Goal: Task Accomplishment & Management: Use online tool/utility

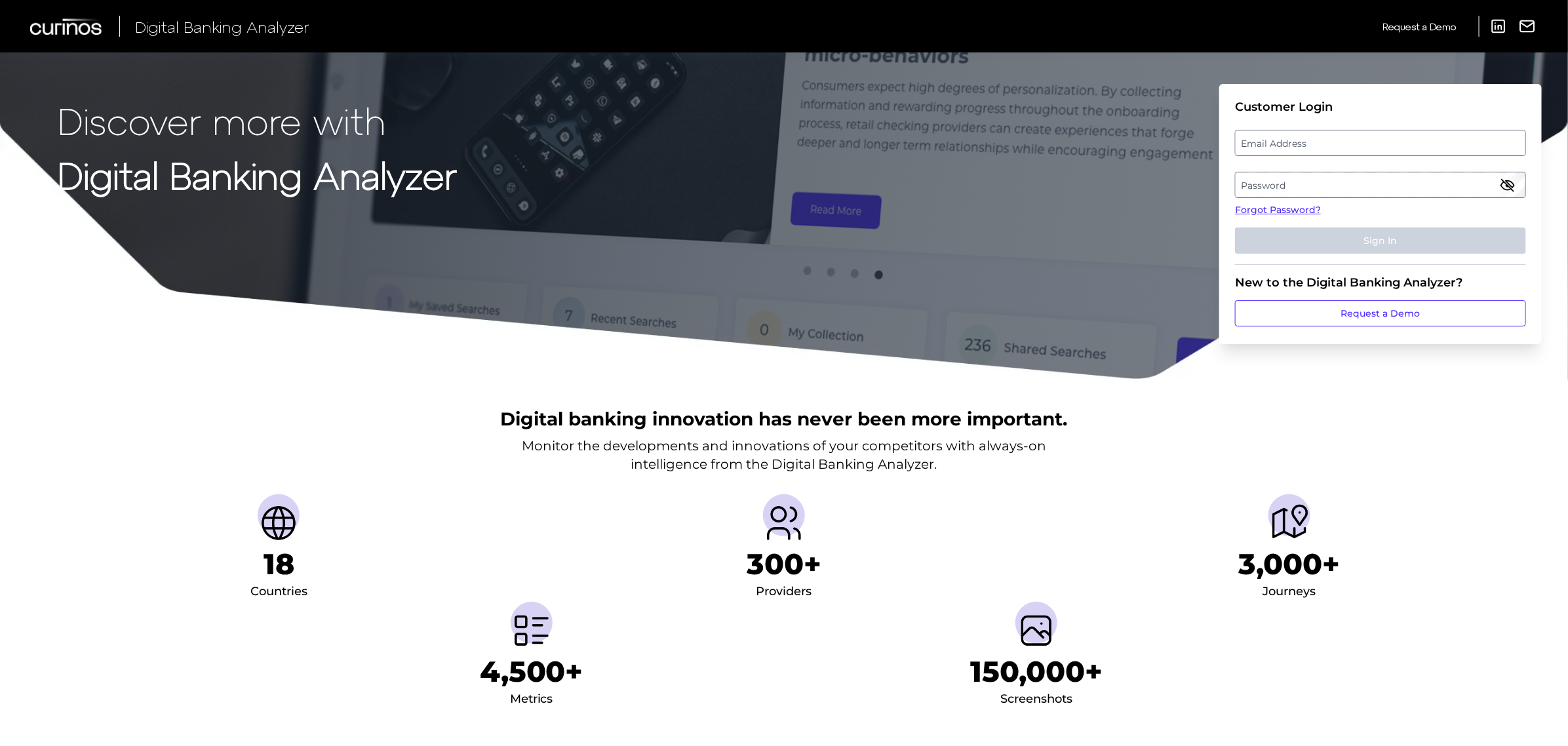
click at [1342, 186] on label "Password" at bounding box center [1381, 184] width 289 height 23
click at [1330, 146] on label "Email Address" at bounding box center [1381, 142] width 289 height 23
click at [1330, 146] on input "email" at bounding box center [1381, 143] width 291 height 26
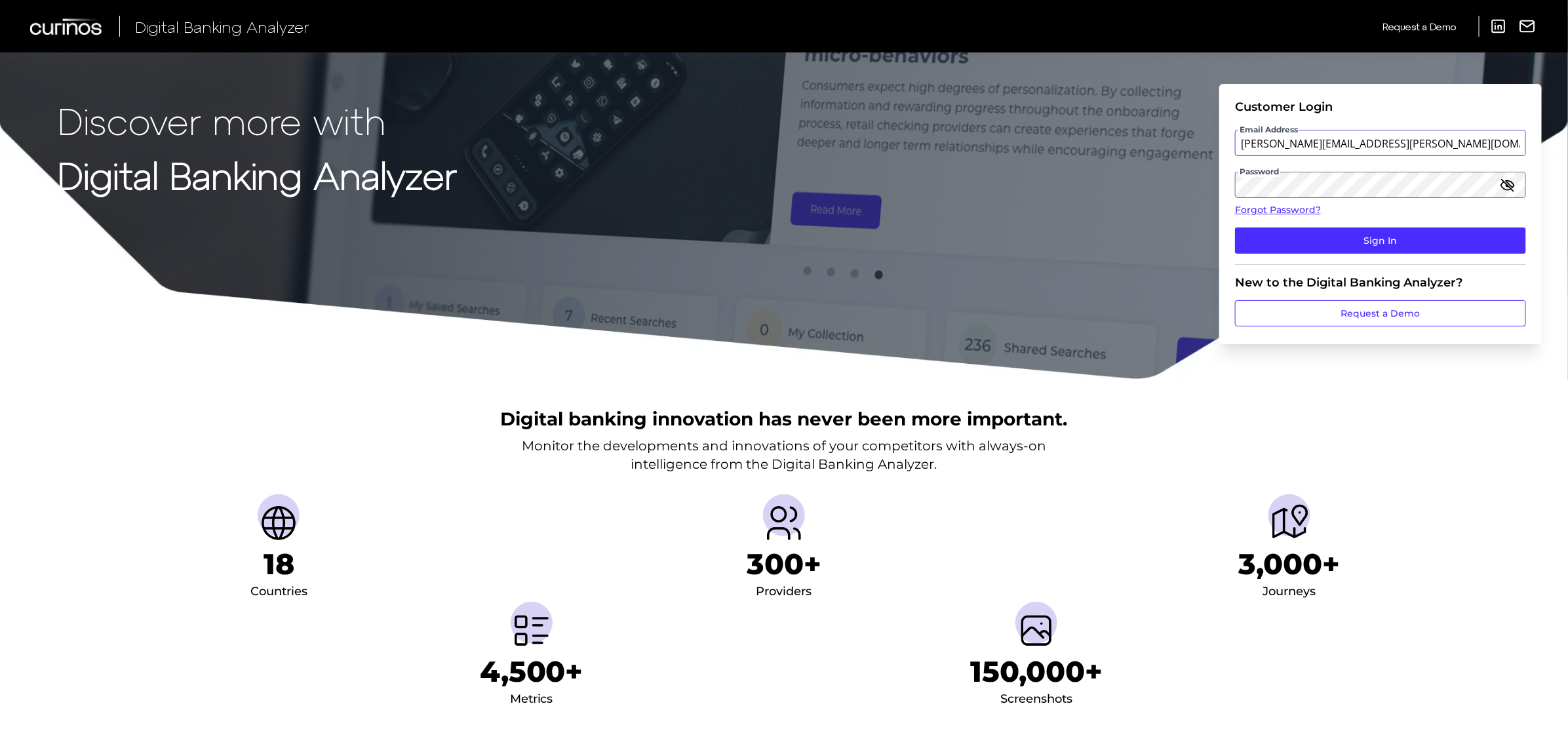
type input "[PERSON_NAME][EMAIL_ADDRESS][PERSON_NAME][DOMAIN_NAME]"
click at [1235, 228] on button "Sign In" at bounding box center [1381, 241] width 291 height 26
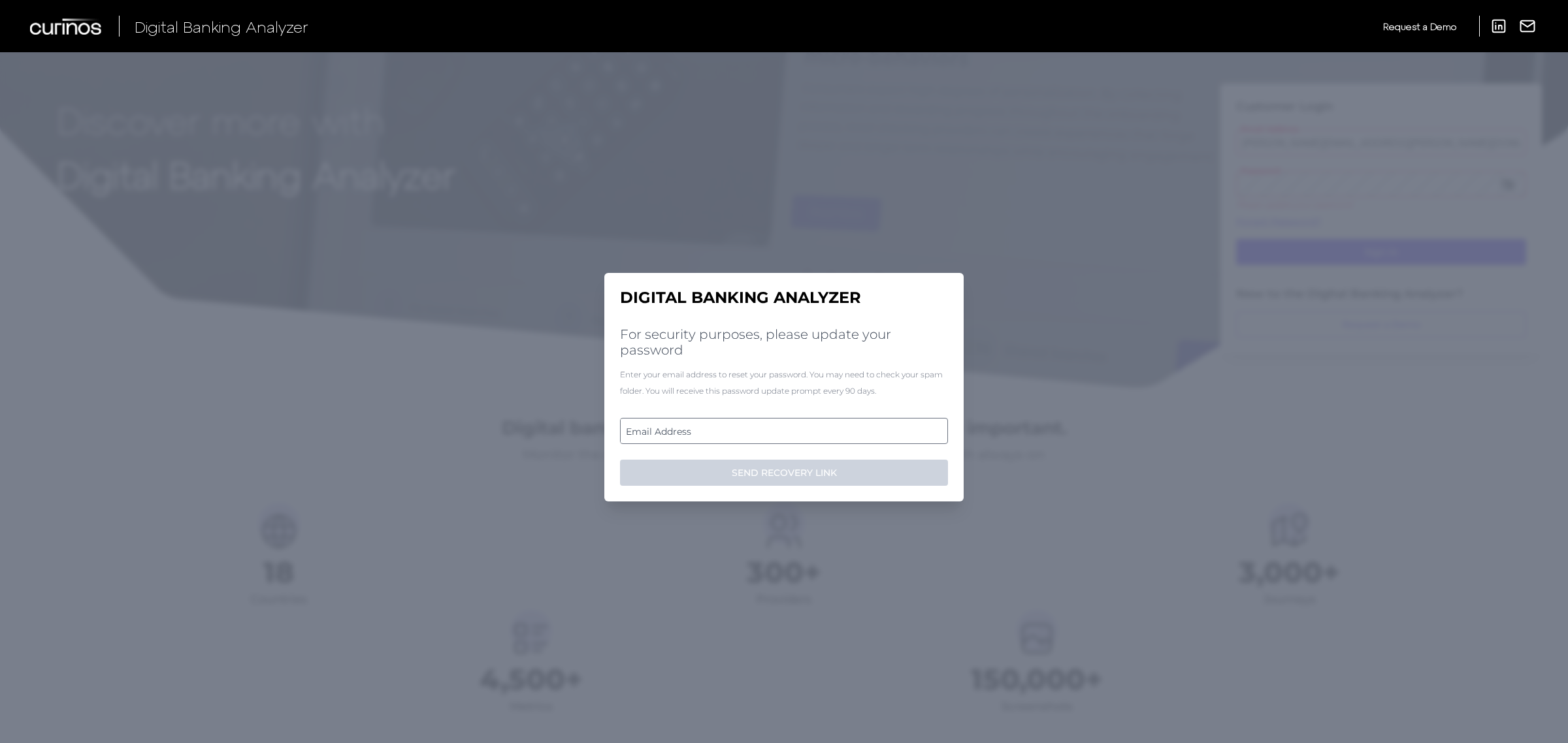
click at [732, 436] on label "Email Address" at bounding box center [783, 430] width 326 height 23
click at [732, 436] on input "email" at bounding box center [784, 431] width 328 height 26
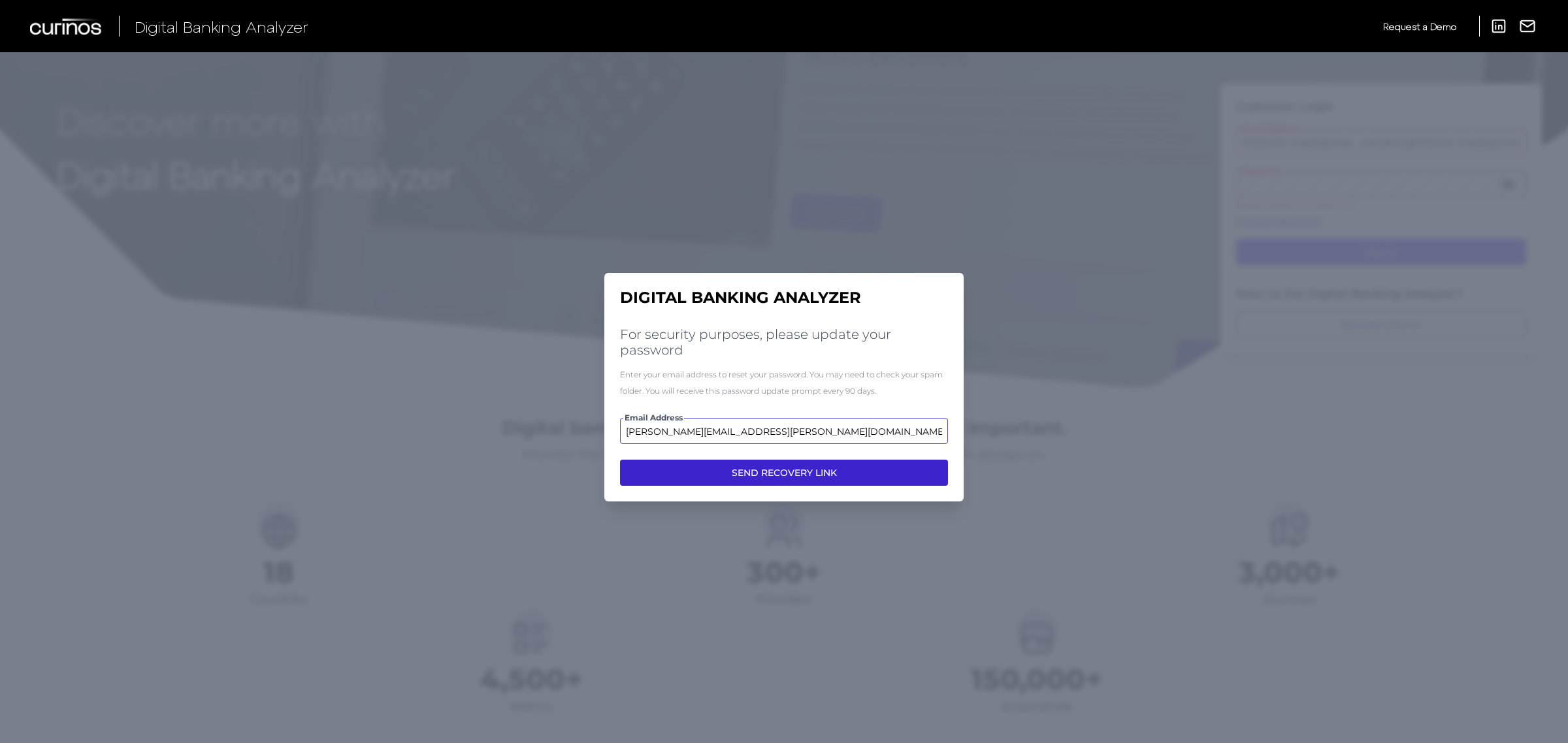
type input "[PERSON_NAME][EMAIL_ADDRESS][PERSON_NAME][DOMAIN_NAME]"
click at [759, 467] on button "SEND RECOVERY LINK" at bounding box center [784, 473] width 328 height 26
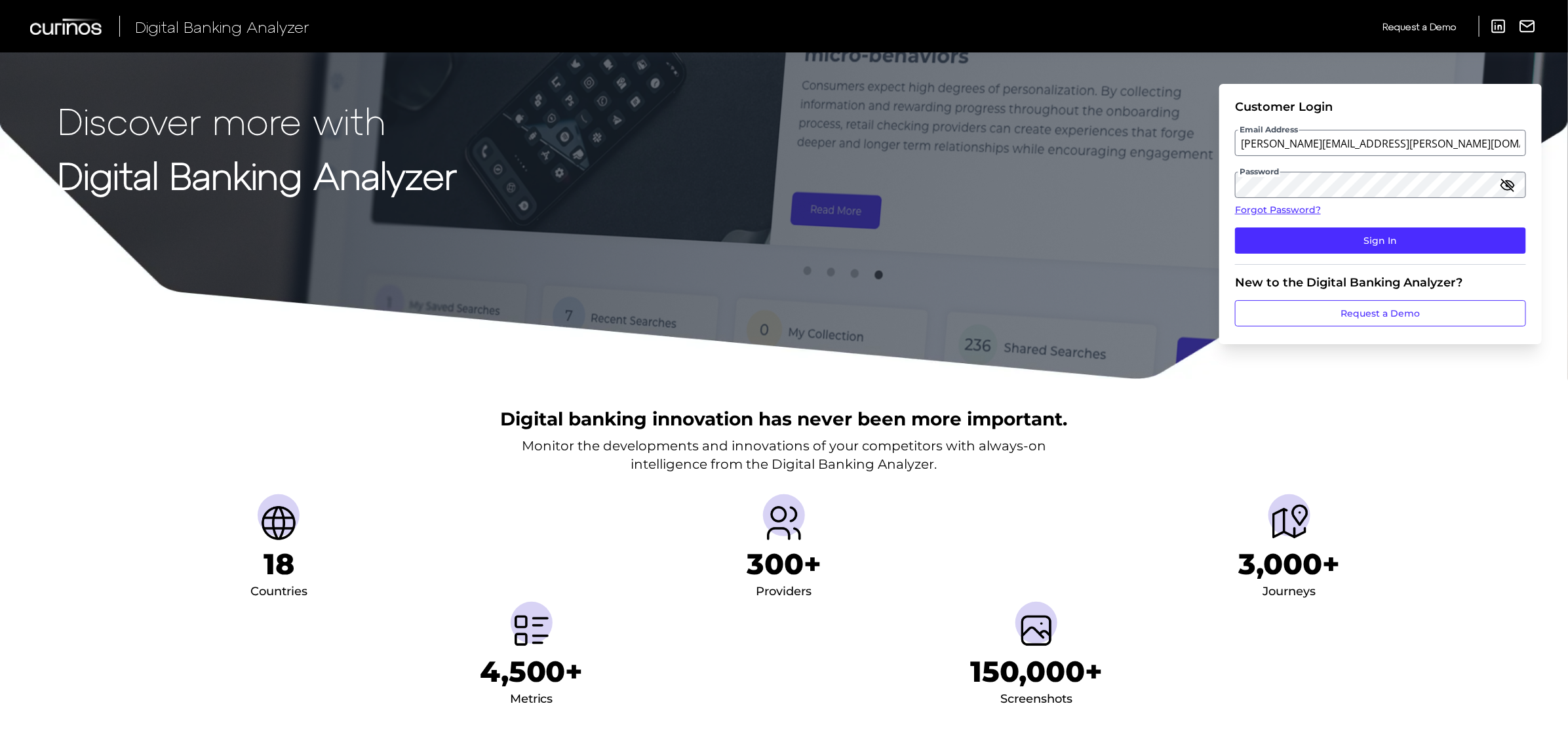
click at [1510, 189] on icon "button" at bounding box center [1507, 184] width 13 height 9
click at [1509, 183] on icon "button" at bounding box center [1507, 184] width 15 height 15
click at [1512, 184] on icon "button" at bounding box center [1507, 184] width 15 height 15
click at [1392, 242] on button "Sign In" at bounding box center [1381, 241] width 291 height 26
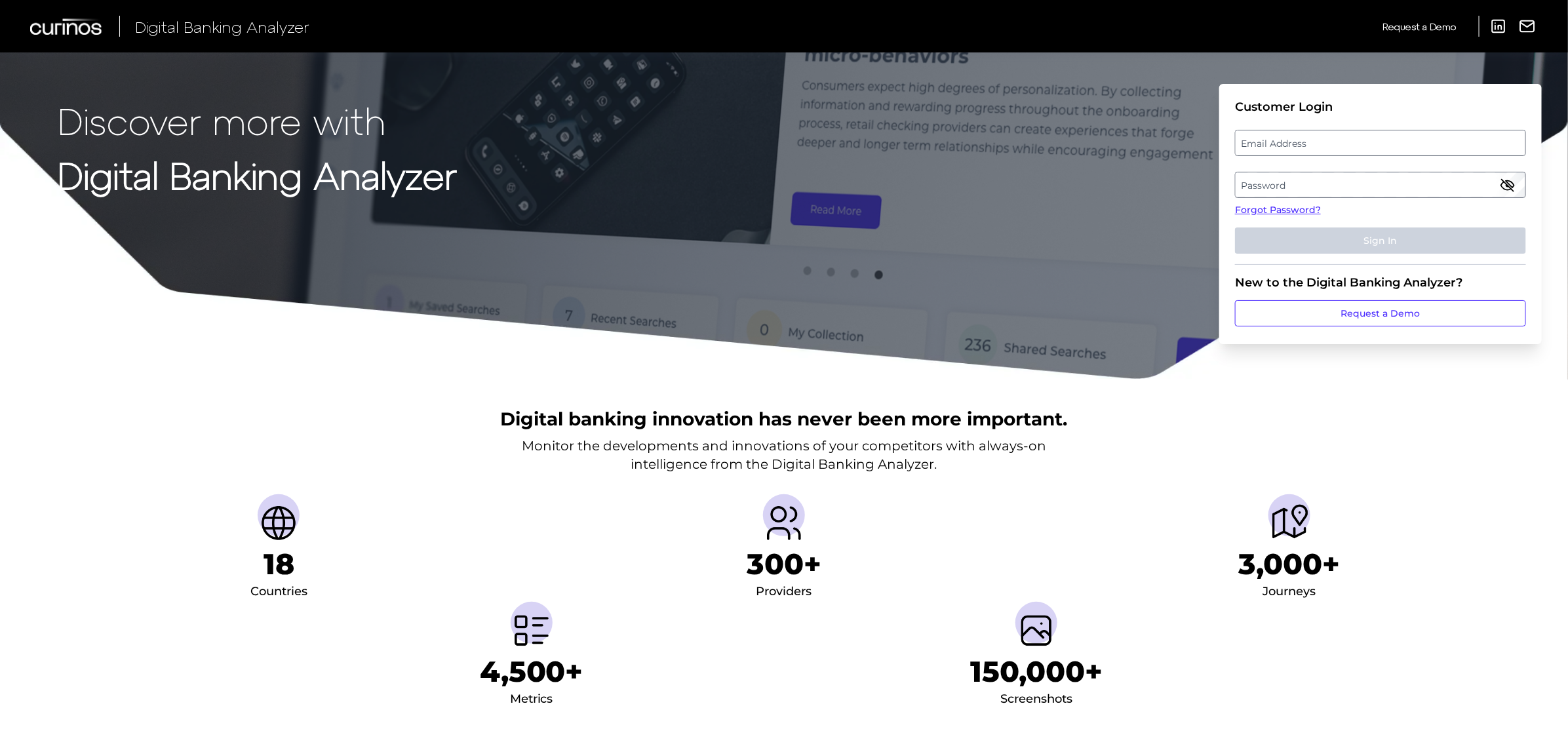
click at [1262, 141] on label "Email Address" at bounding box center [1381, 142] width 289 height 23
click at [1262, 141] on input "email" at bounding box center [1381, 143] width 291 height 26
type input "[PERSON_NAME][EMAIL_ADDRESS][PERSON_NAME][DOMAIN_NAME]"
click at [1319, 191] on label "Password" at bounding box center [1381, 184] width 289 height 23
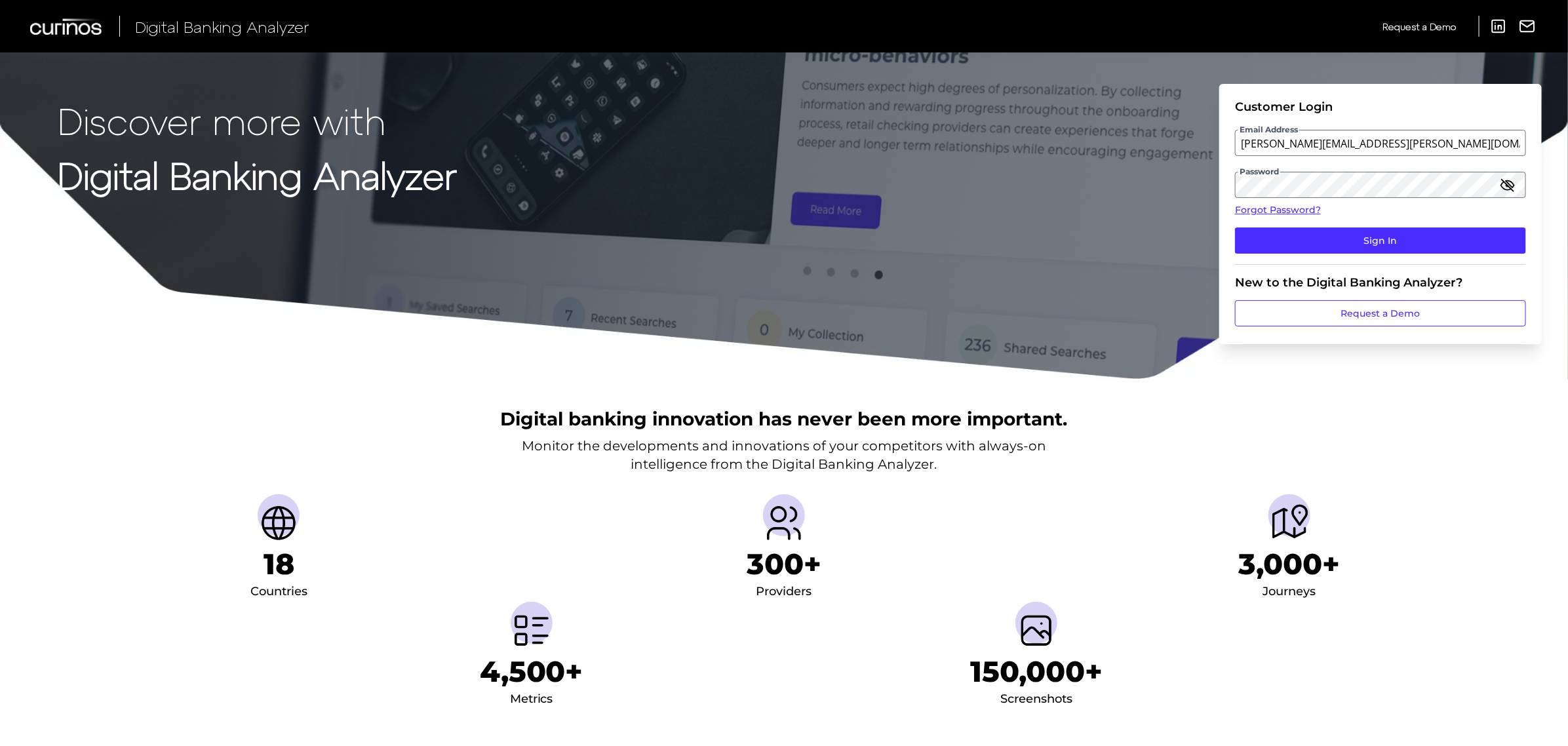
click at [1507, 186] on icon "button" at bounding box center [1507, 185] width 12 height 12
click at [1377, 238] on button "Sign In" at bounding box center [1381, 241] width 291 height 26
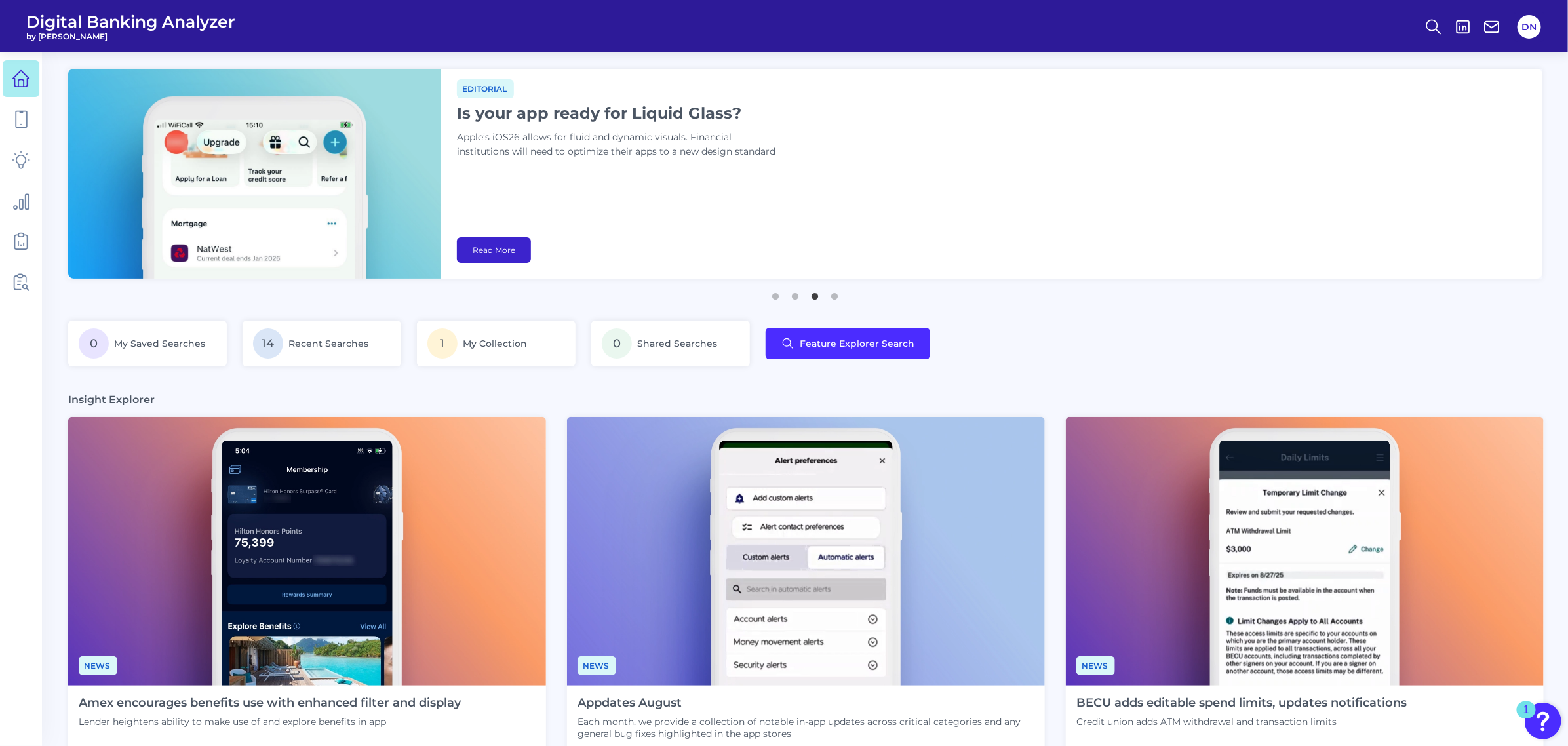
click at [490, 251] on link "Read More" at bounding box center [494, 250] width 74 height 26
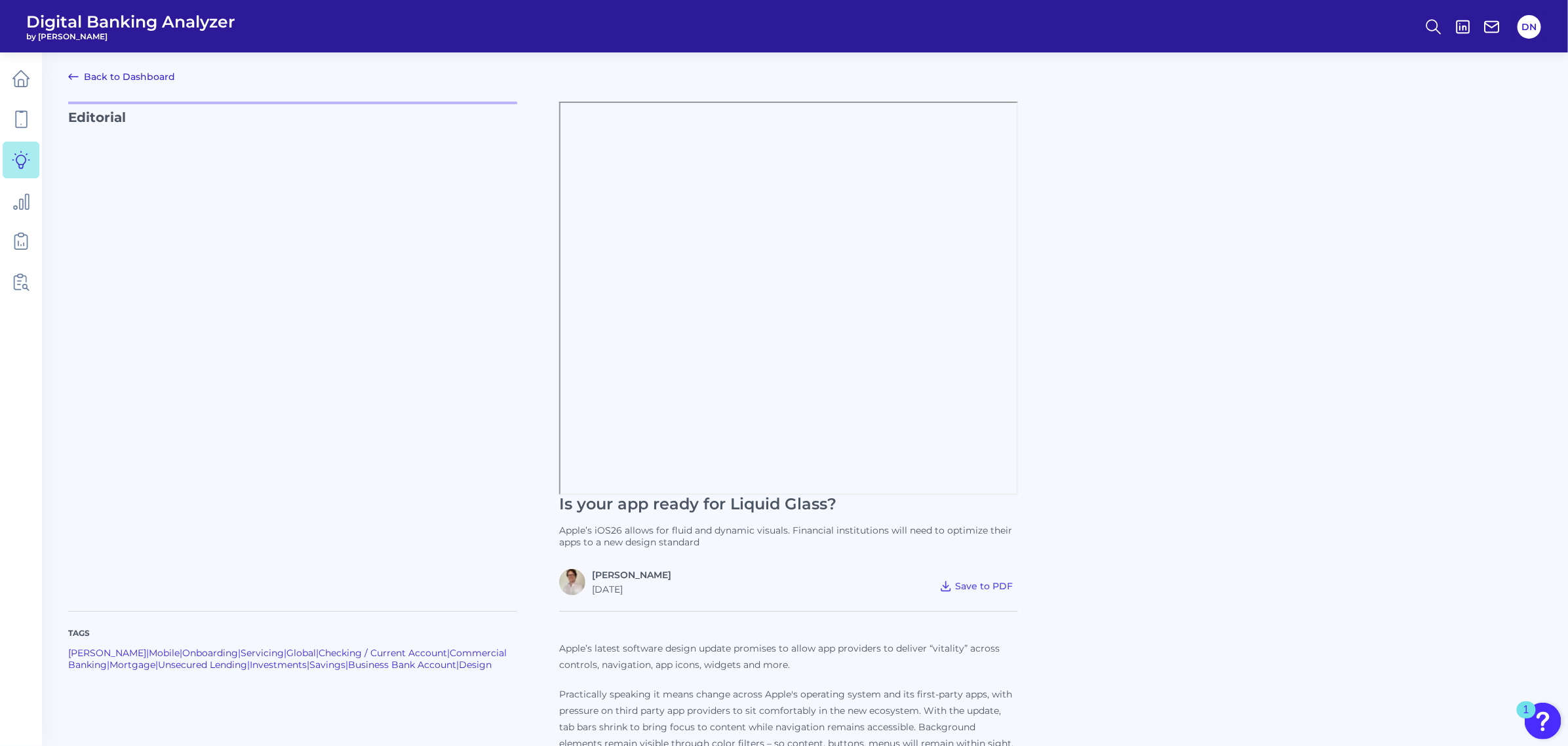
click at [99, 70] on link "Back to Dashboard" at bounding box center [121, 76] width 107 height 15
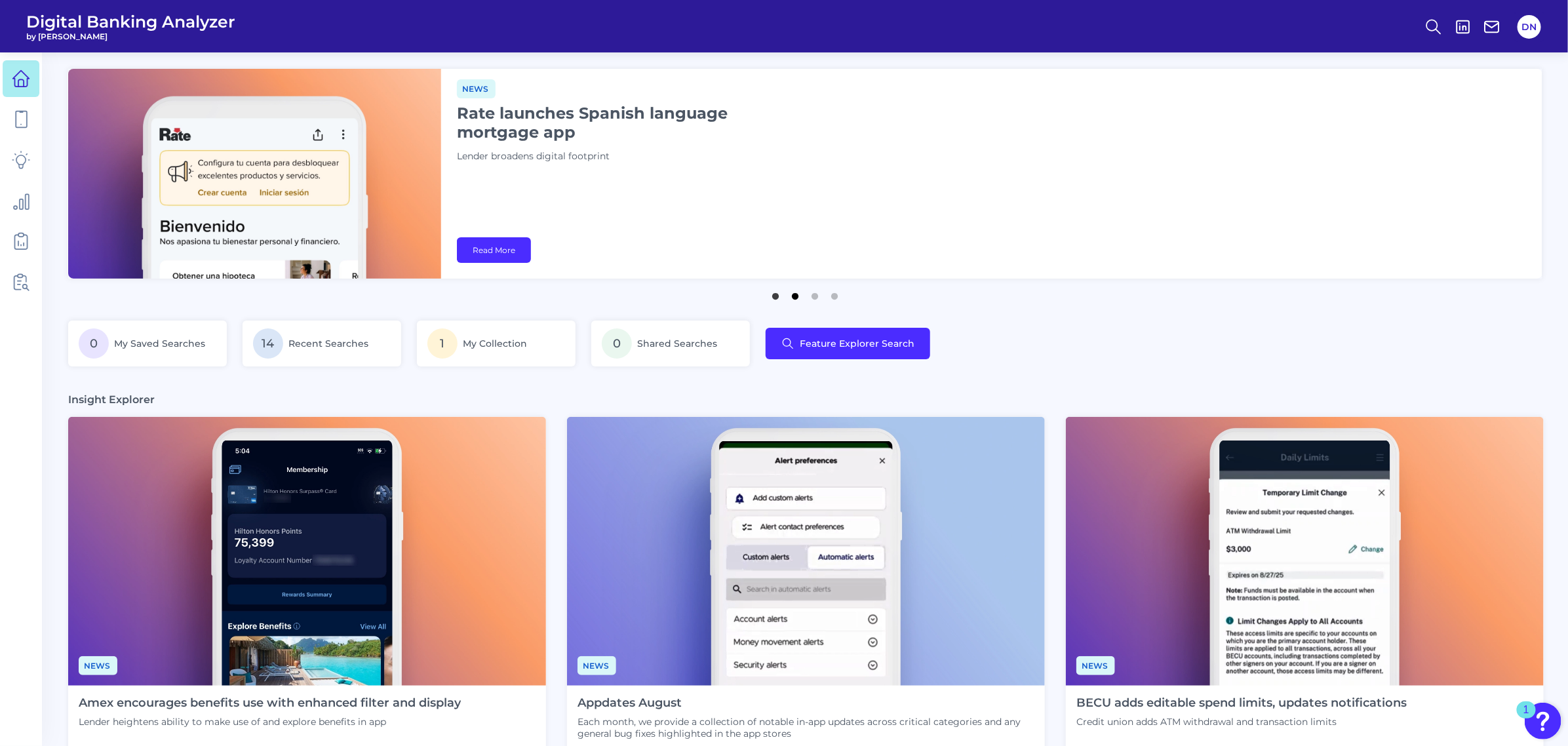
click at [793, 295] on button "2" at bounding box center [795, 293] width 13 height 13
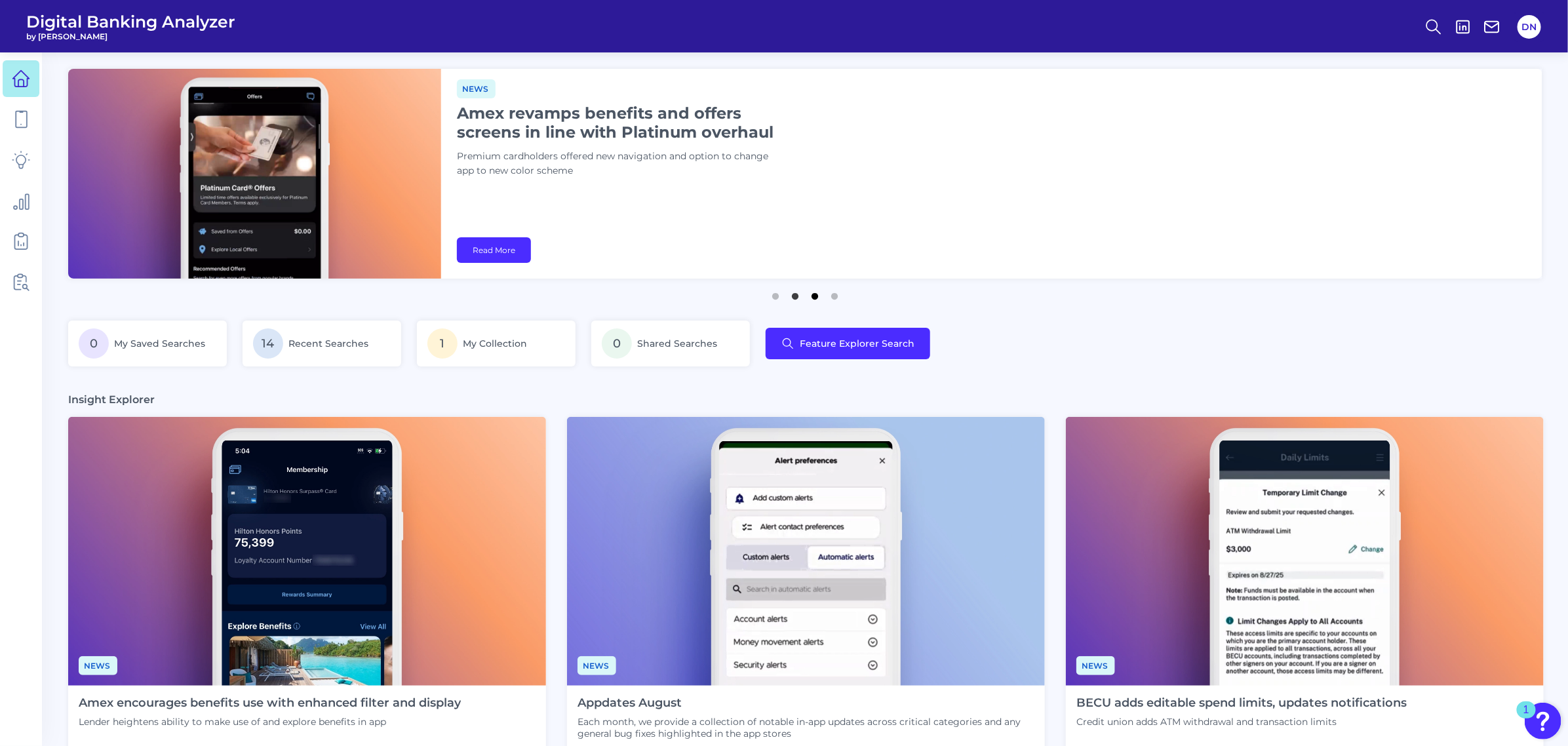
click at [817, 298] on button "3" at bounding box center [815, 293] width 13 height 13
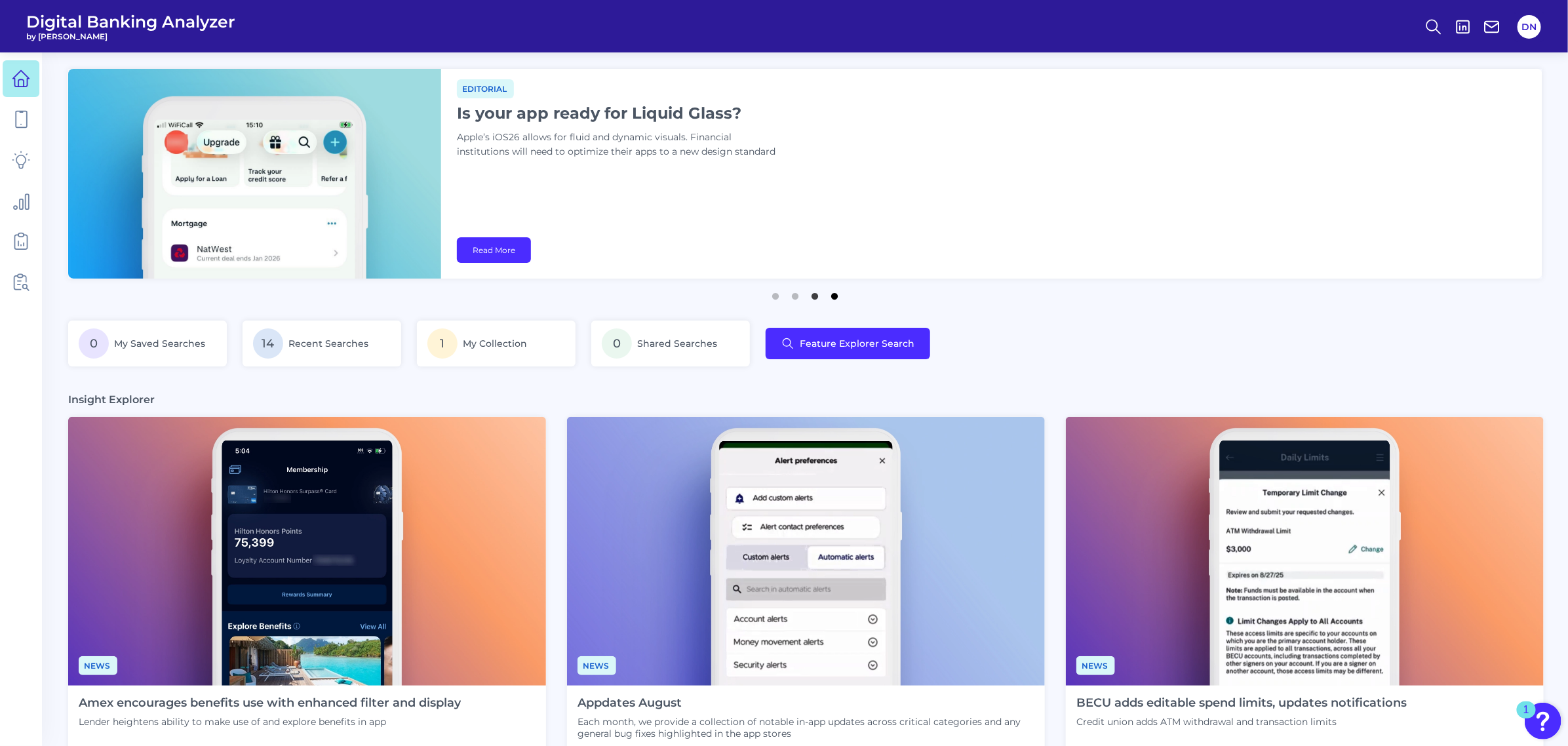
click at [836, 297] on button "4" at bounding box center [834, 293] width 13 height 13
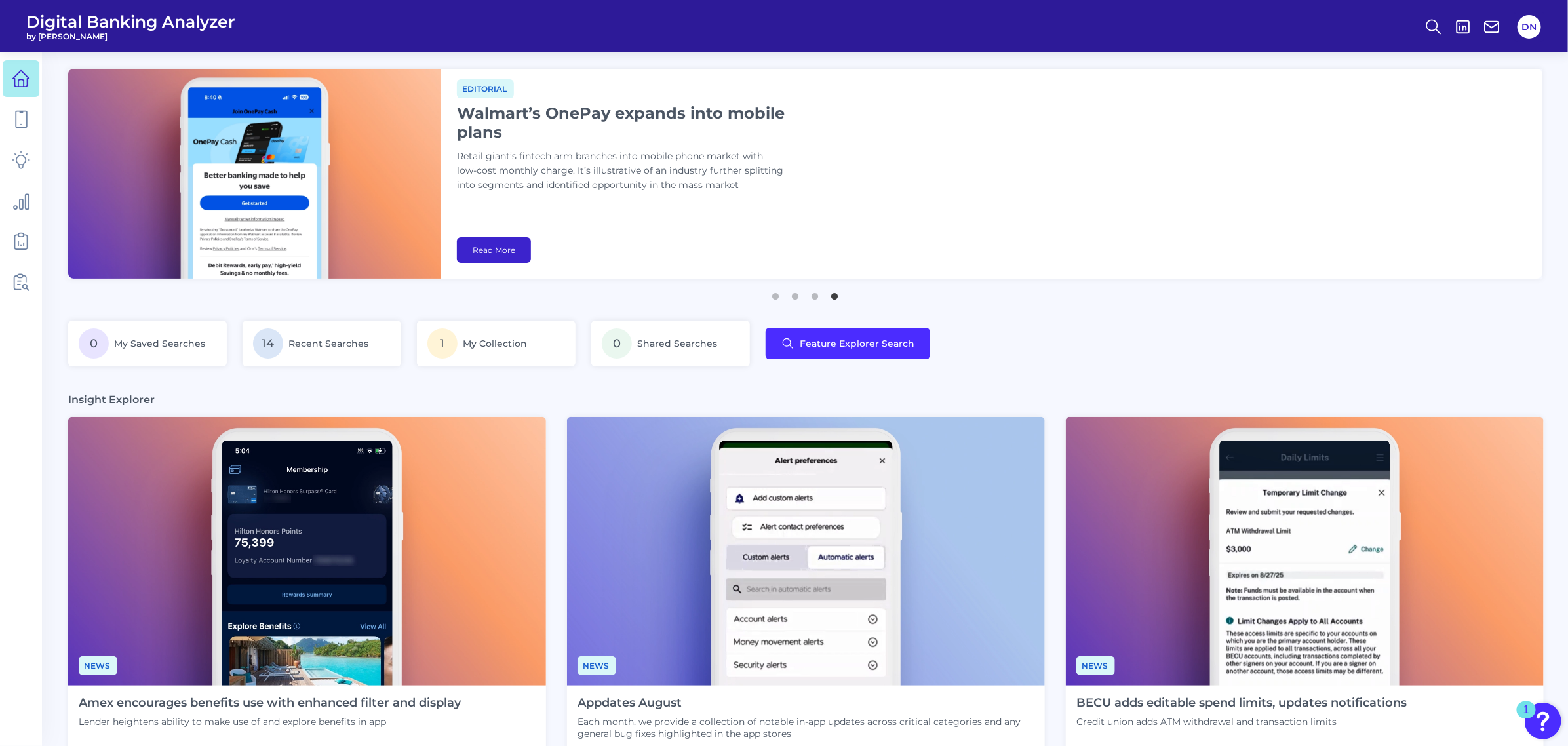
click at [514, 253] on link "Read More" at bounding box center [494, 250] width 74 height 26
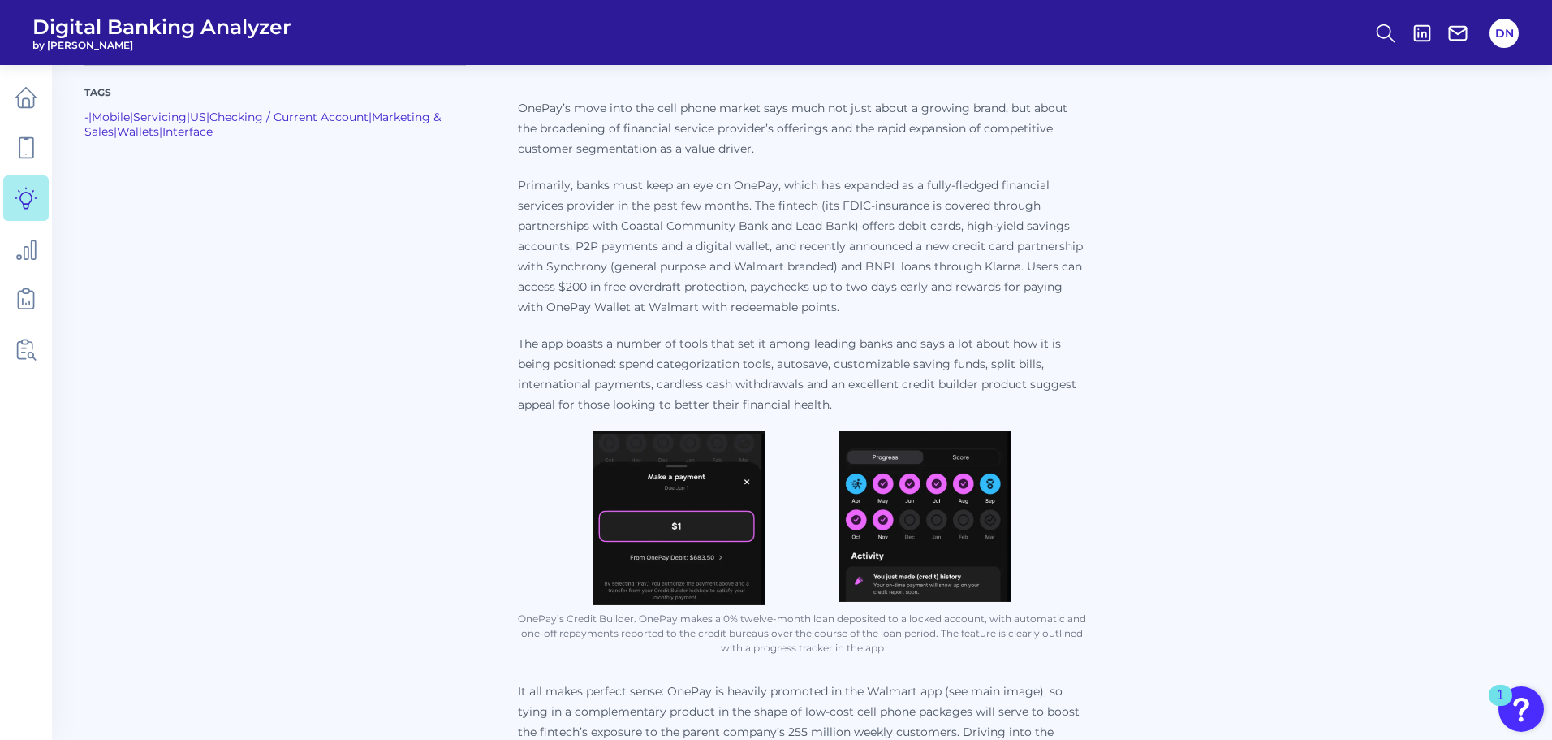
scroll to position [487, 0]
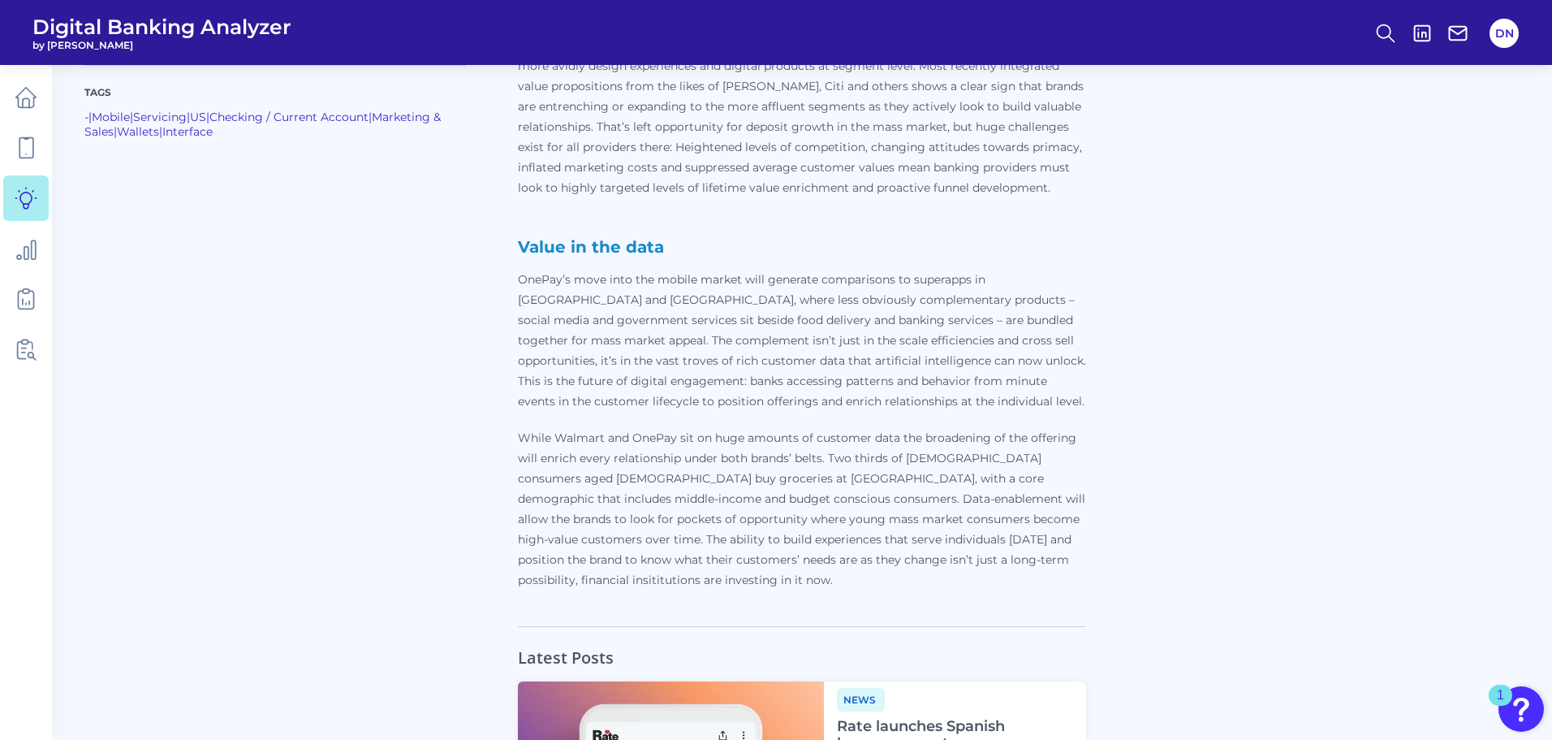
scroll to position [1380, 0]
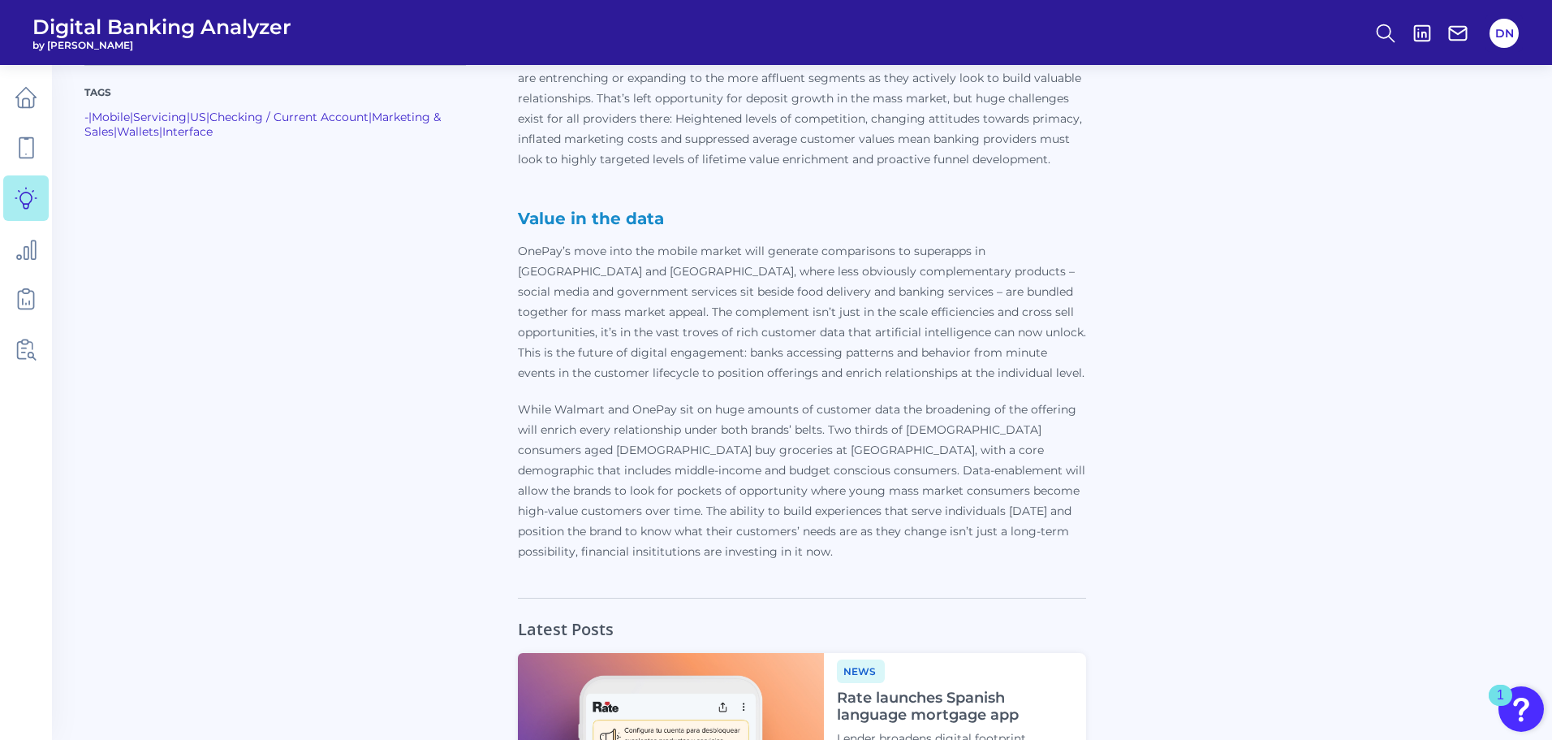
drag, startPoint x: 1129, startPoint y: 335, endPoint x: 1084, endPoint y: 293, distance: 61.5
click at [1084, 292] on p "OnePay’s move into the mobile market will generate comparisons to superapps in …" at bounding box center [802, 312] width 568 height 142
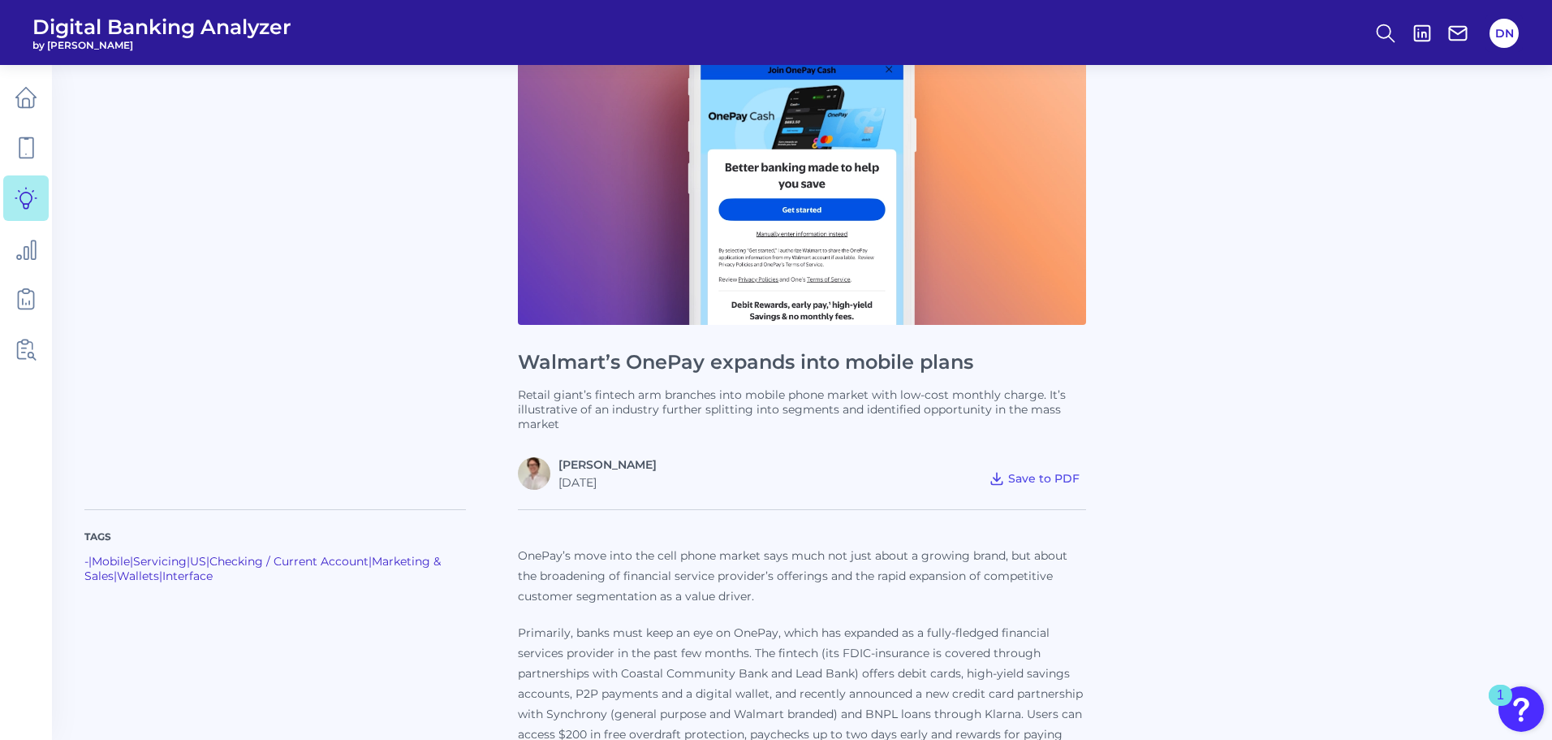
scroll to position [162, 0]
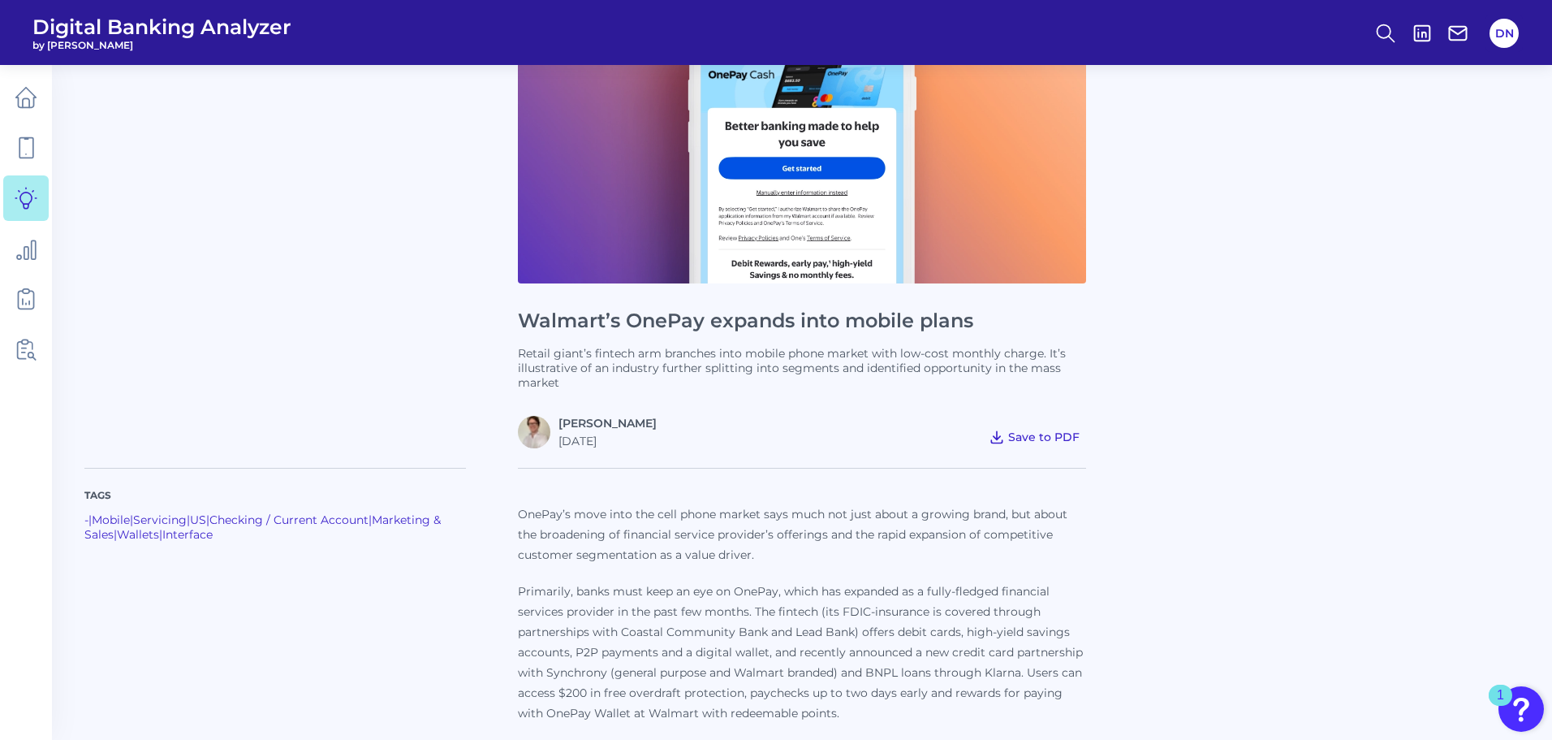
click at [1056, 441] on span "Save to PDF" at bounding box center [1043, 437] width 71 height 15
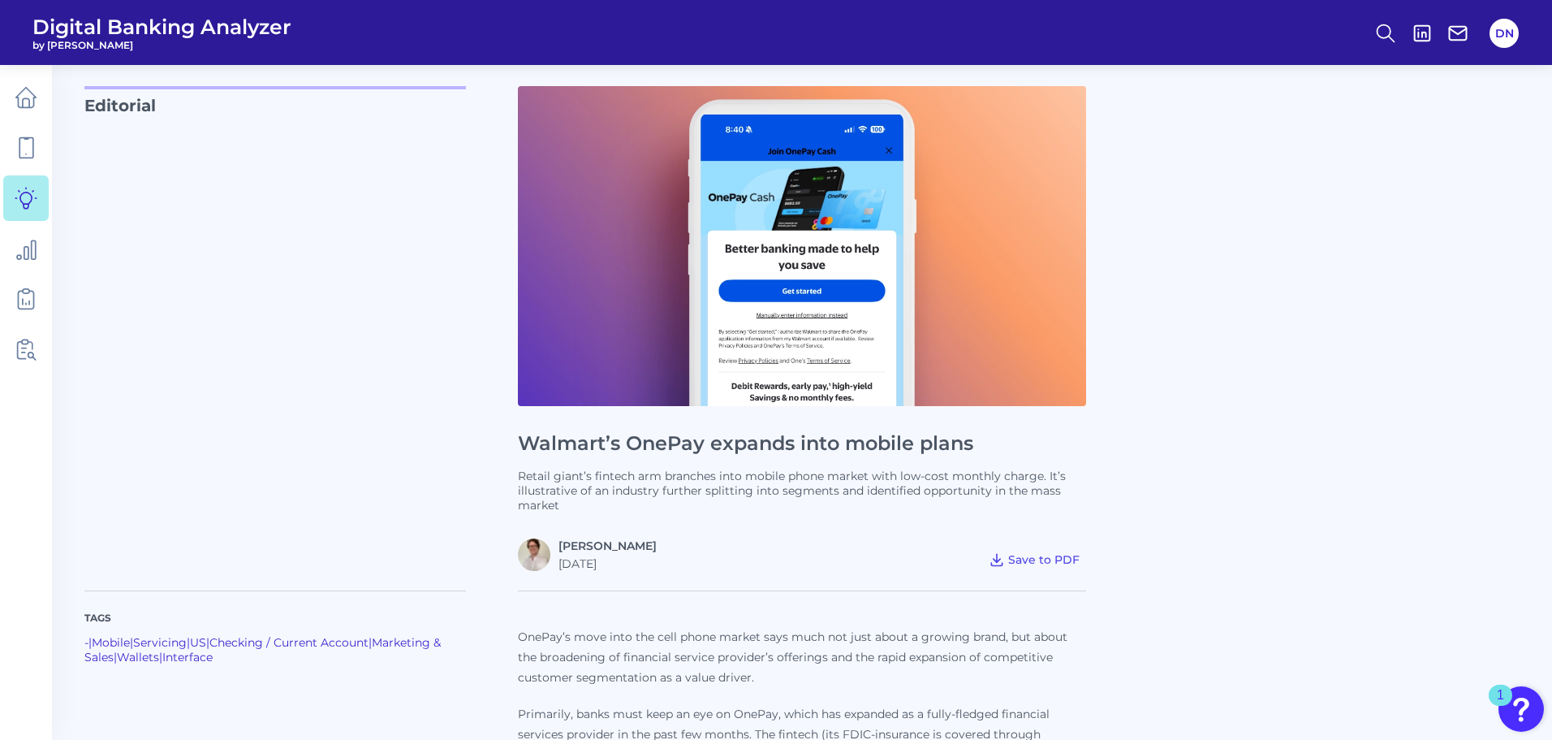
scroll to position [0, 0]
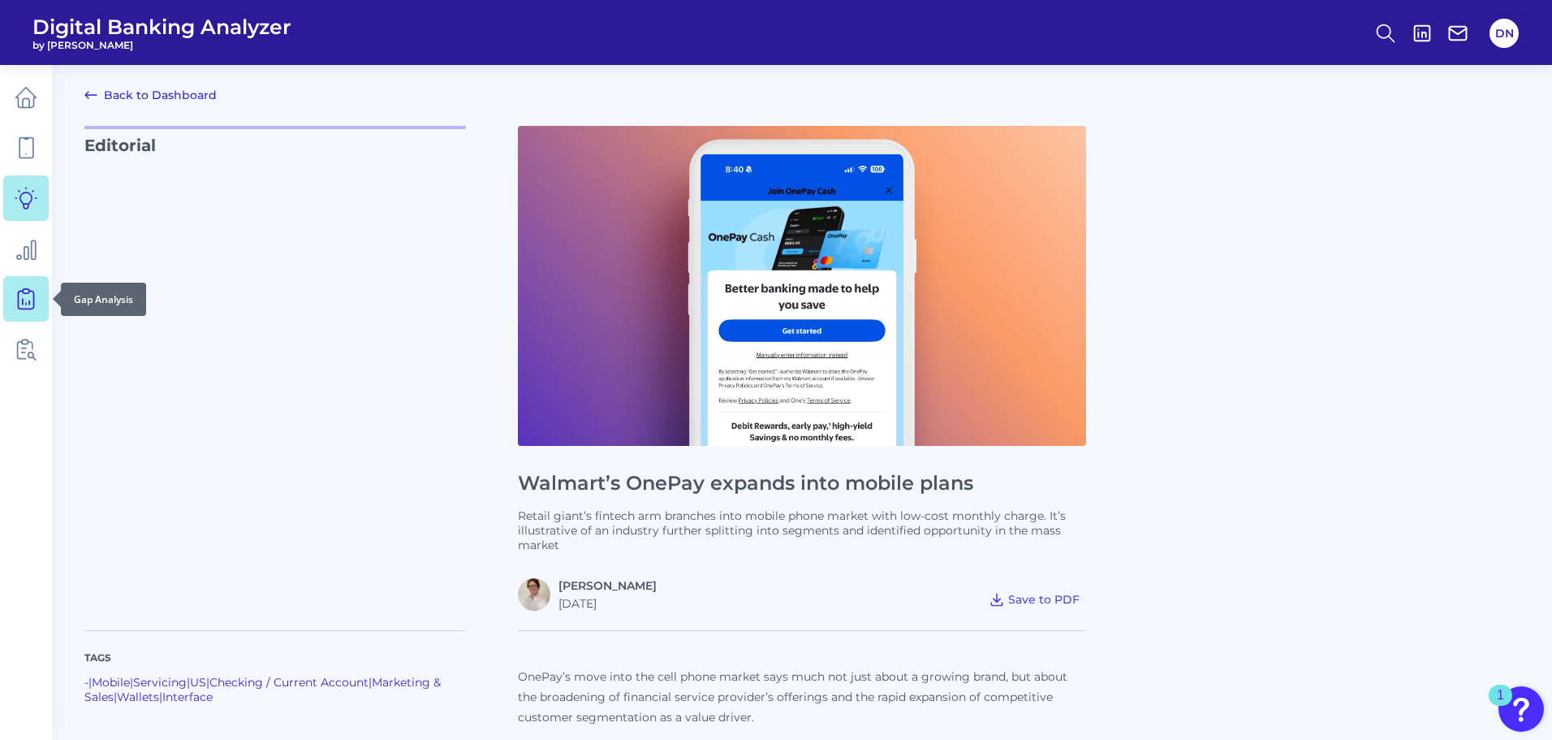
click at [24, 300] on icon at bounding box center [26, 298] width 23 height 23
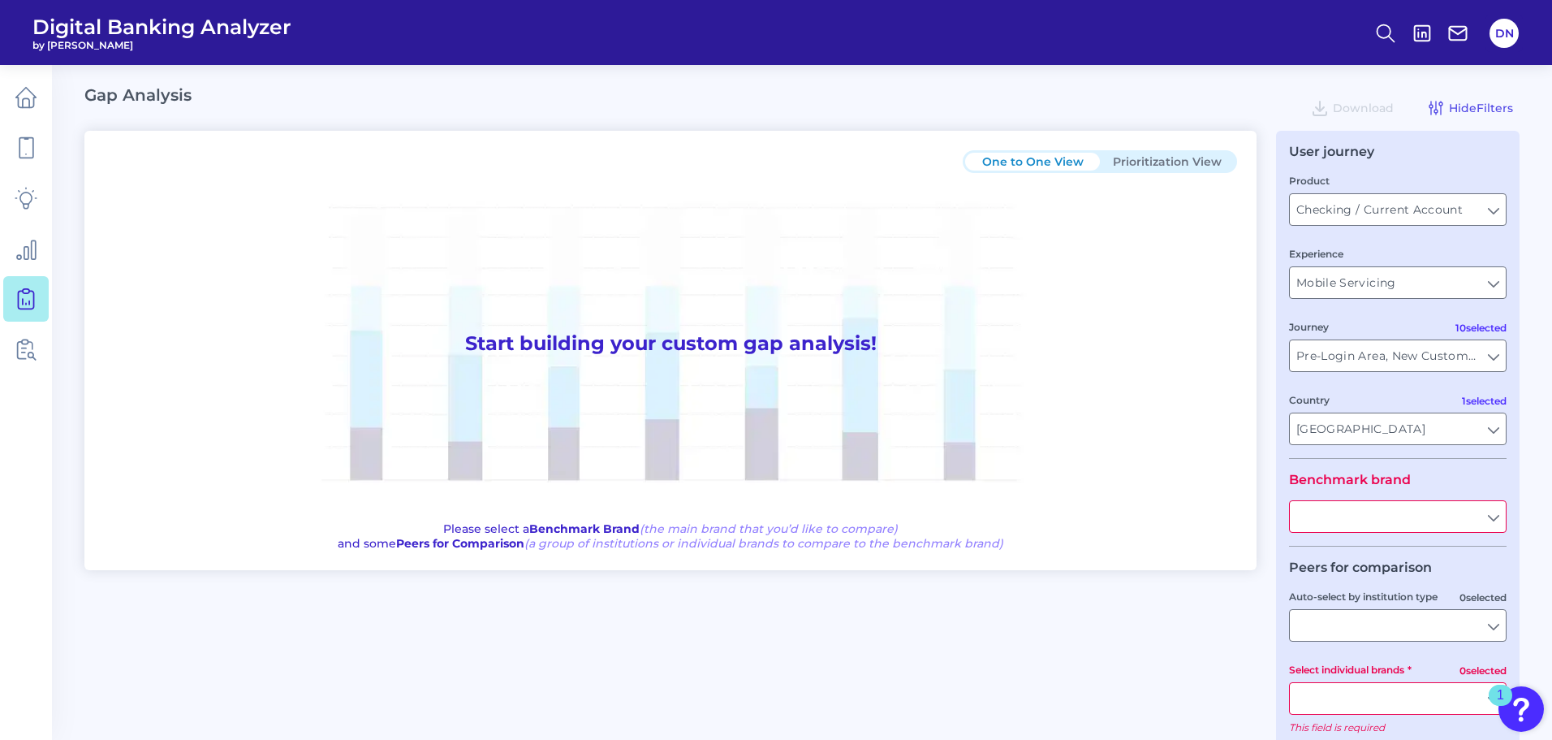
type input "All Countries"
type input "All Journeys"
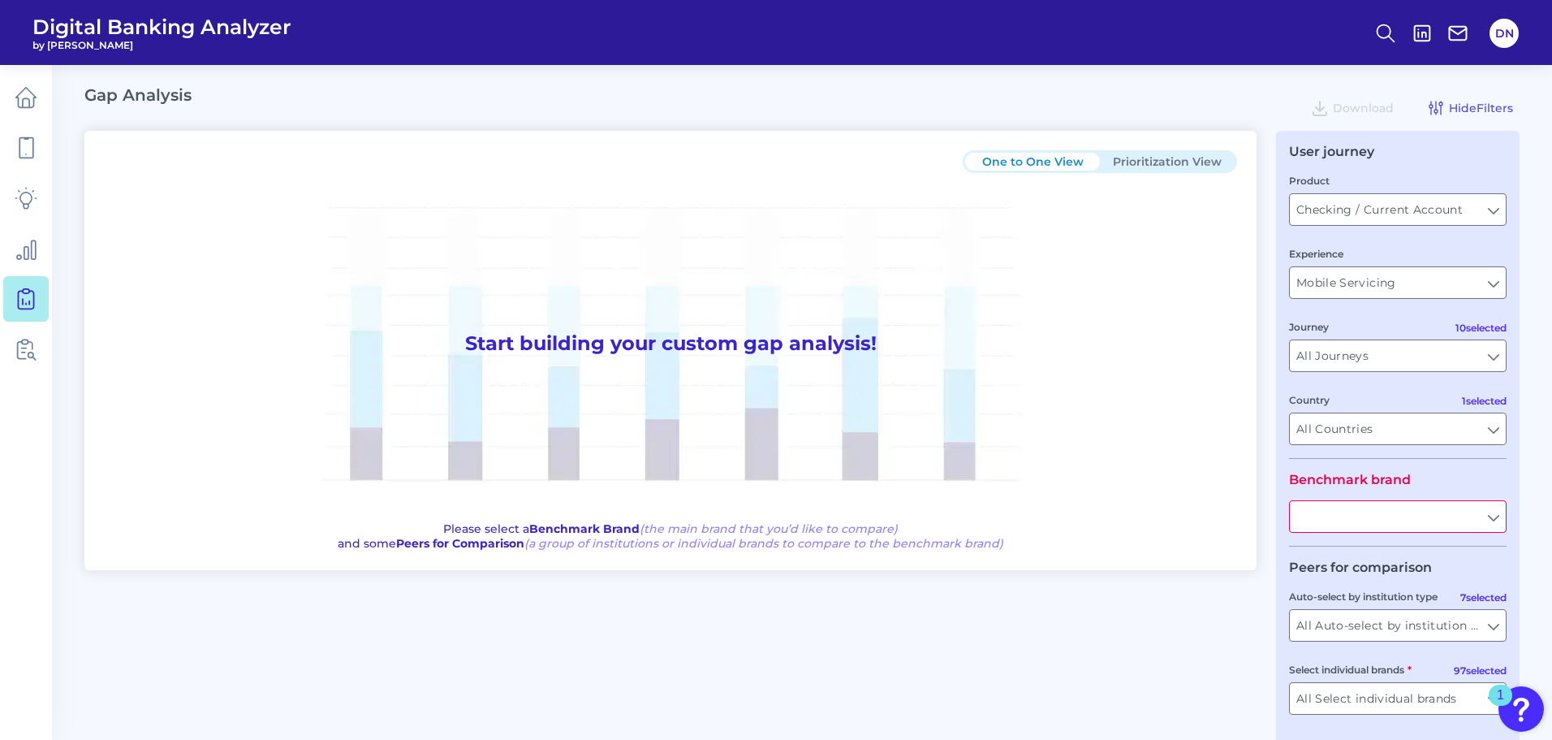
click at [1494, 521] on input "text" at bounding box center [1398, 516] width 216 height 31
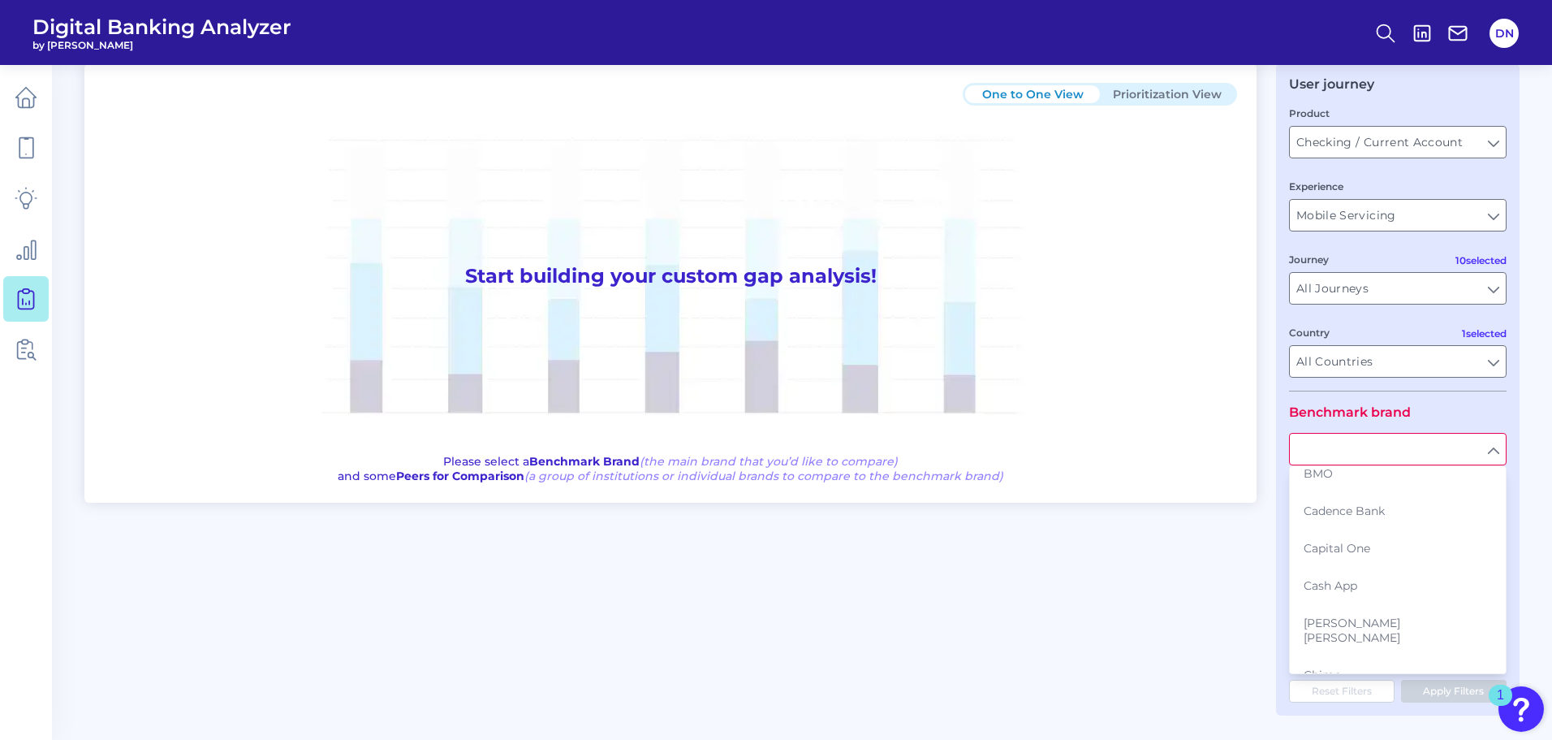
scroll to position [568, 0]
click at [1366, 437] on input "text" at bounding box center [1398, 449] width 216 height 31
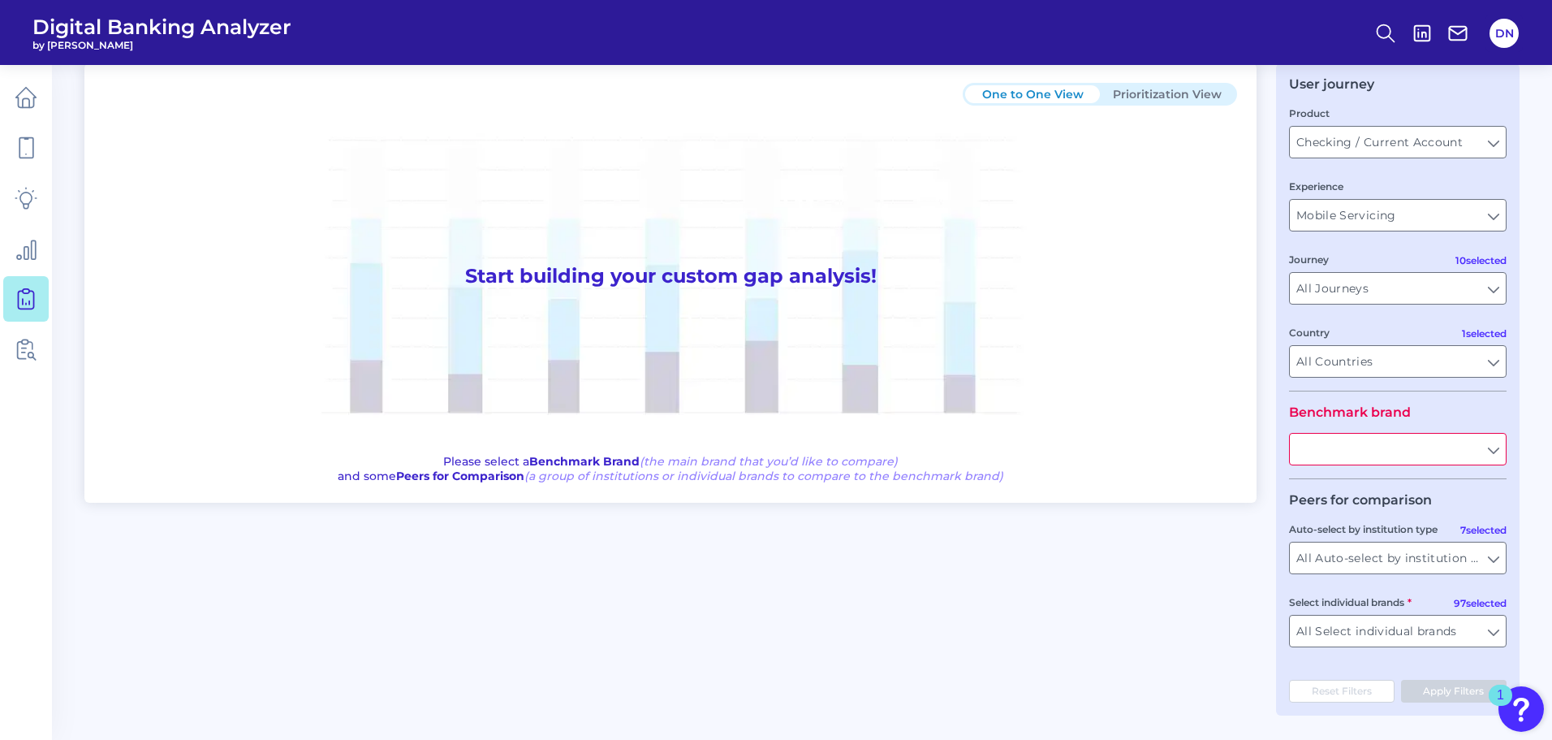
click at [1356, 451] on input "text" at bounding box center [1398, 449] width 216 height 31
click at [1374, 477] on button "[PERSON_NAME] [PERSON_NAME] e" at bounding box center [1398, 493] width 214 height 52
type input "[PERSON_NAME] [PERSON_NAME]"
click at [1492, 559] on input "All Auto-select by institution types" at bounding box center [1398, 557] width 216 height 31
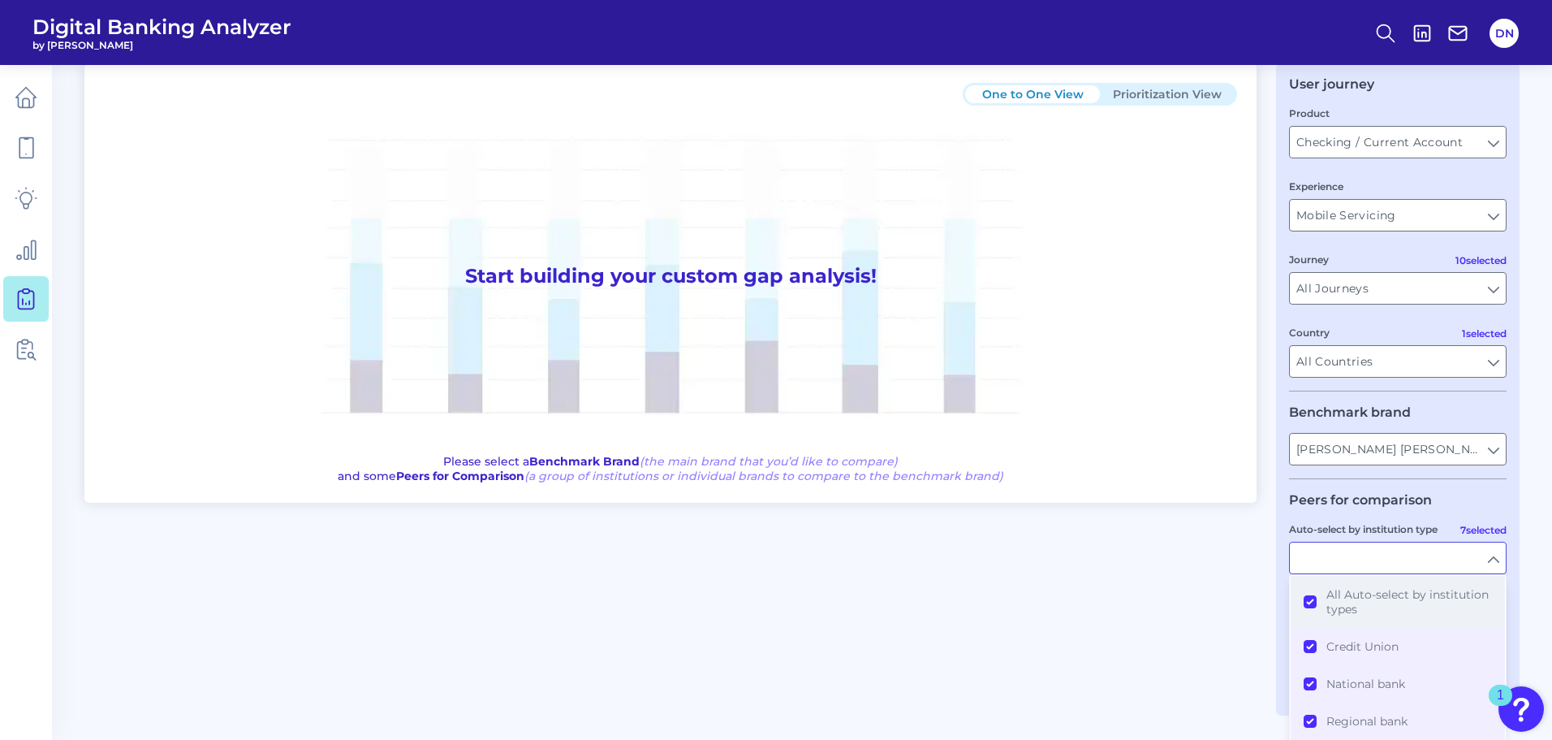
click at [1315, 601] on button "All Auto-select by institution types" at bounding box center [1398, 602] width 214 height 52
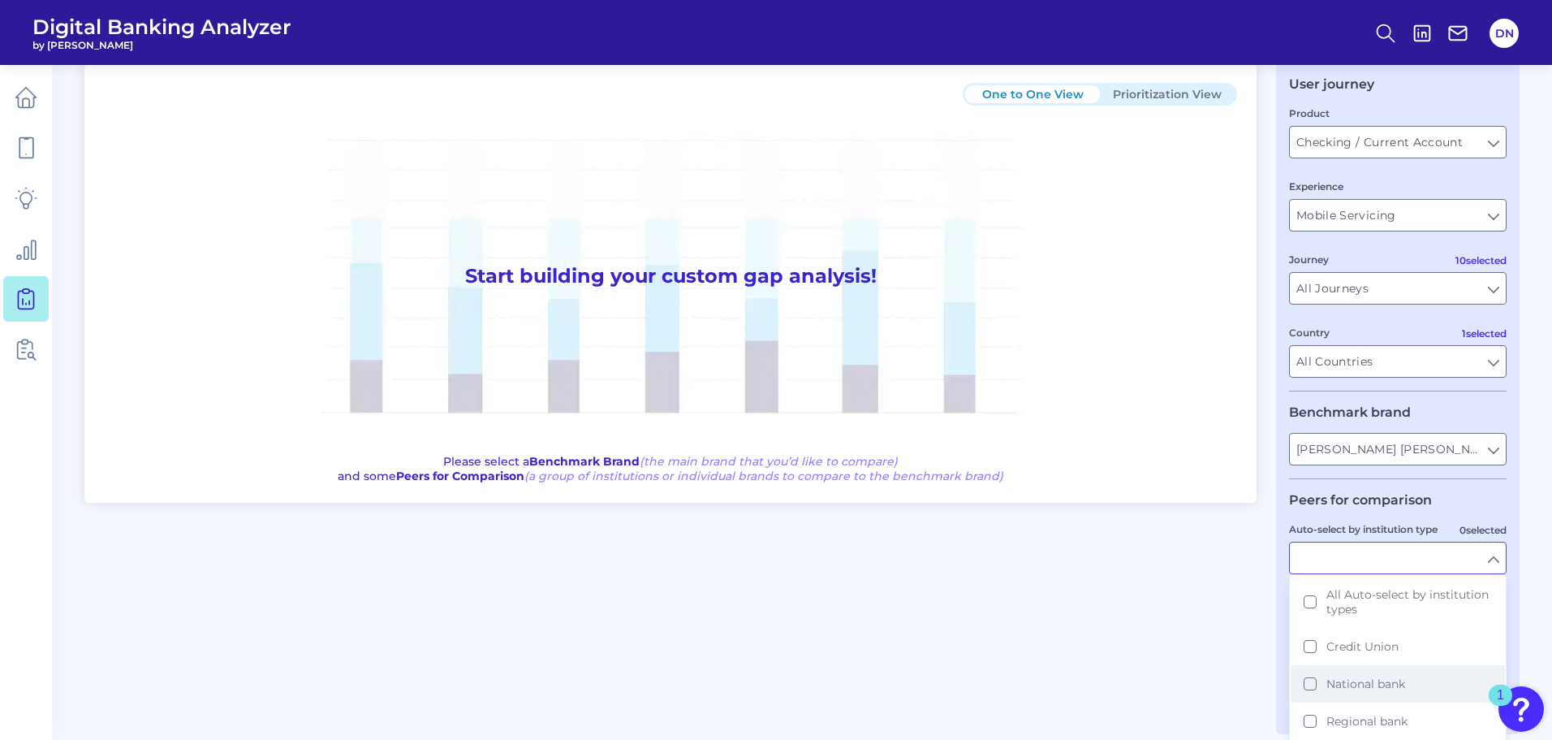
click at [1307, 683] on button "National bank" at bounding box center [1398, 683] width 214 height 37
type input "Ally, American Express, Bank of America, Capital One, [PERSON_NAME] [PERSON_NAM…"
click at [1198, 645] on div "One to One View Prioritization View Start building your custom gap analysis! Pl…" at bounding box center [802, 389] width 1436 height 652
type input "National bank"
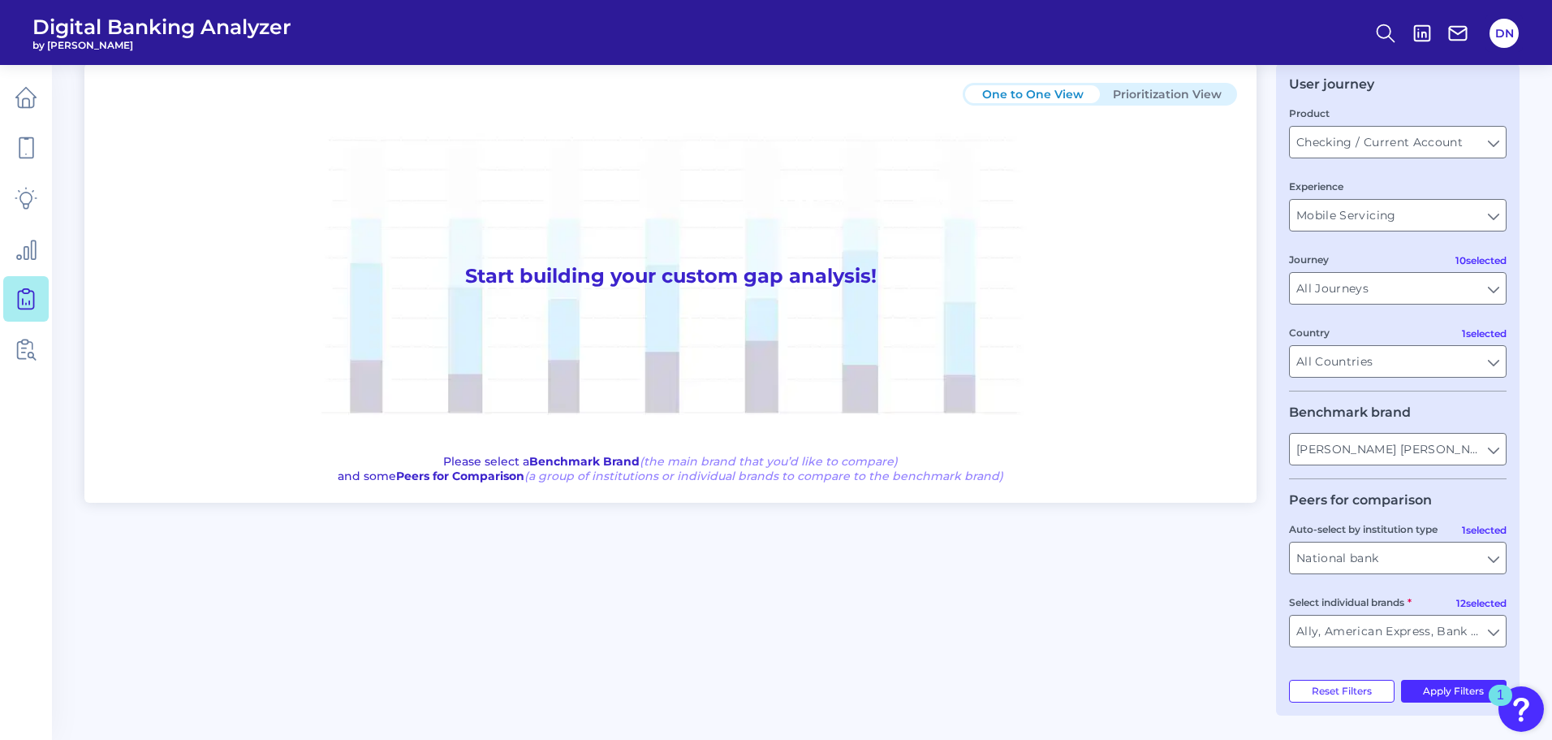
click at [1173, 95] on button "Prioritization View" at bounding box center [1167, 94] width 135 height 18
type input "All Auto-select by institution types"
type input "All Select individual brands"
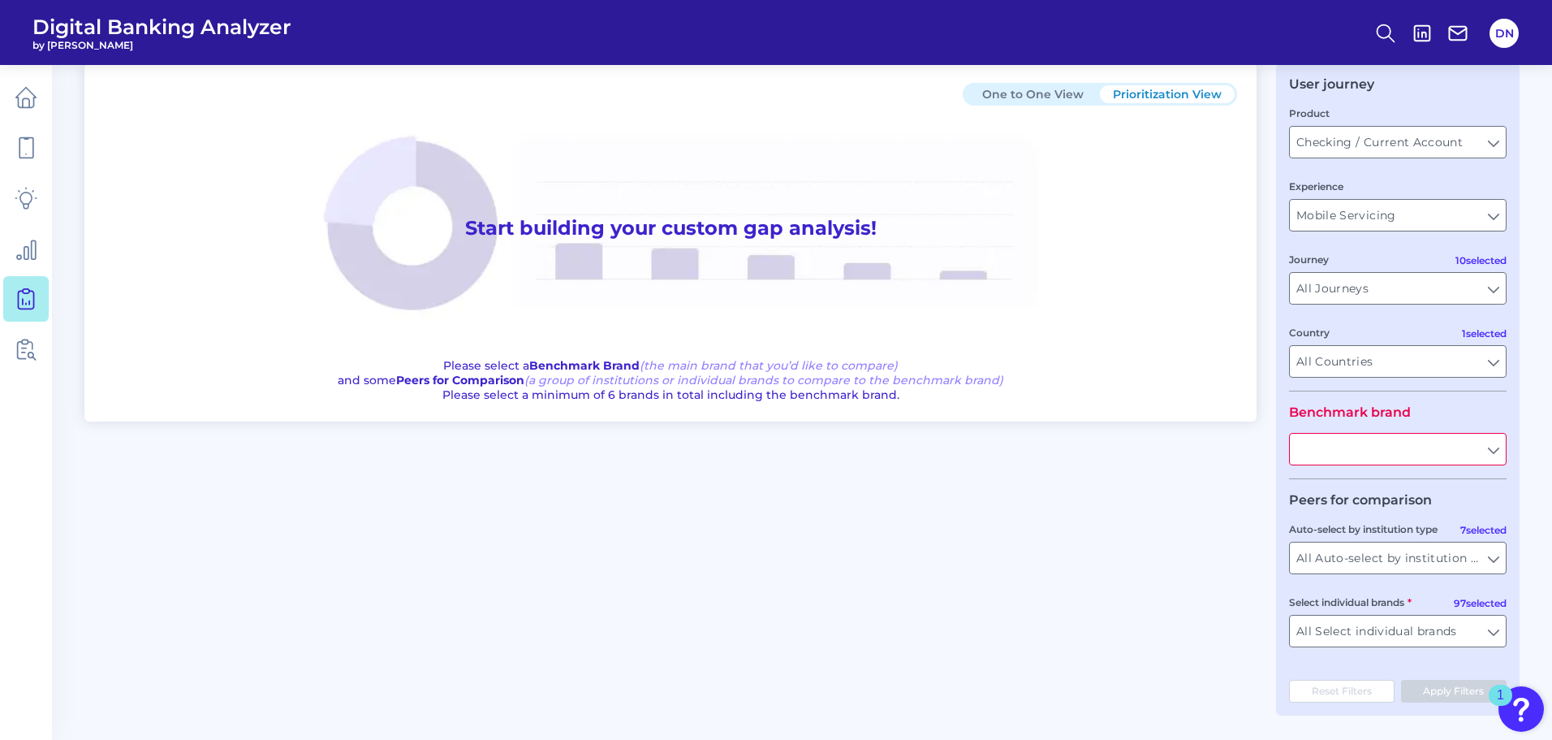
click at [1454, 445] on input "text" at bounding box center [1398, 449] width 216 height 31
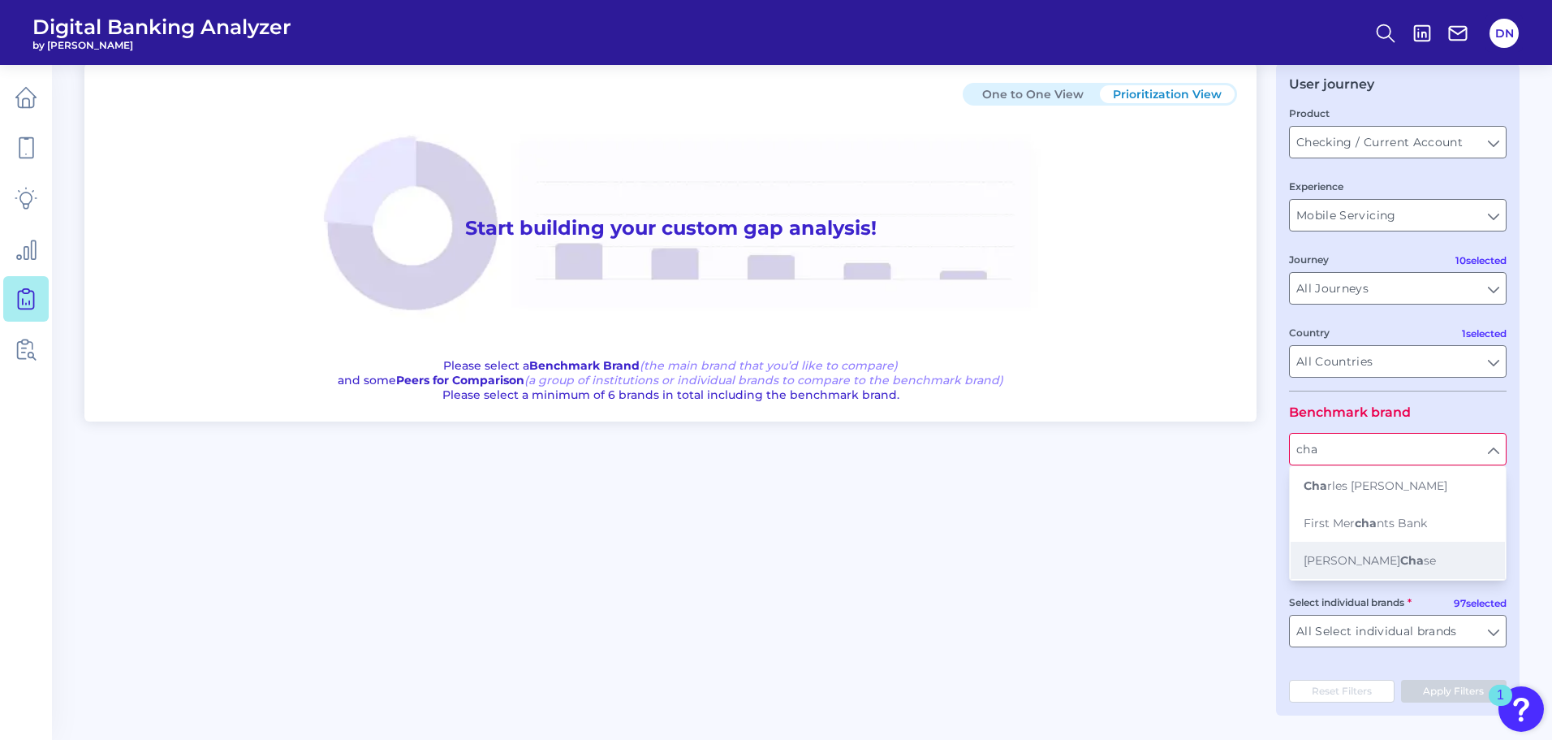
click at [1396, 561] on span "[PERSON_NAME] Cha se" at bounding box center [1370, 560] width 132 height 15
type input "[PERSON_NAME] [PERSON_NAME]"
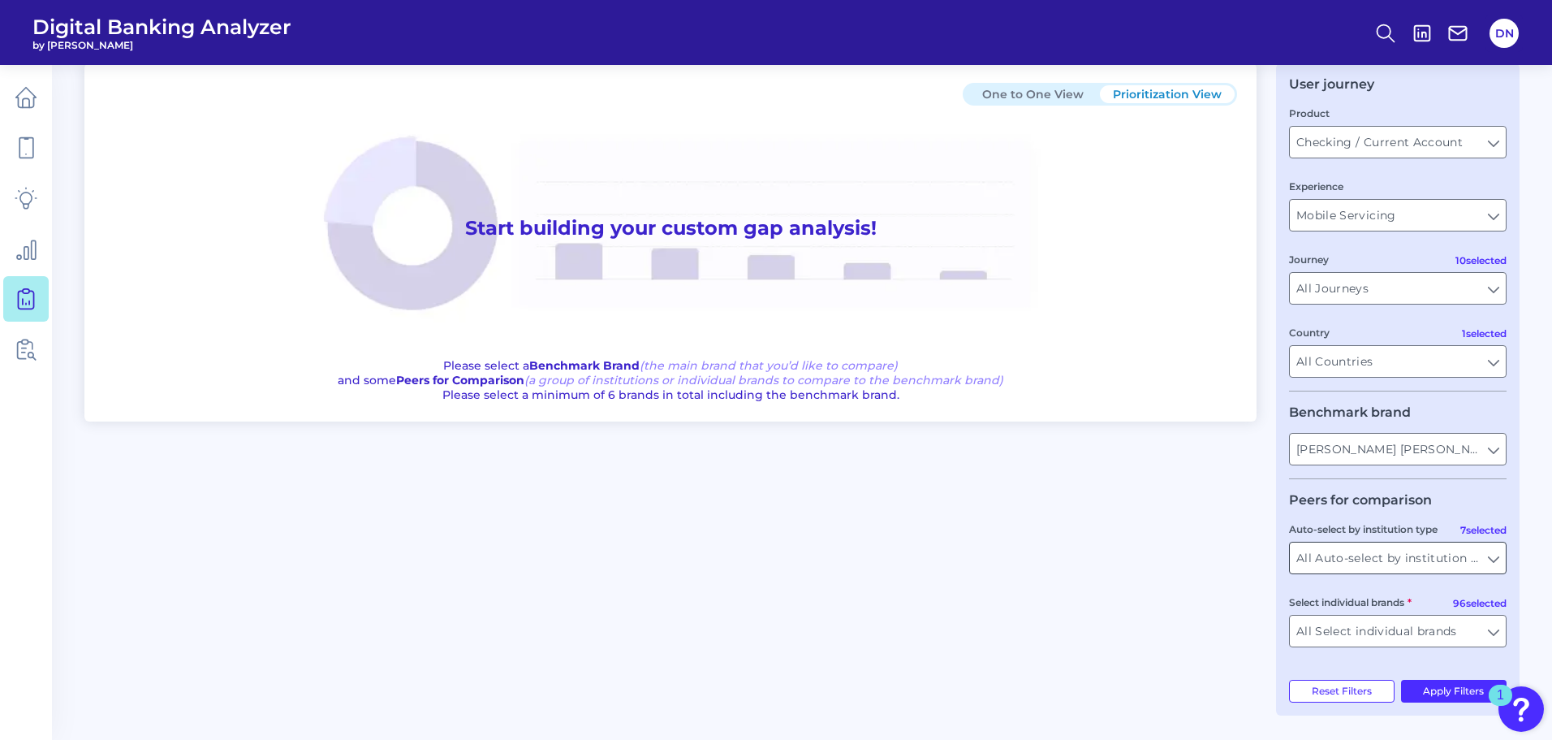
click at [1491, 563] on input "All Auto-select by institution types" at bounding box center [1398, 557] width 216 height 31
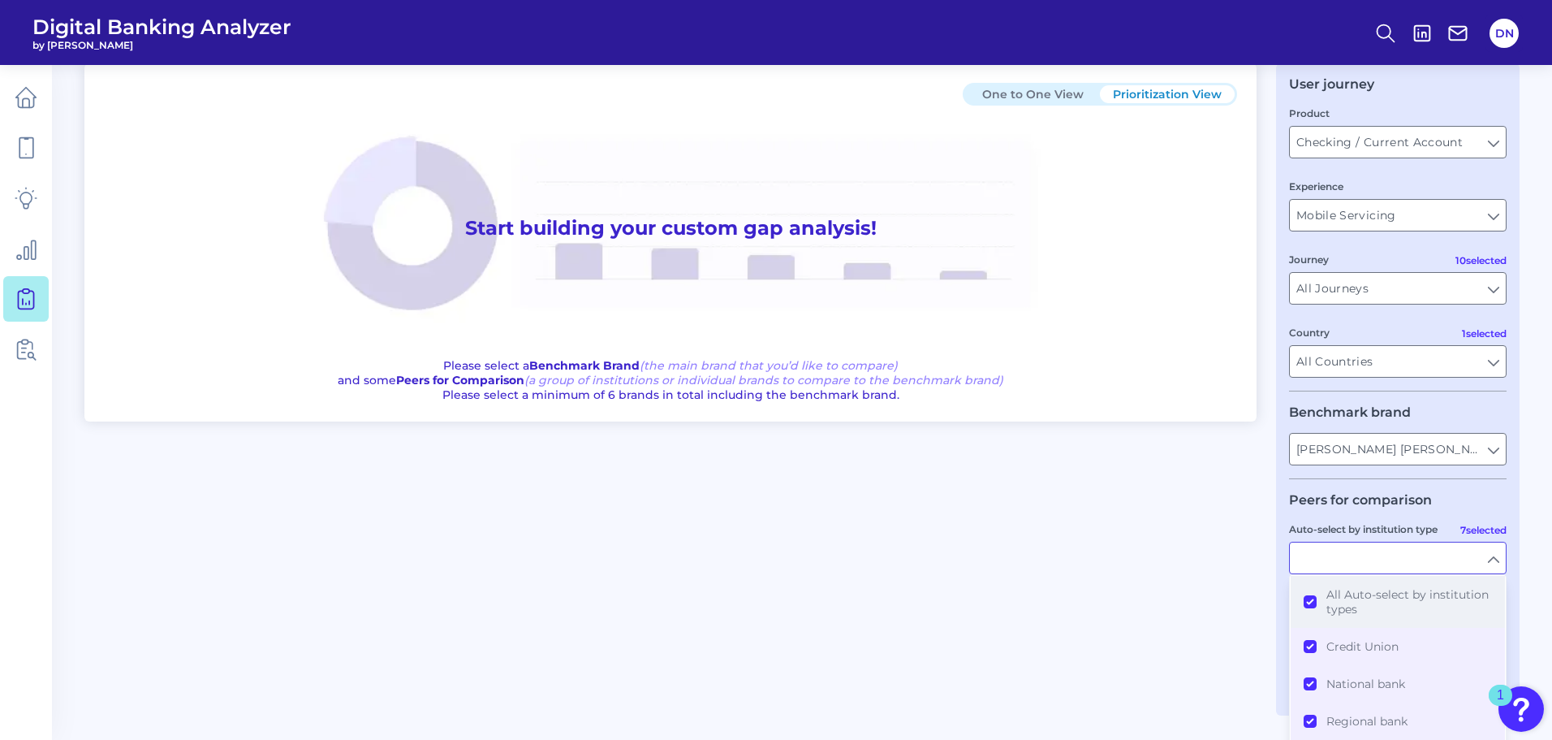
click at [1314, 602] on button "All Auto-select by institution types" at bounding box center [1398, 602] width 214 height 52
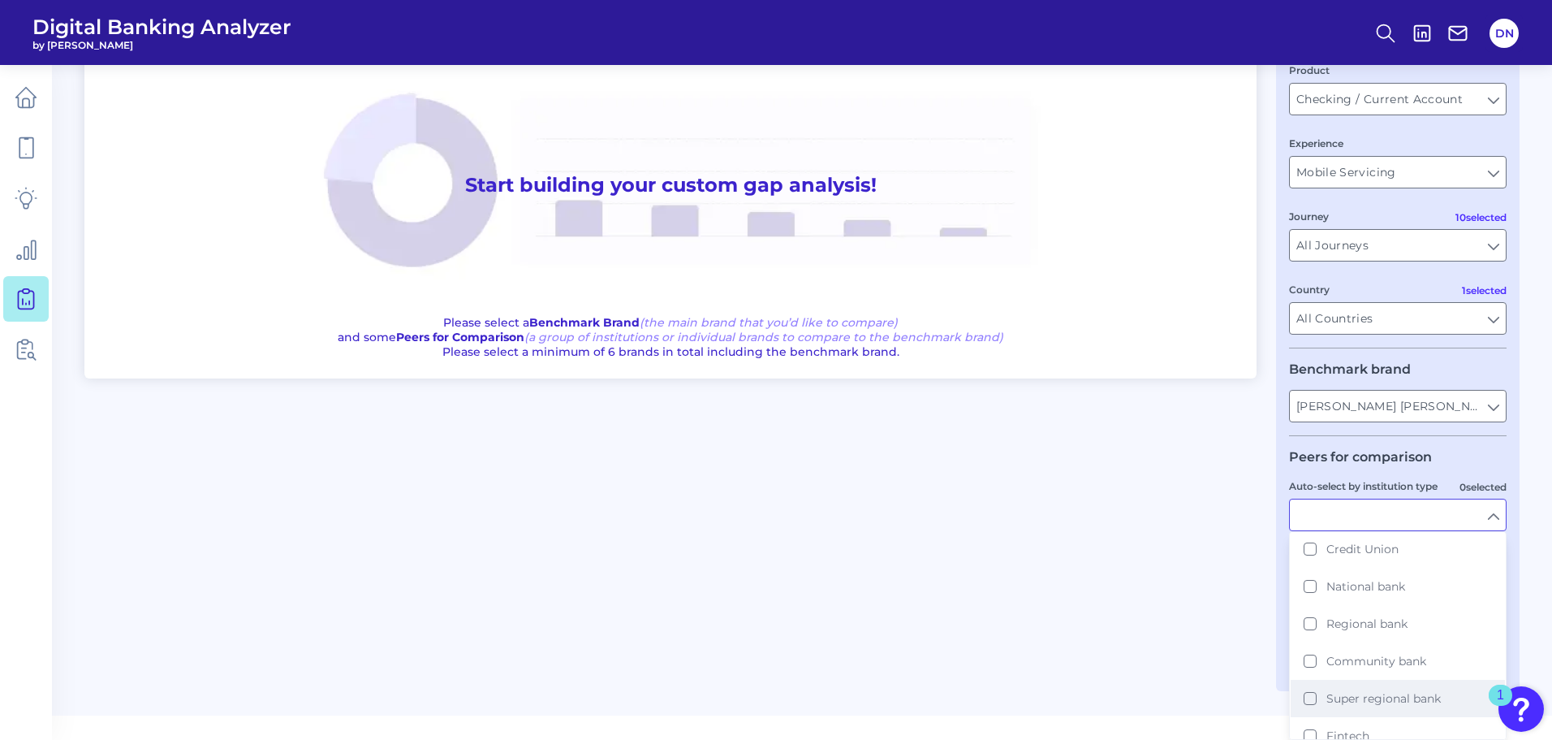
scroll to position [27, 0]
click at [1313, 616] on button "National bank" at bounding box center [1398, 613] width 214 height 37
type input "Ally, American Express, Bank of America, Capital One, [PERSON_NAME] [PERSON_NAM…"
click at [1247, 602] on div "One to One View Prioritization View Start building your custom gap analysis! Pl…" at bounding box center [802, 346] width 1436 height 652
type input "National bank"
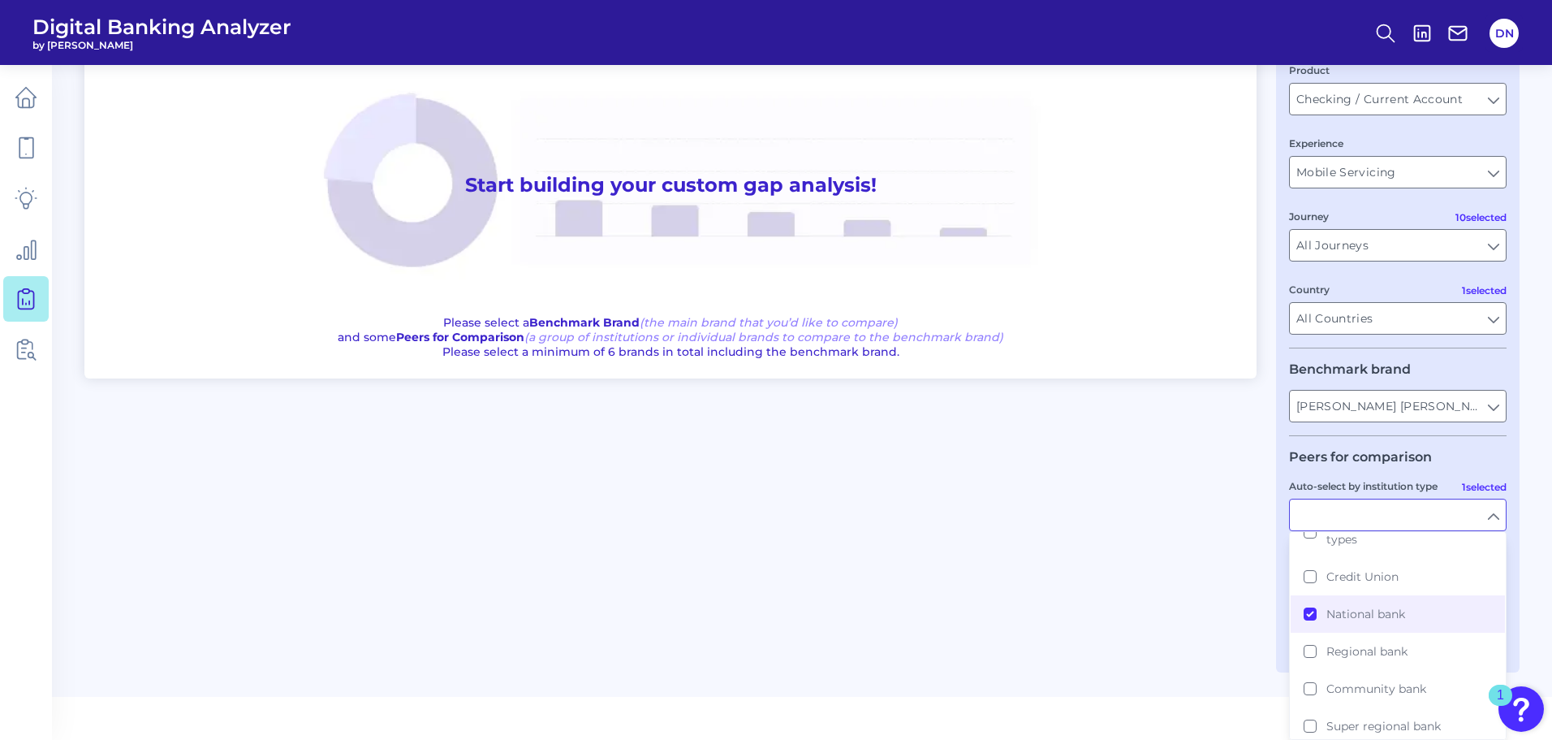
scroll to position [67, 0]
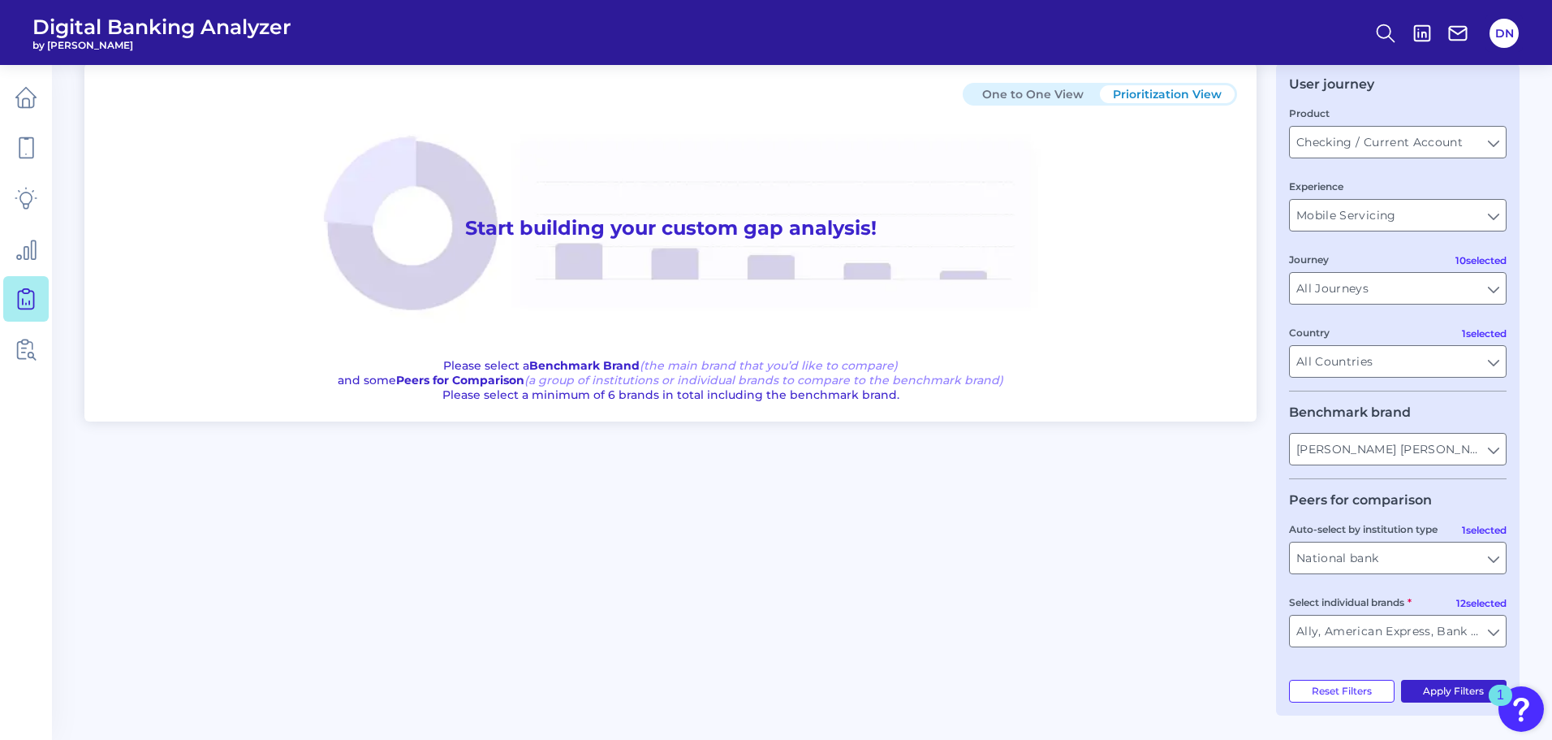
click at [1449, 689] on button "Apply Filters" at bounding box center [1454, 691] width 106 height 23
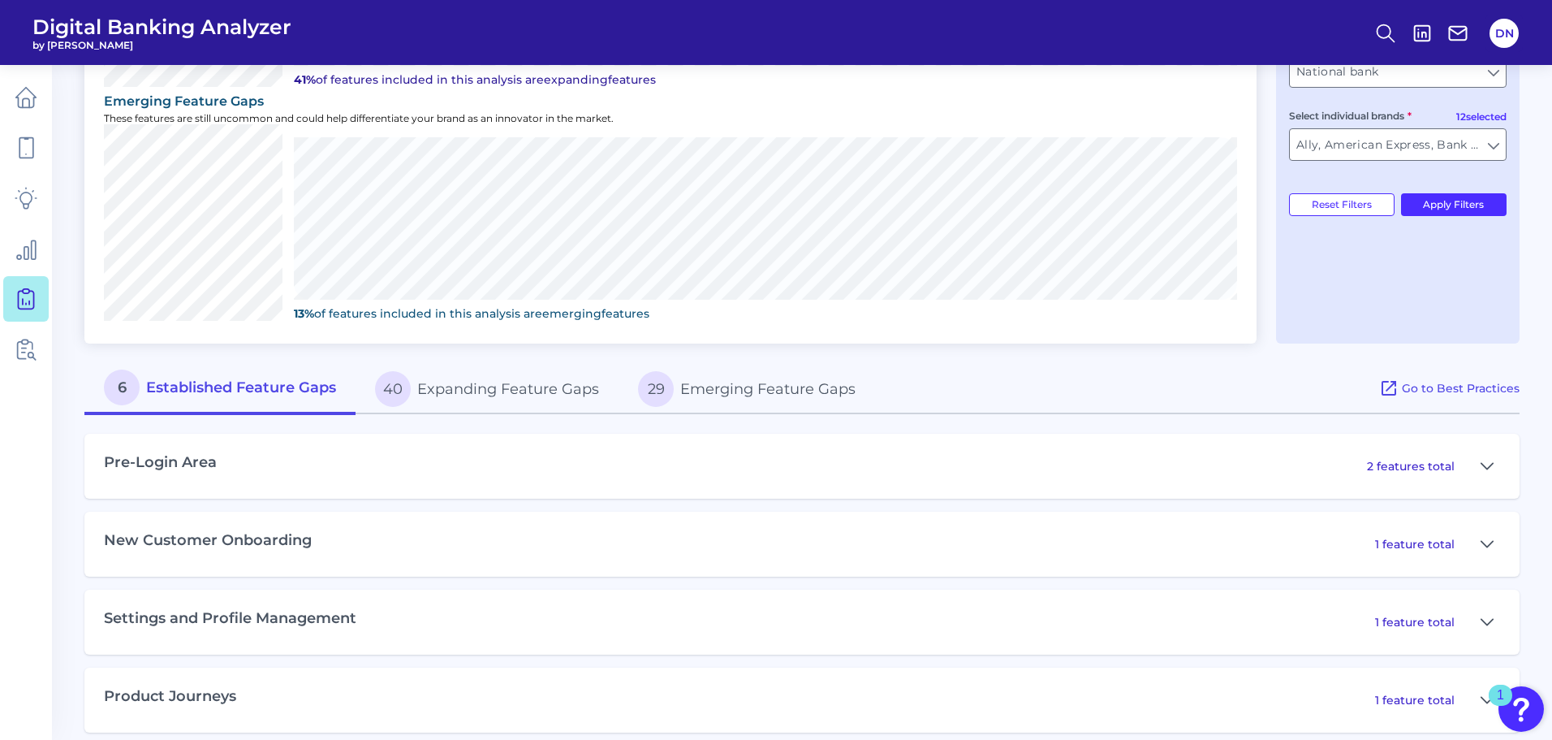
scroll to position [555, 0]
click at [1476, 464] on button at bounding box center [1487, 465] width 26 height 26
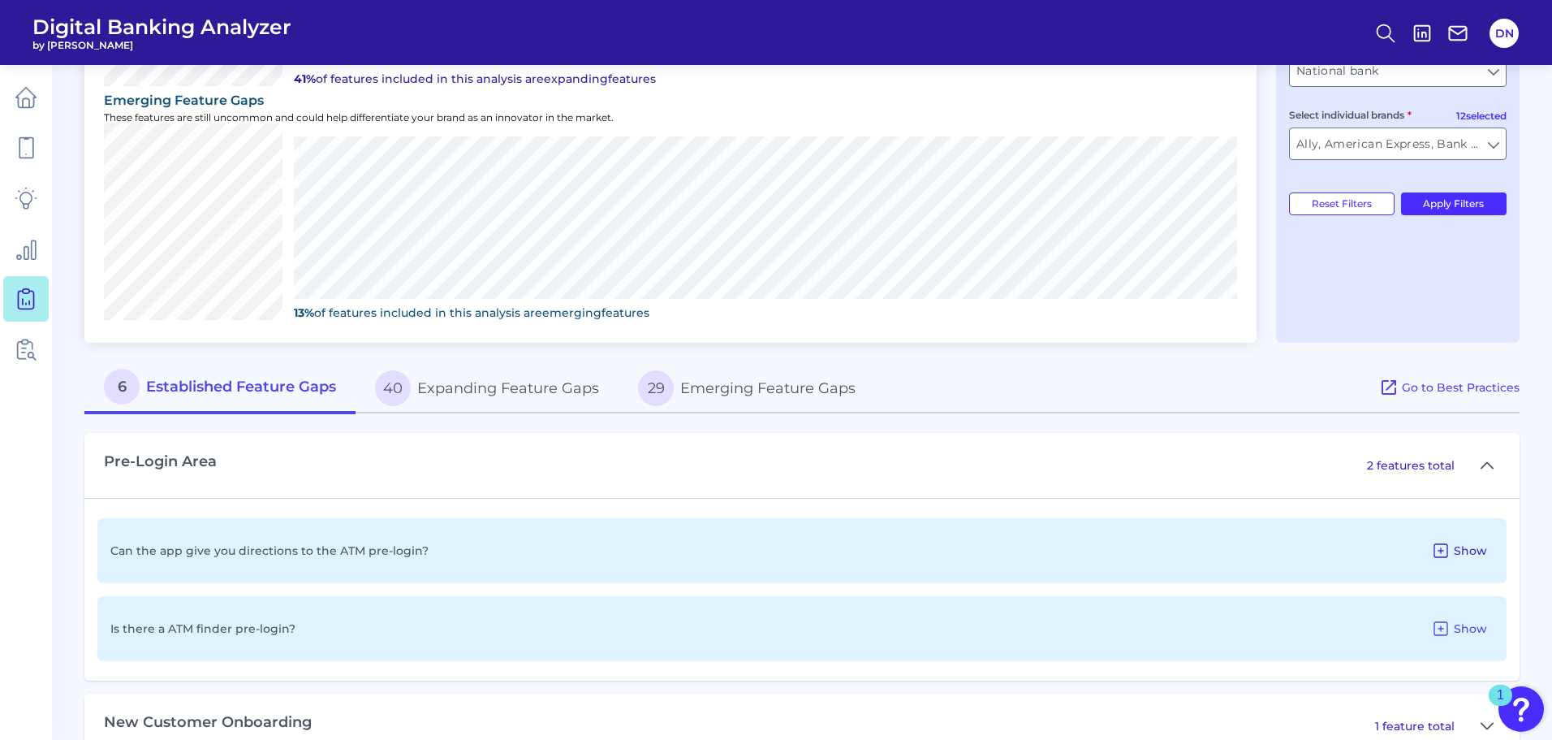
click at [1448, 549] on icon at bounding box center [1440, 550] width 19 height 19
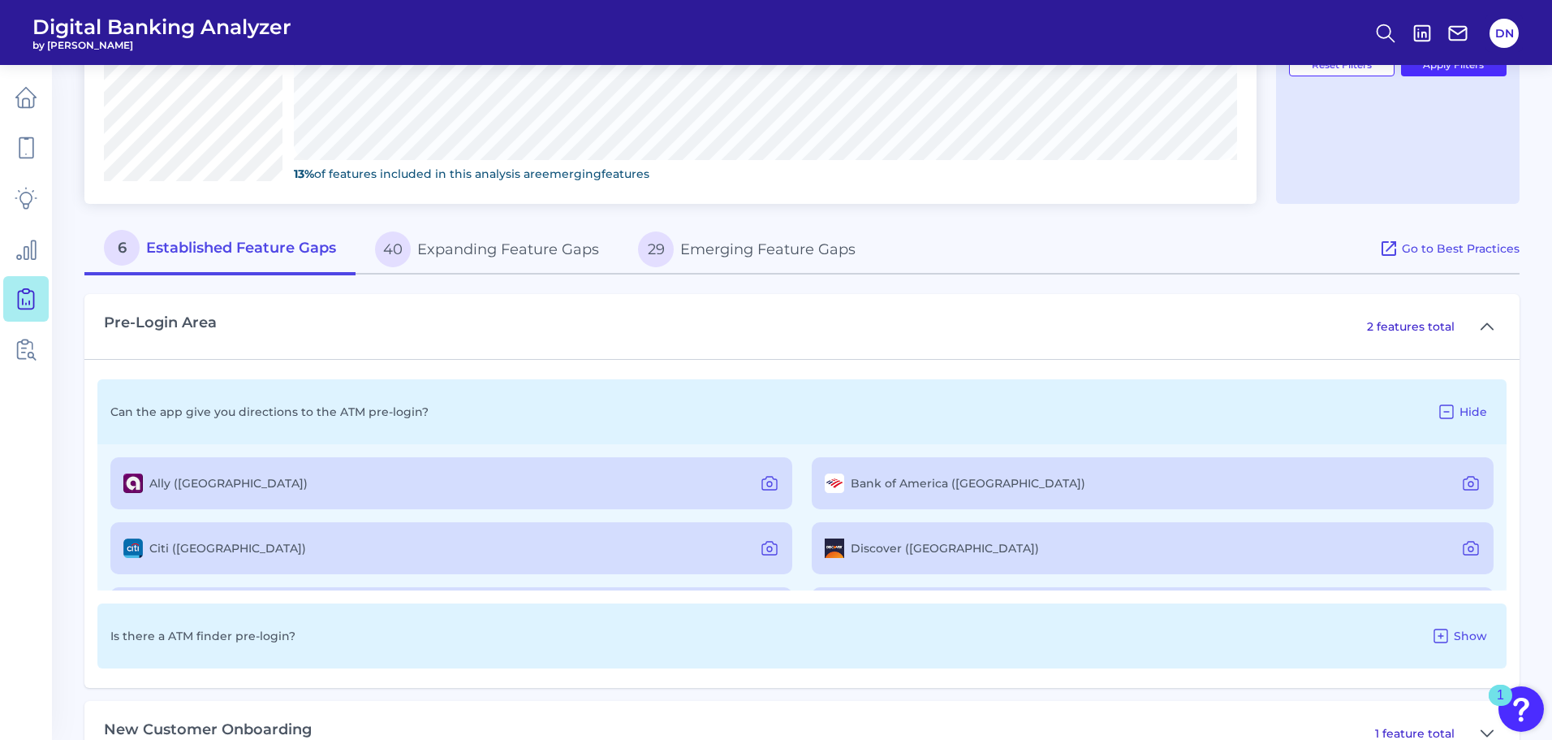
scroll to position [717, 0]
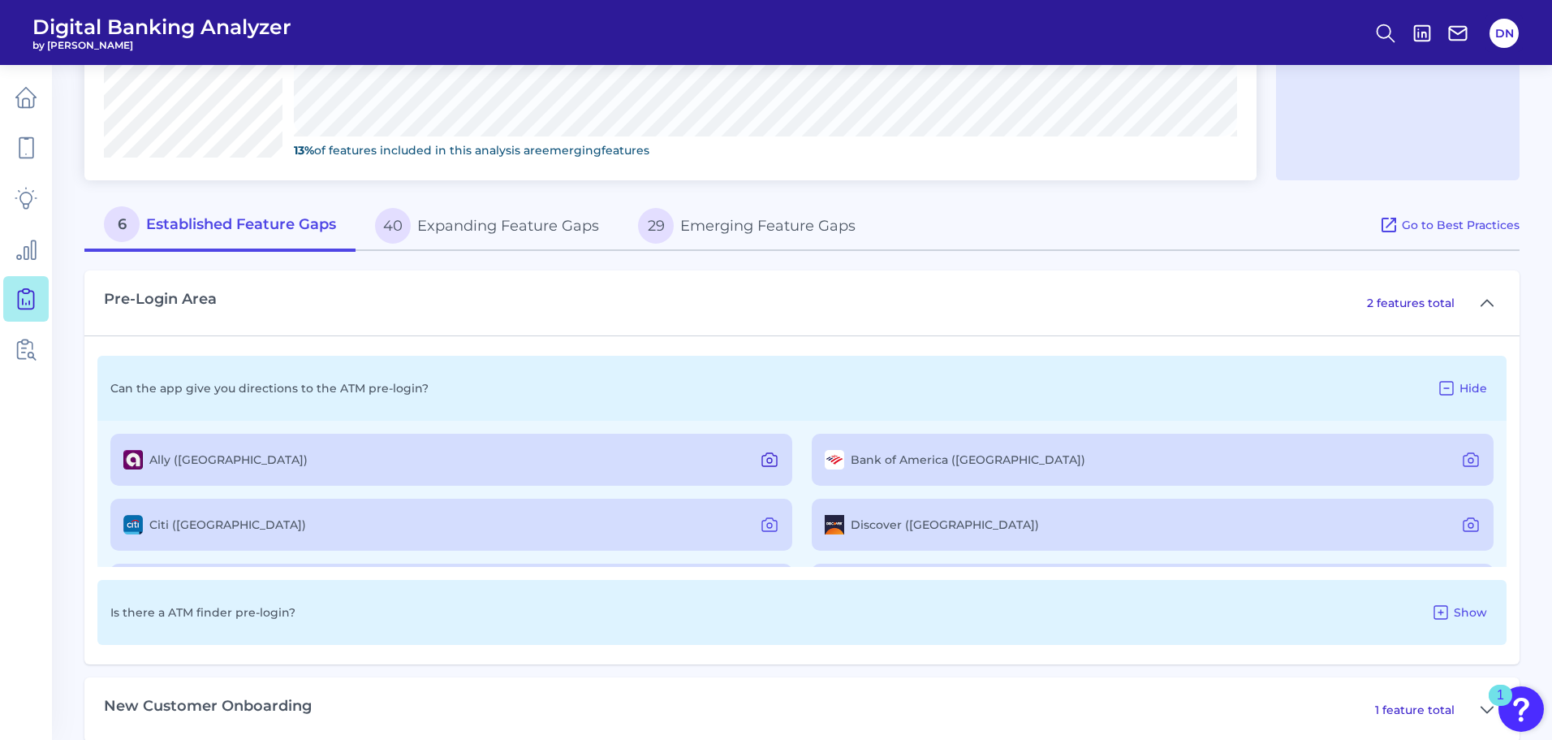
click at [765, 460] on icon at bounding box center [769, 459] width 19 height 19
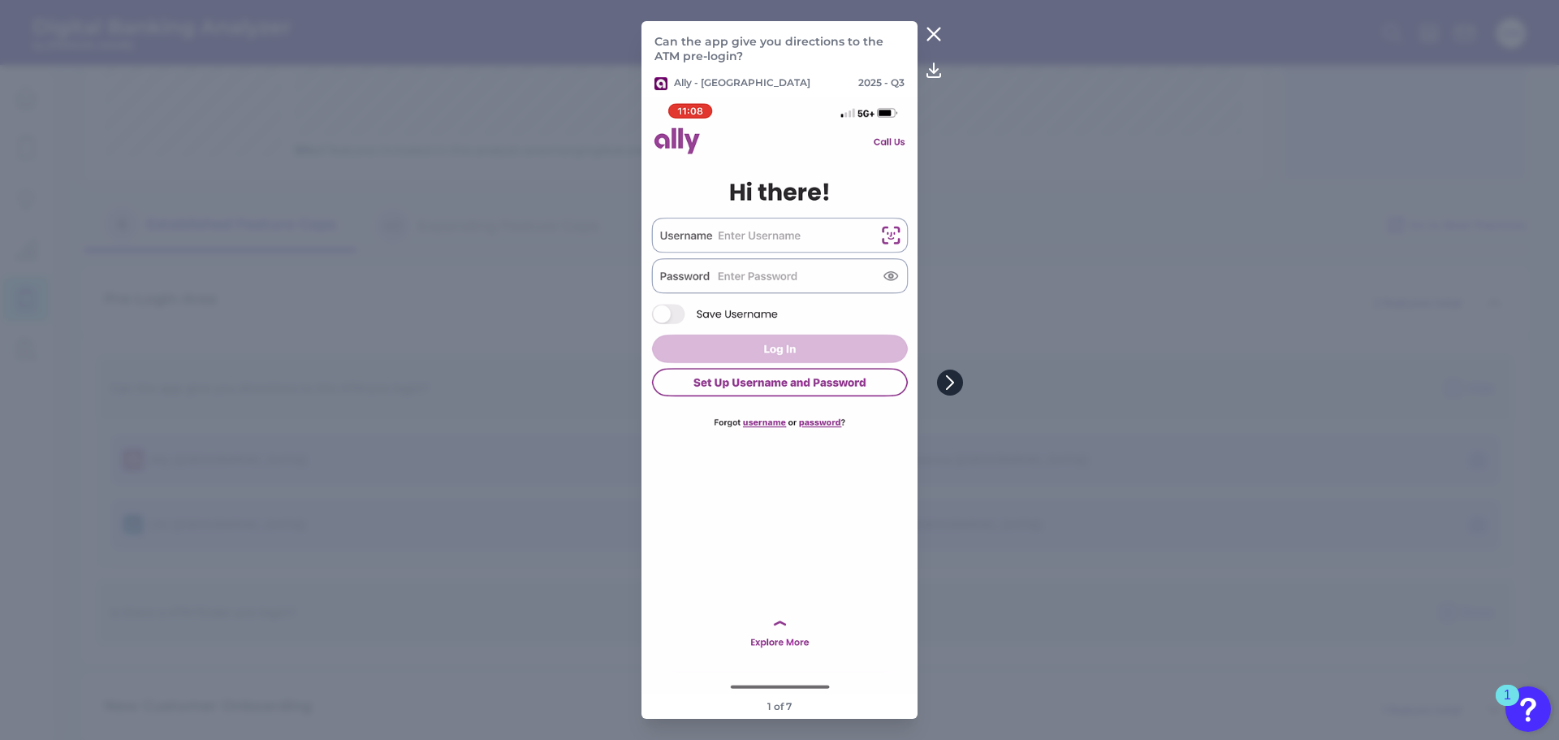
click at [946, 388] on icon at bounding box center [950, 382] width 15 height 15
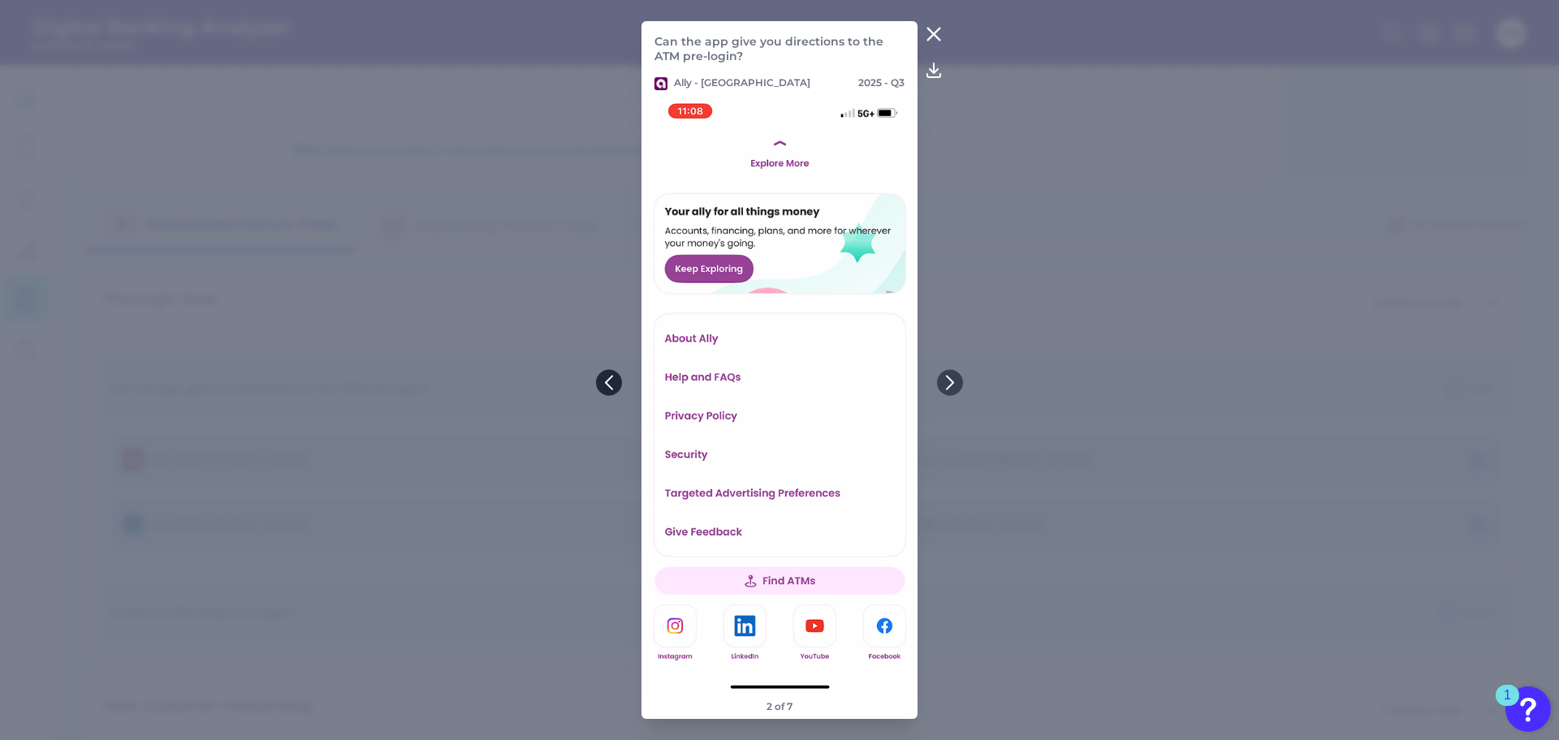
click at [608, 386] on icon at bounding box center [609, 382] width 6 height 13
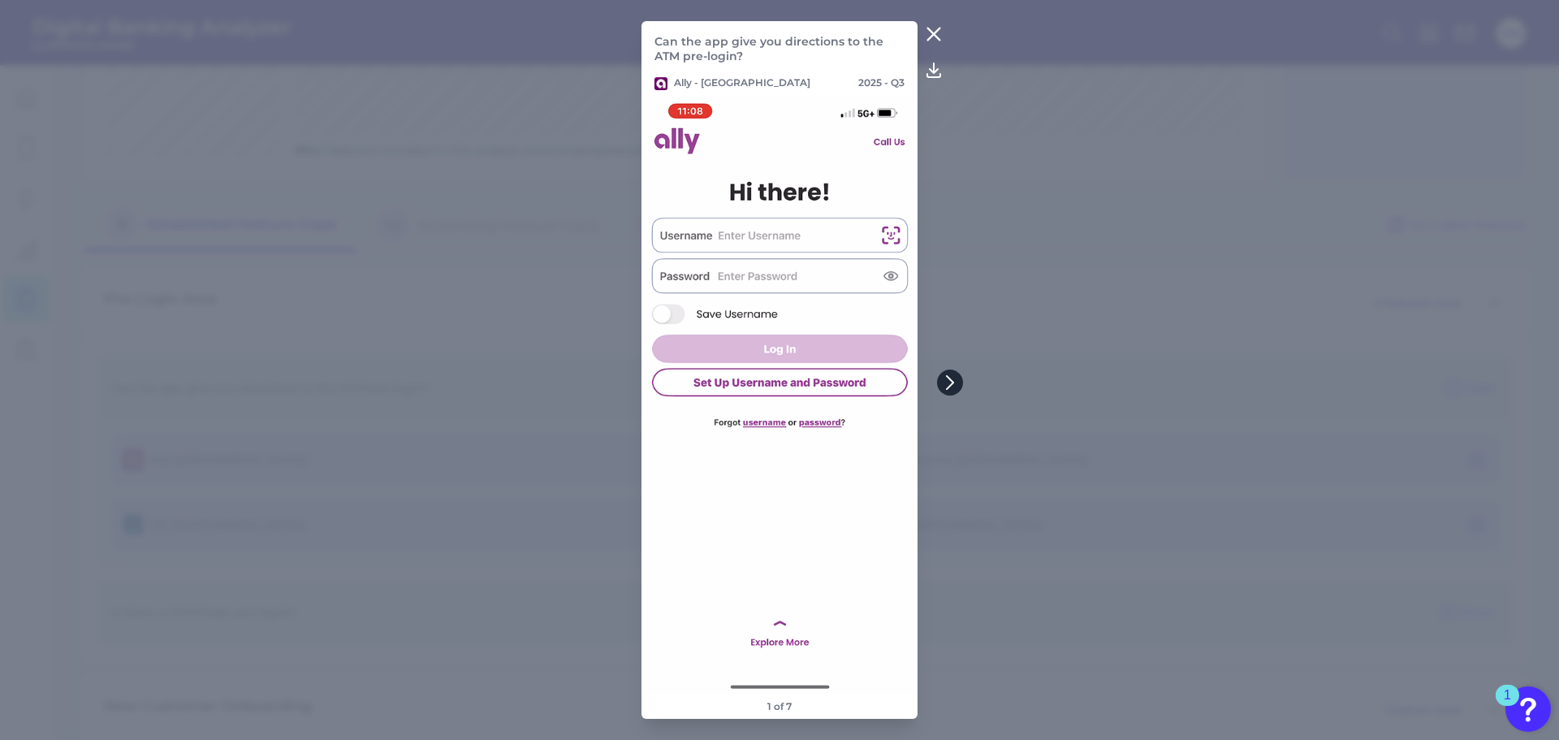
click at [951, 391] on button at bounding box center [950, 382] width 26 height 26
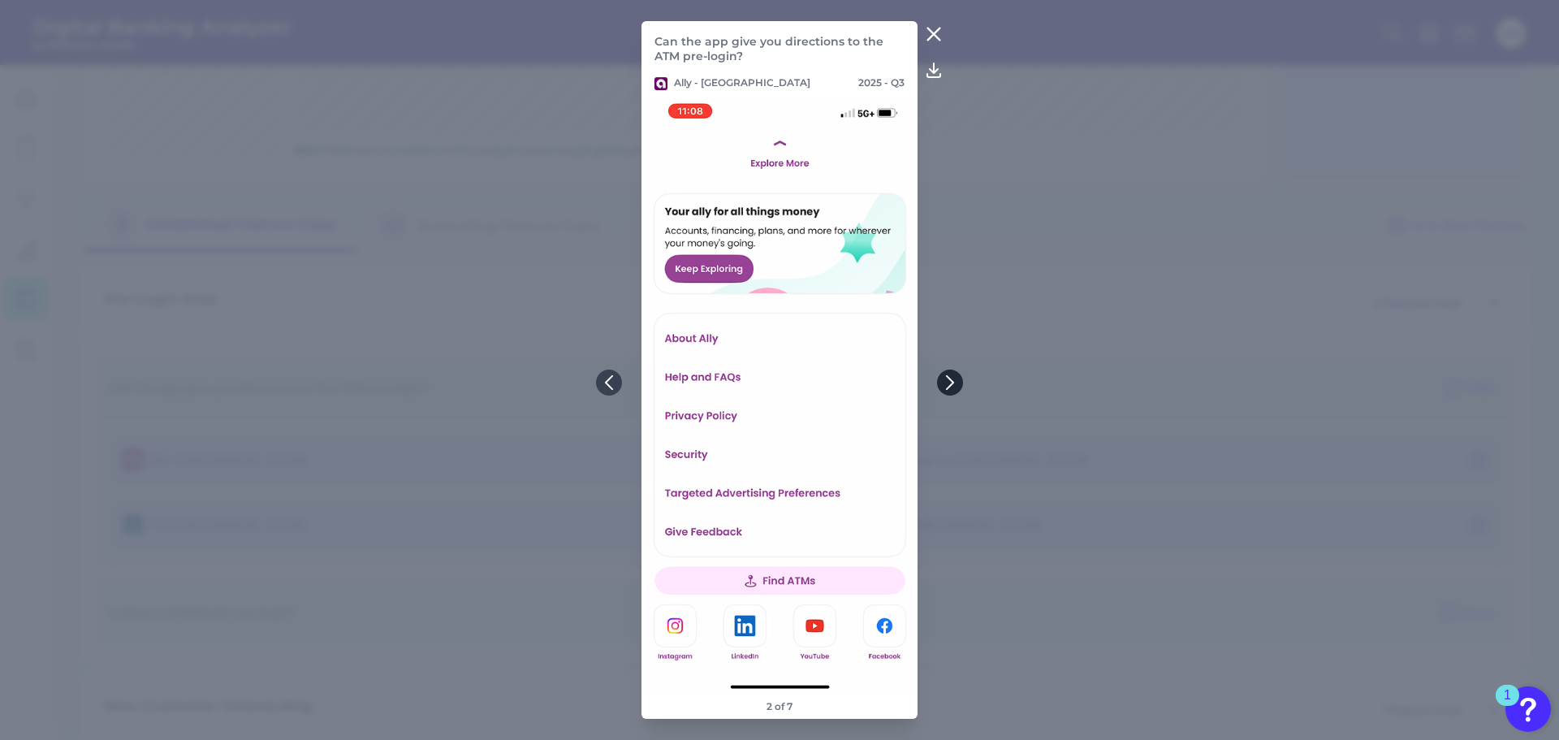
click at [948, 391] on button at bounding box center [950, 382] width 26 height 26
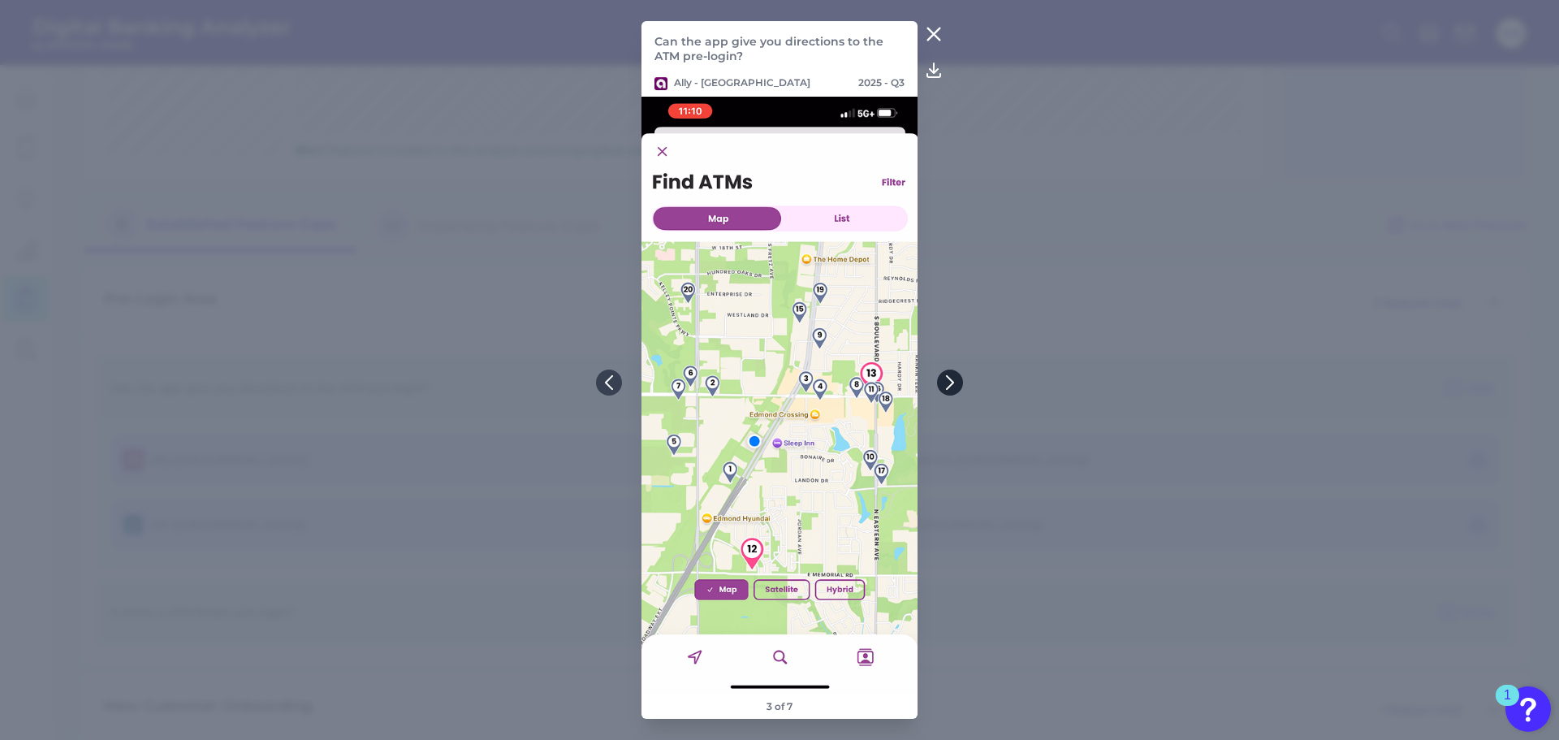
click at [948, 391] on button at bounding box center [950, 382] width 26 height 26
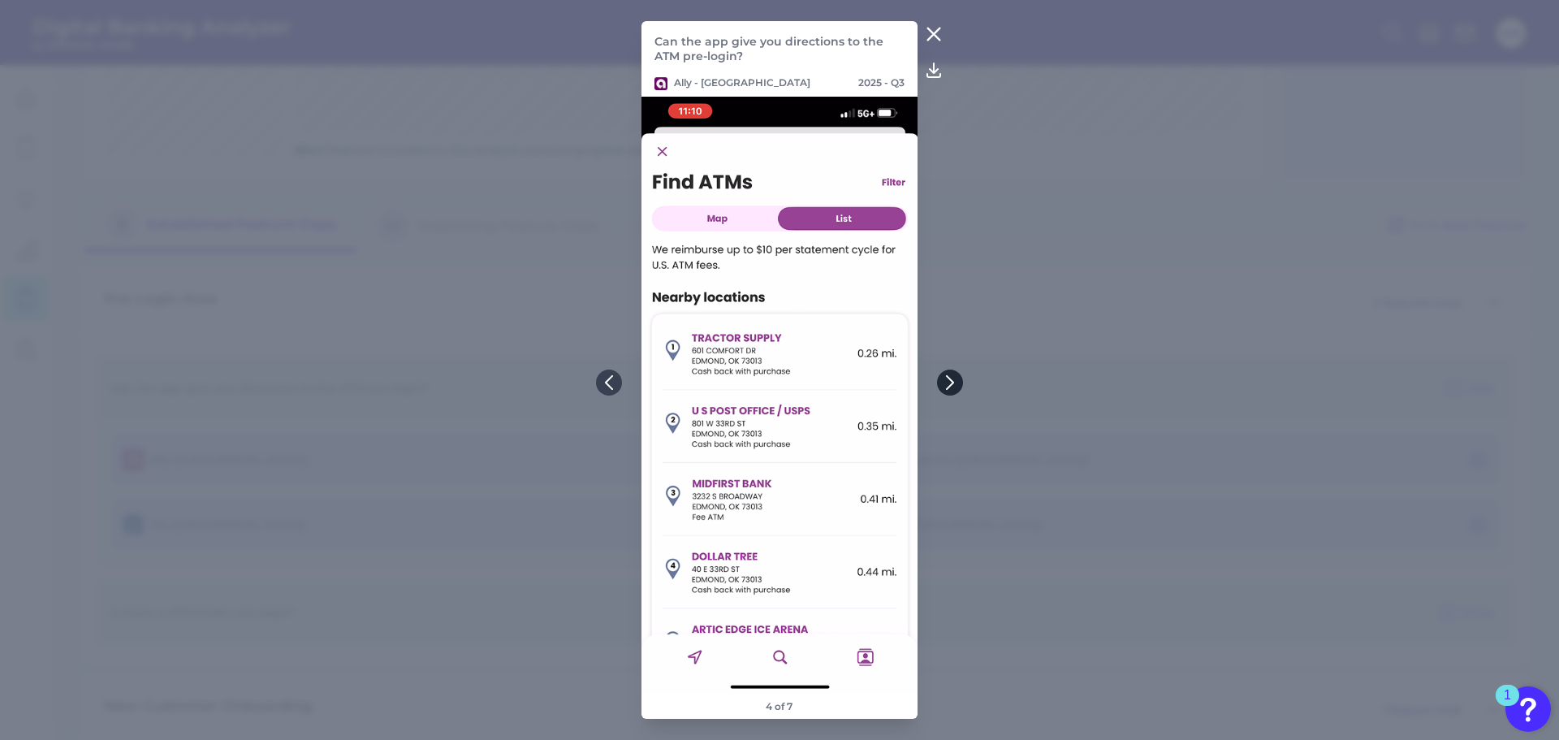
click at [946, 390] on button at bounding box center [950, 382] width 26 height 26
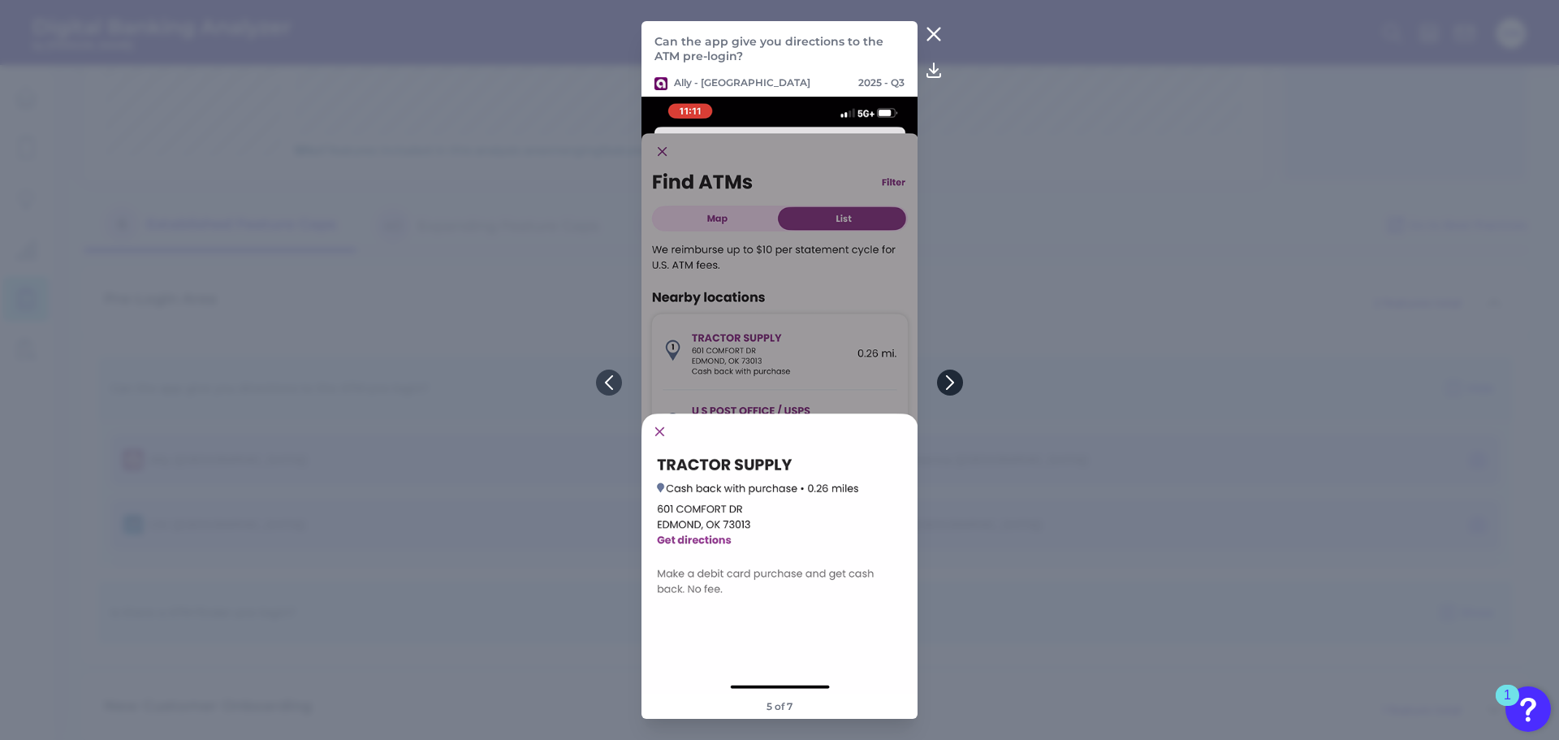
click at [946, 390] on button at bounding box center [950, 382] width 26 height 26
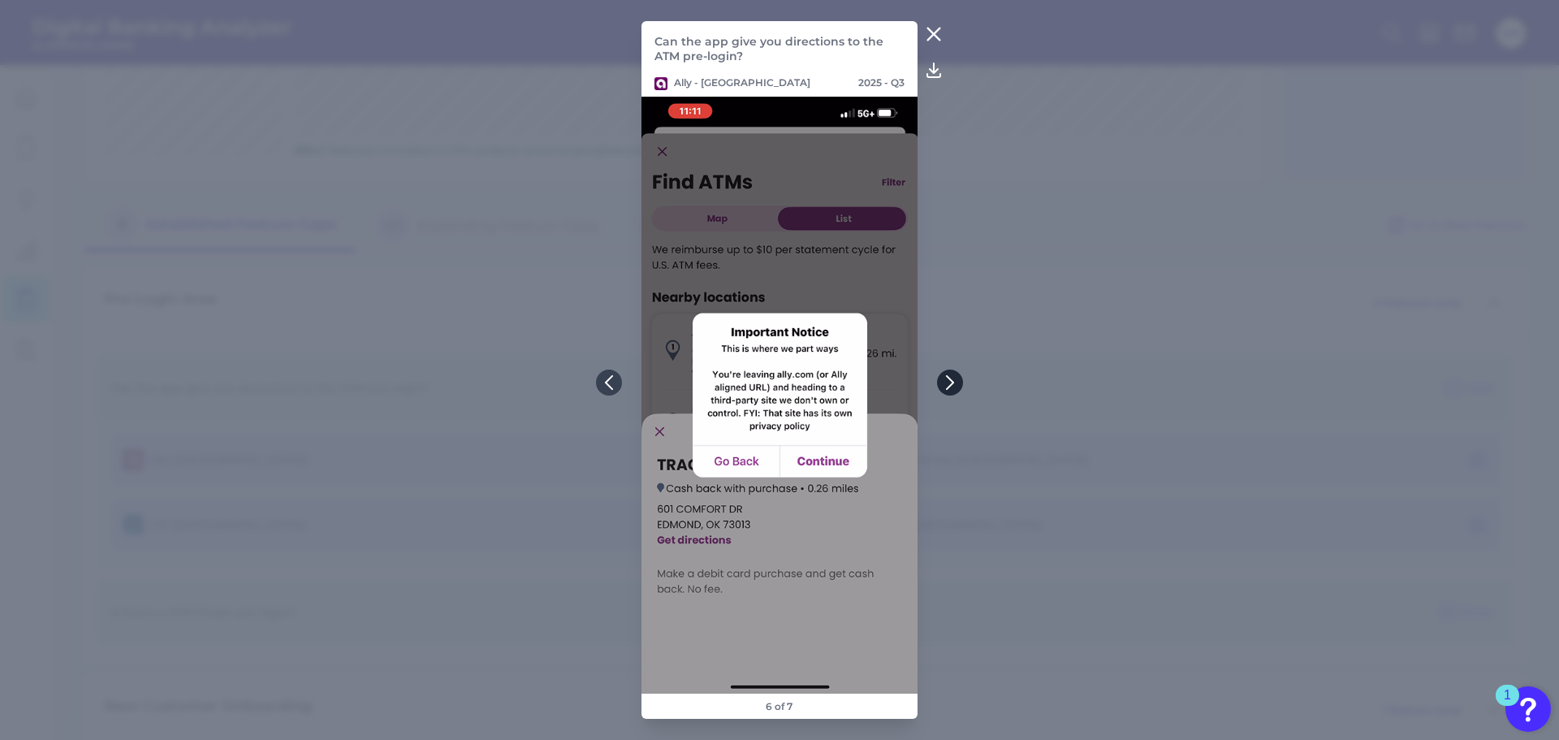
click at [946, 390] on button at bounding box center [950, 382] width 26 height 26
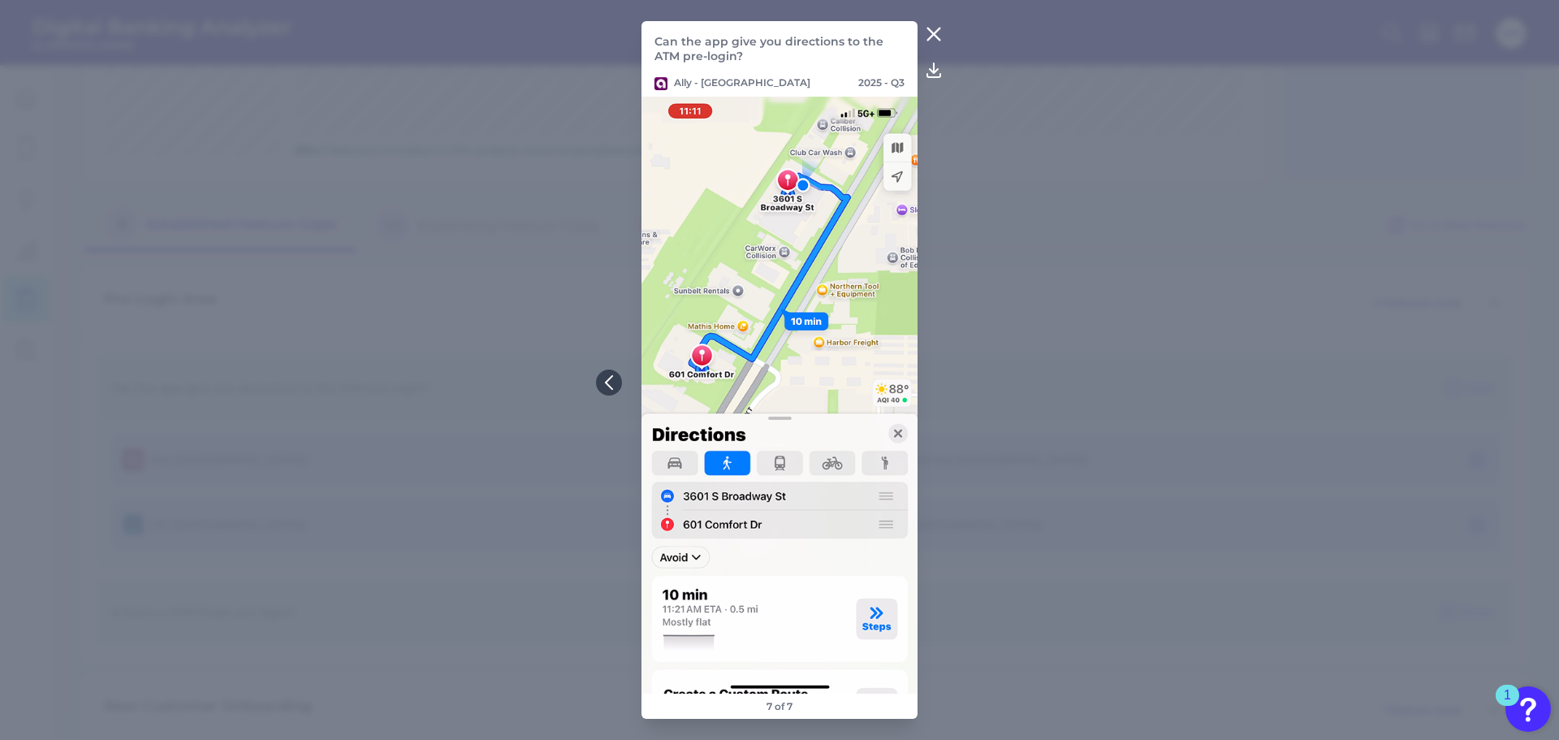
click at [935, 35] on icon at bounding box center [933, 34] width 12 height 12
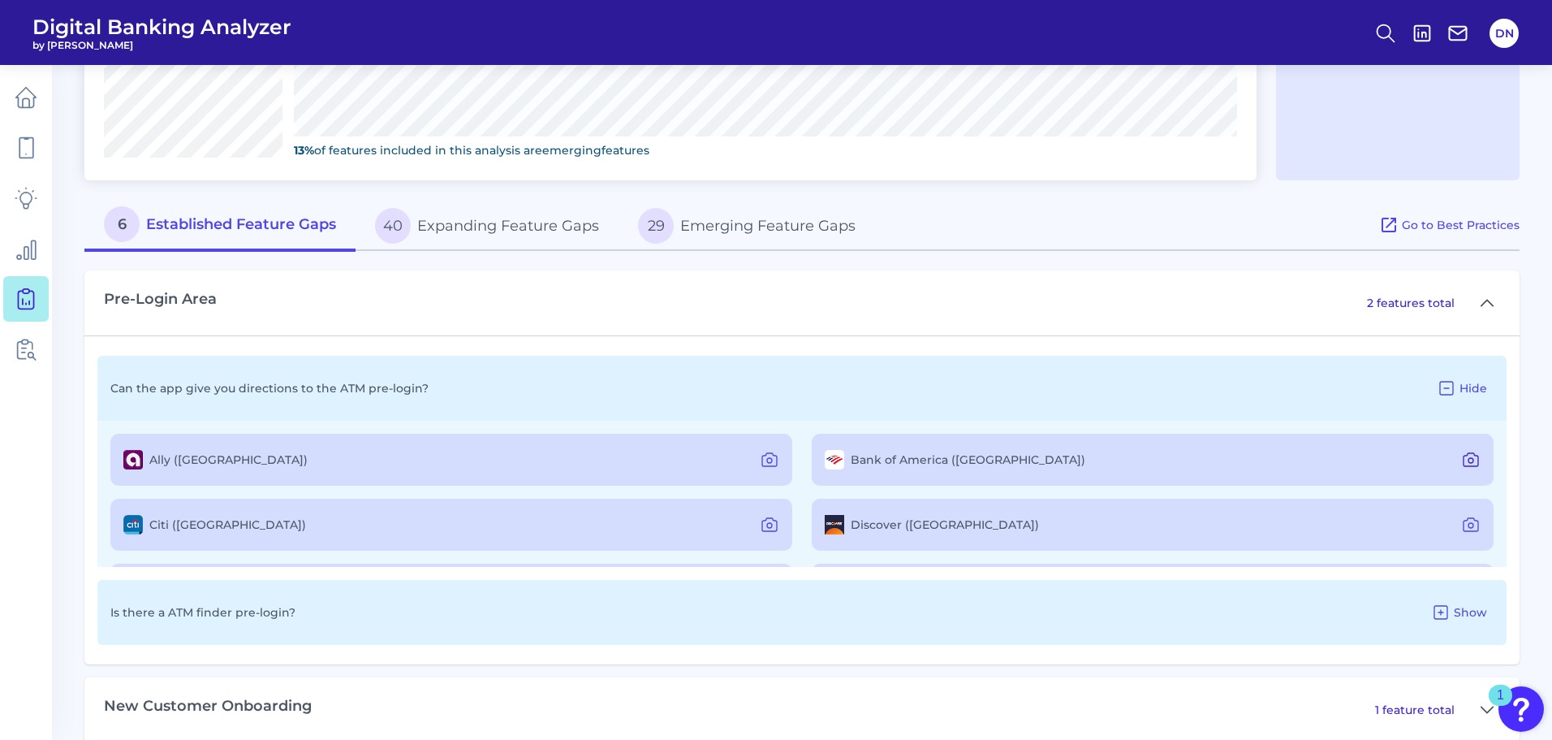
click at [1461, 463] on icon at bounding box center [1470, 459] width 19 height 19
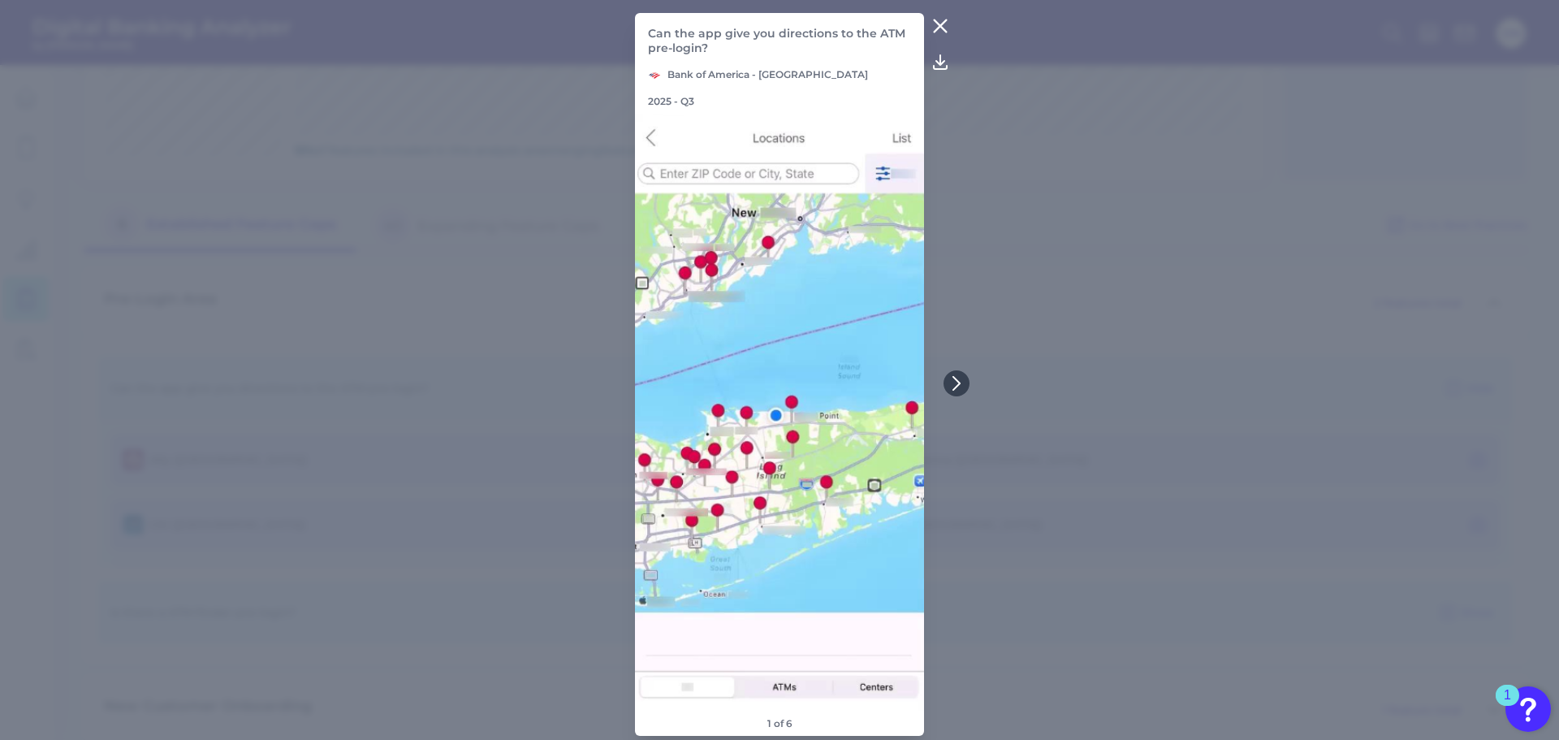
click at [943, 36] on icon at bounding box center [939, 25] width 19 height 19
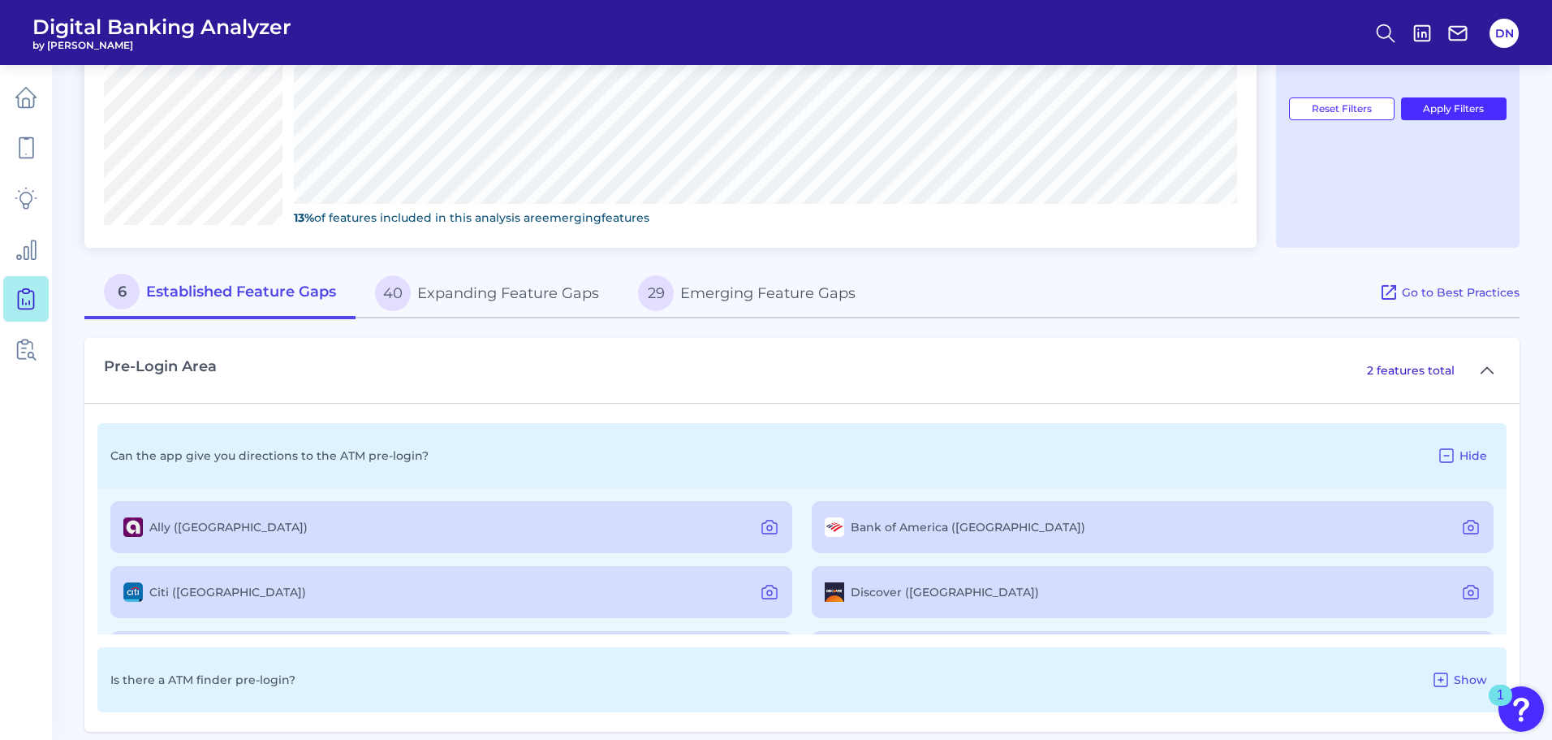
scroll to position [731, 0]
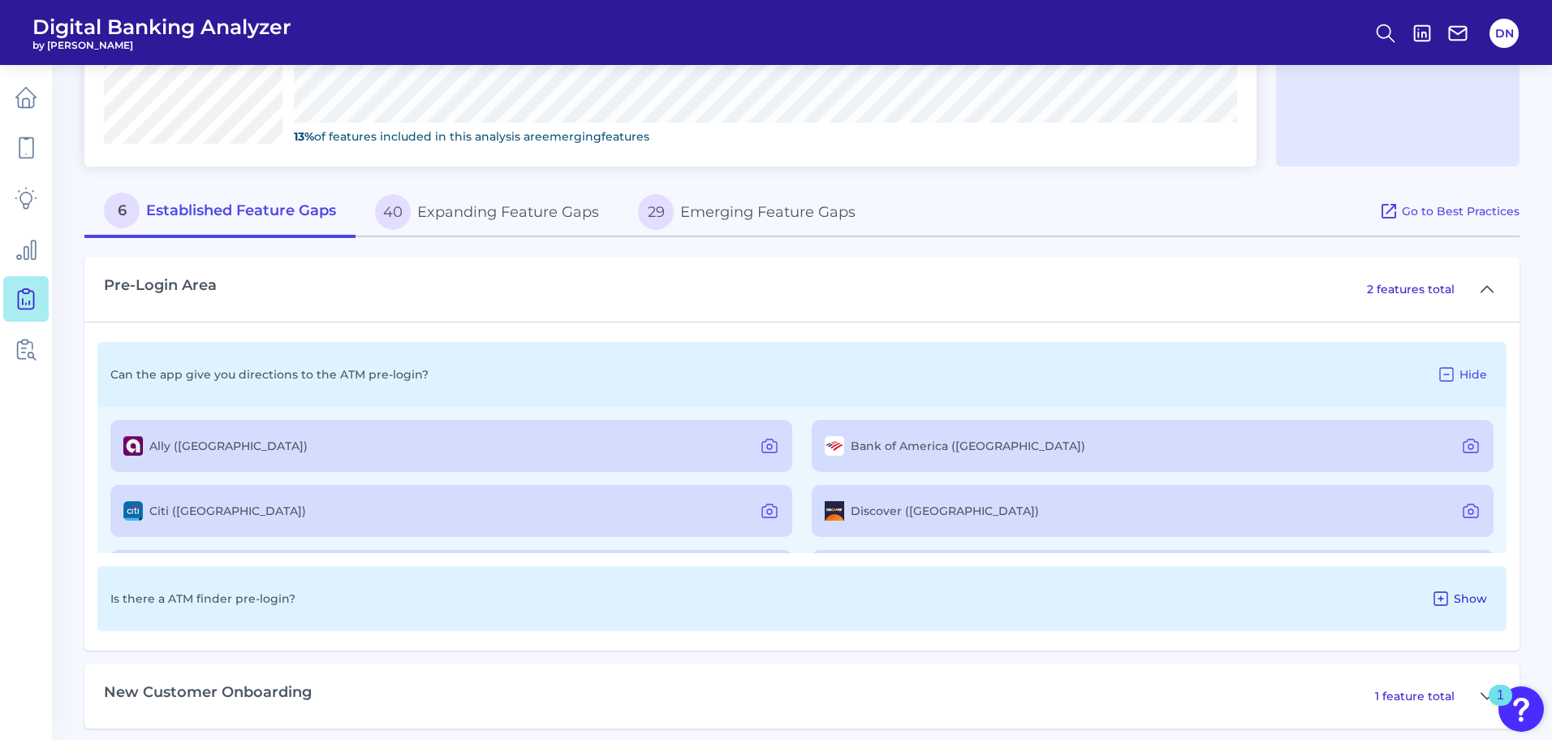
click at [1455, 598] on span "Show" at bounding box center [1470, 598] width 33 height 15
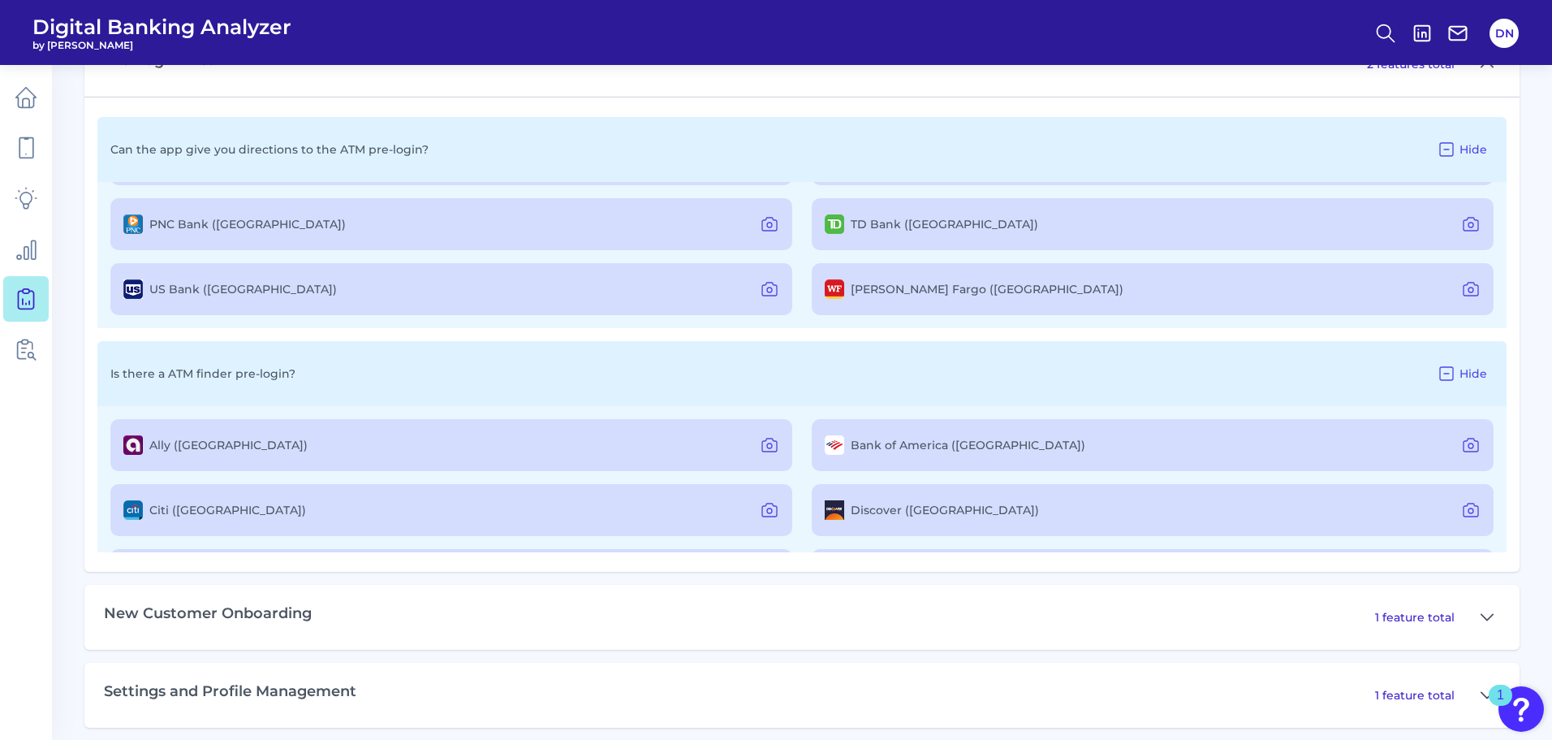
scroll to position [974, 0]
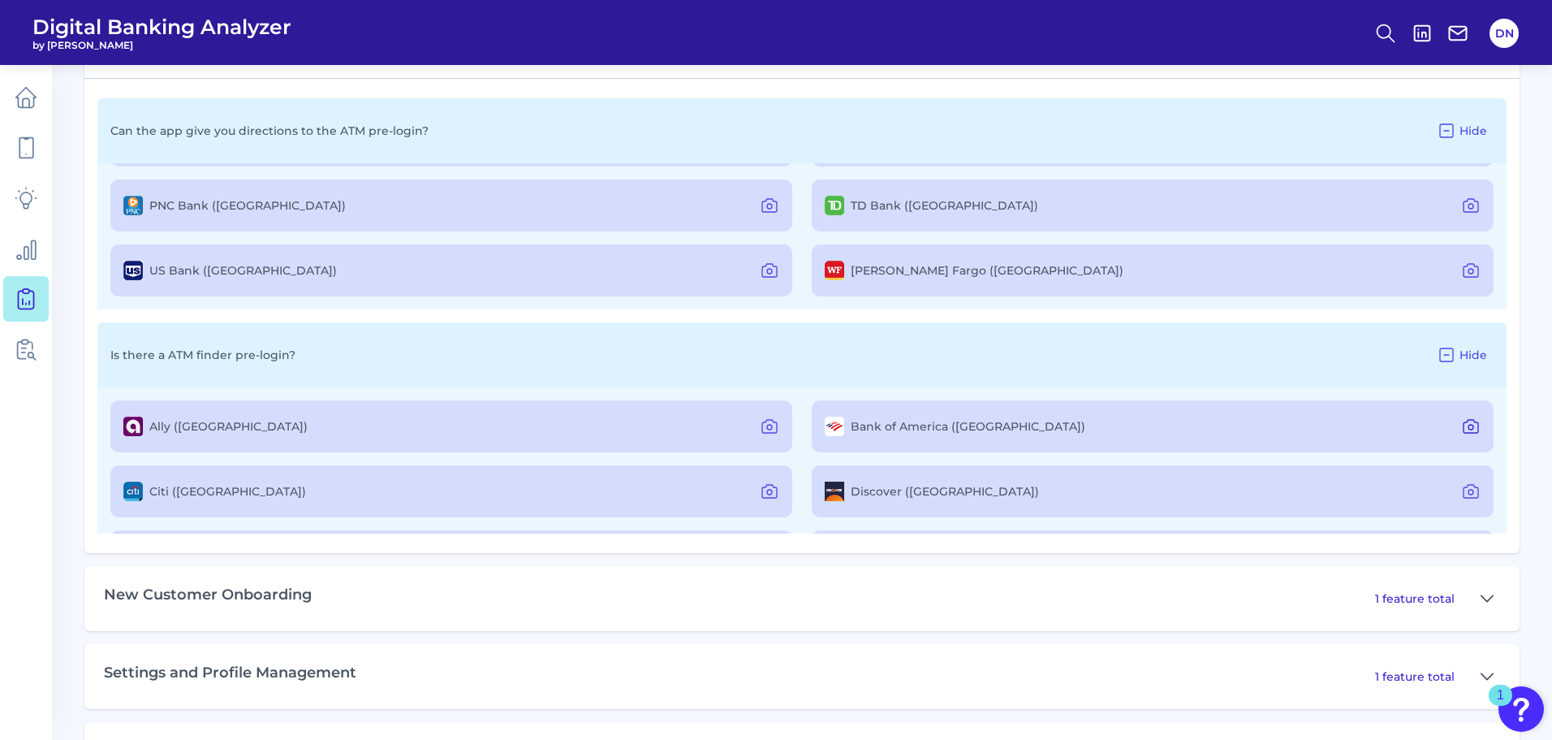
click at [1469, 426] on icon at bounding box center [1471, 427] width 5 height 5
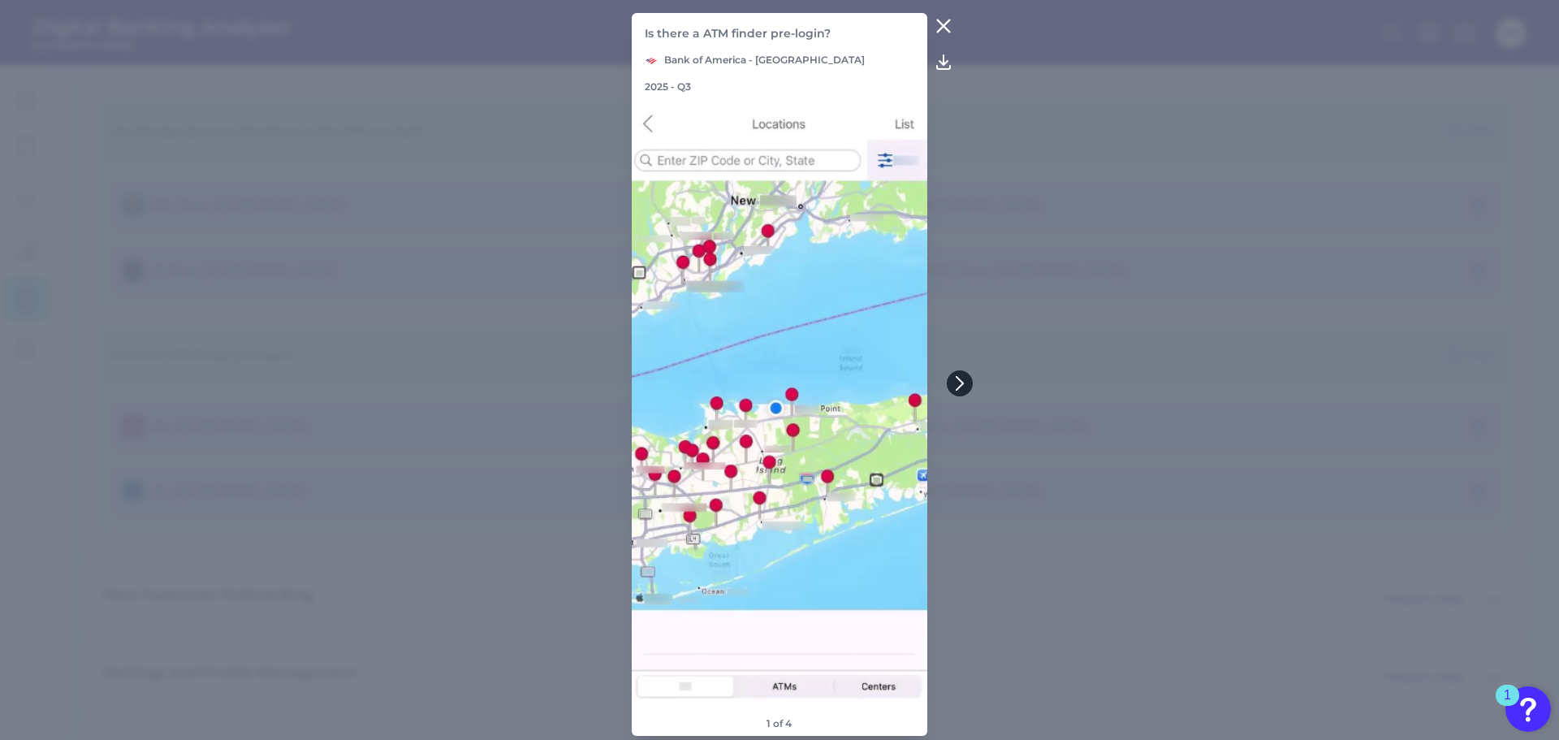
click at [960, 391] on button at bounding box center [960, 383] width 26 height 26
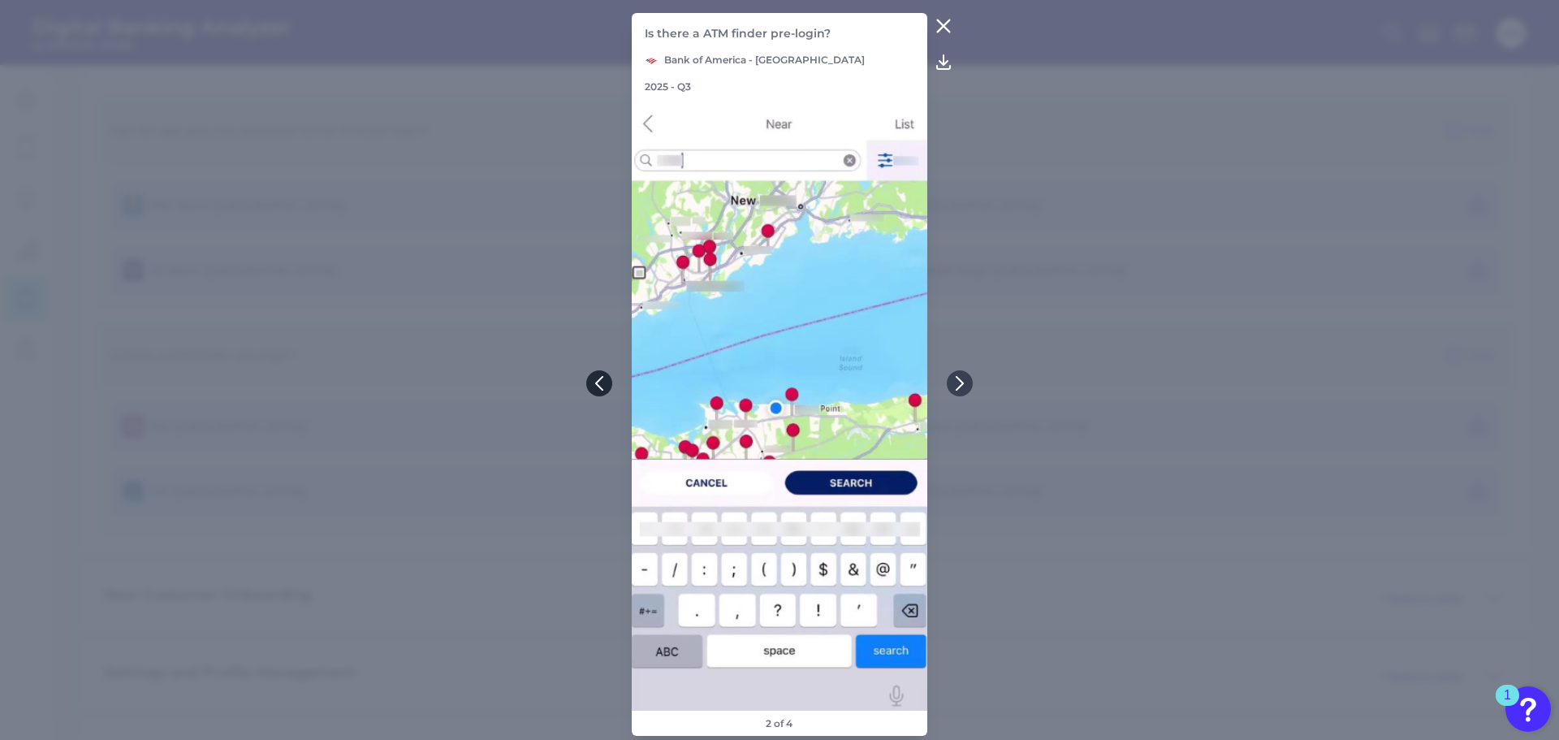
click at [589, 384] on button at bounding box center [599, 383] width 26 height 26
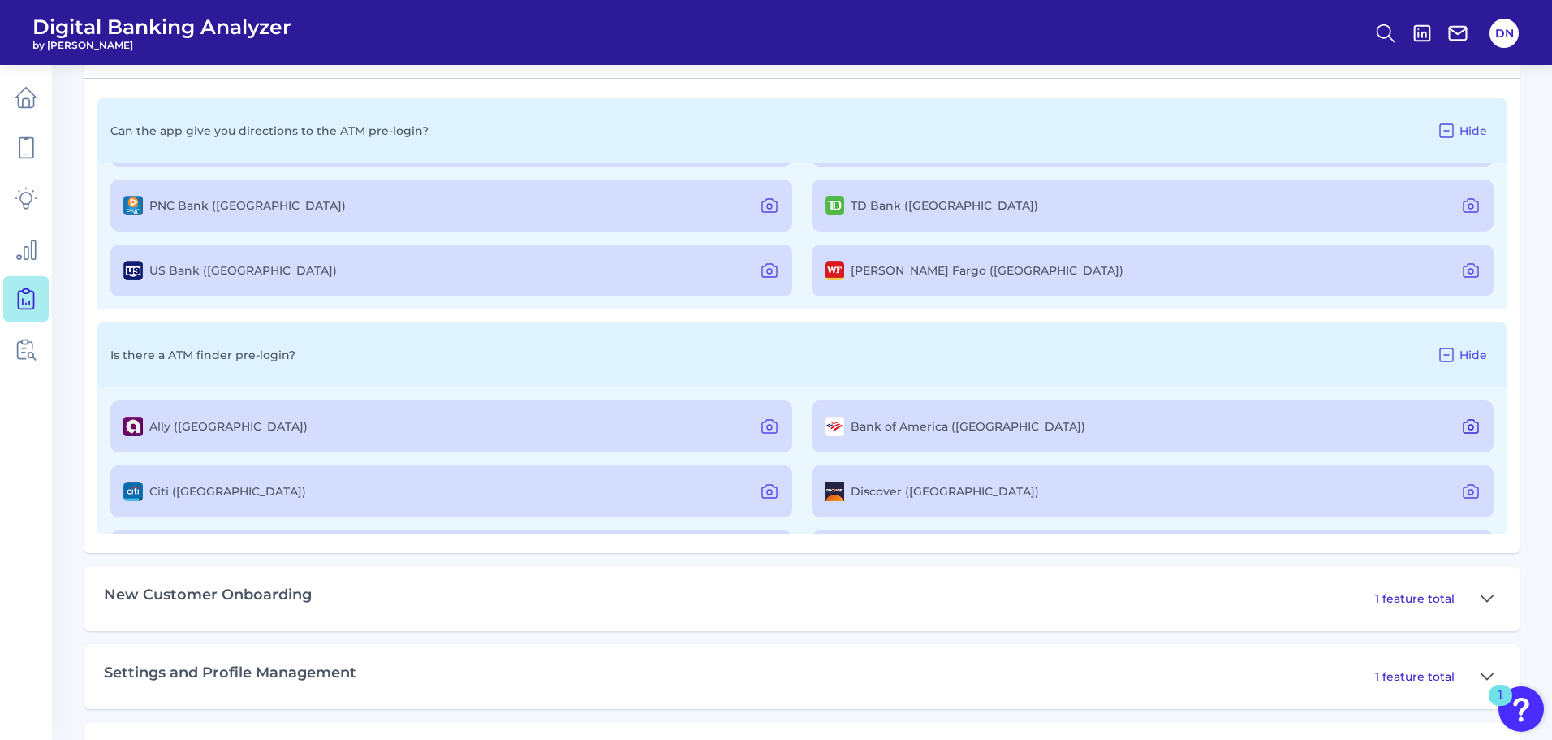
click at [1461, 425] on icon at bounding box center [1470, 426] width 19 height 19
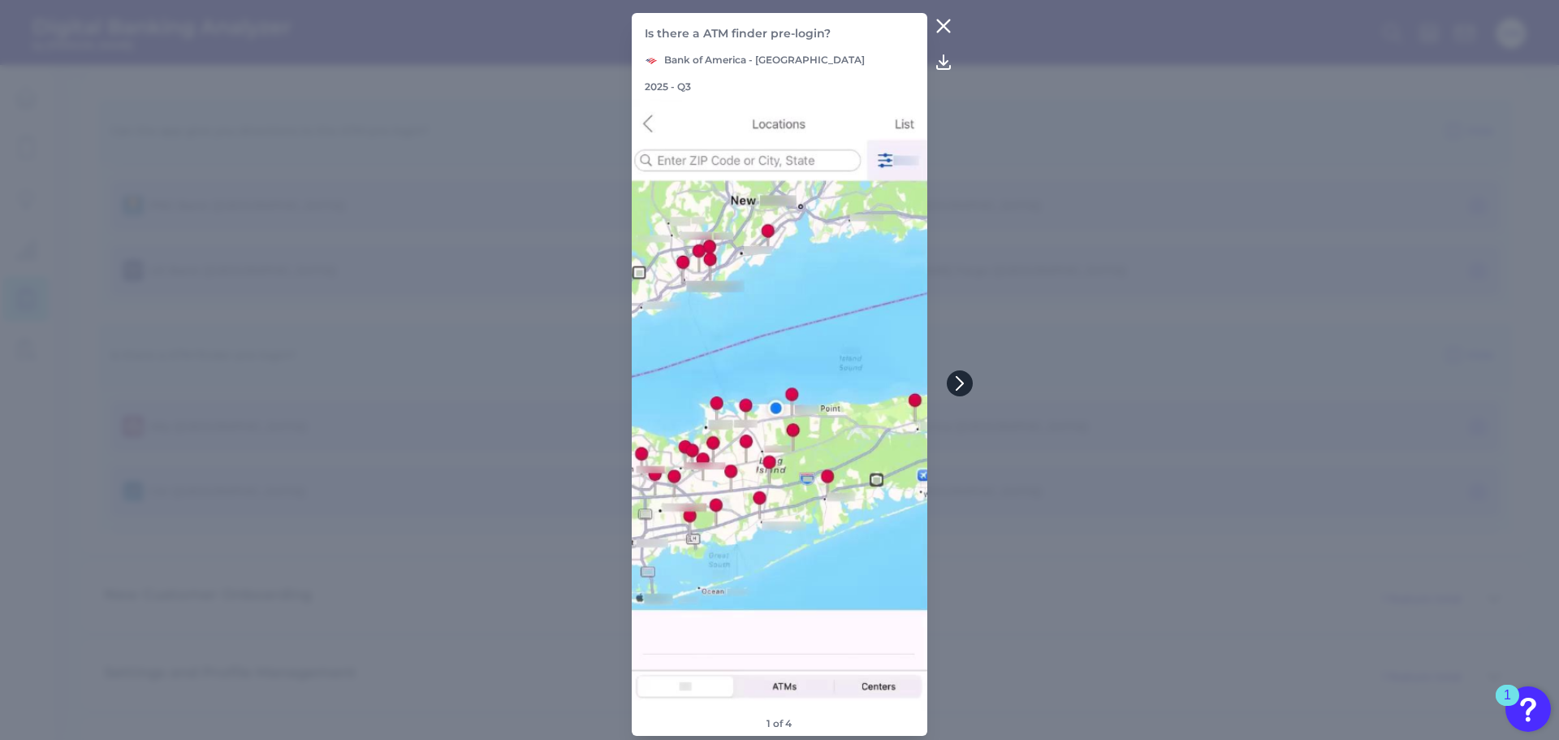
click at [957, 380] on icon at bounding box center [959, 383] width 15 height 15
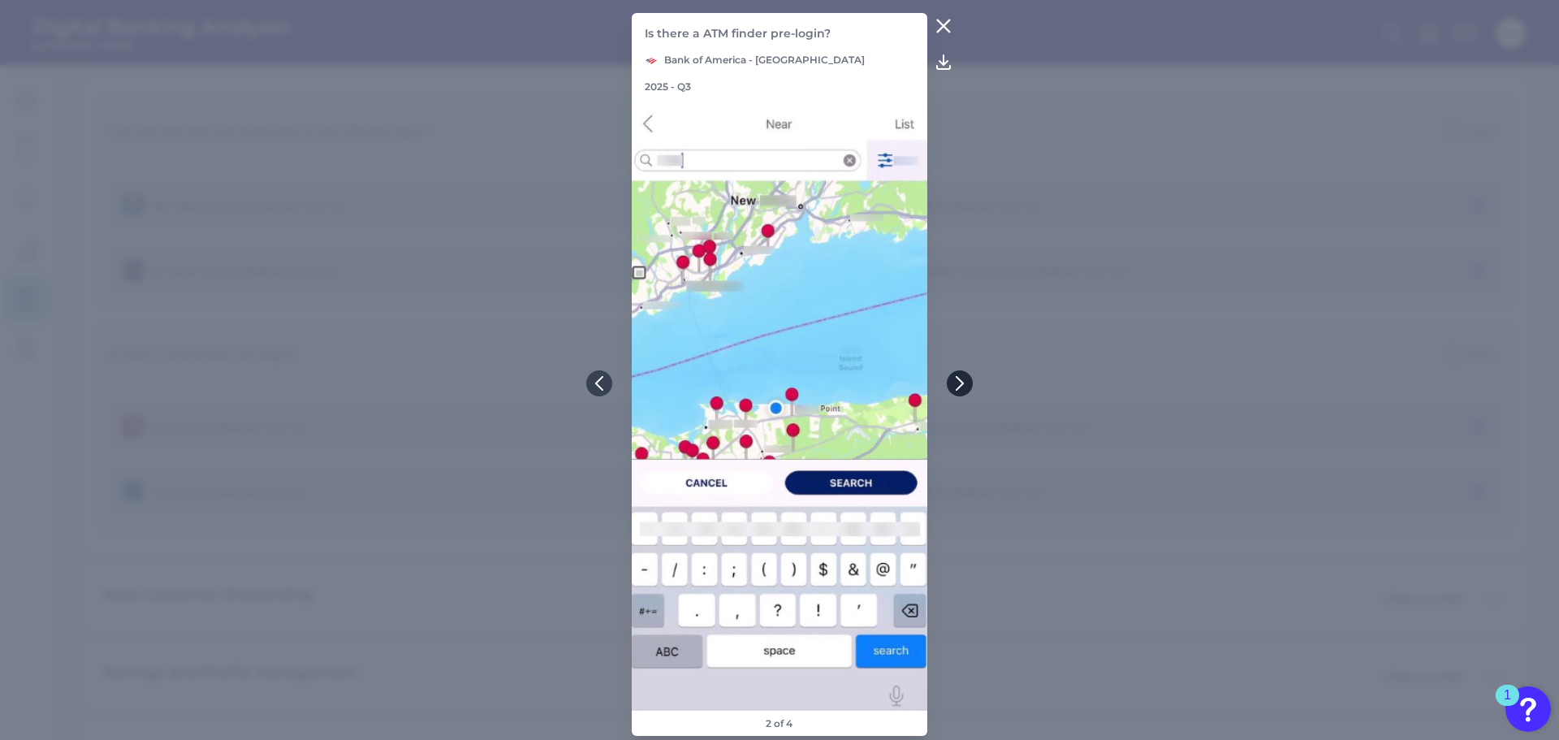
click at [957, 380] on icon at bounding box center [959, 383] width 15 height 15
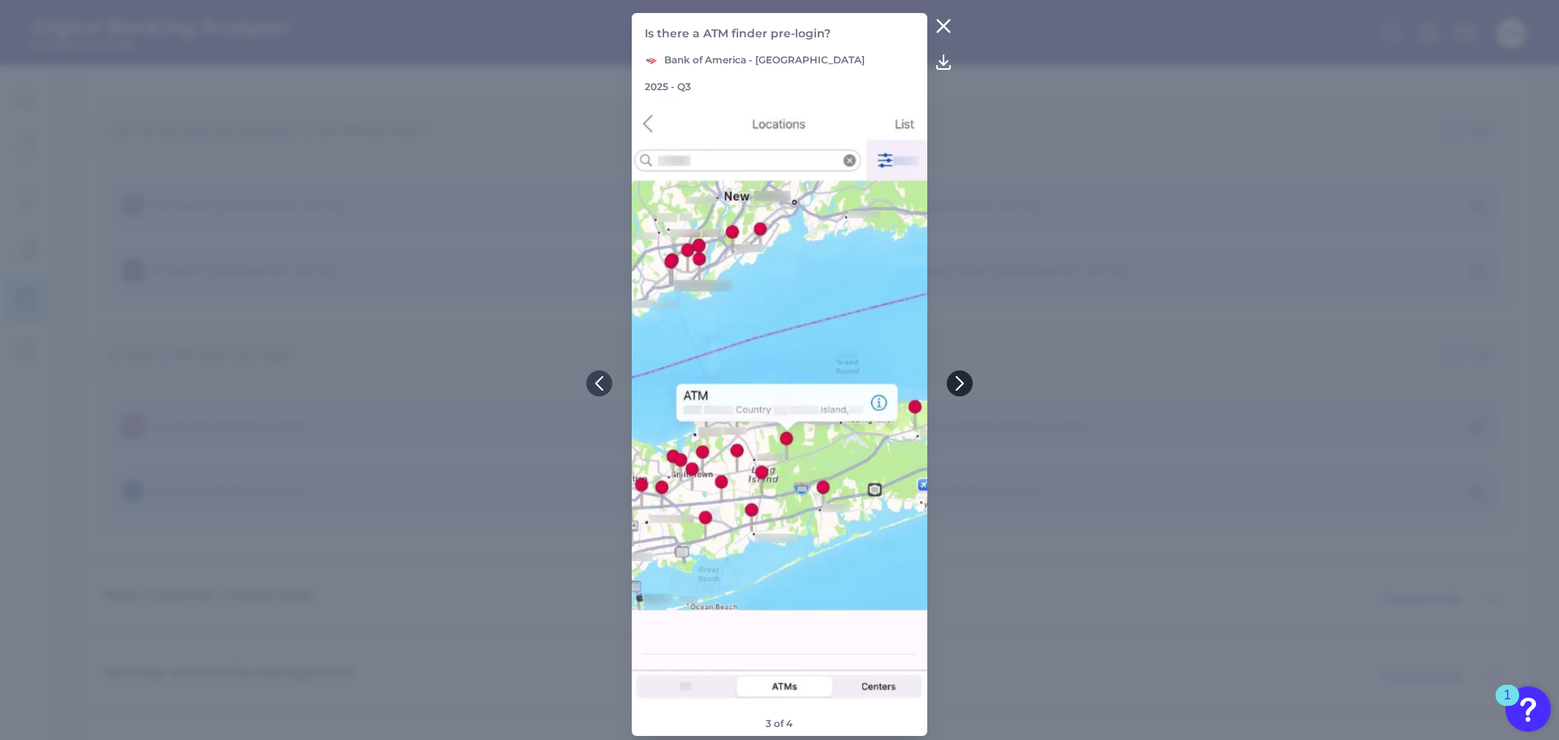
click at [969, 385] on button at bounding box center [960, 383] width 26 height 26
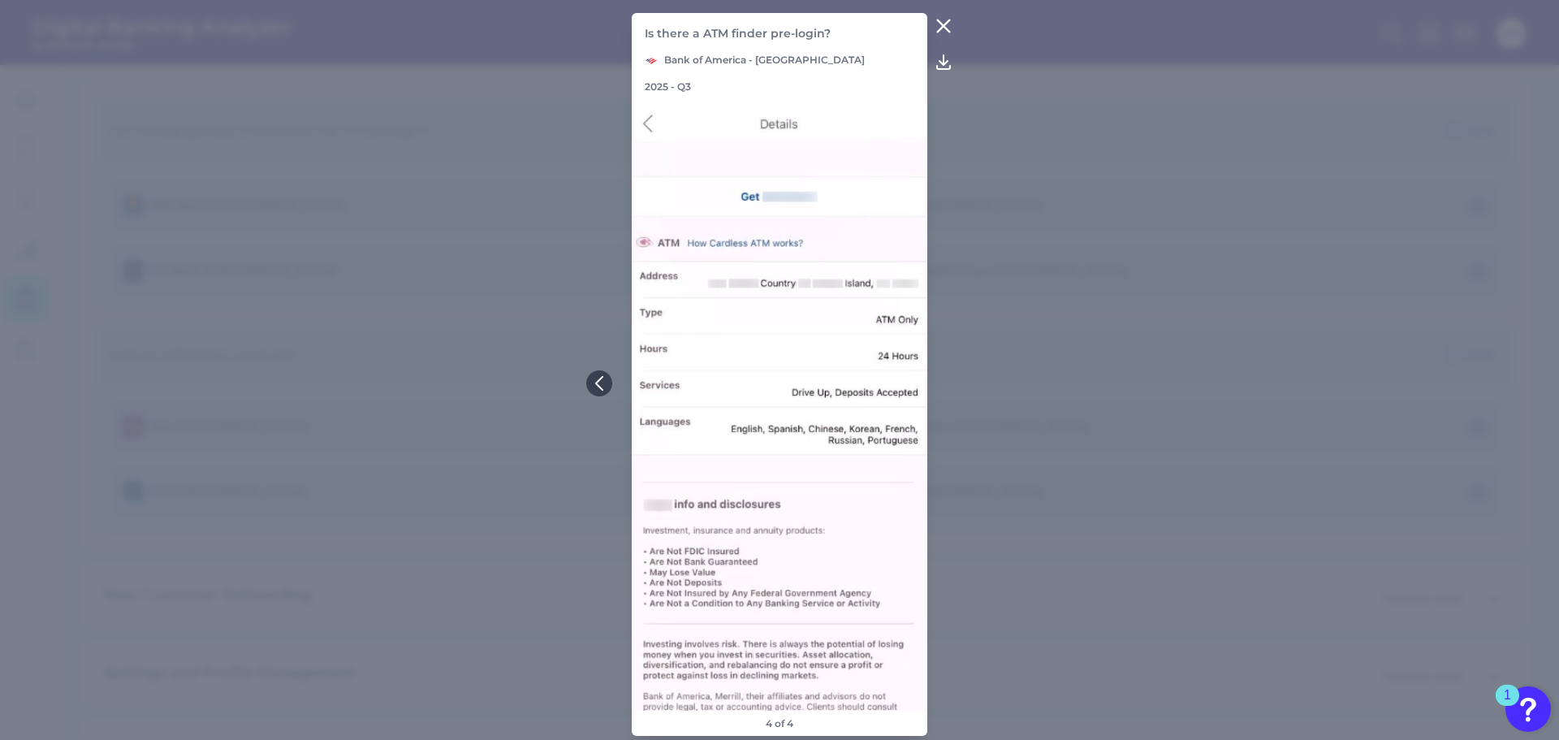
click at [938, 24] on button at bounding box center [943, 26] width 32 height 26
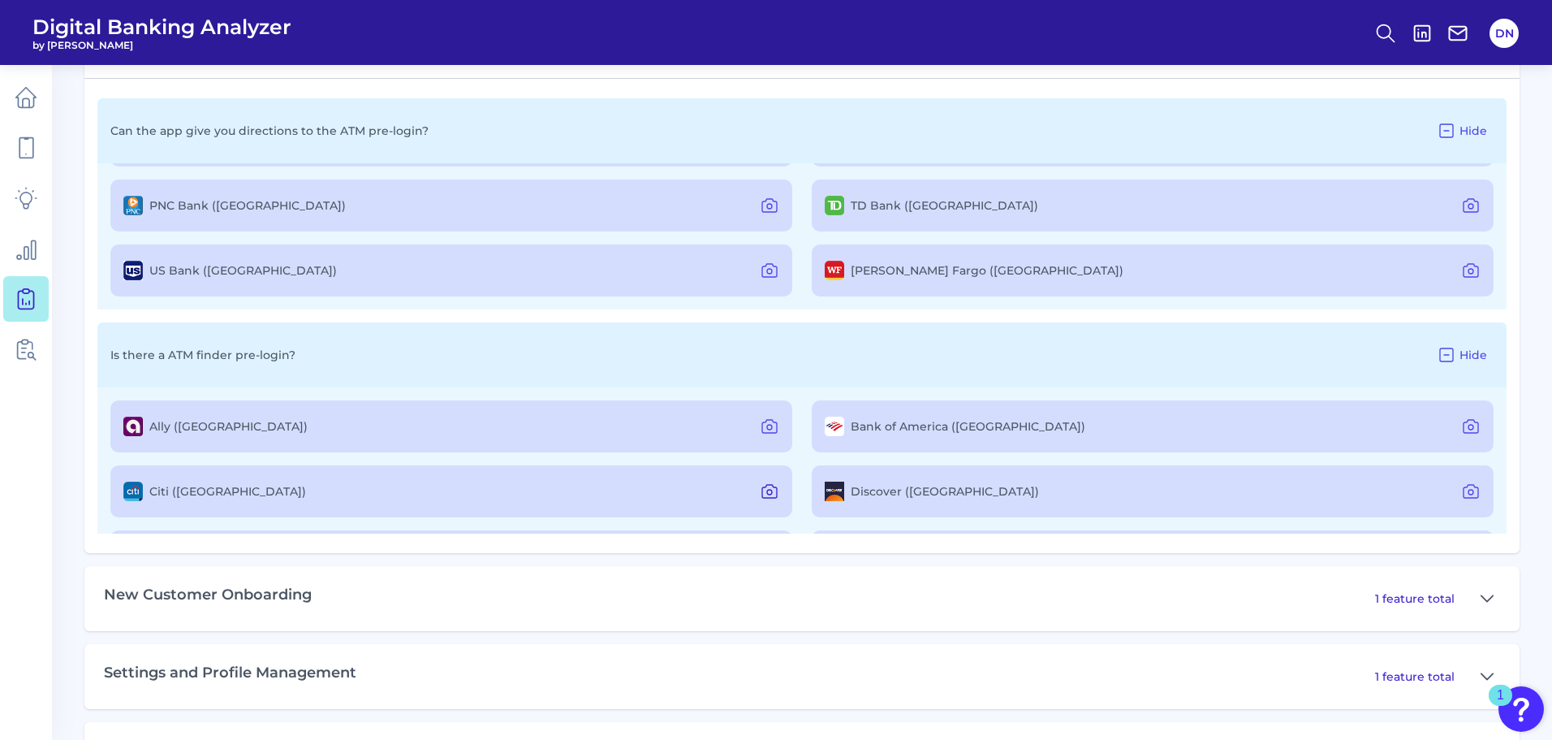
click at [761, 490] on icon at bounding box center [769, 490] width 19 height 19
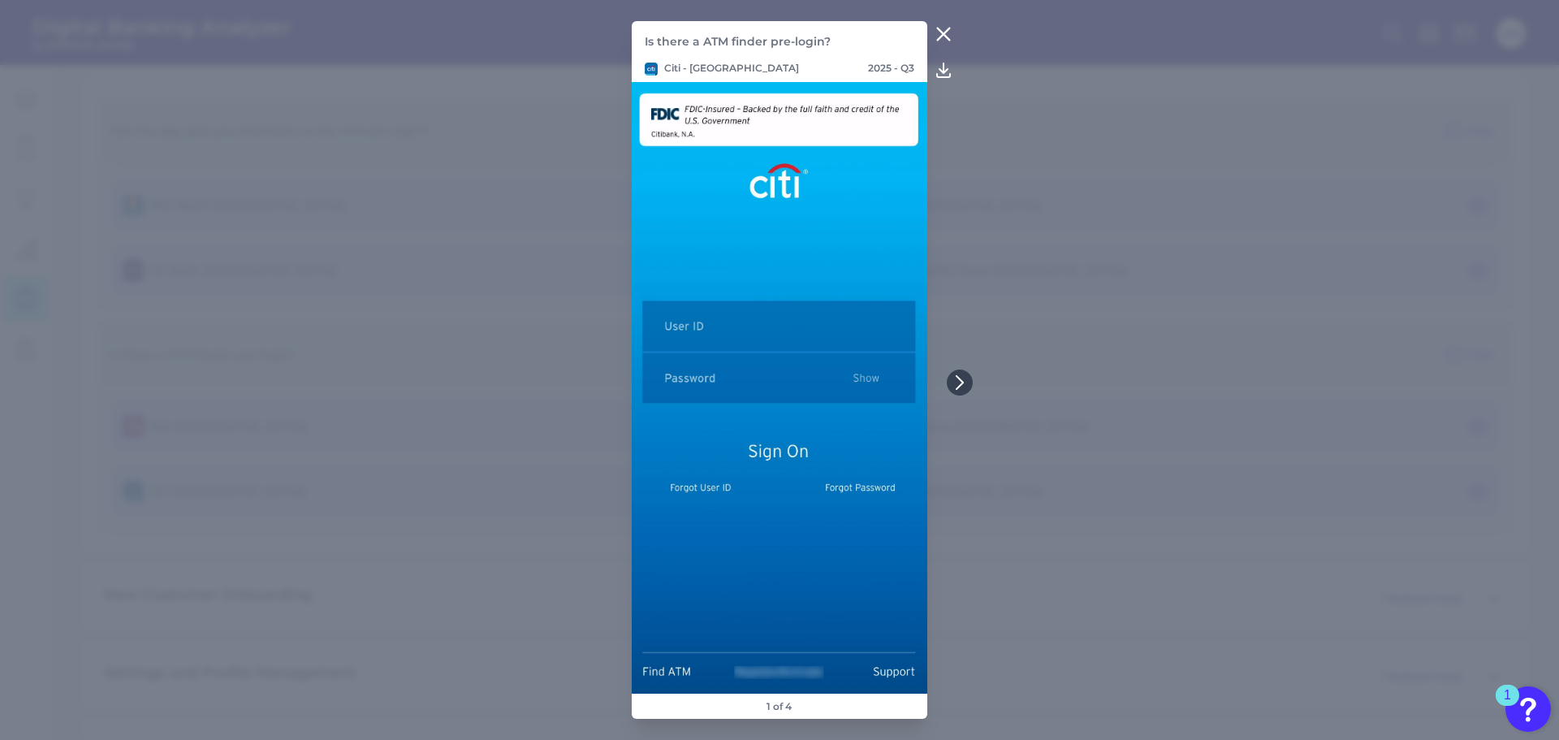
click at [939, 37] on icon at bounding box center [943, 33] width 19 height 19
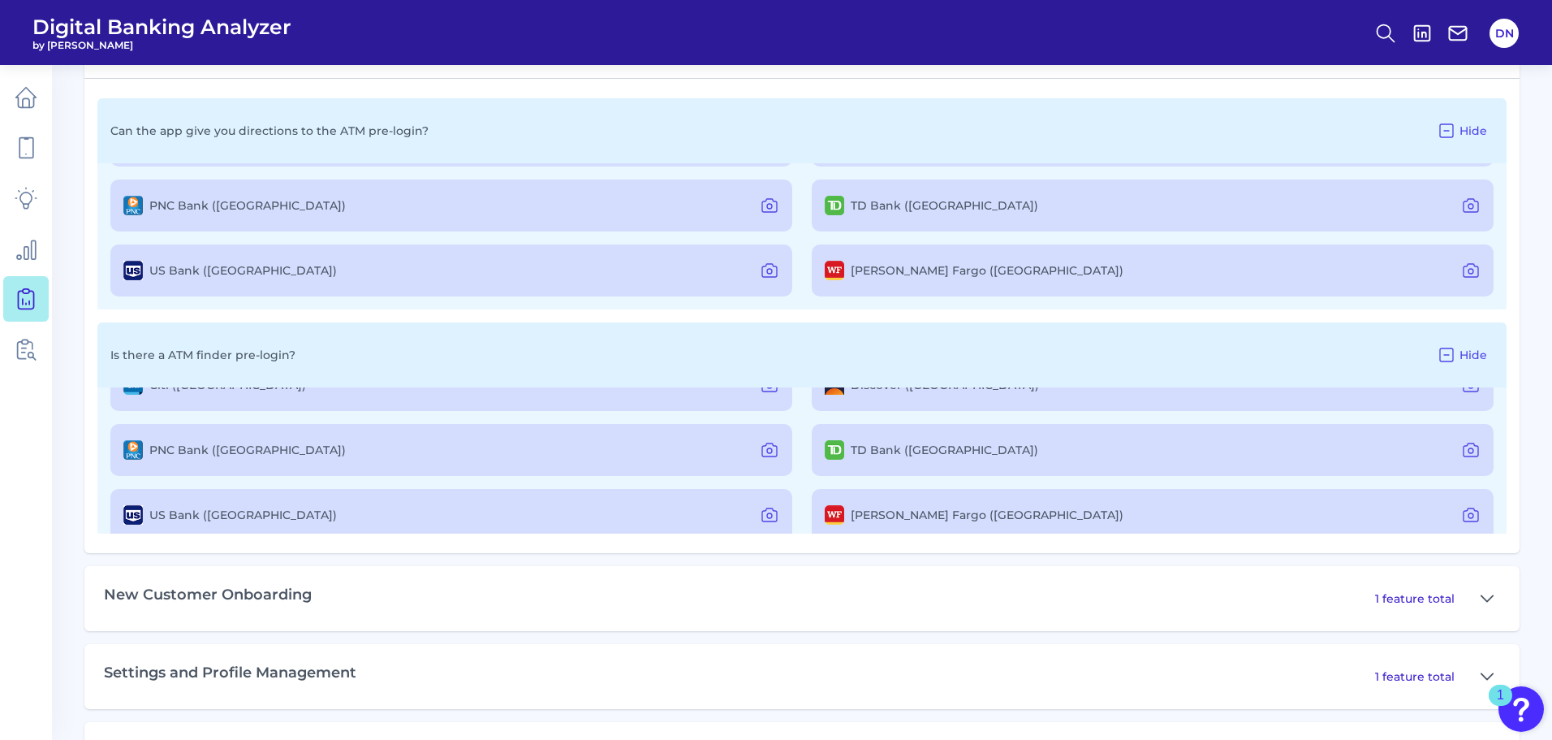
scroll to position [127, 0]
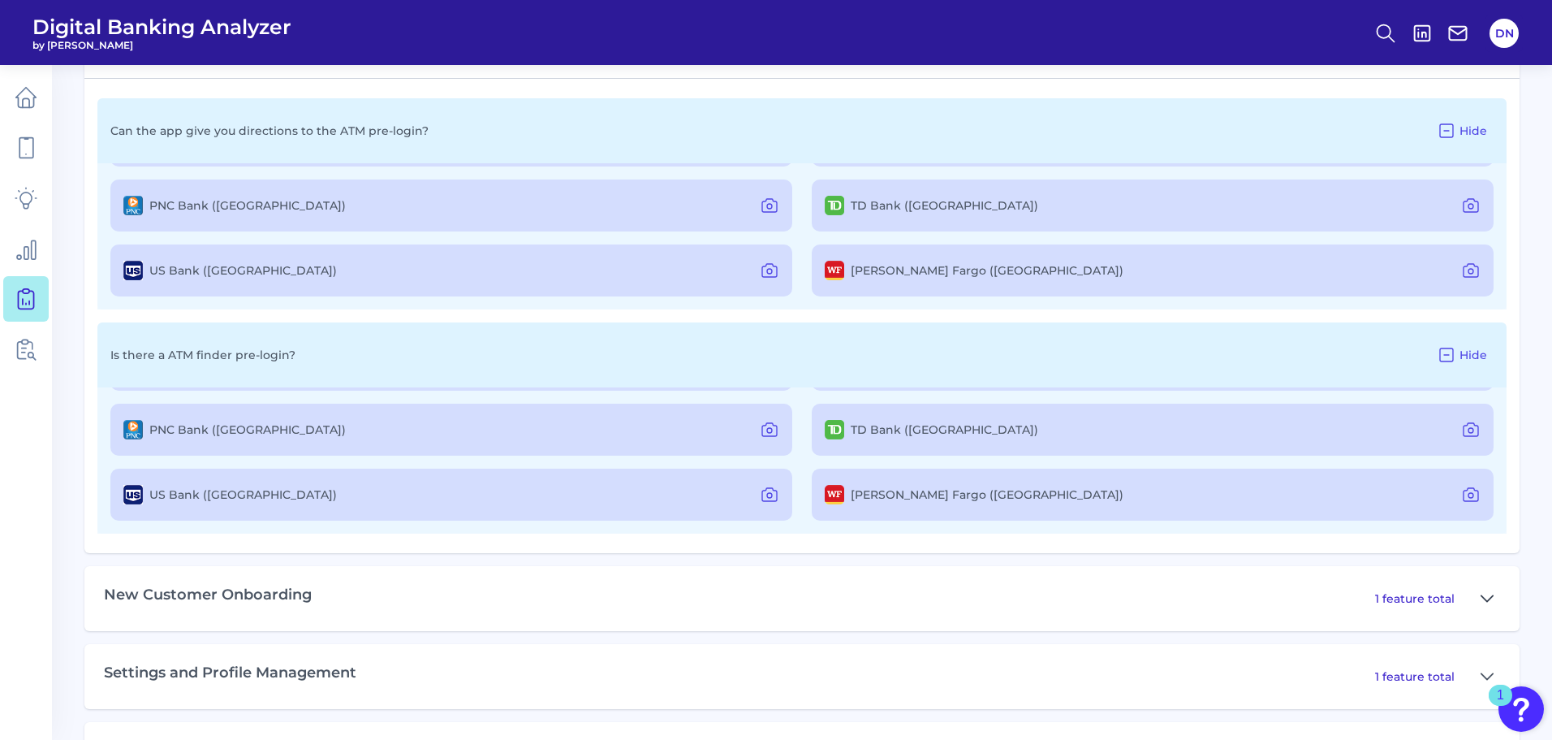
click at [1479, 600] on button at bounding box center [1487, 598] width 26 height 26
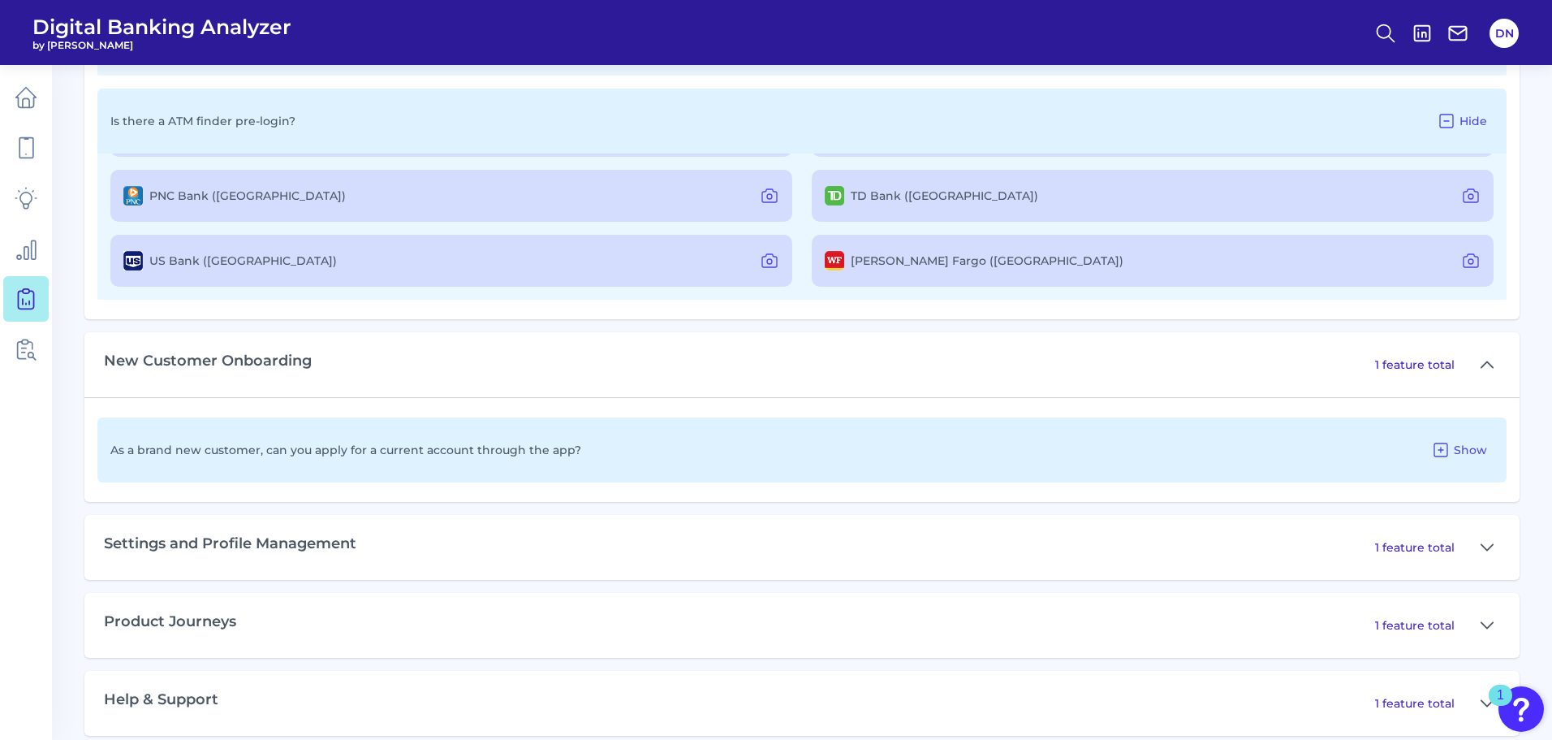
scroll to position [1218, 0]
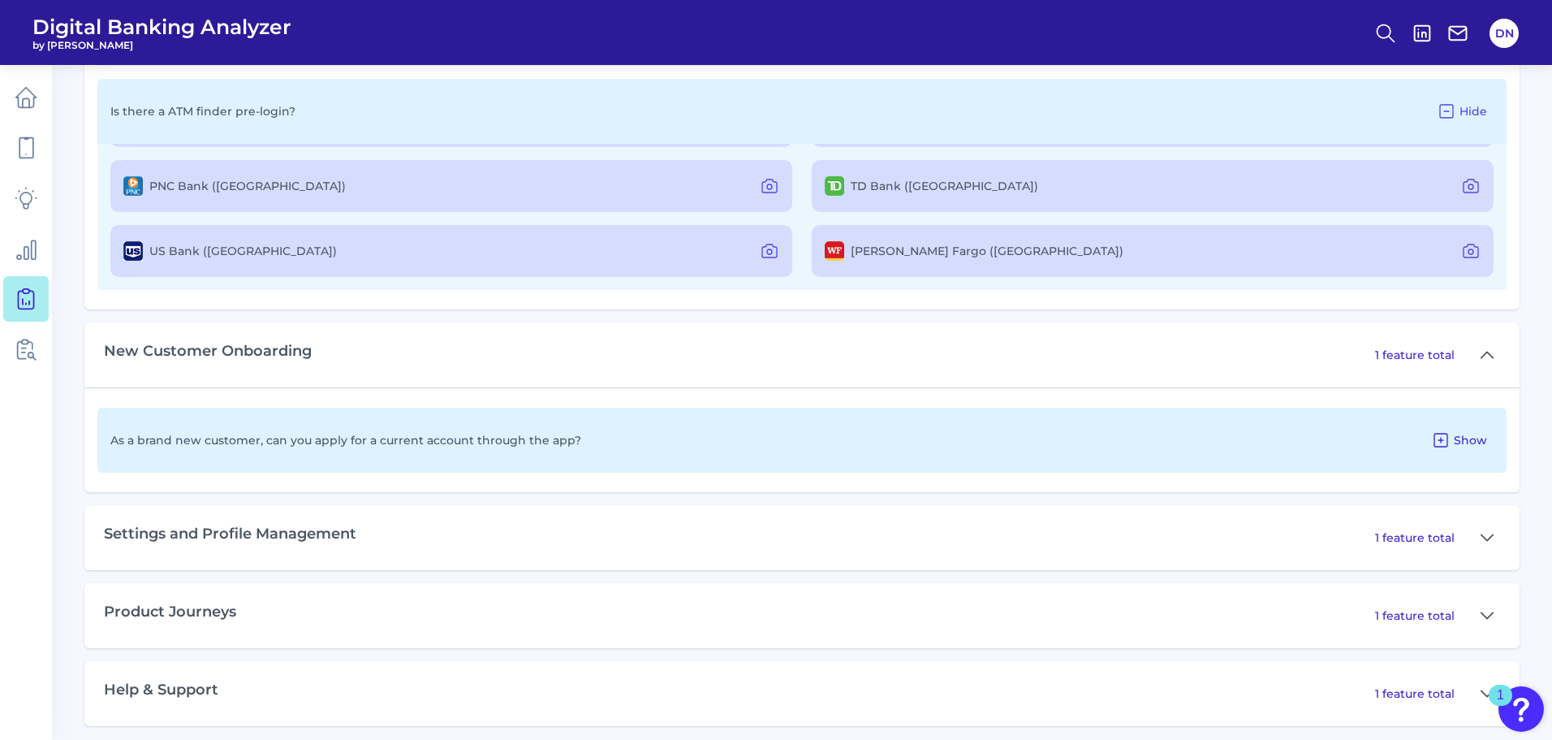
click at [1466, 444] on span "Show" at bounding box center [1470, 440] width 33 height 15
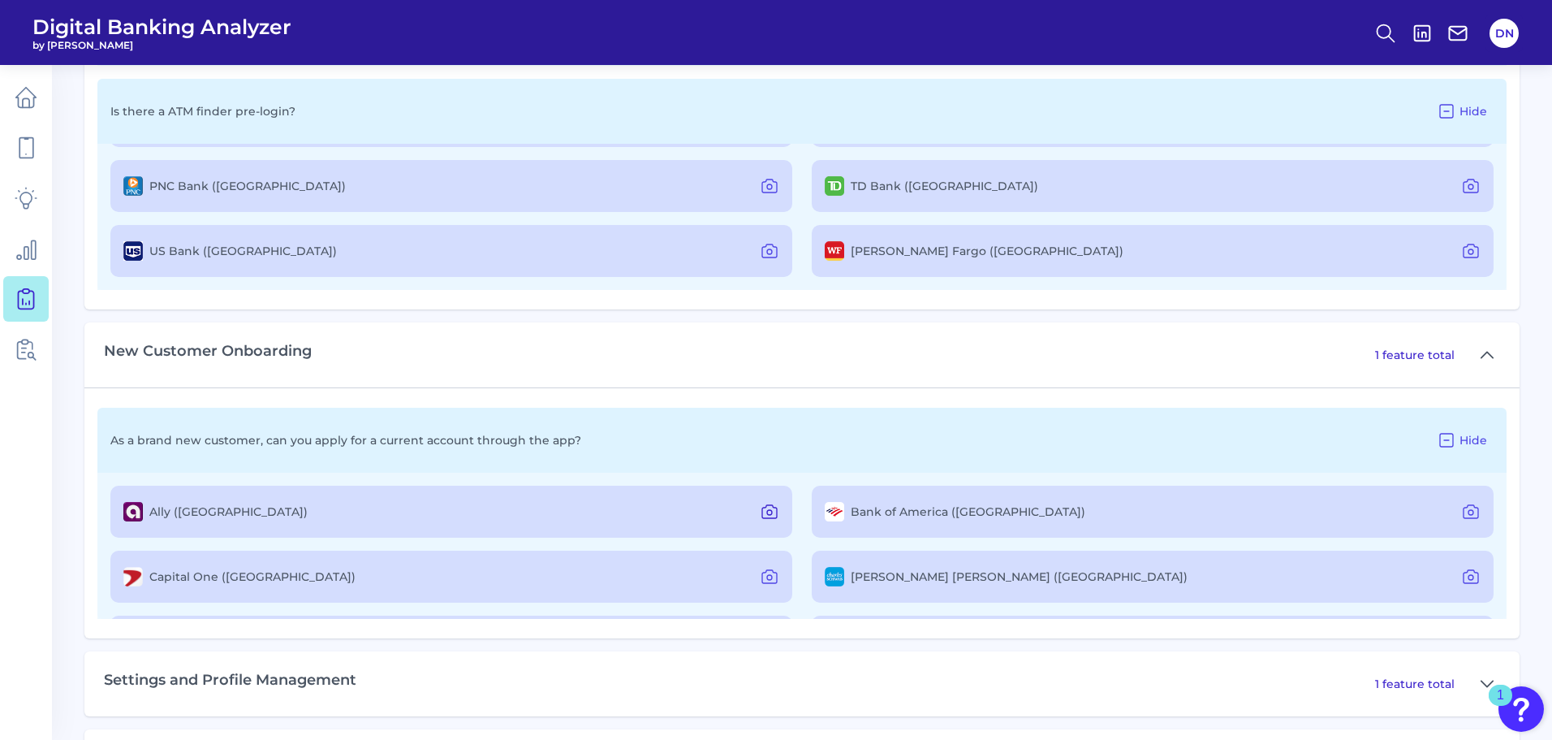
click at [769, 507] on icon at bounding box center [769, 511] width 19 height 19
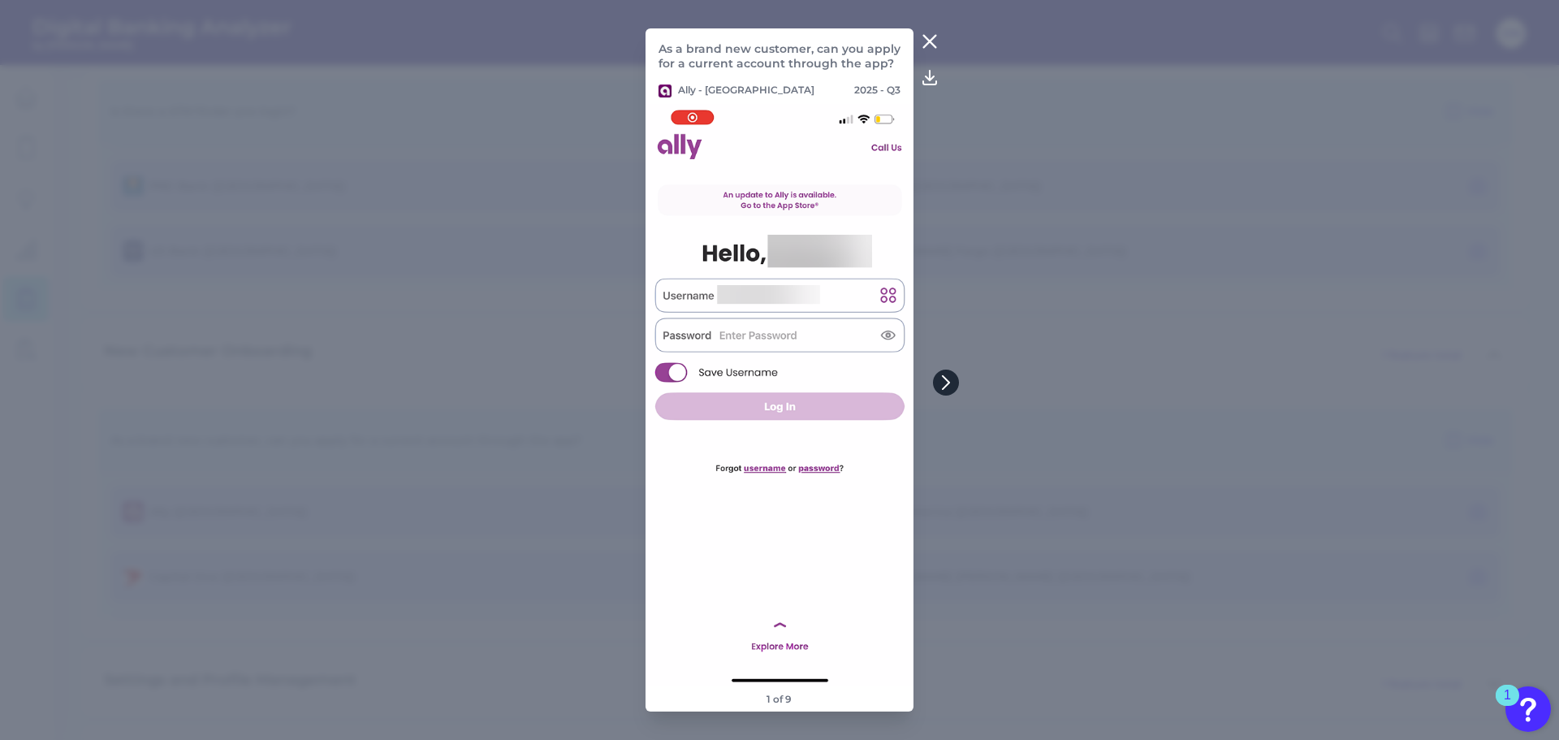
click at [946, 382] on icon at bounding box center [946, 382] width 15 height 15
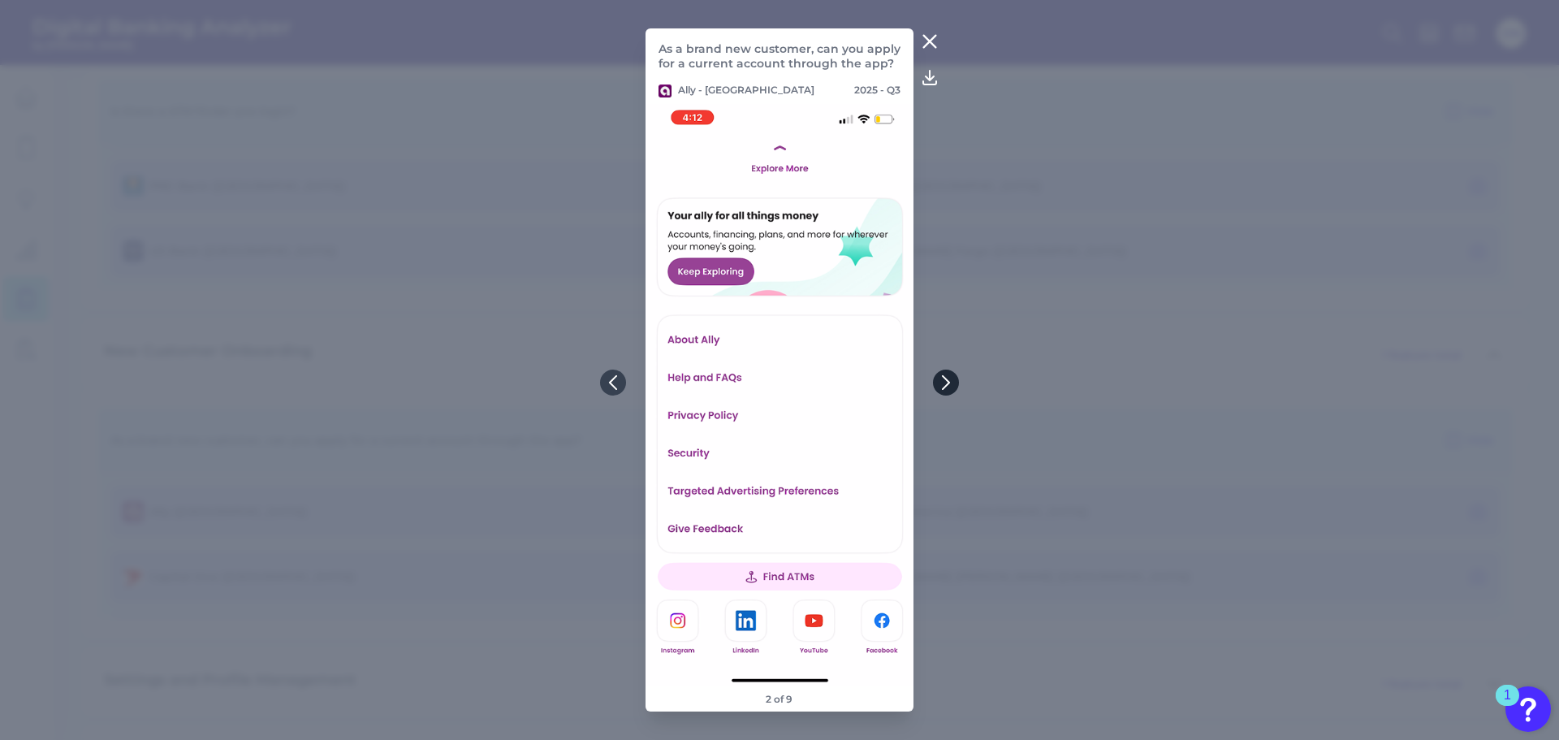
click at [942, 378] on icon at bounding box center [946, 382] width 15 height 15
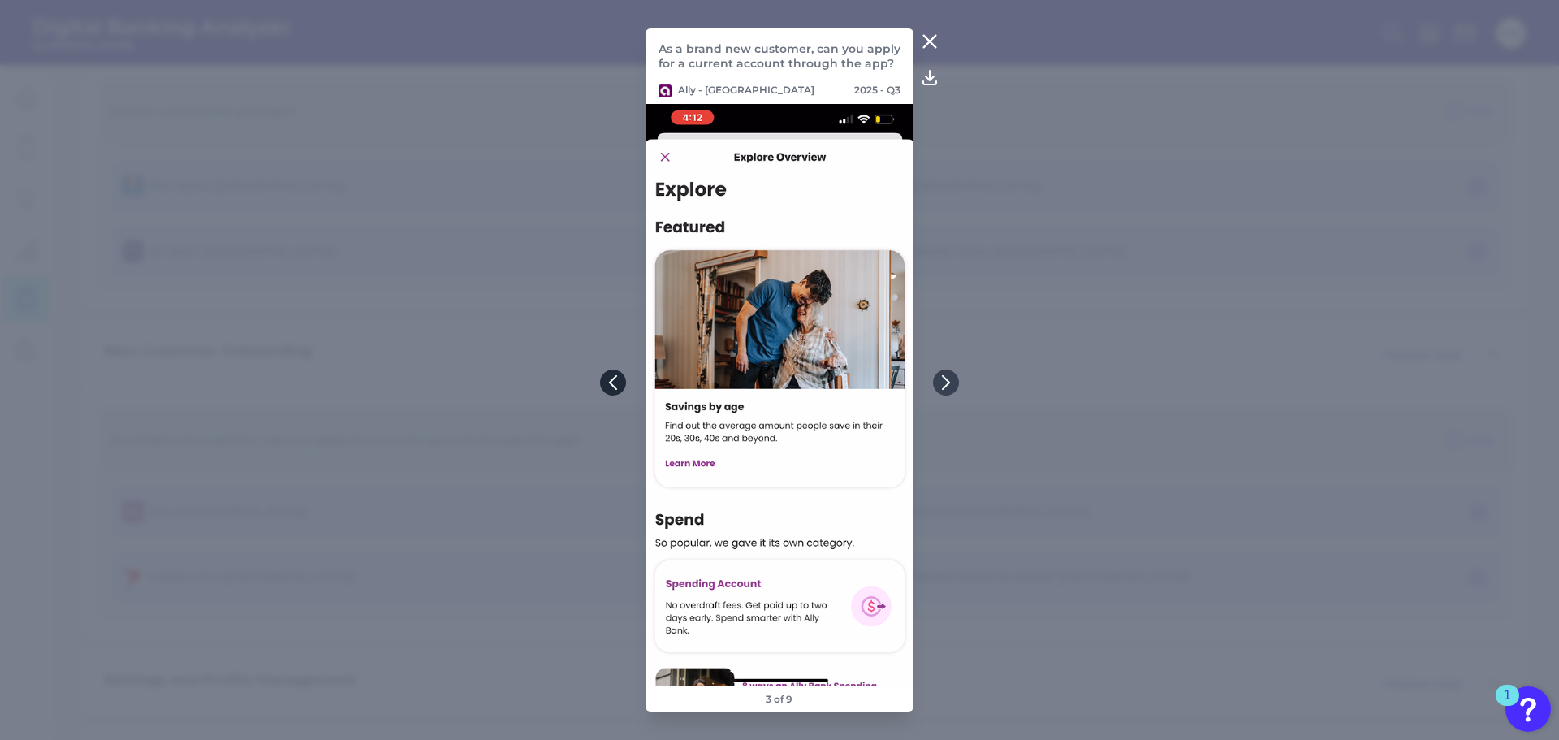
click at [606, 382] on icon at bounding box center [613, 382] width 15 height 15
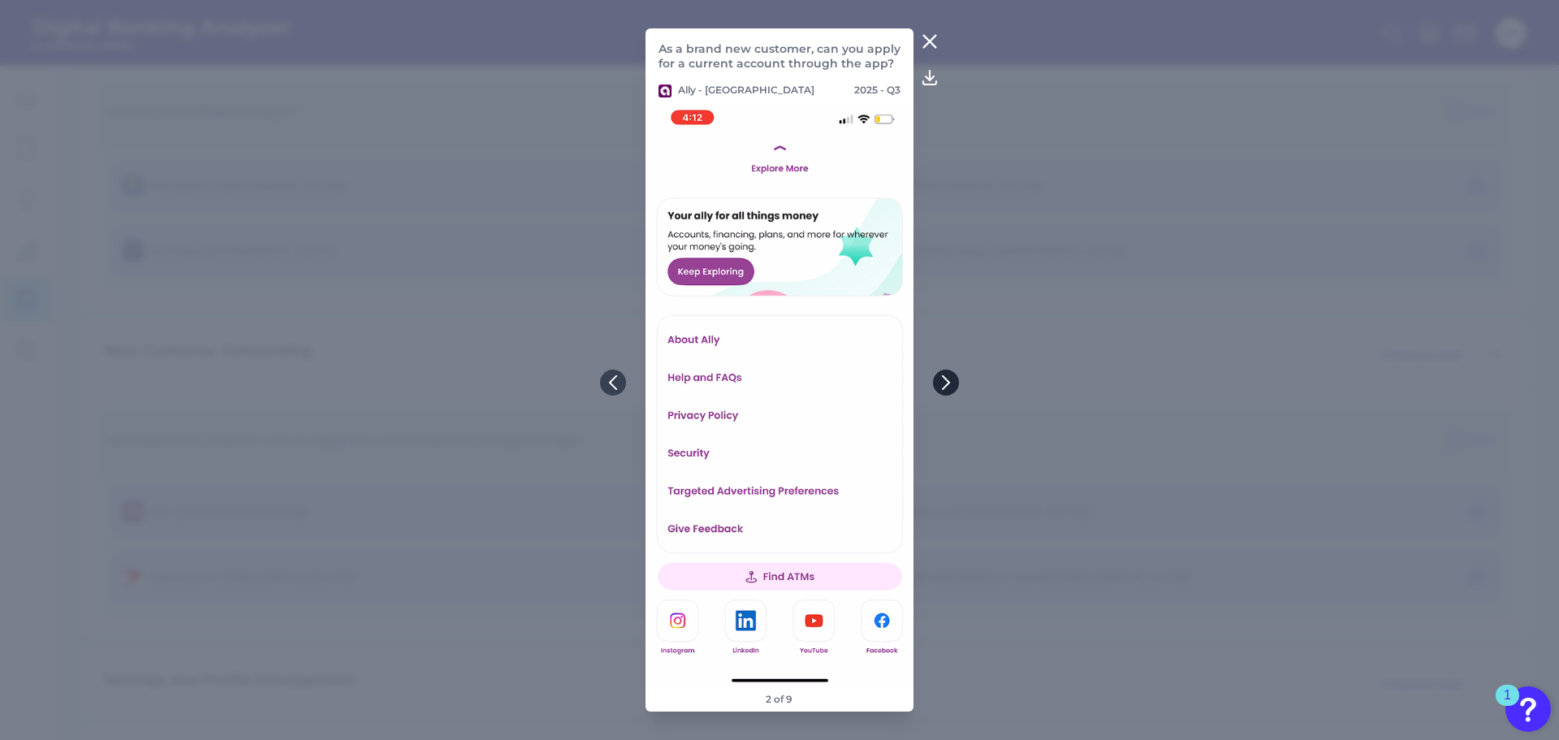
click at [944, 378] on icon at bounding box center [946, 382] width 6 height 13
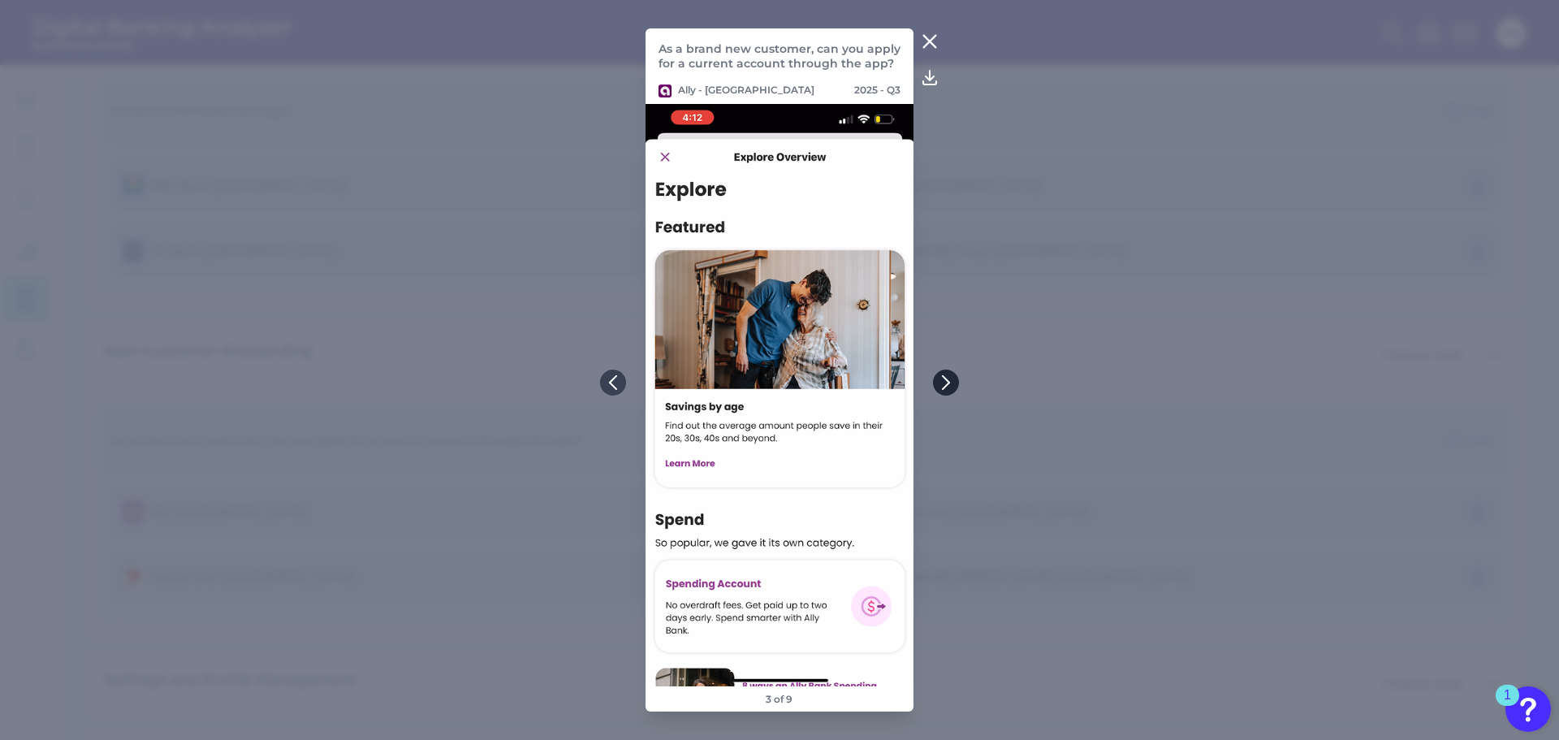
click at [946, 387] on icon at bounding box center [946, 382] width 15 height 15
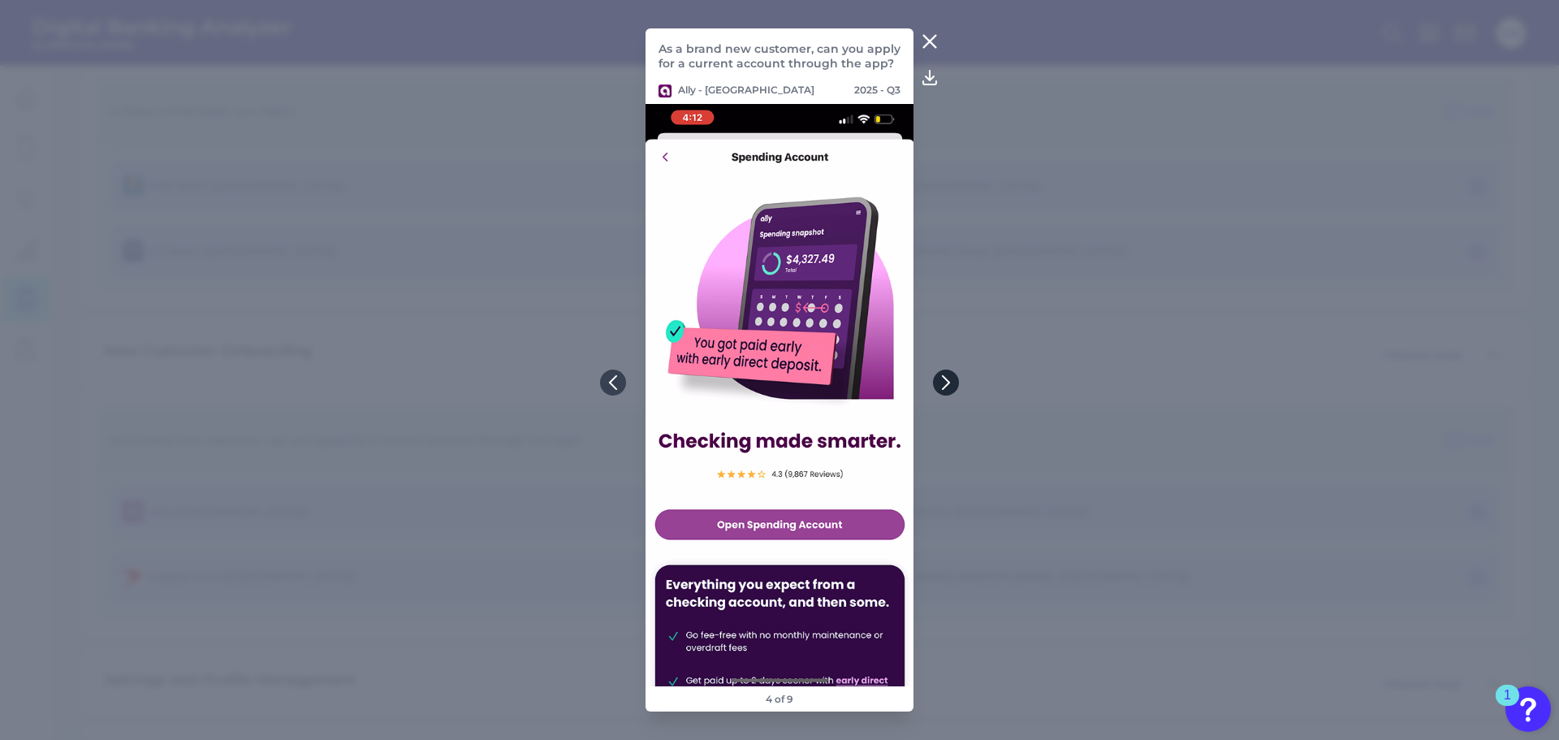
click at [946, 377] on icon at bounding box center [946, 382] width 15 height 15
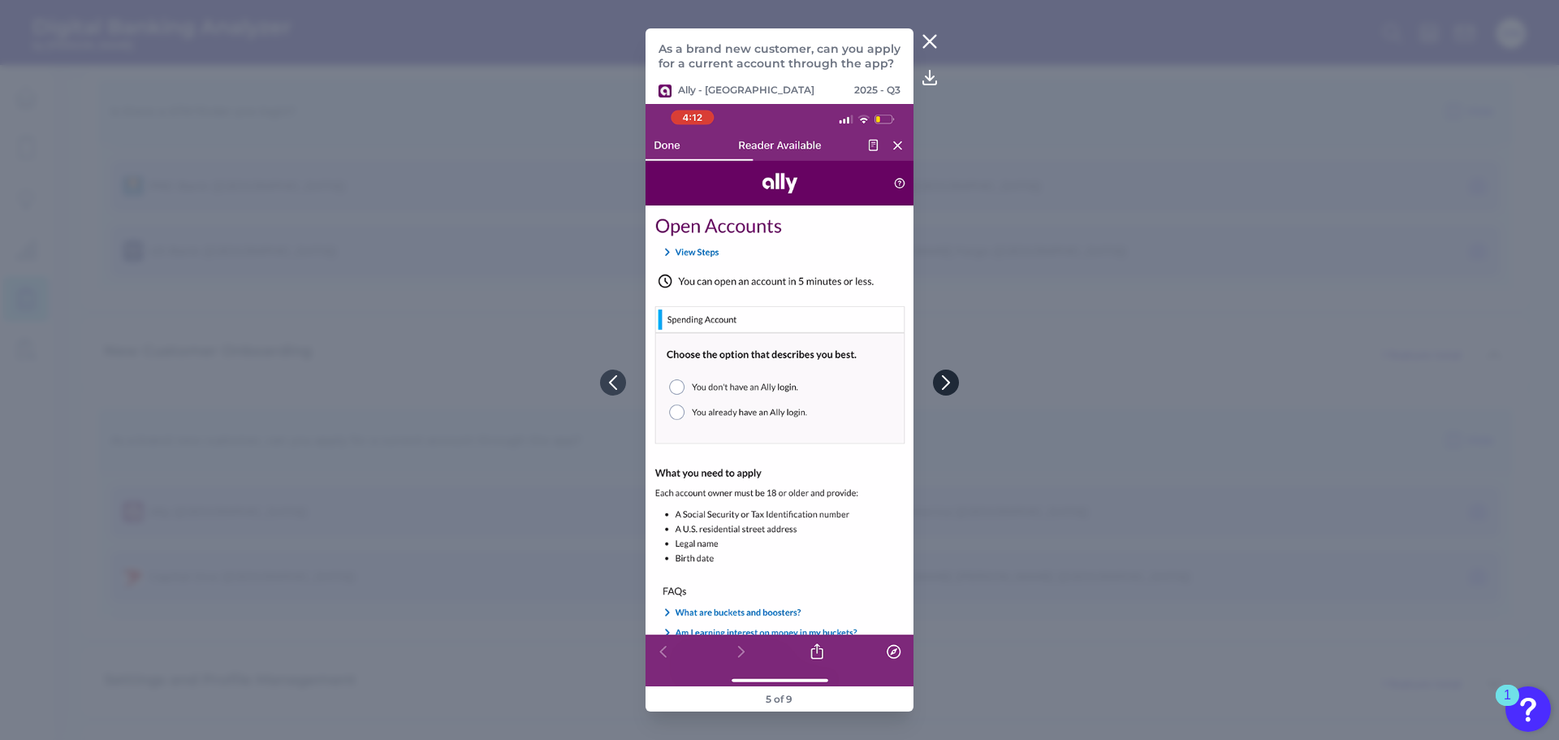
click at [958, 381] on button at bounding box center [946, 382] width 26 height 26
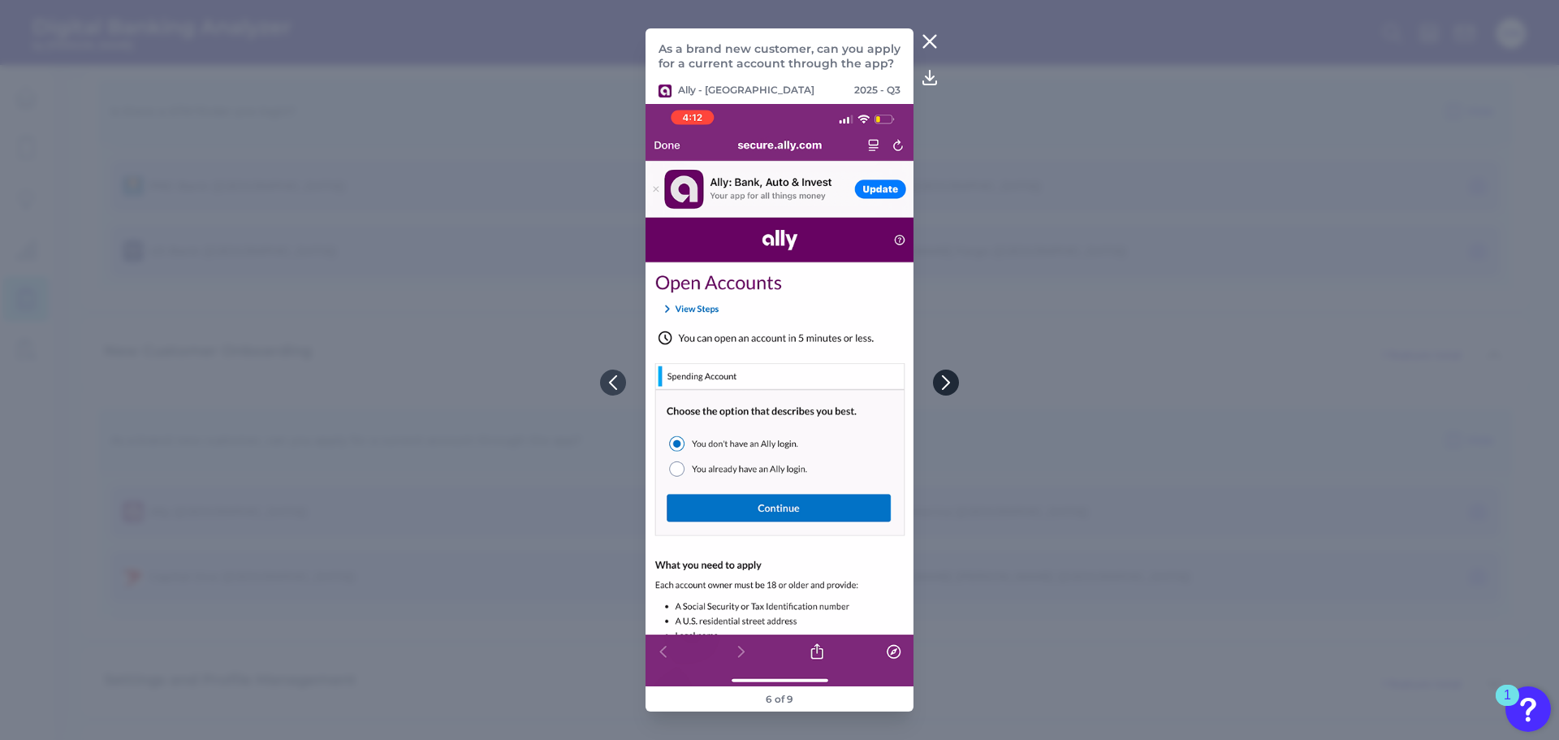
click at [952, 381] on icon at bounding box center [946, 382] width 15 height 15
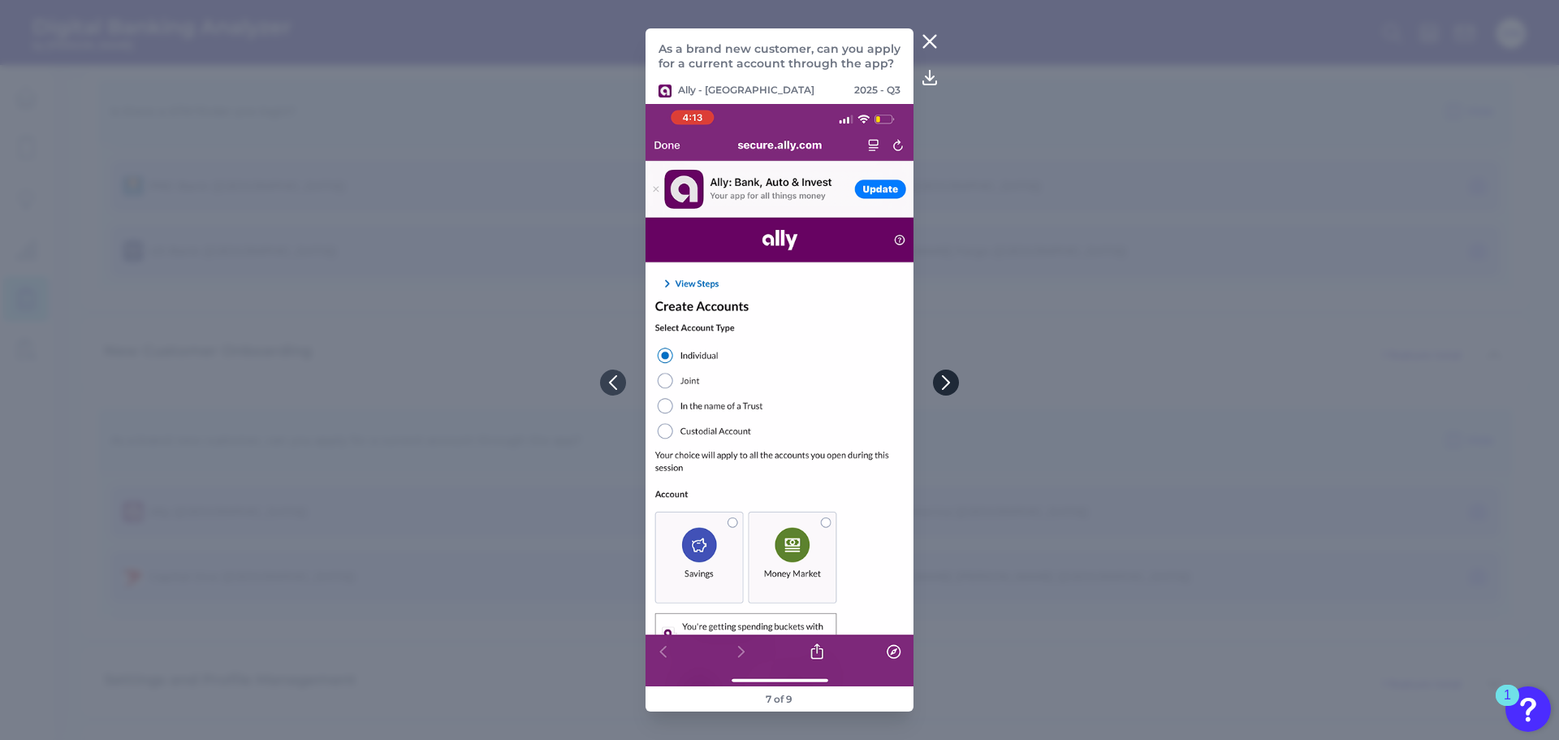
click at [952, 381] on icon at bounding box center [946, 382] width 15 height 15
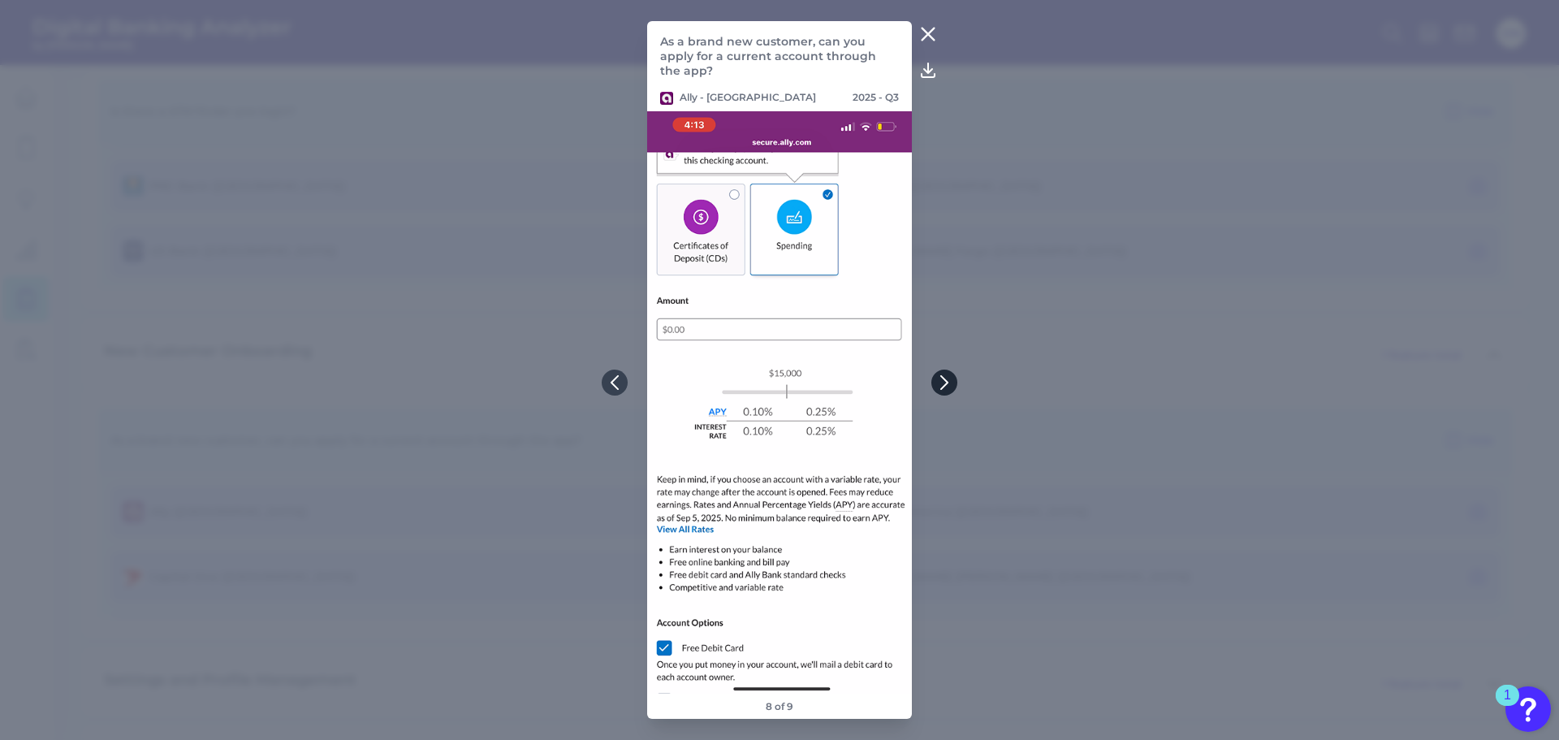
click at [952, 381] on button at bounding box center [944, 382] width 26 height 26
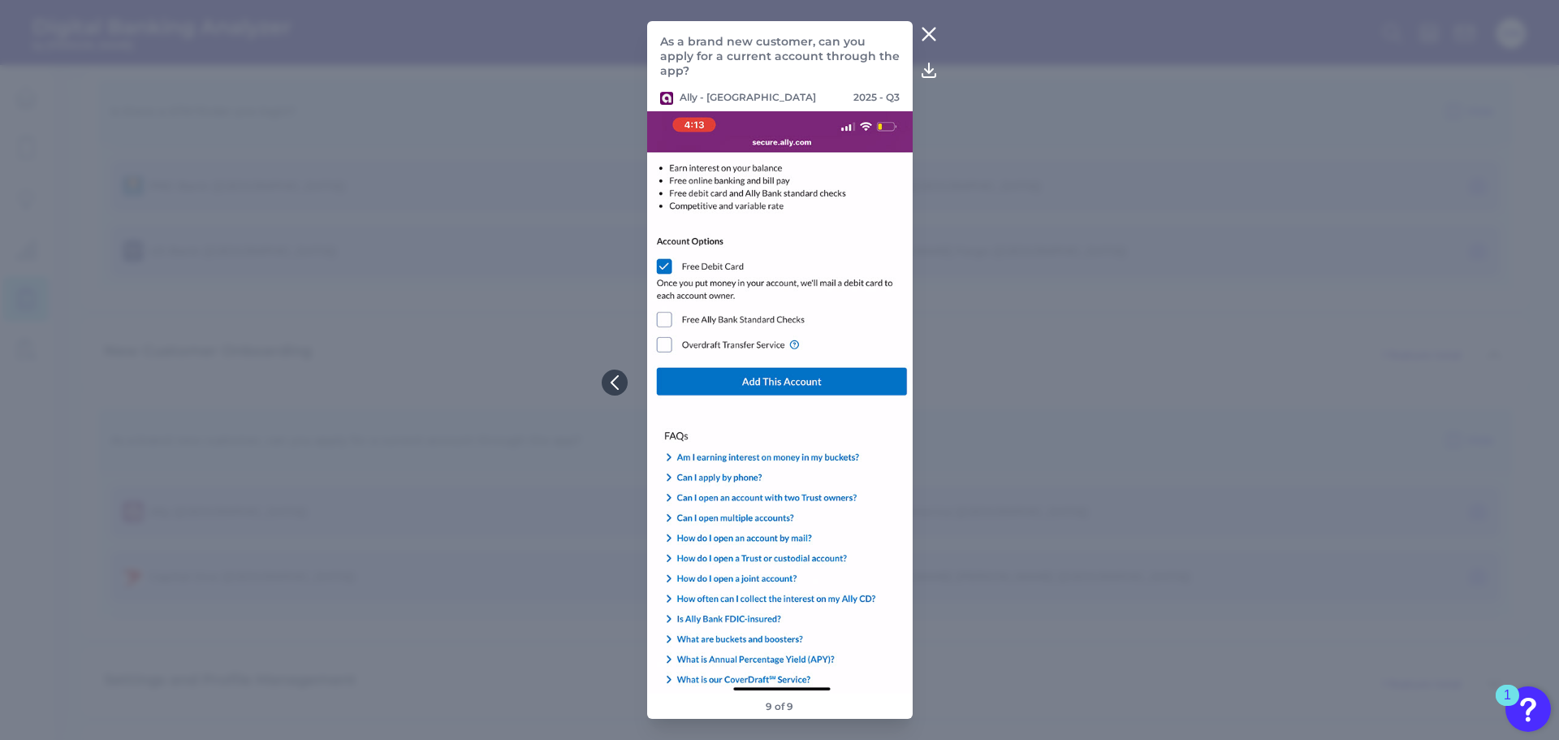
click at [926, 35] on icon at bounding box center [928, 33] width 19 height 19
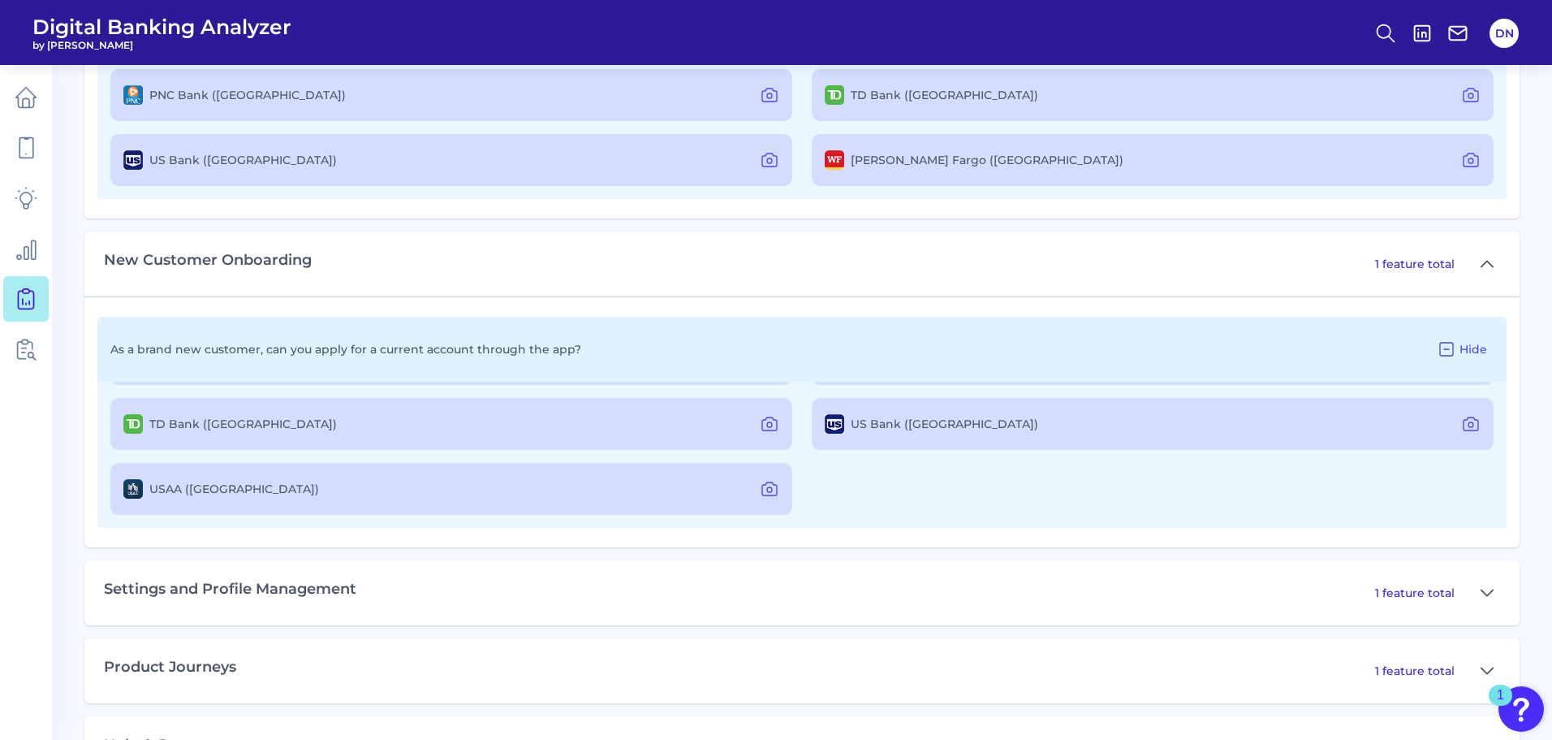
scroll to position [1375, 0]
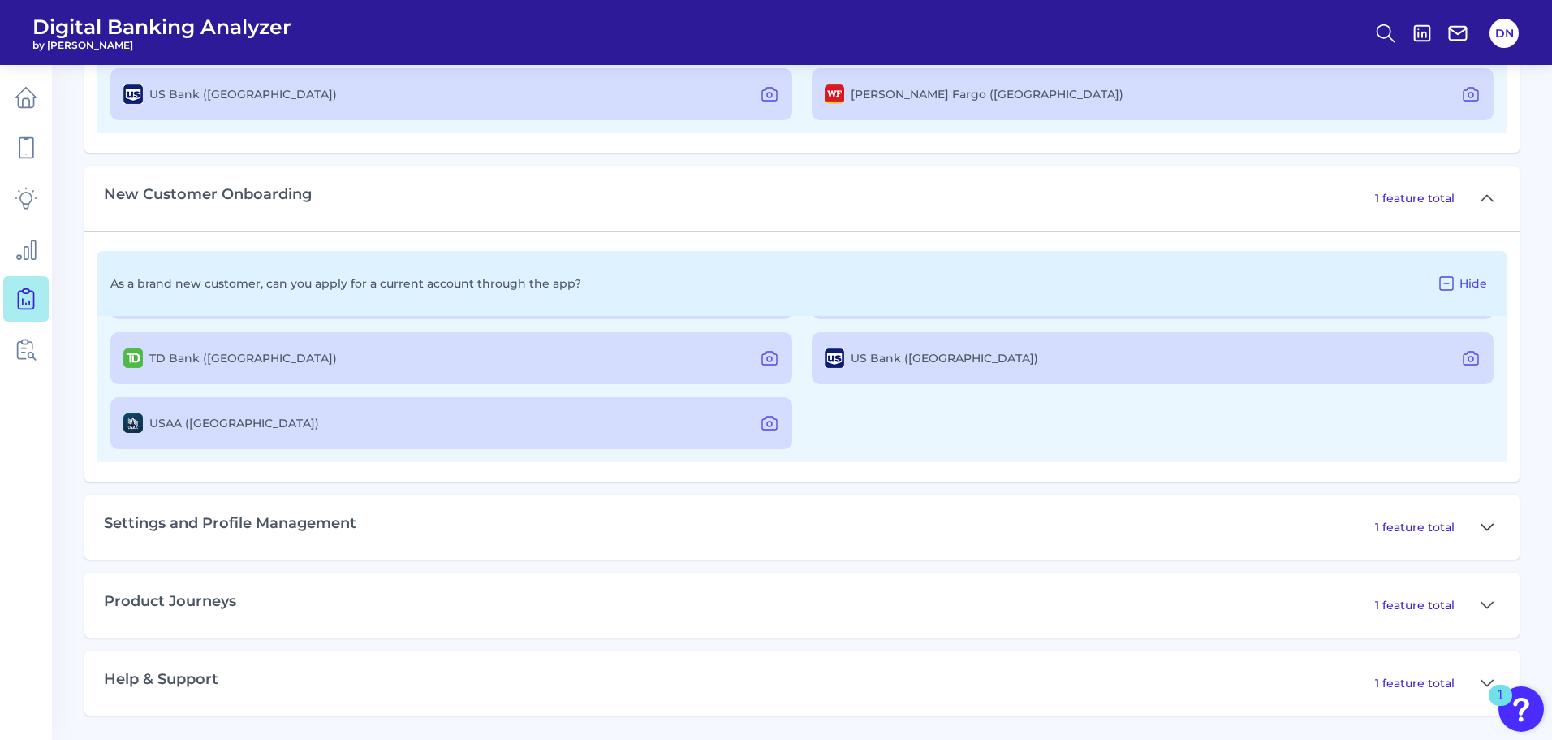
click at [1487, 525] on icon at bounding box center [1487, 526] width 13 height 19
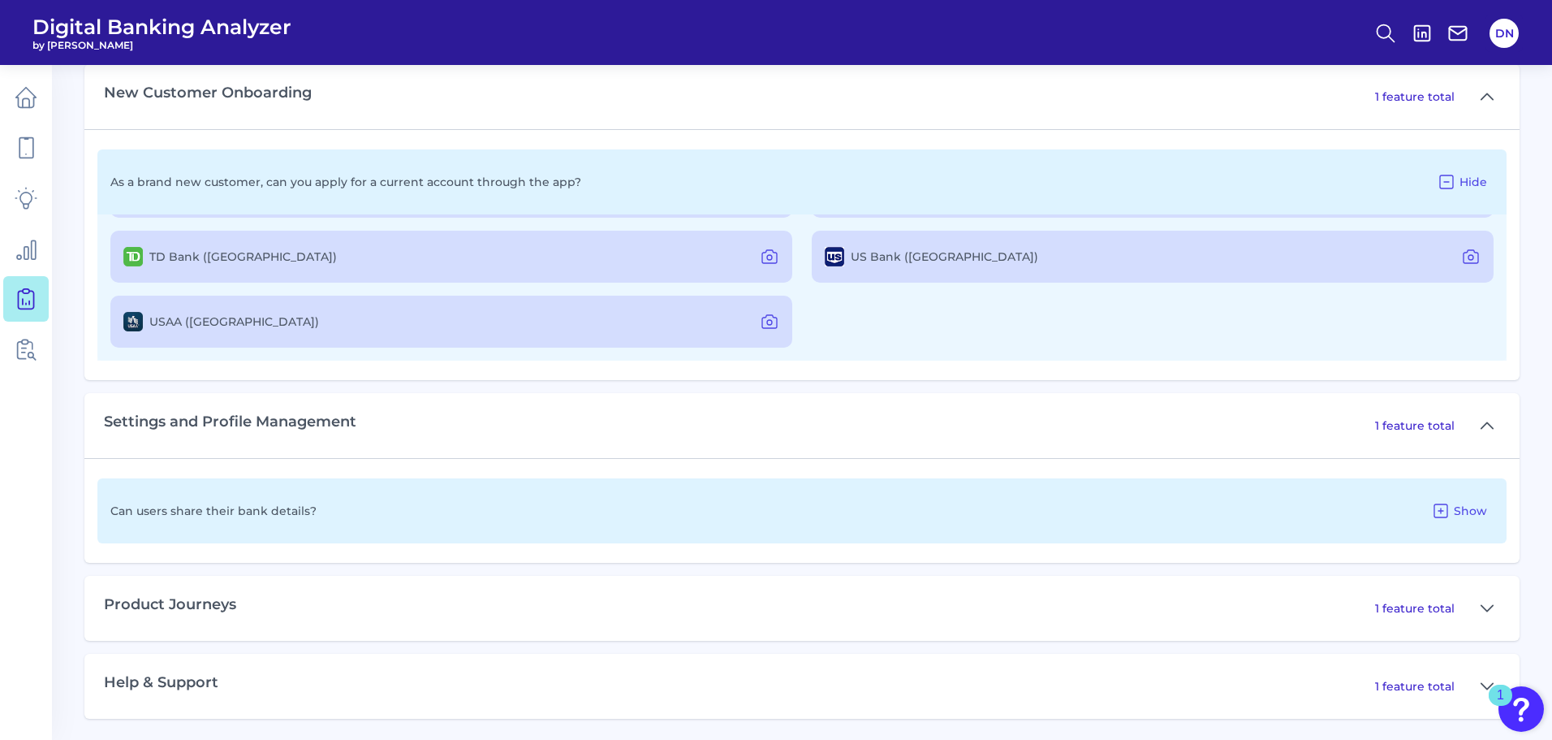
scroll to position [1479, 0]
click at [1443, 507] on icon at bounding box center [1441, 507] width 13 height 13
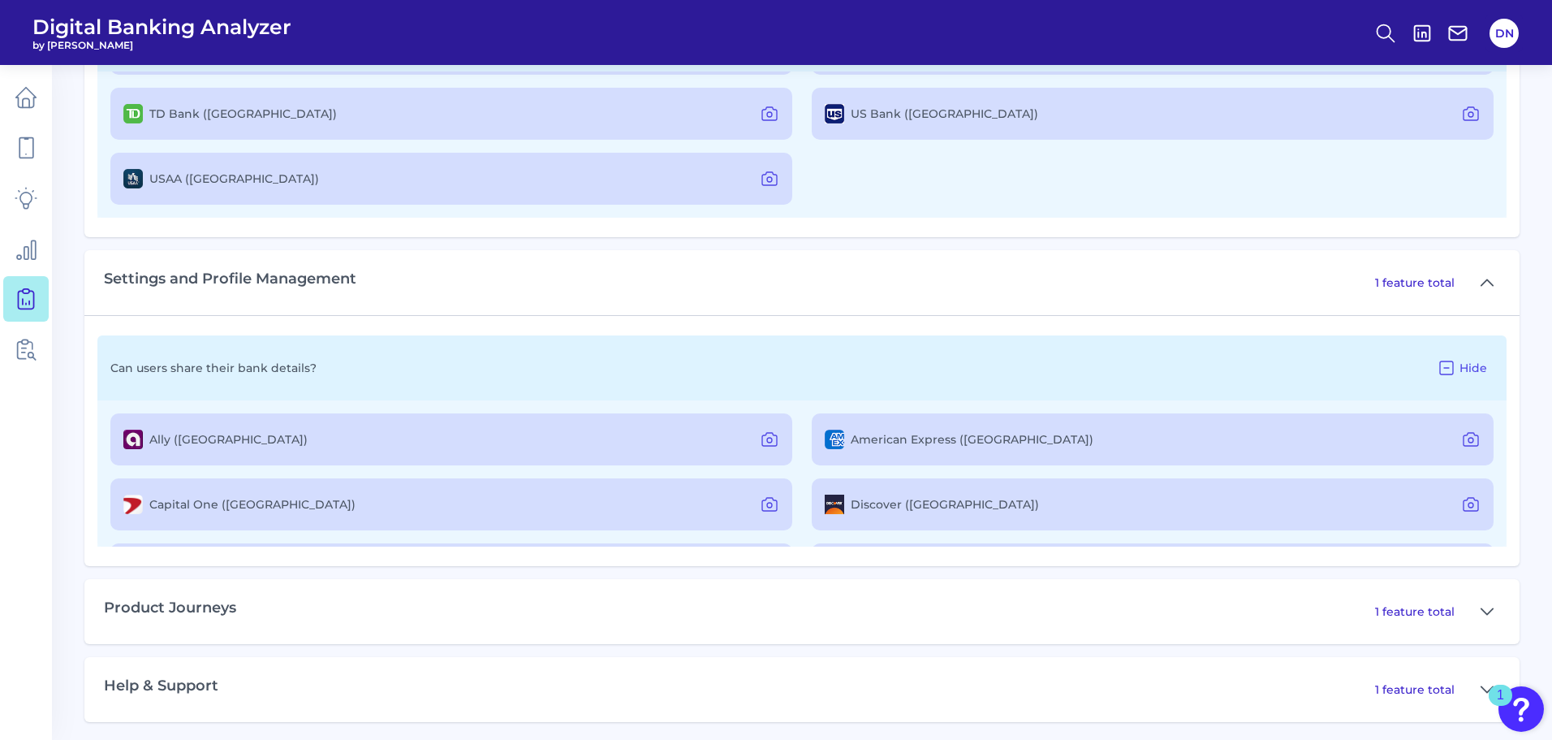
scroll to position [1626, 0]
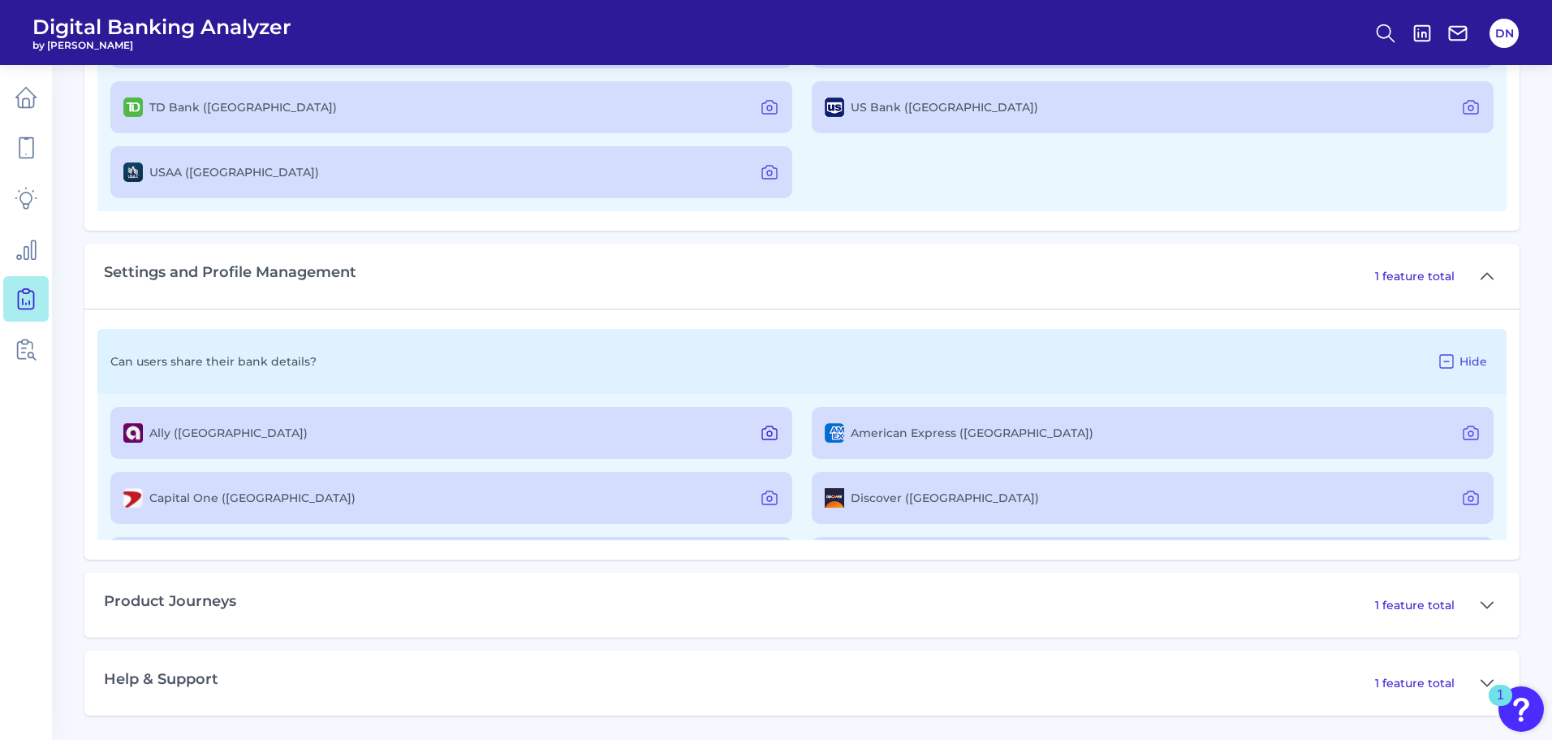
click at [767, 433] on icon at bounding box center [769, 432] width 19 height 19
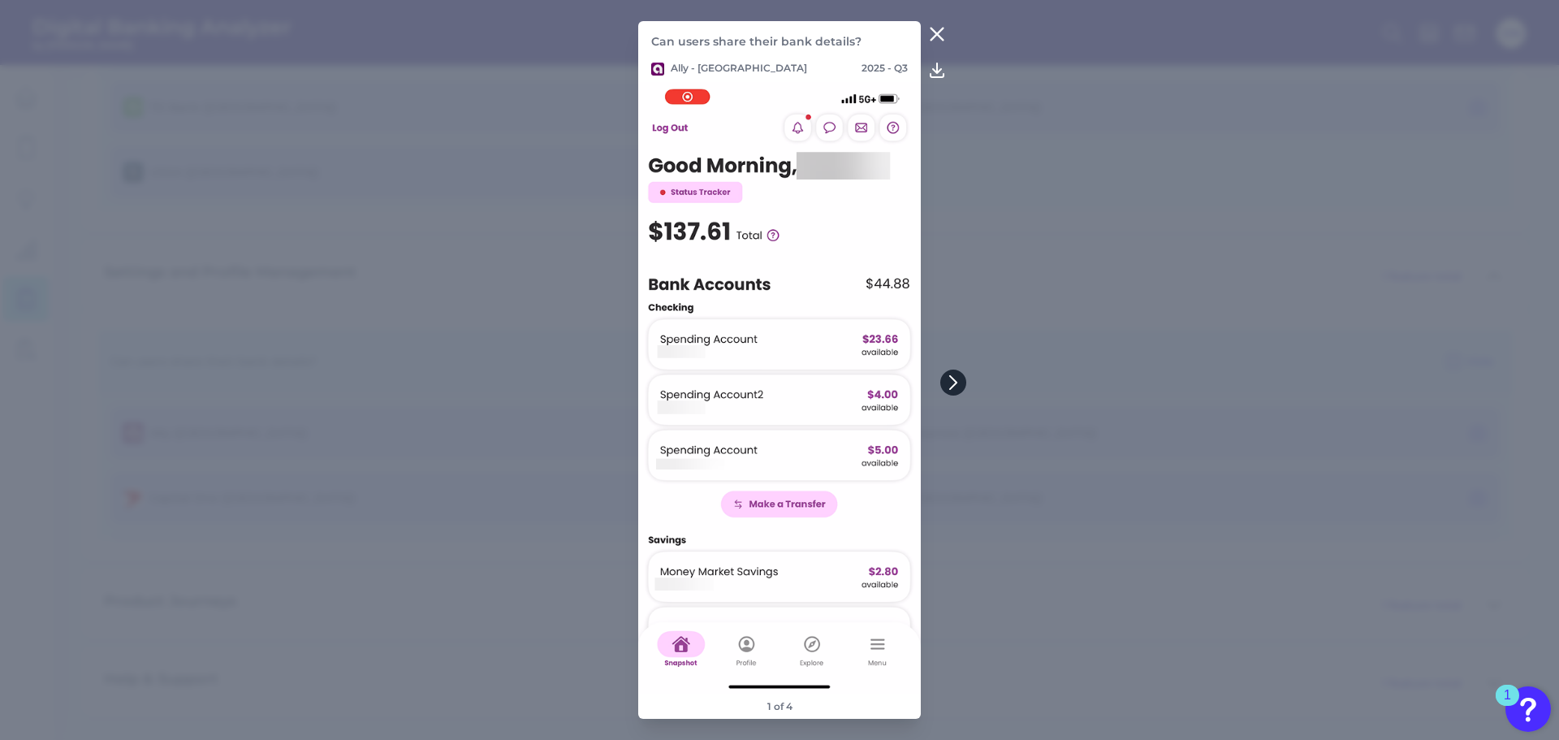
click at [948, 384] on icon at bounding box center [953, 382] width 15 height 15
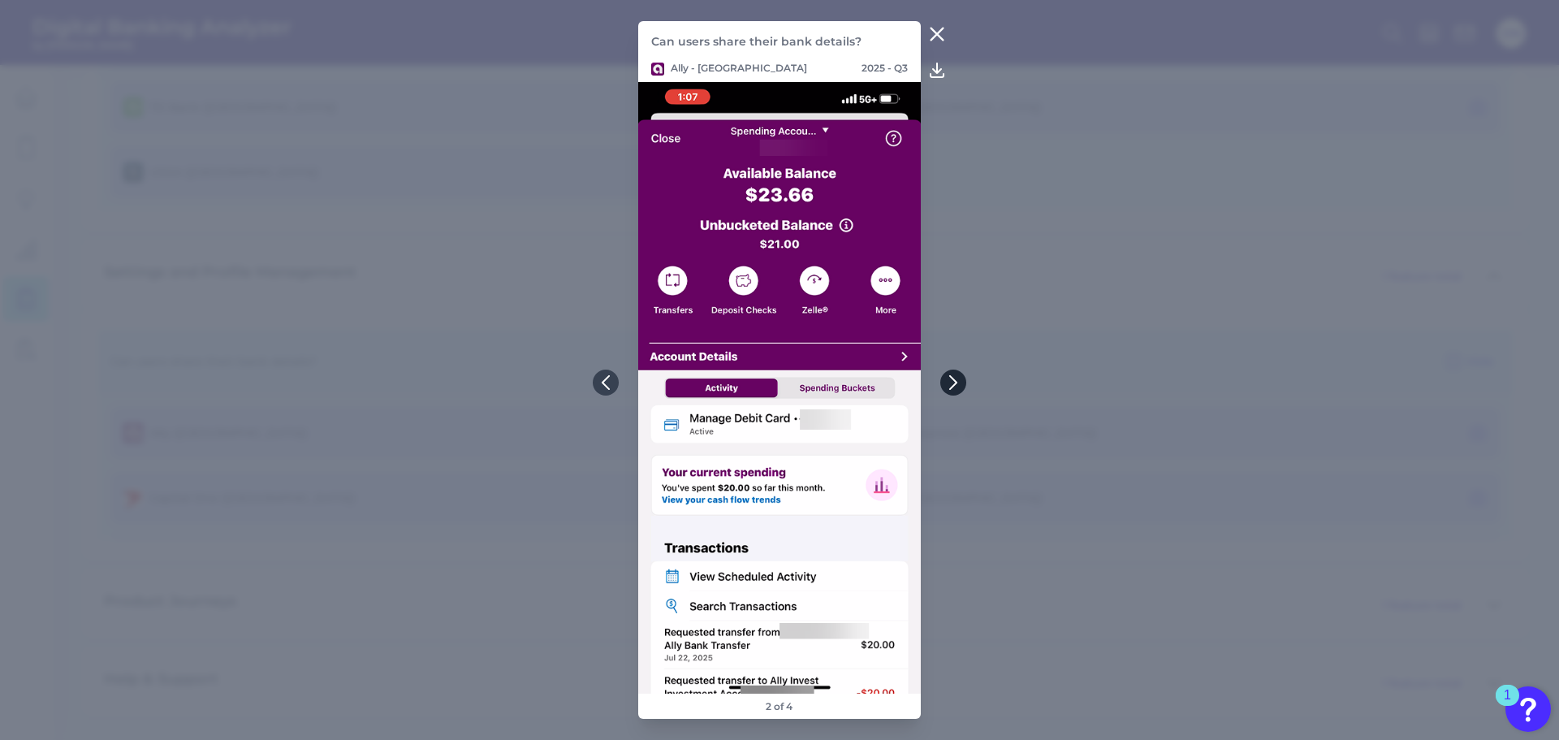
click at [949, 381] on icon at bounding box center [953, 382] width 15 height 15
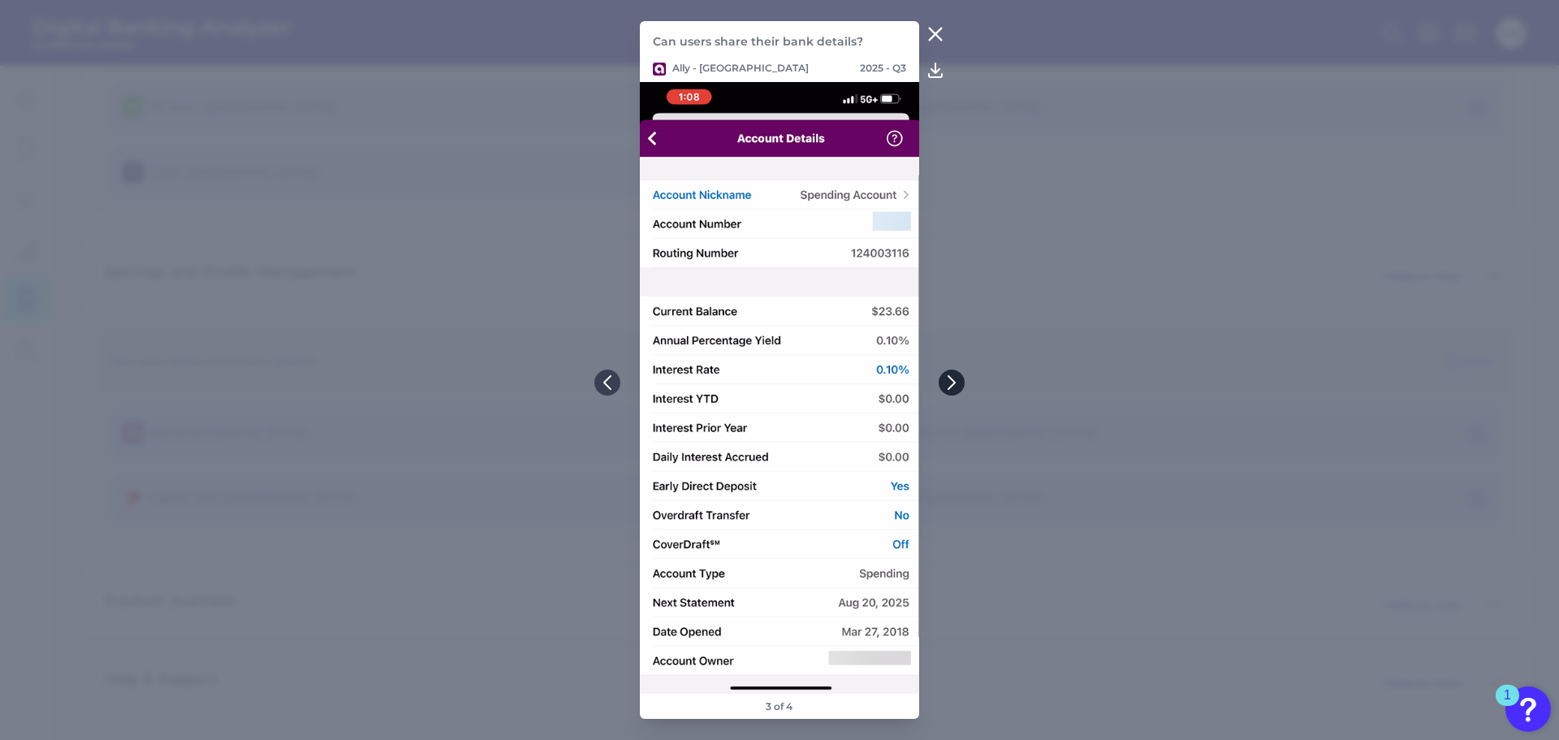
click at [948, 376] on icon at bounding box center [951, 382] width 6 height 13
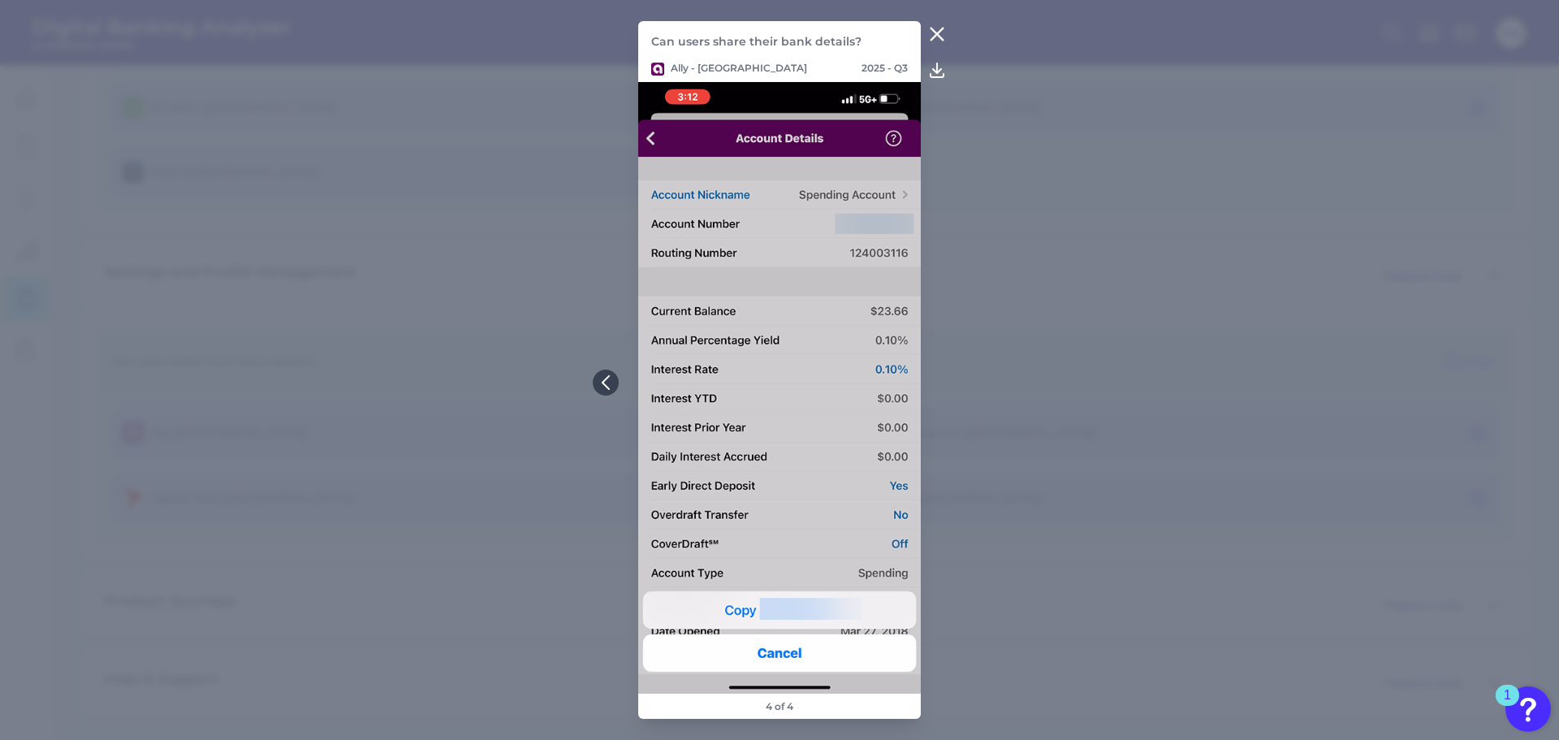
click at [935, 26] on icon at bounding box center [936, 33] width 19 height 19
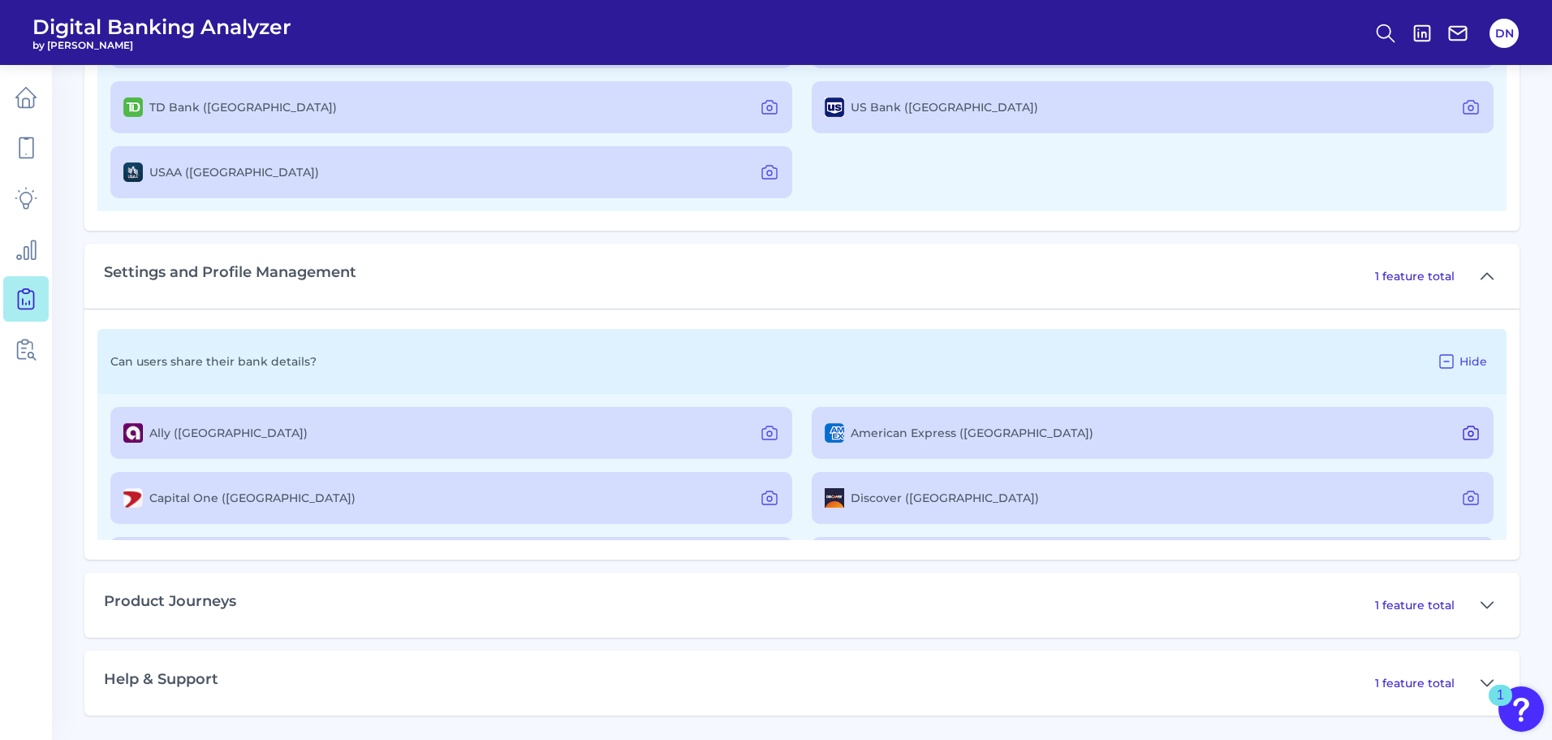
click at [1465, 432] on icon at bounding box center [1470, 432] width 19 height 19
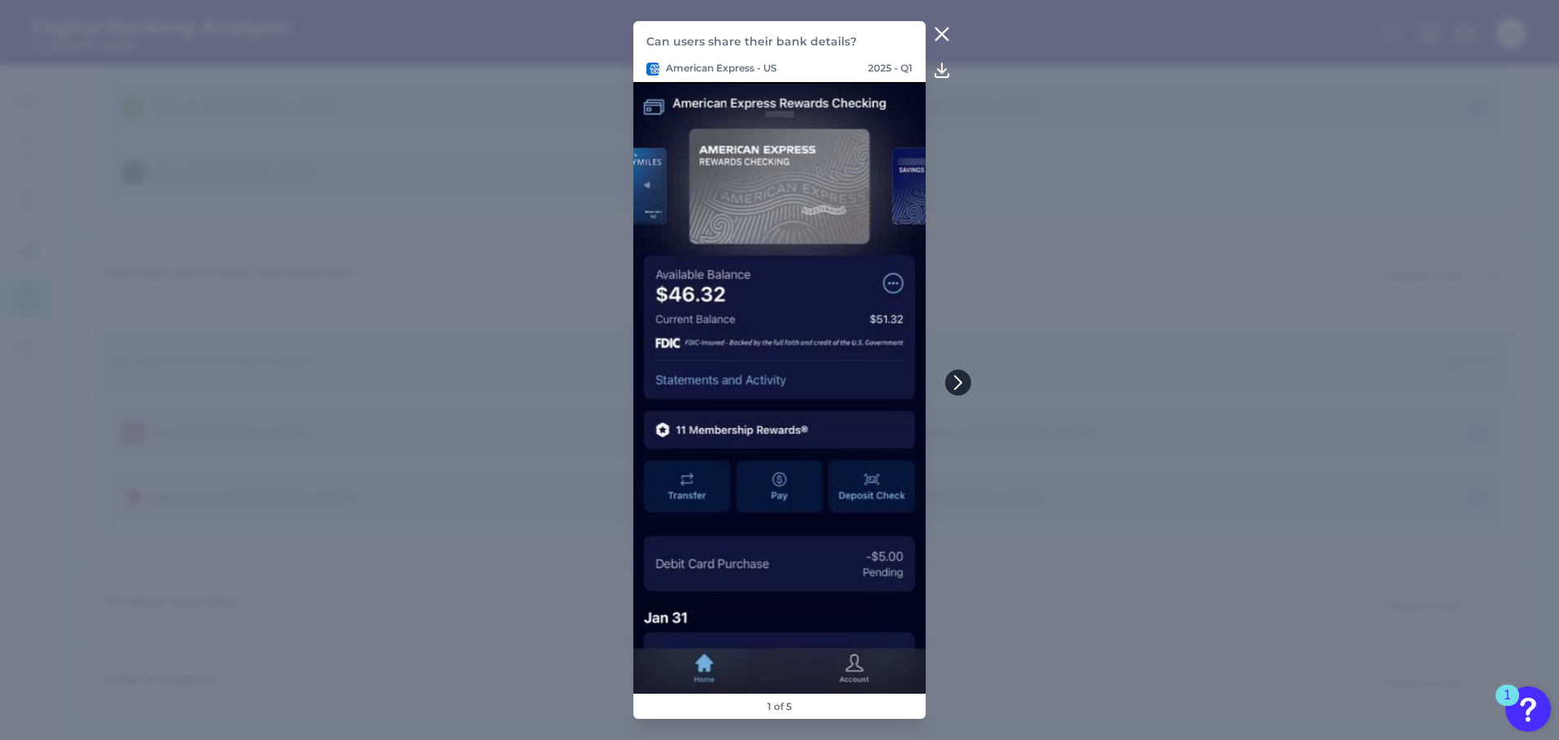
click at [960, 381] on icon at bounding box center [958, 382] width 6 height 13
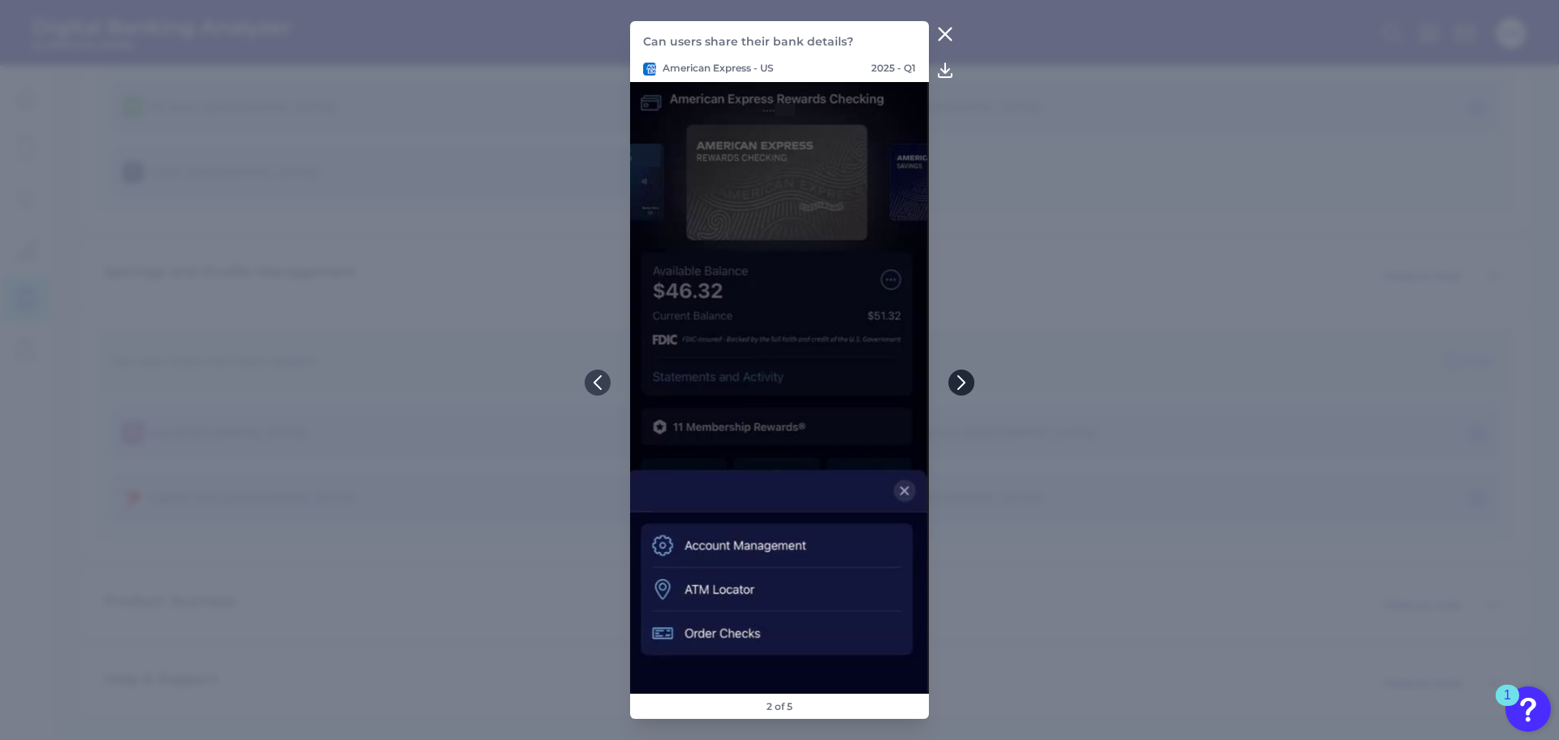
click at [960, 381] on icon at bounding box center [961, 382] width 15 height 15
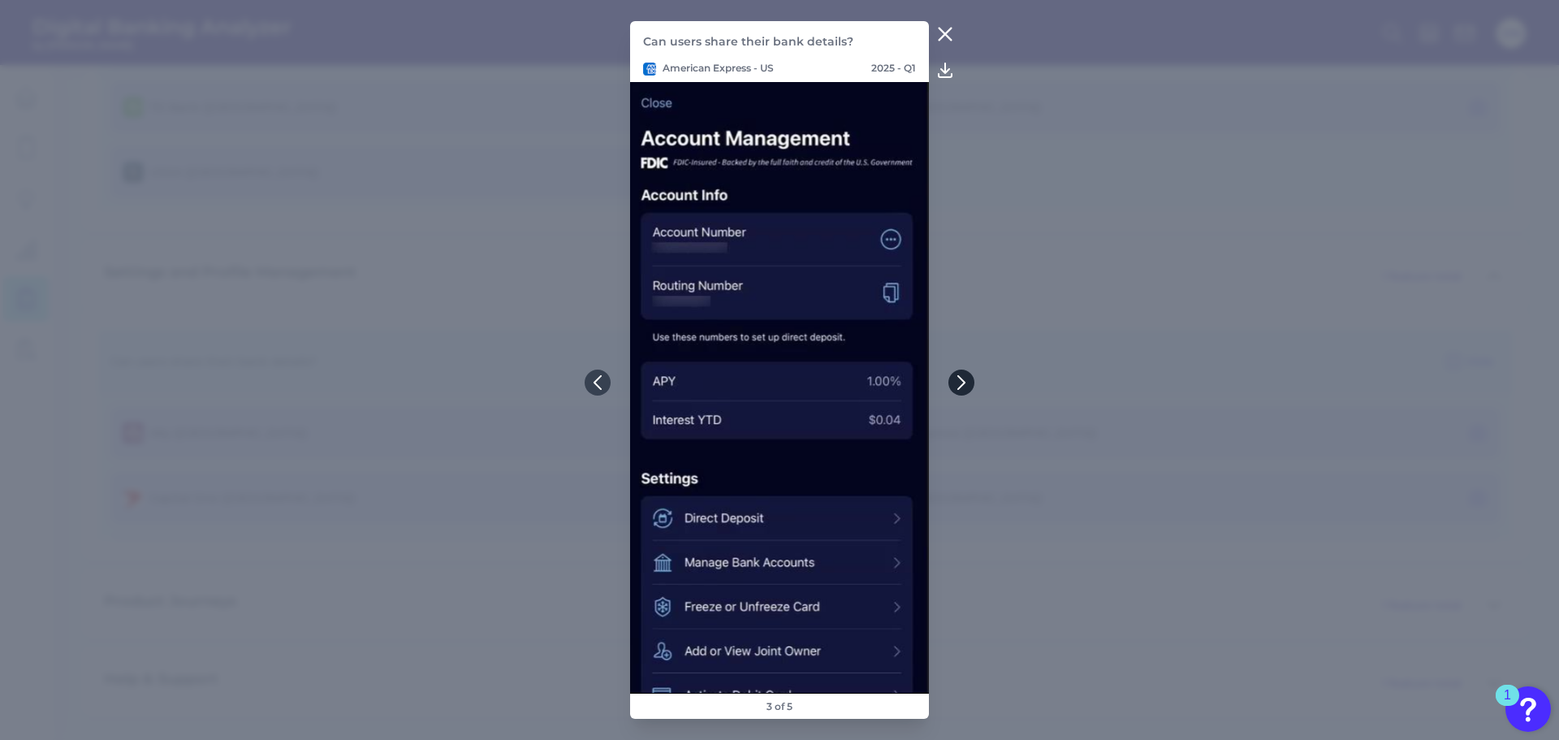
click at [960, 381] on icon at bounding box center [961, 382] width 15 height 15
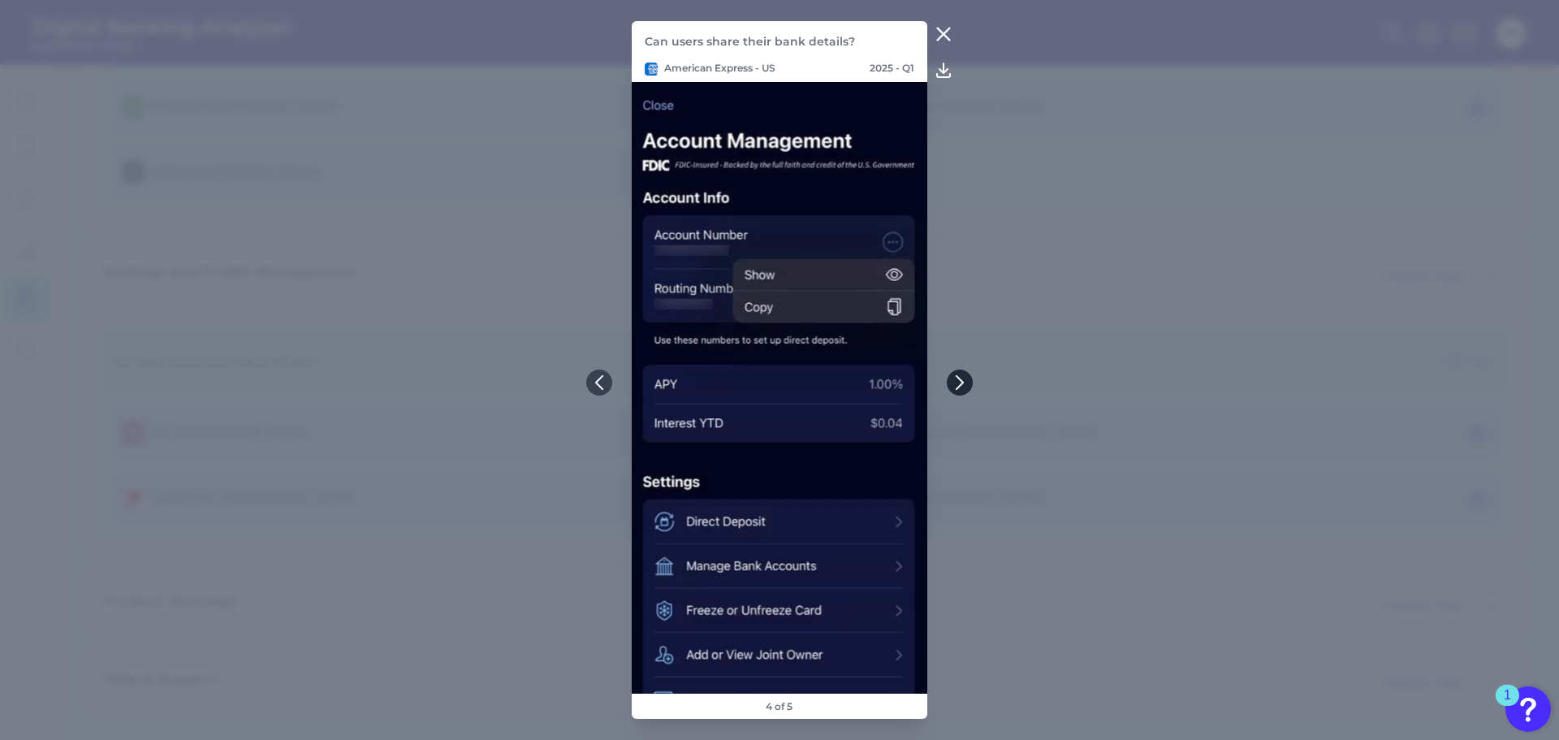
click at [960, 381] on icon at bounding box center [959, 382] width 15 height 15
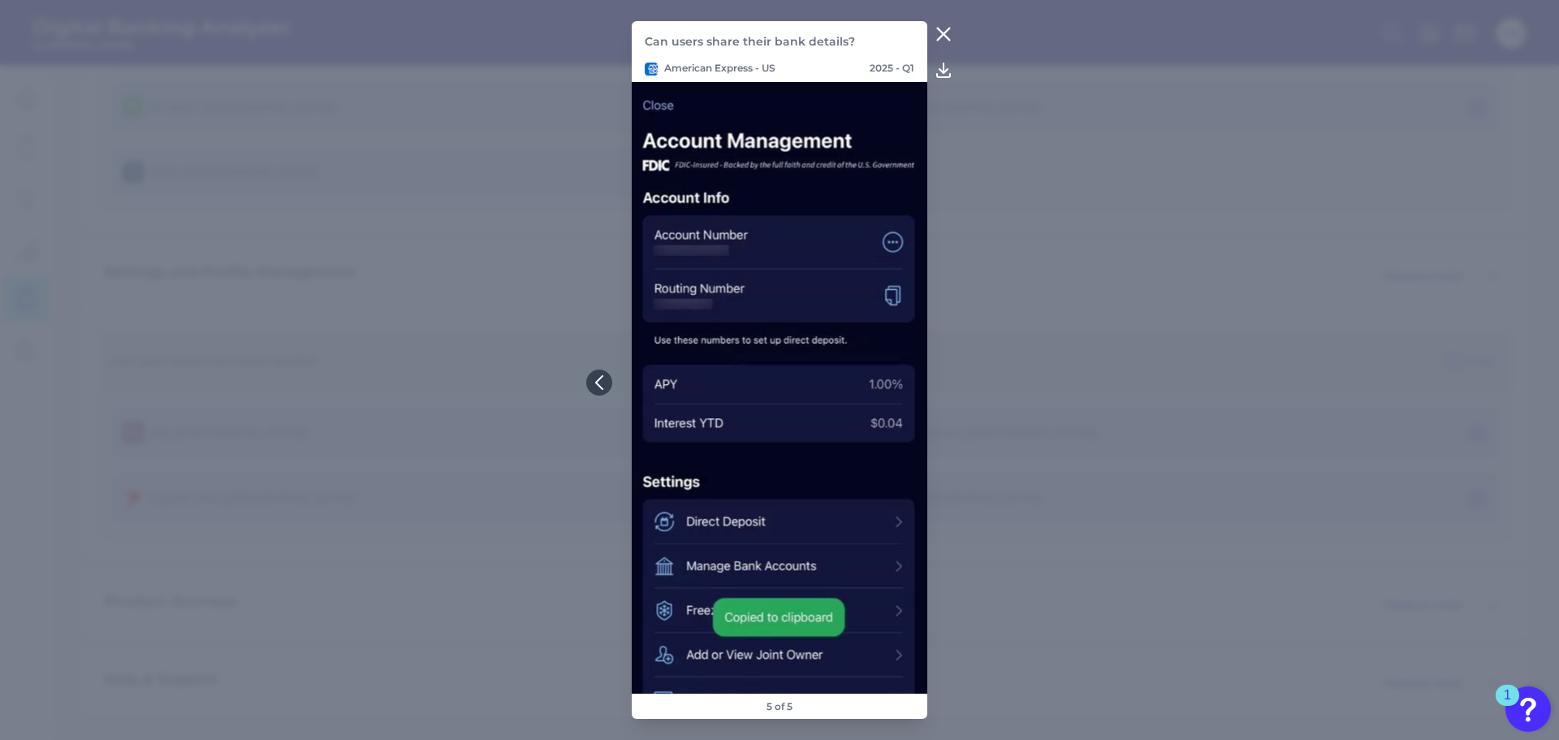
click at [936, 38] on icon at bounding box center [943, 33] width 19 height 19
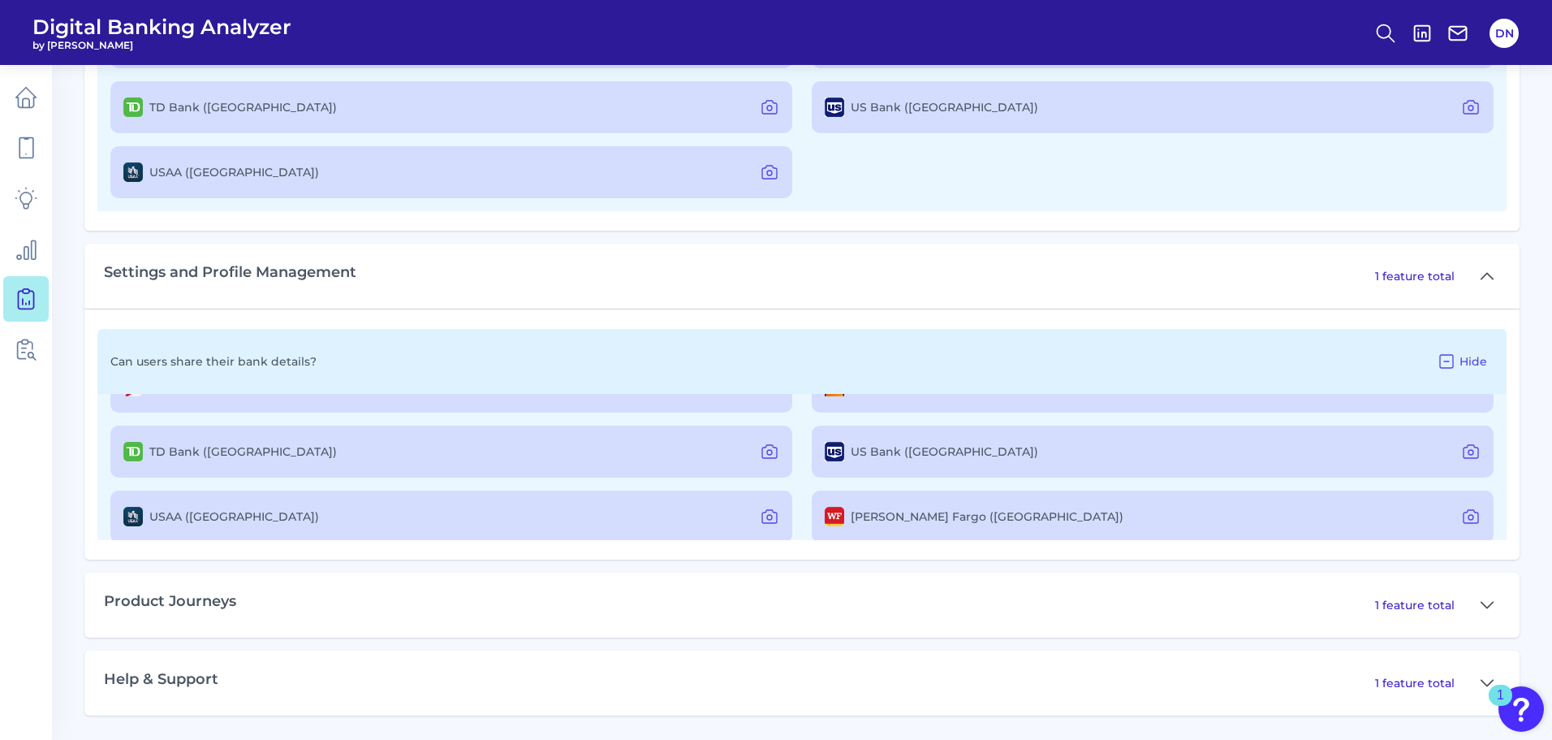
scroll to position [127, 0]
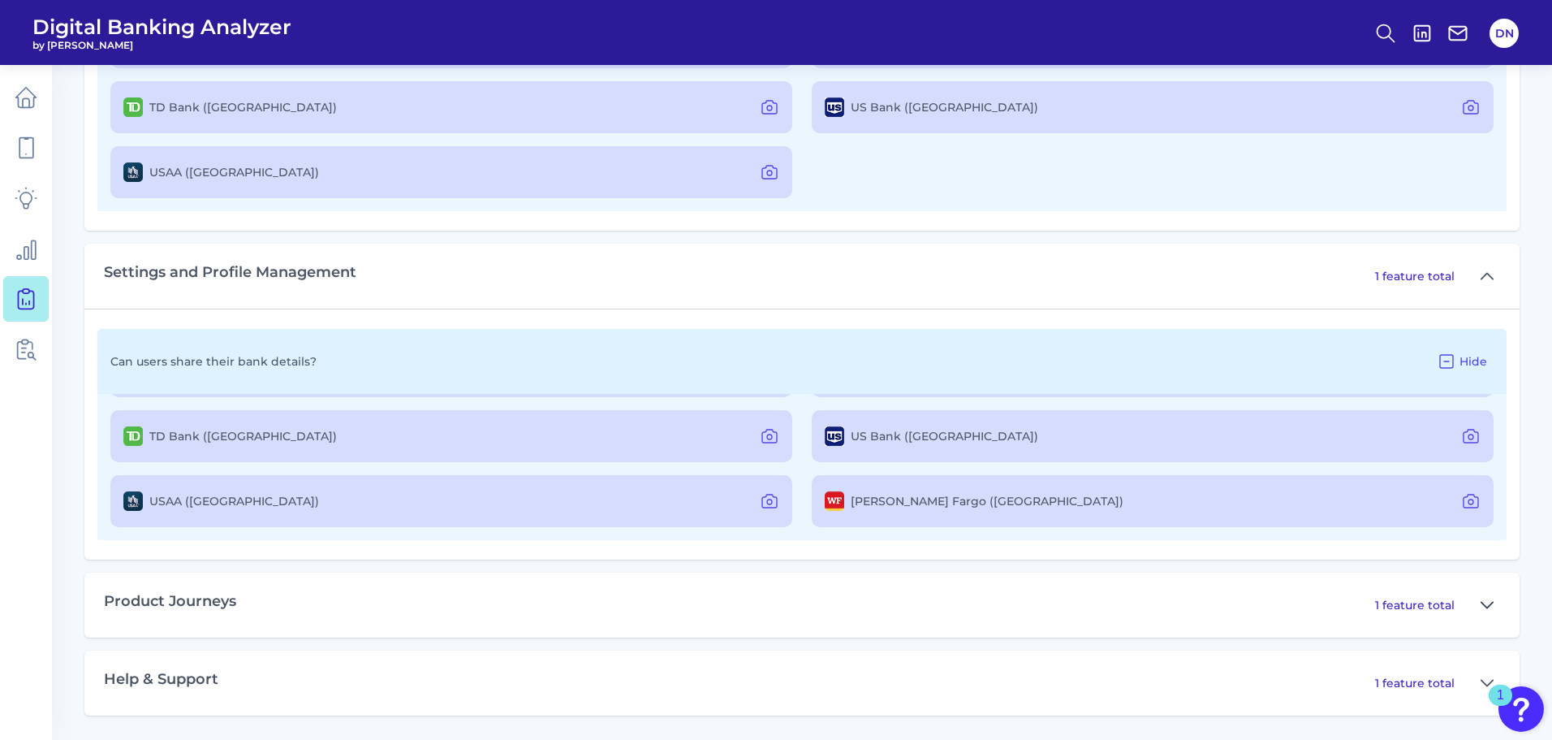
click at [1489, 607] on icon at bounding box center [1487, 605] width 11 height 6
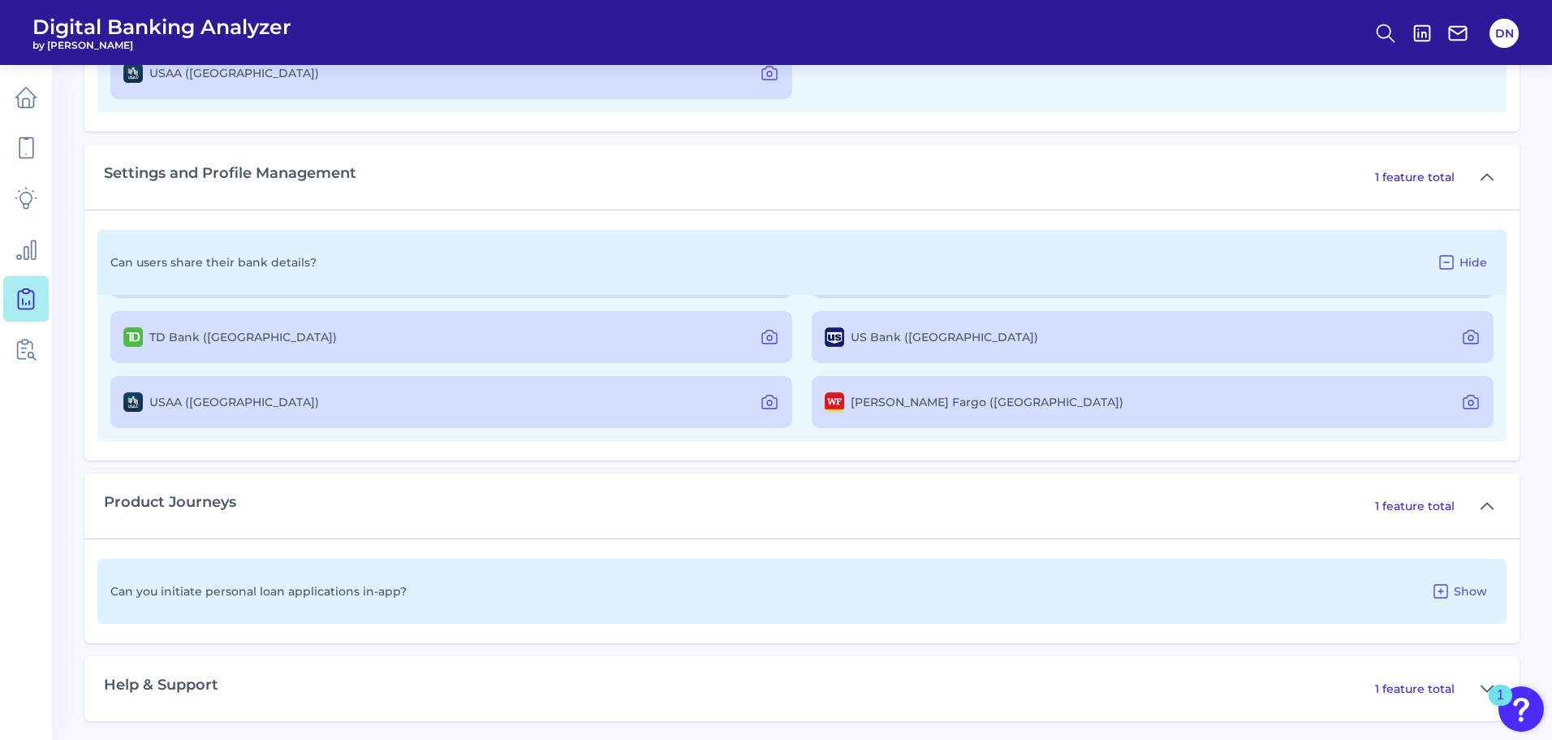
scroll to position [1730, 0]
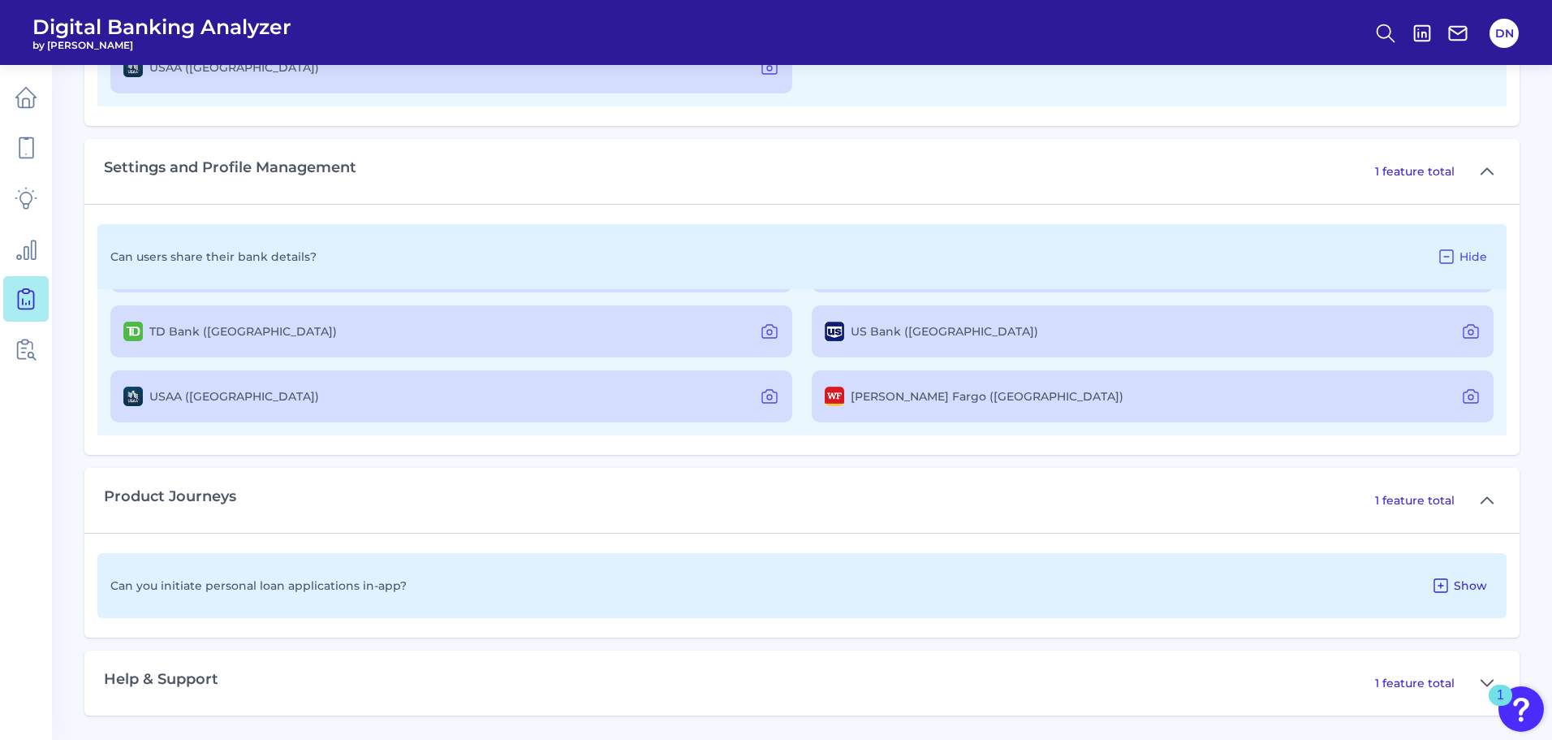
click at [1474, 587] on span "Show" at bounding box center [1470, 585] width 33 height 15
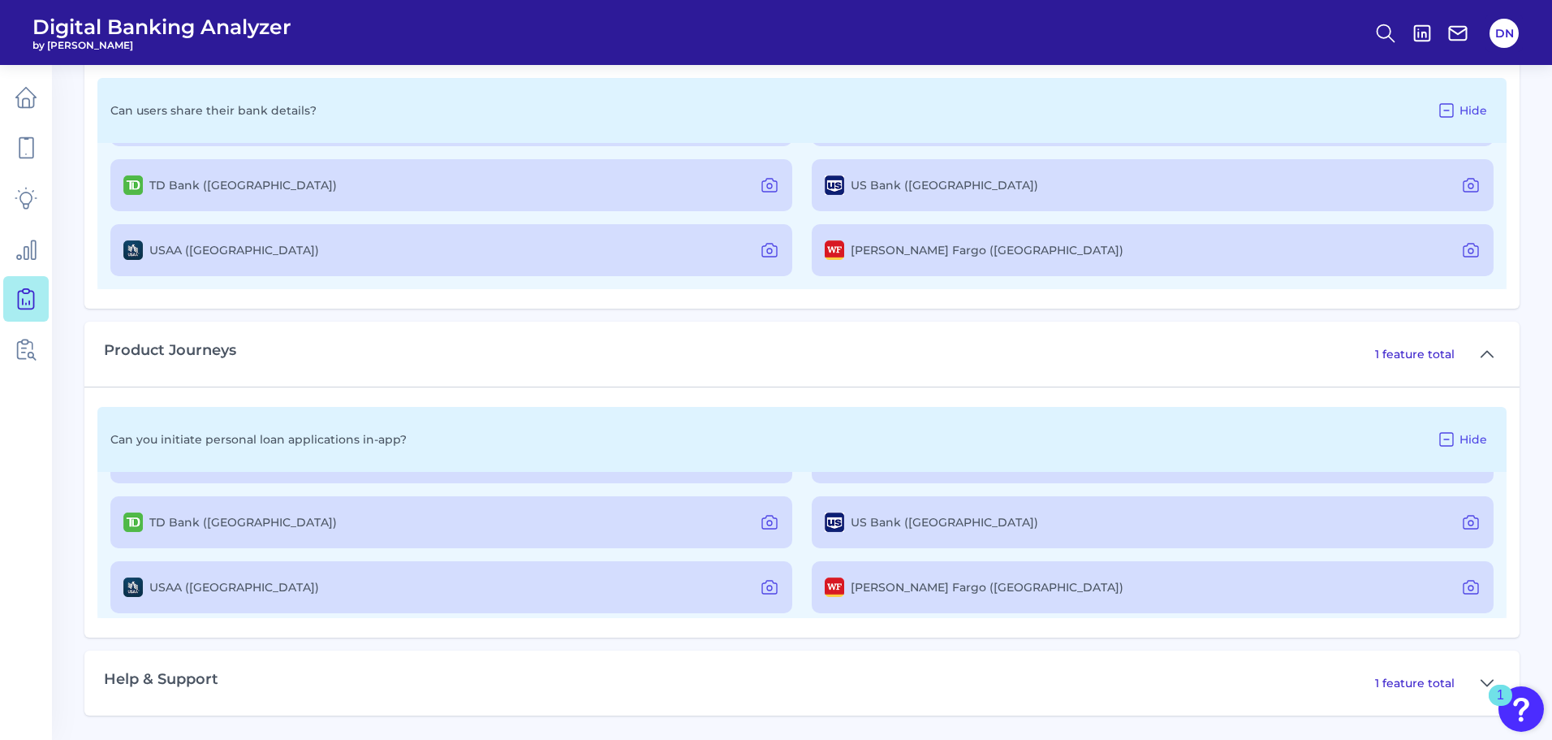
scroll to position [127, 0]
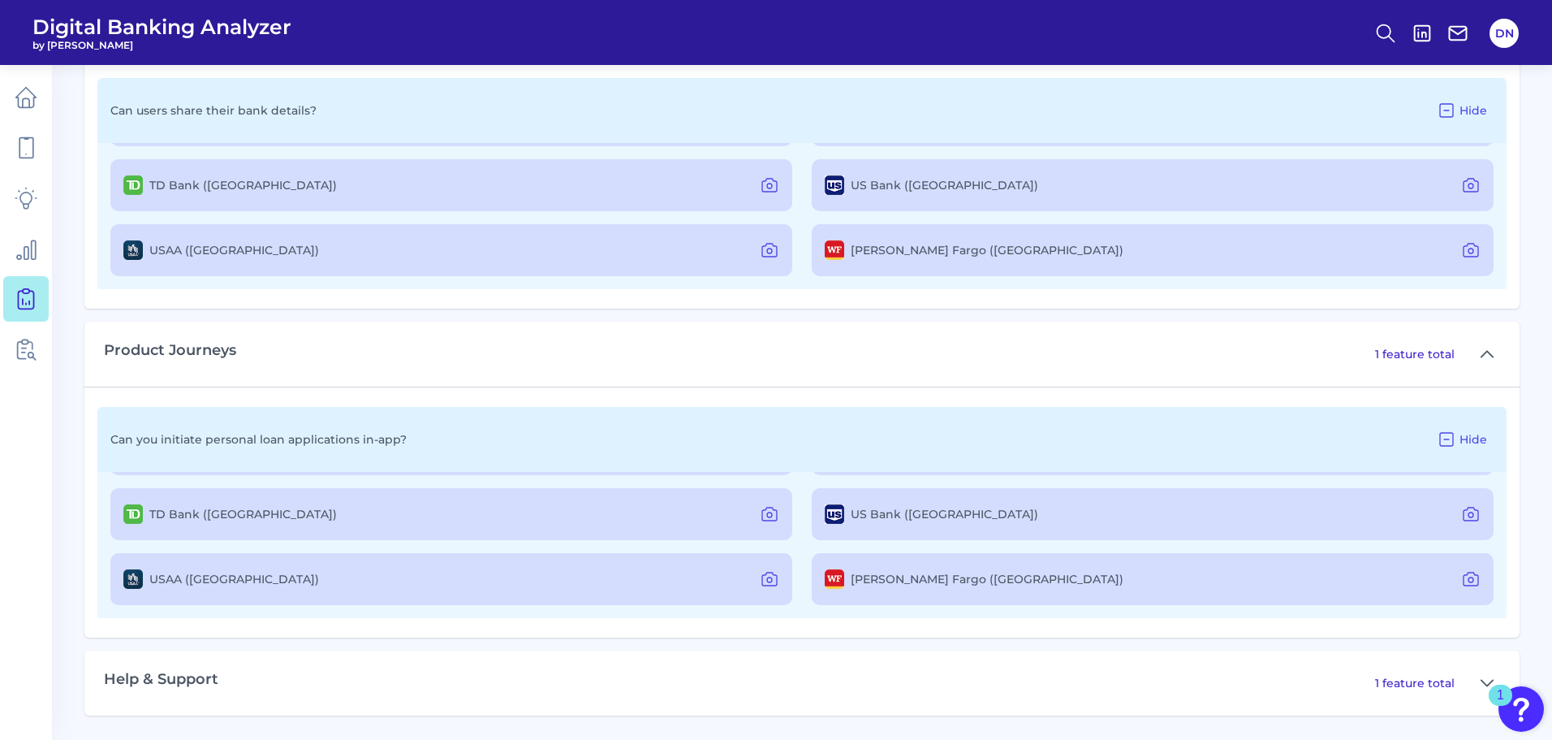
click at [1456, 680] on div "1 feature total" at bounding box center [1437, 683] width 125 height 26
click at [1482, 680] on icon at bounding box center [1487, 683] width 11 height 6
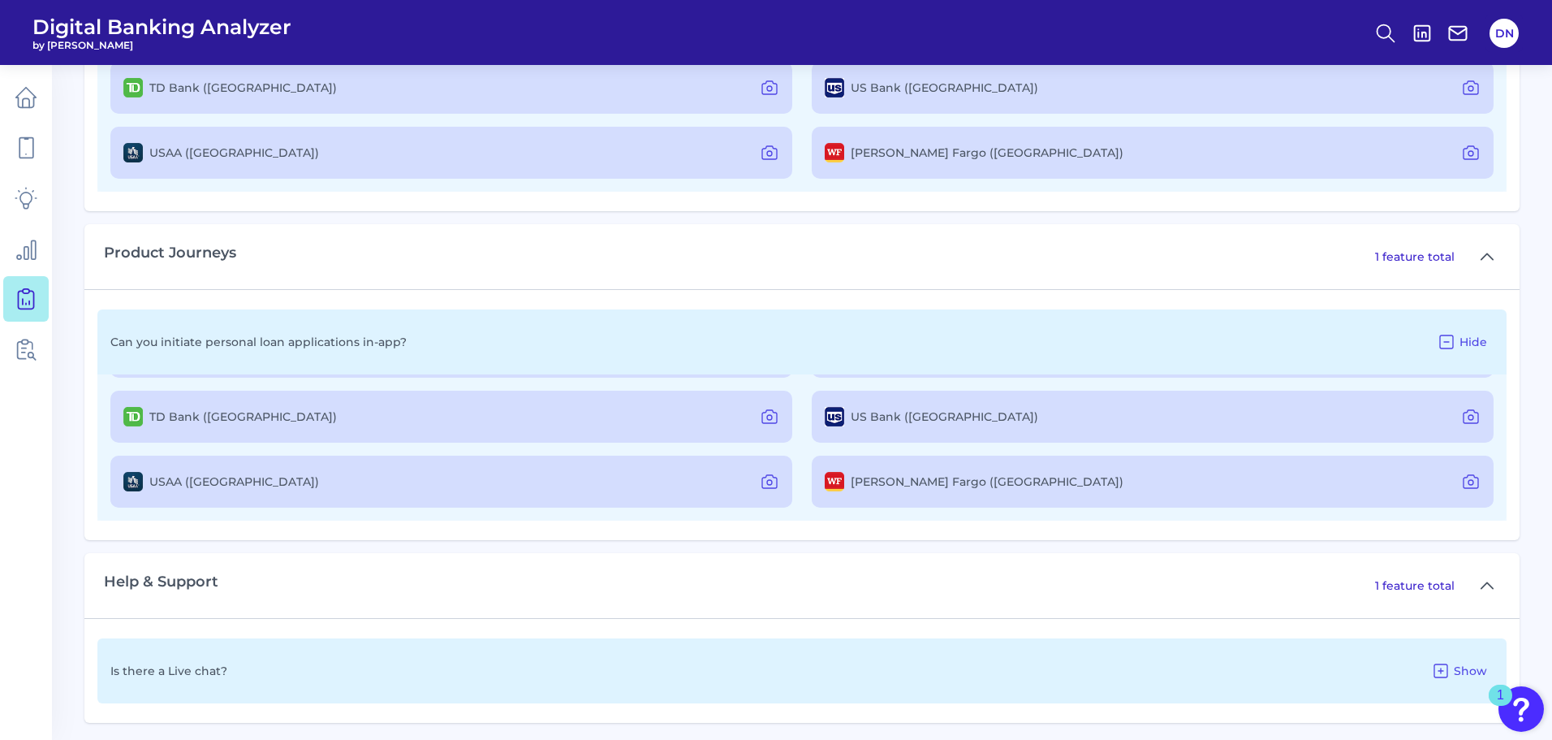
scroll to position [1981, 0]
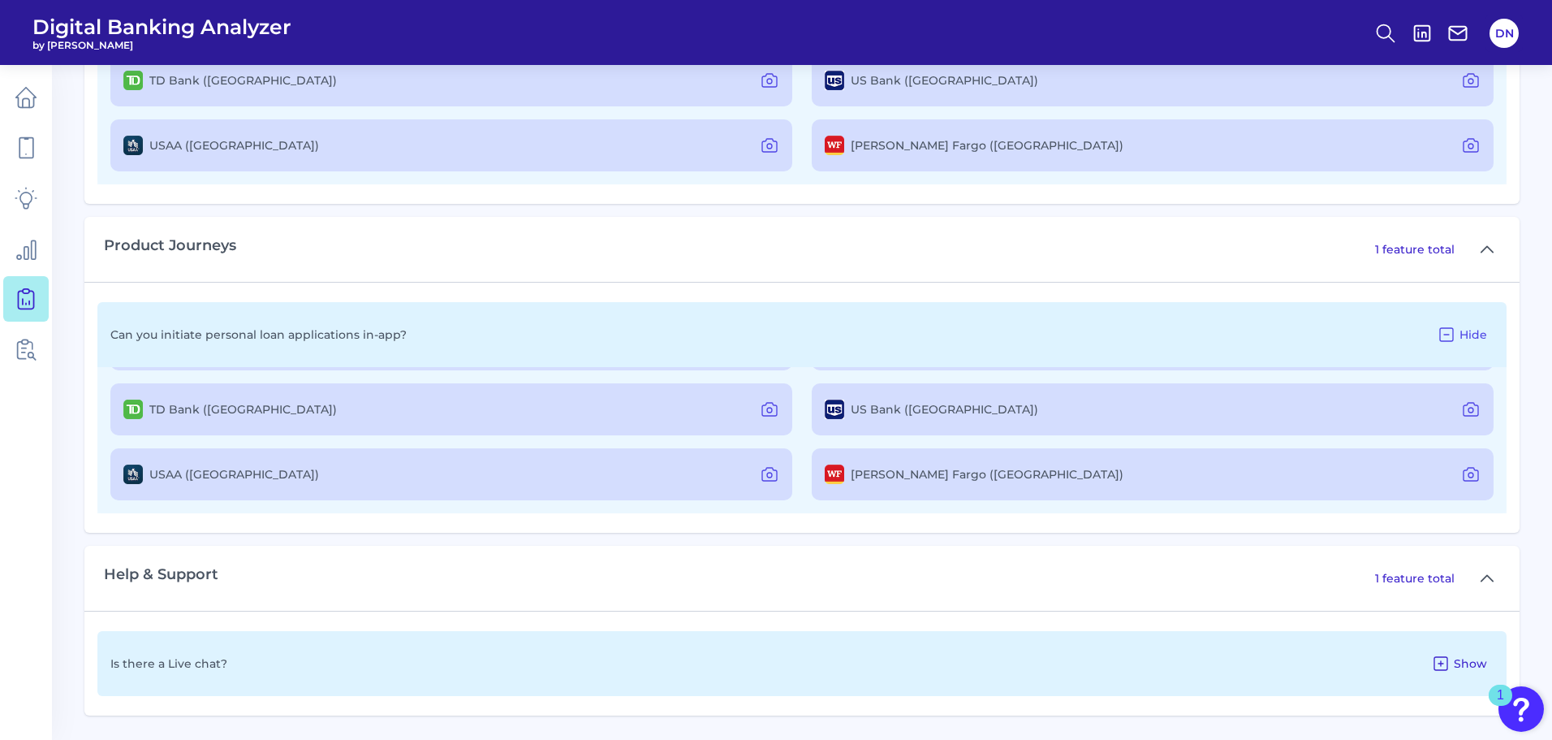
click at [1441, 658] on icon at bounding box center [1440, 663] width 19 height 19
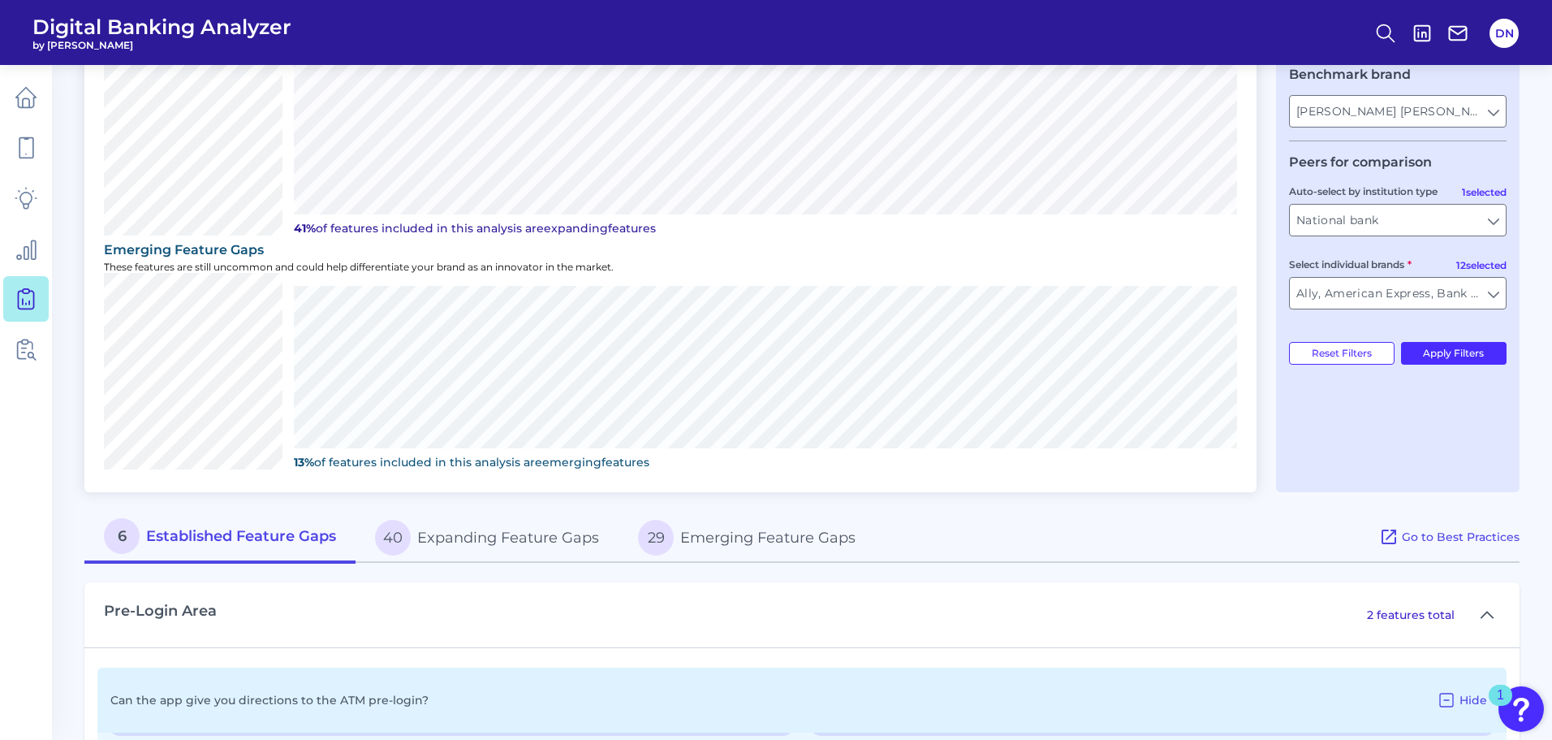
scroll to position [422, 0]
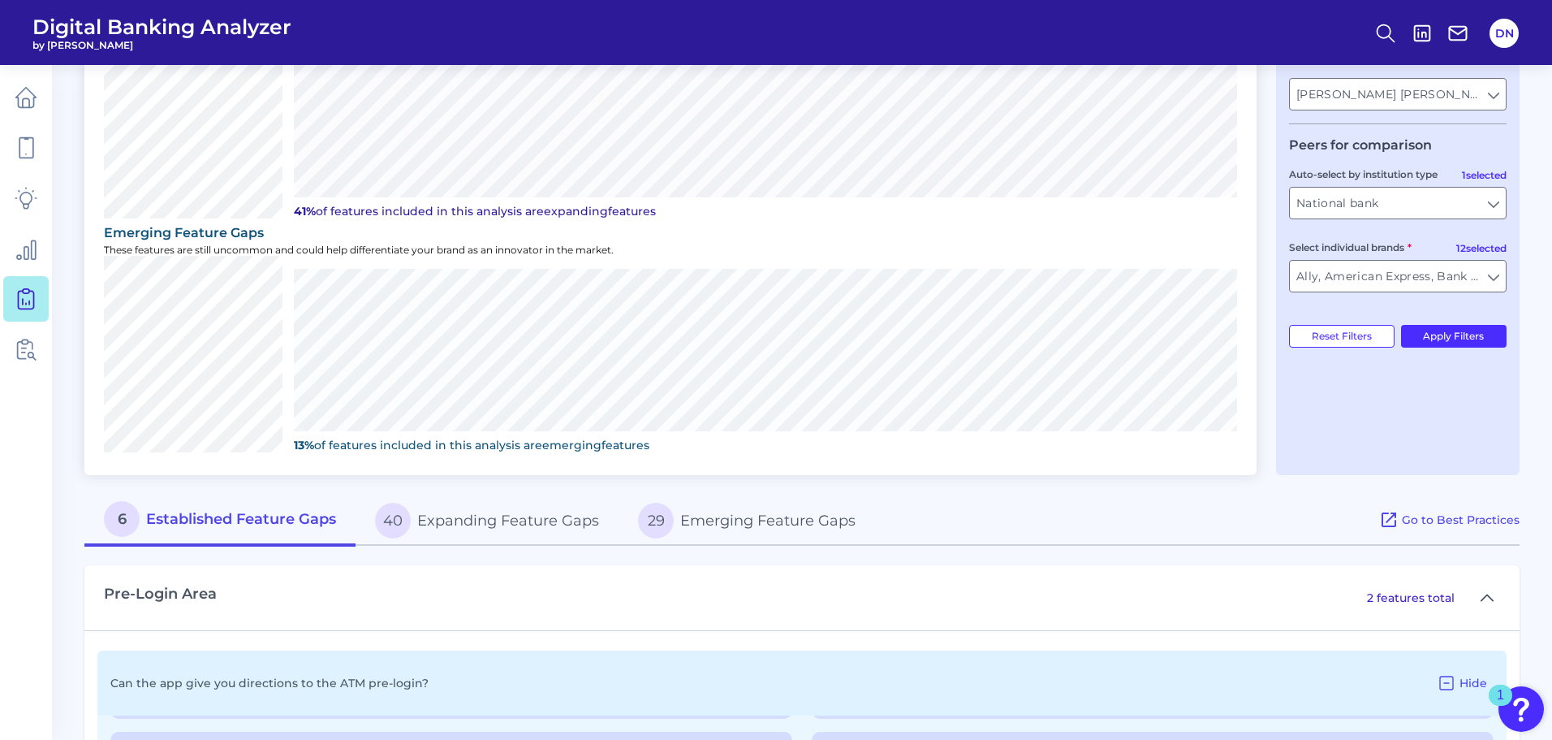
click at [528, 524] on button "40 Expanding Feature Gaps" at bounding box center [487, 520] width 263 height 52
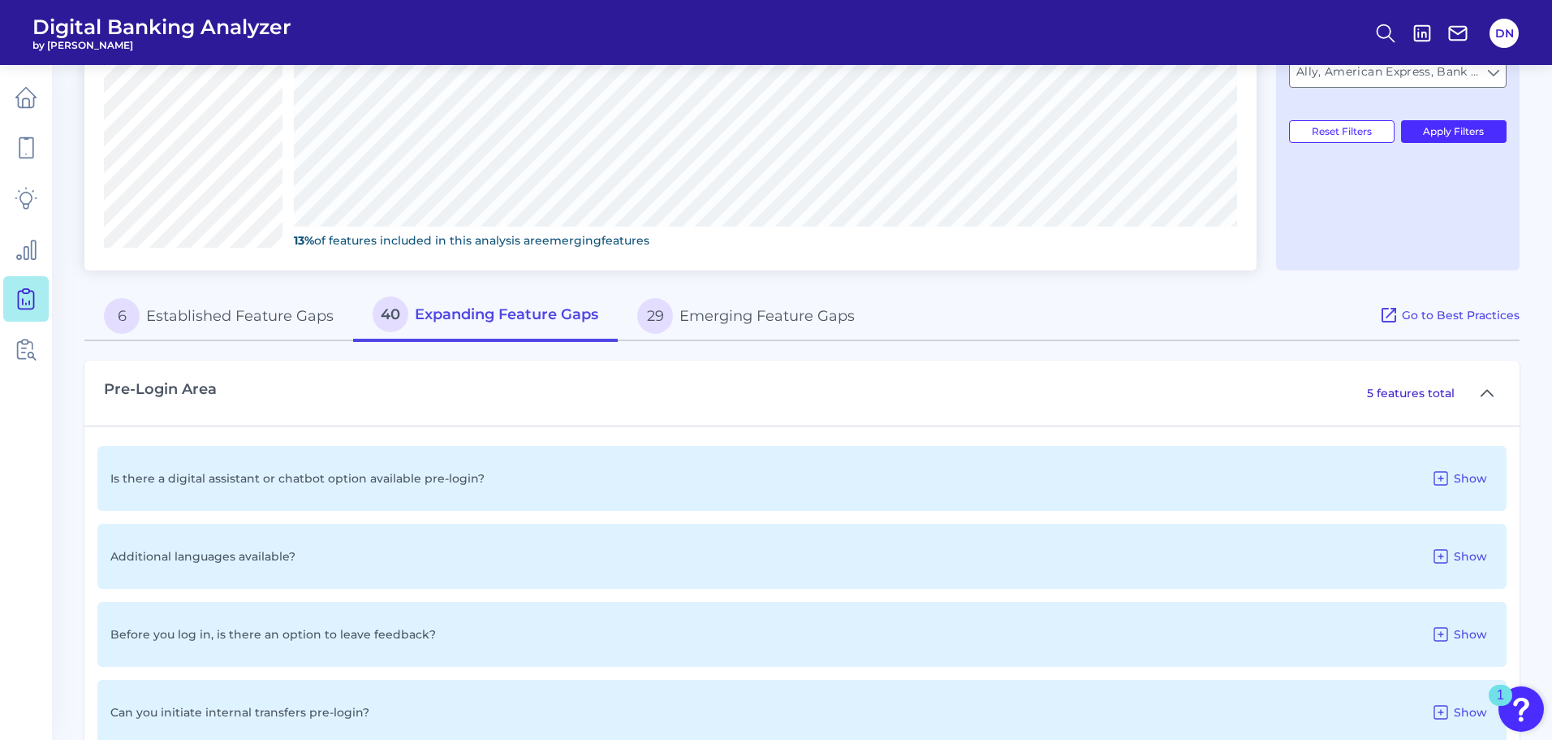
scroll to position [666, 0]
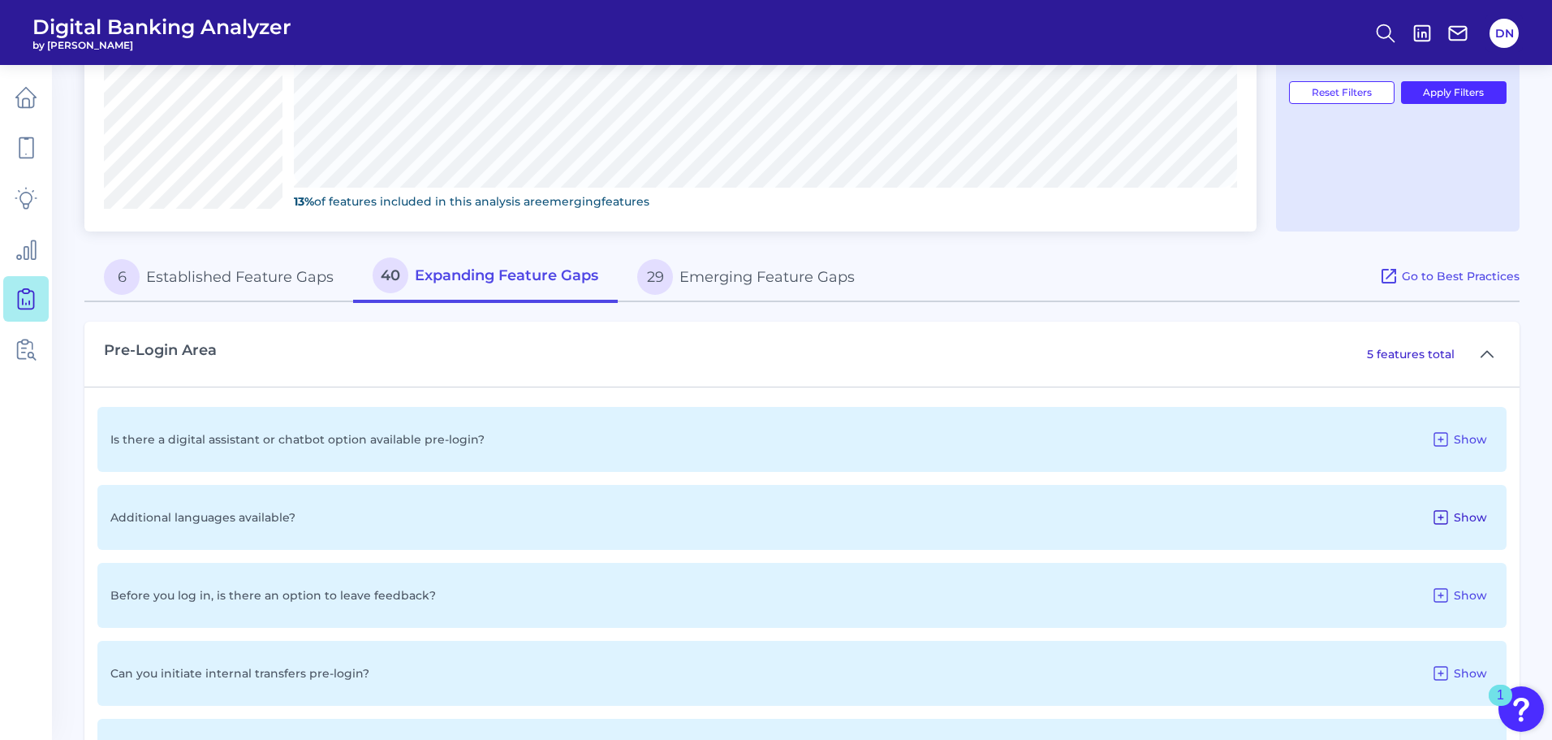
click at [1448, 521] on icon at bounding box center [1440, 516] width 19 height 19
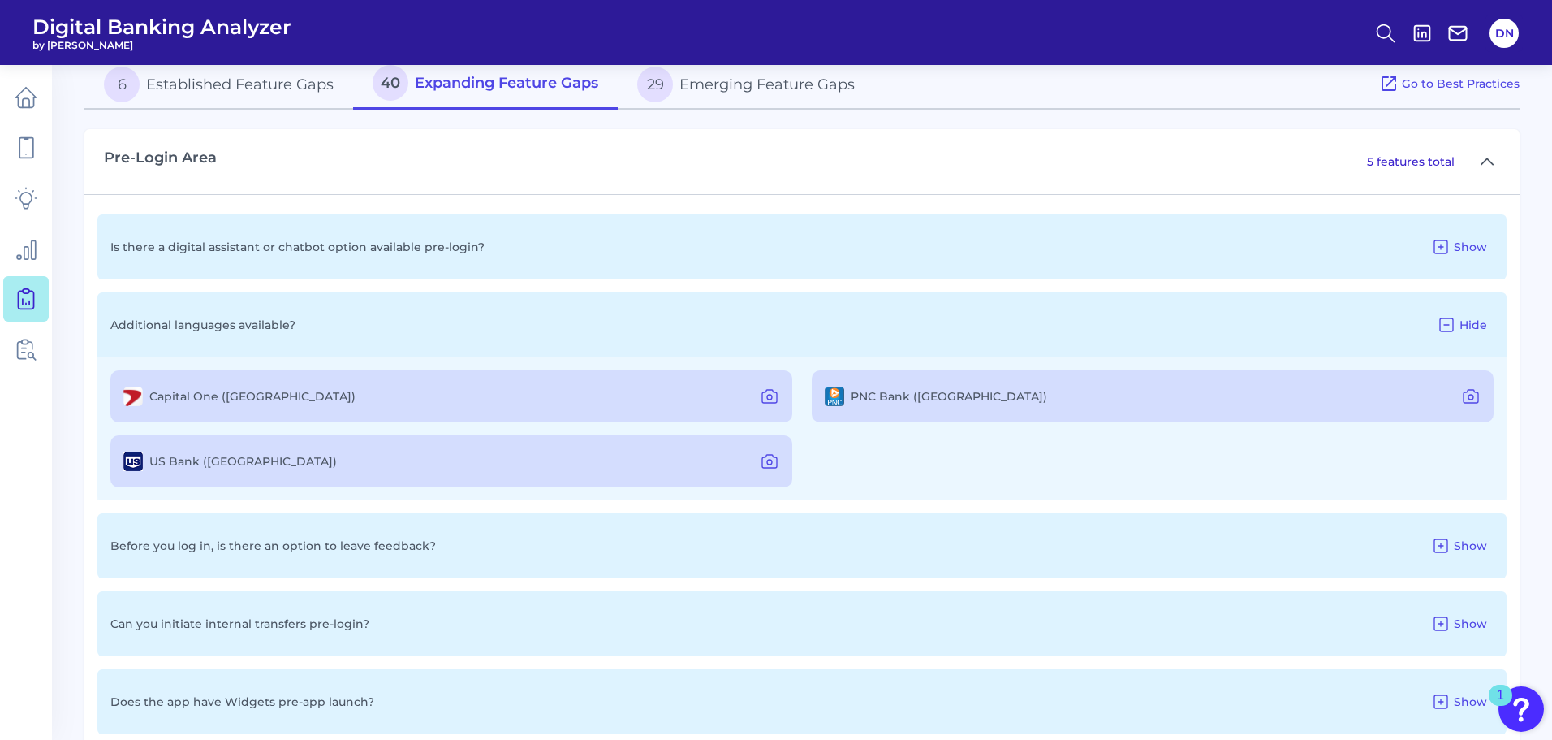
scroll to position [909, 0]
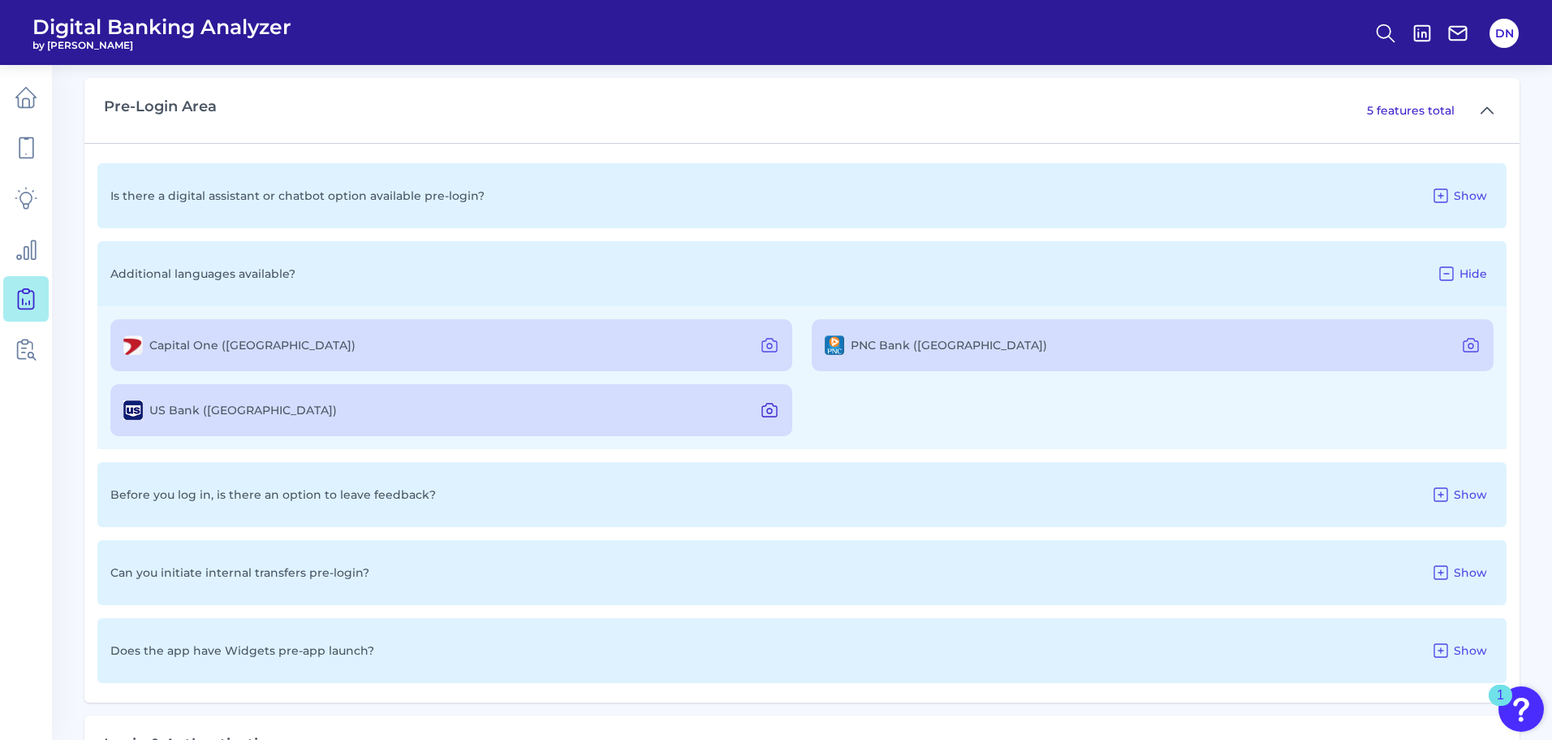
click at [772, 412] on icon at bounding box center [769, 410] width 5 height 5
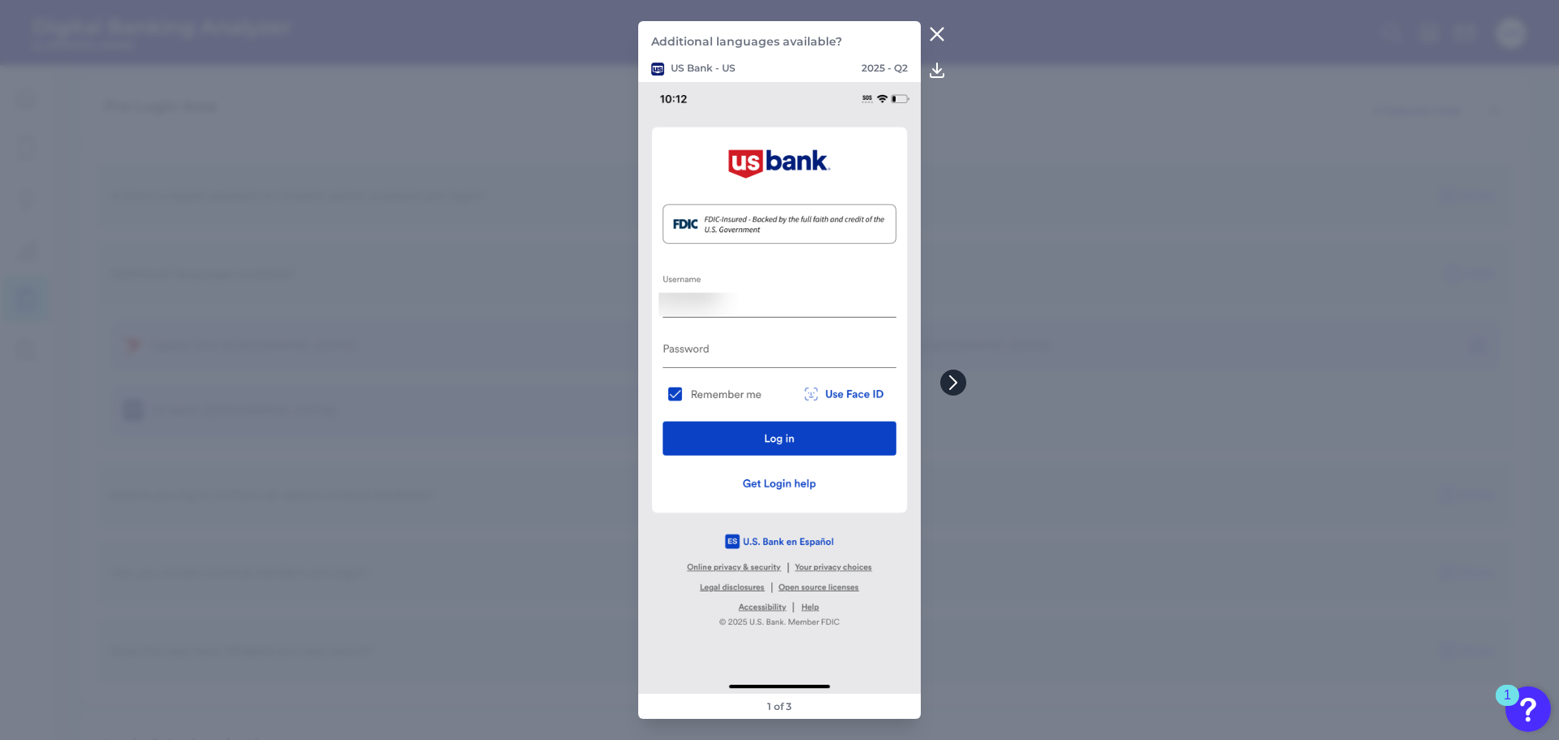
click at [949, 383] on icon at bounding box center [953, 382] width 15 height 15
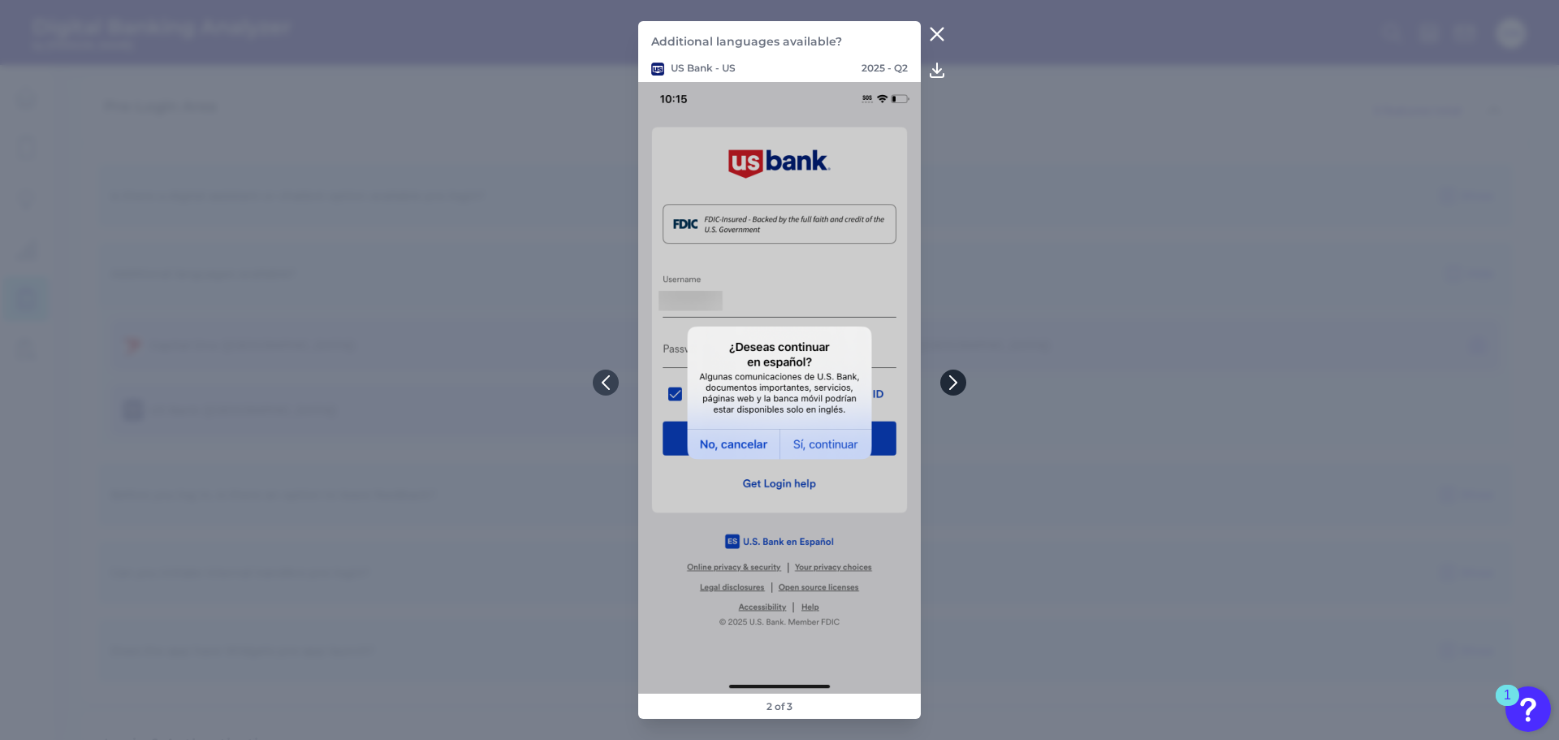
click at [949, 383] on icon at bounding box center [953, 382] width 15 height 15
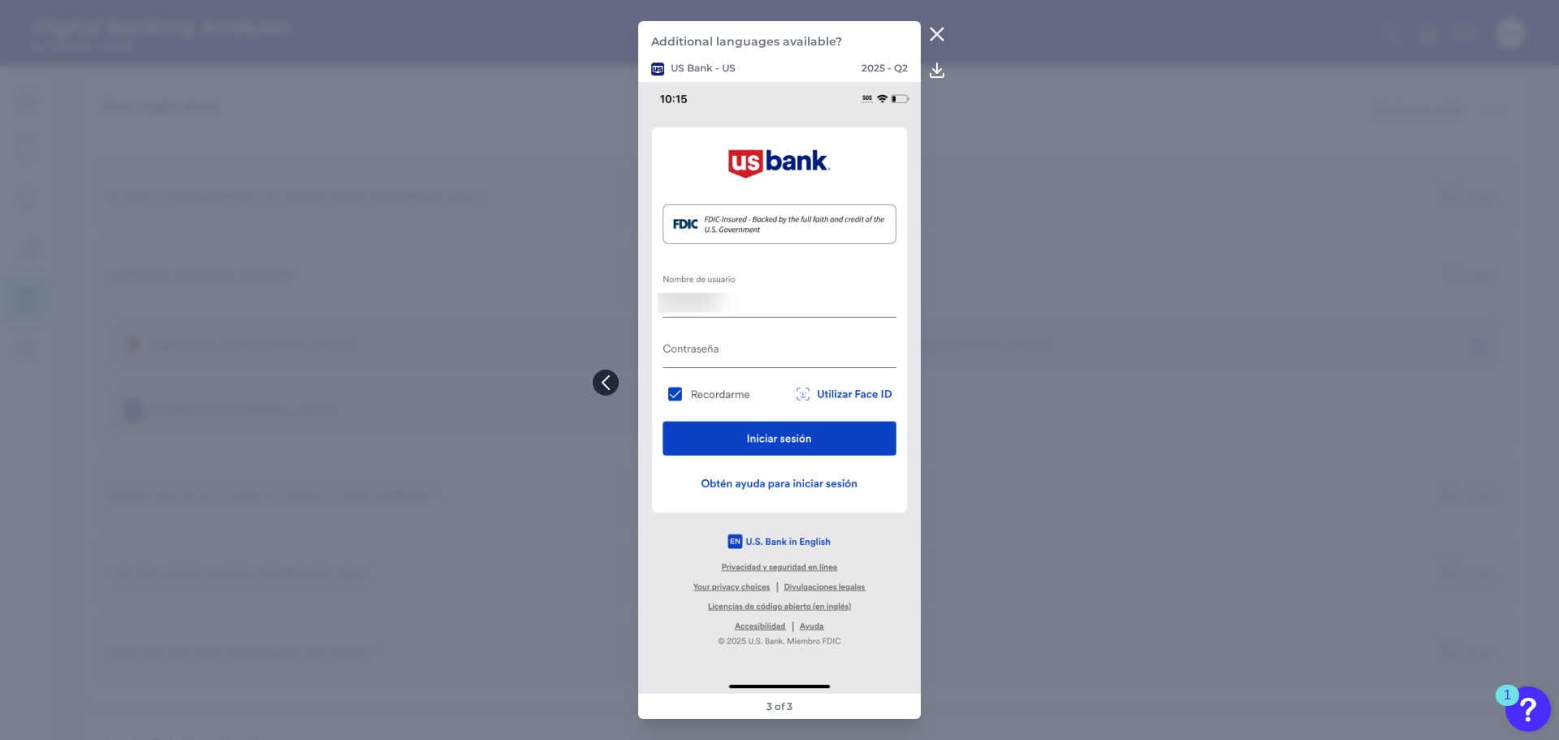
click at [607, 377] on icon at bounding box center [605, 382] width 6 height 13
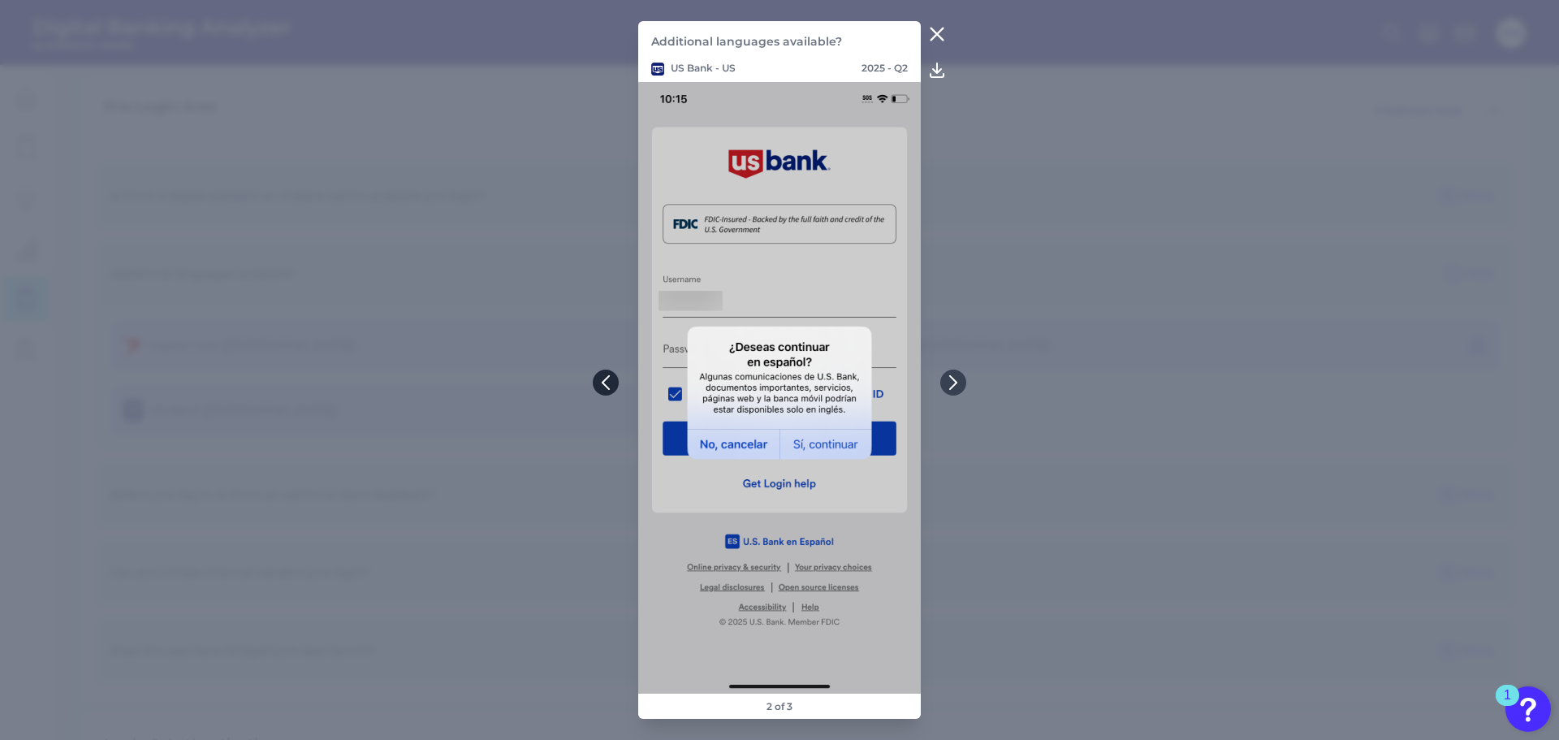
click at [607, 377] on icon at bounding box center [605, 382] width 6 height 13
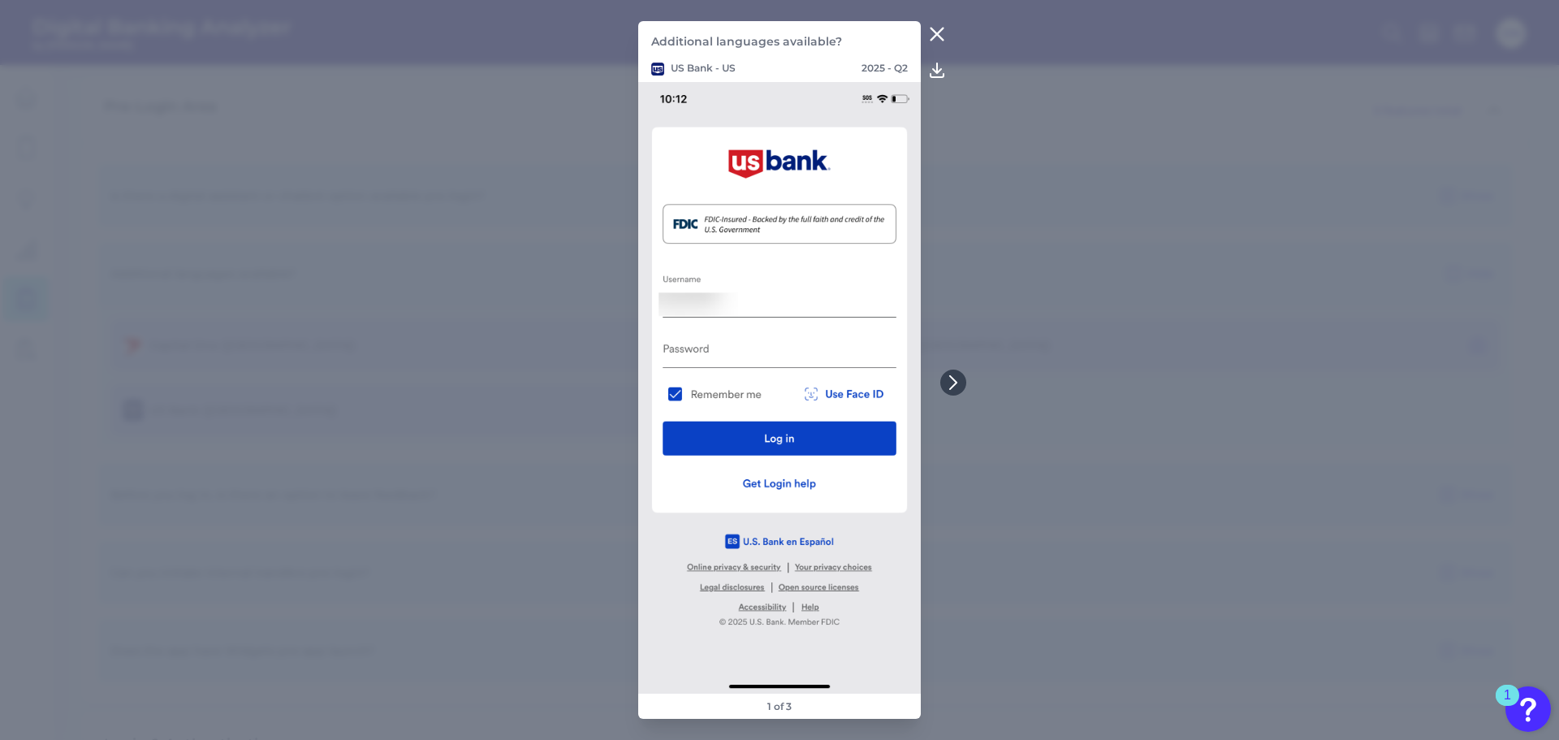
click at [929, 31] on icon at bounding box center [936, 33] width 19 height 19
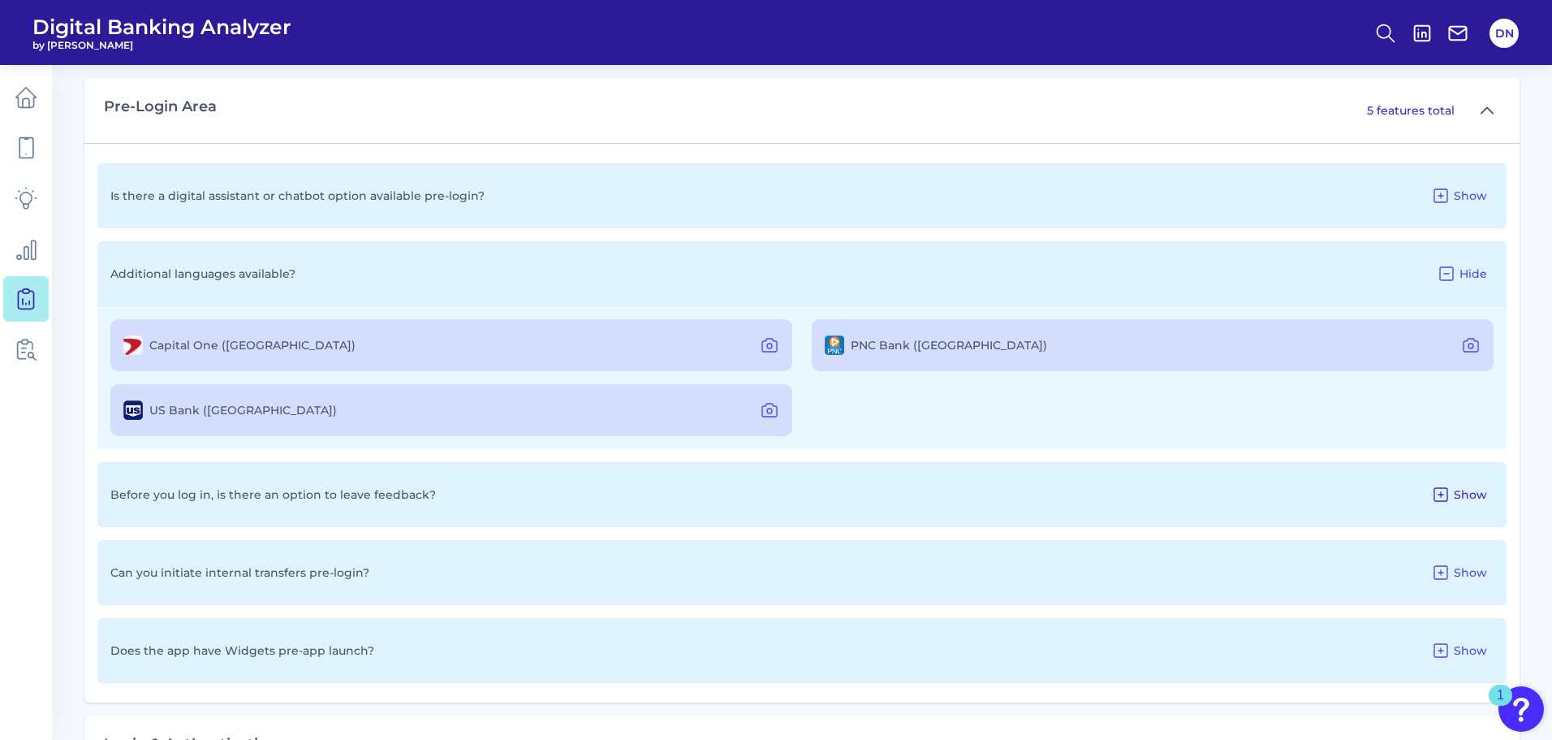
click at [1444, 497] on icon at bounding box center [1440, 494] width 19 height 19
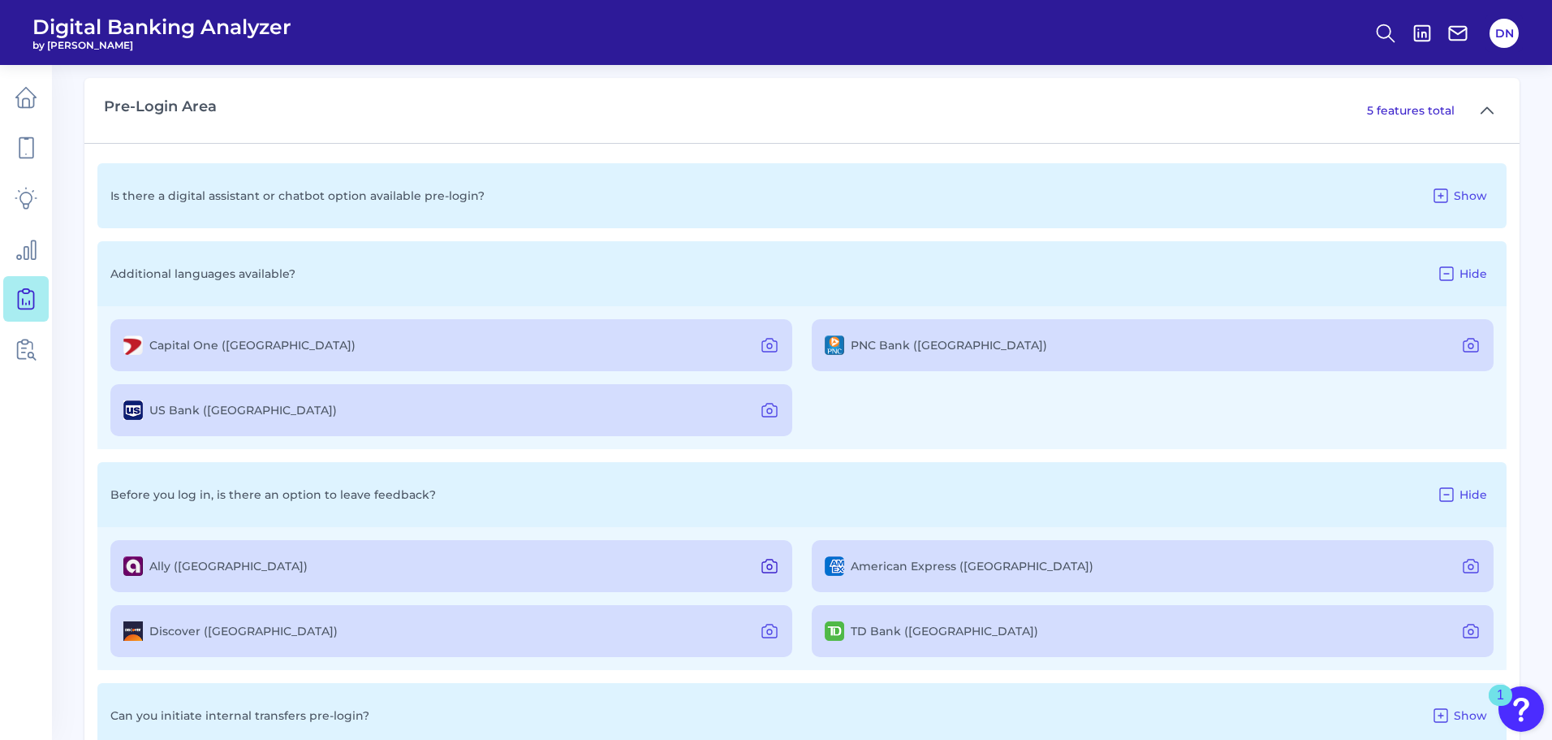
click at [773, 561] on icon at bounding box center [769, 565] width 15 height 13
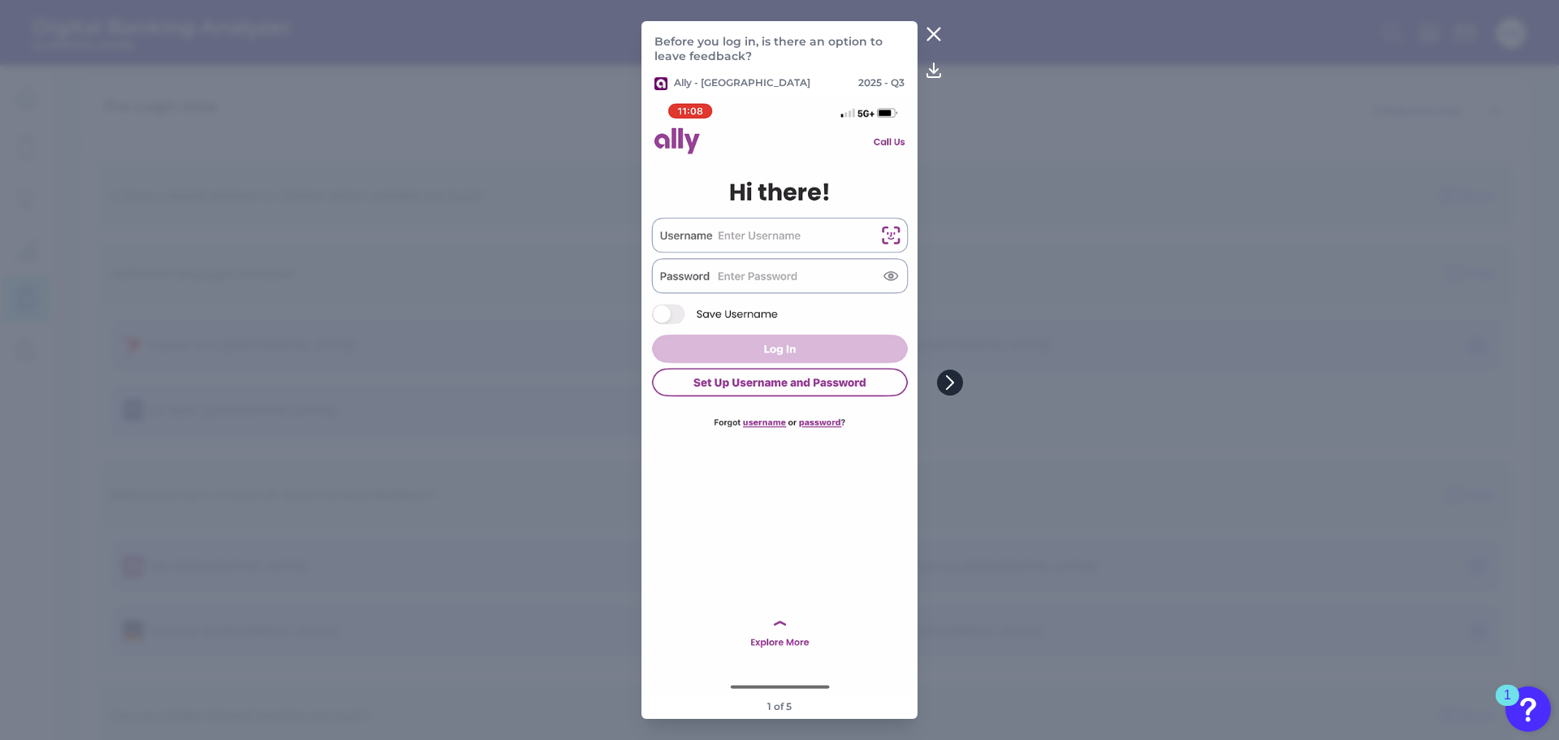
click at [945, 379] on icon at bounding box center [950, 382] width 15 height 15
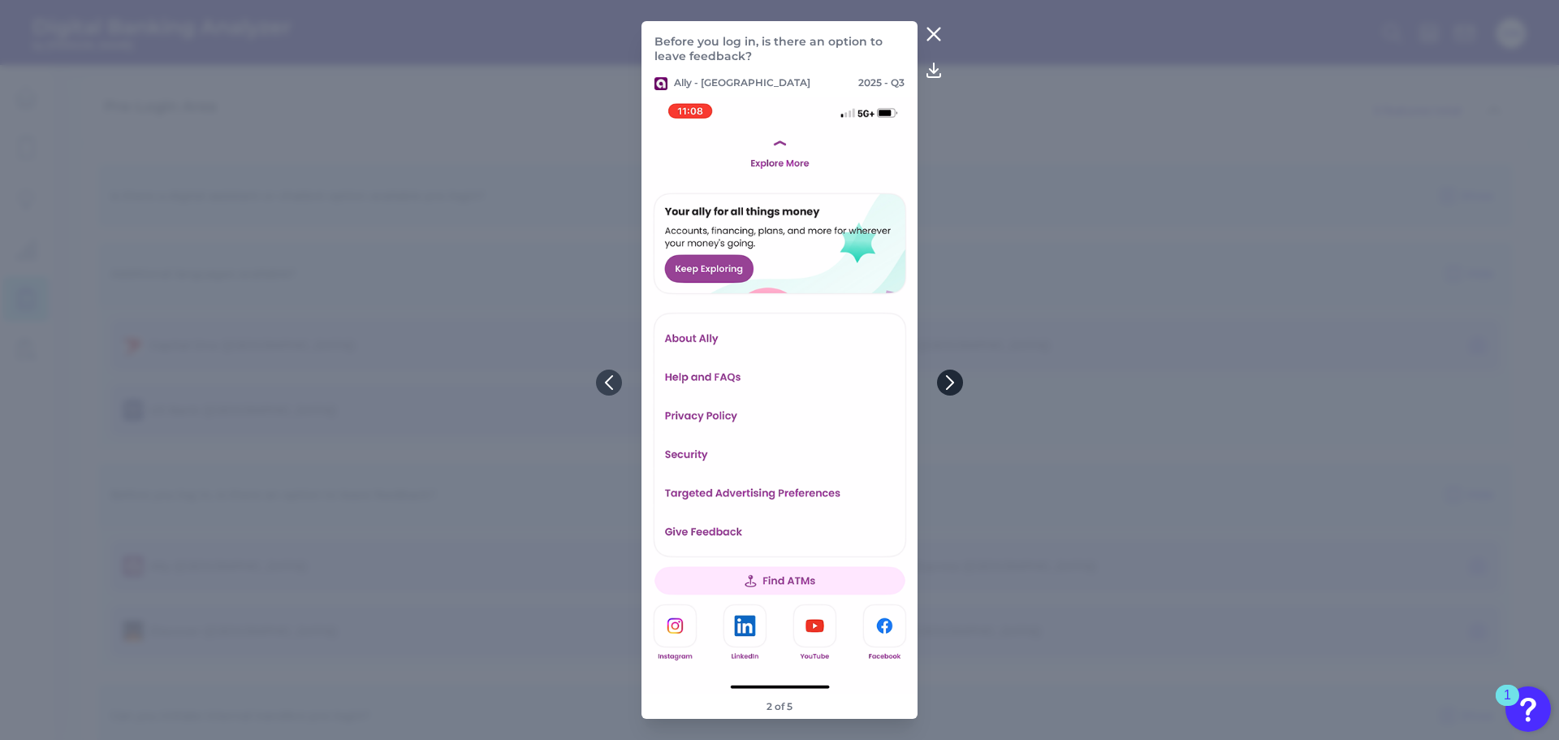
click at [945, 379] on icon at bounding box center [950, 382] width 15 height 15
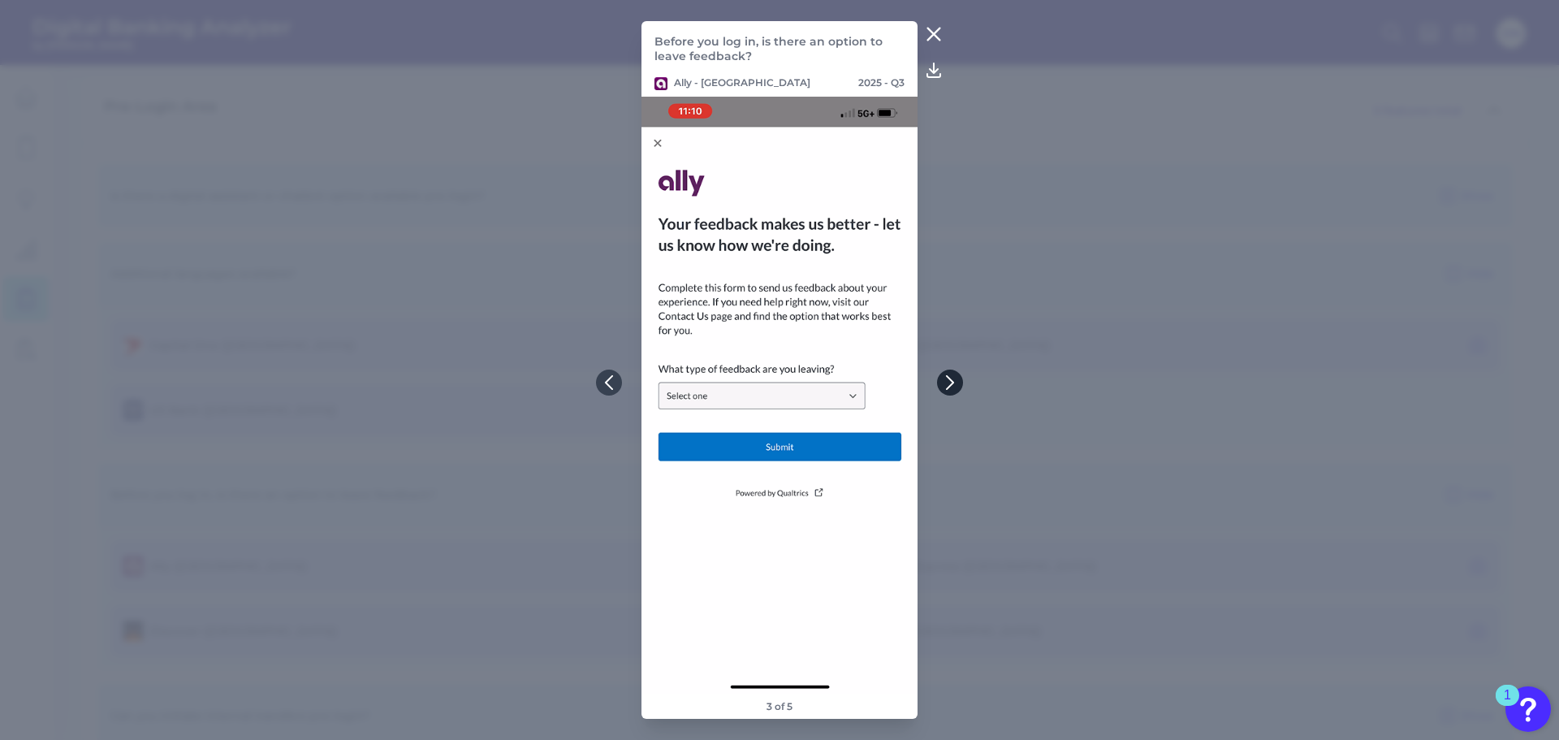
click at [945, 379] on icon at bounding box center [950, 382] width 15 height 15
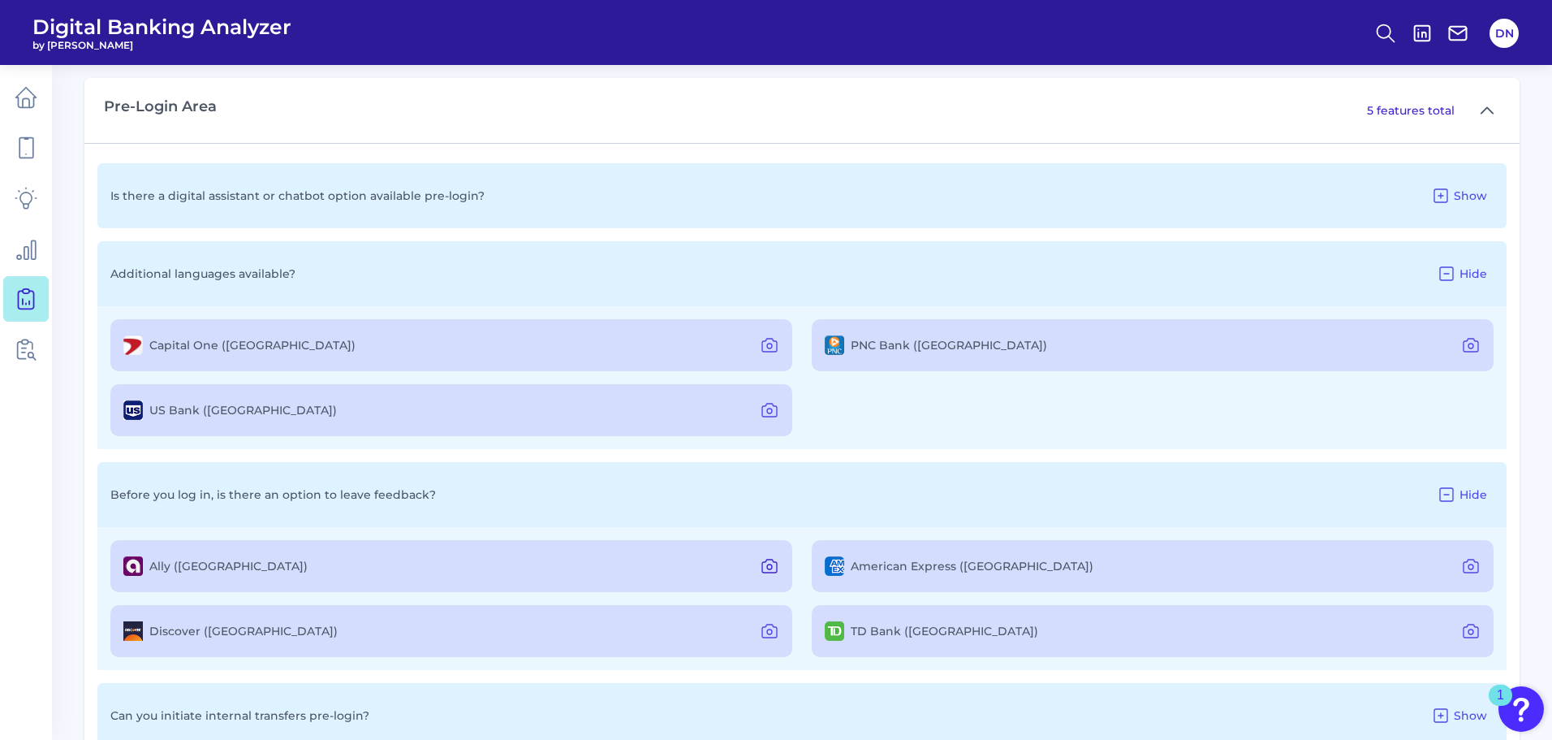
click at [772, 569] on icon at bounding box center [769, 565] width 19 height 19
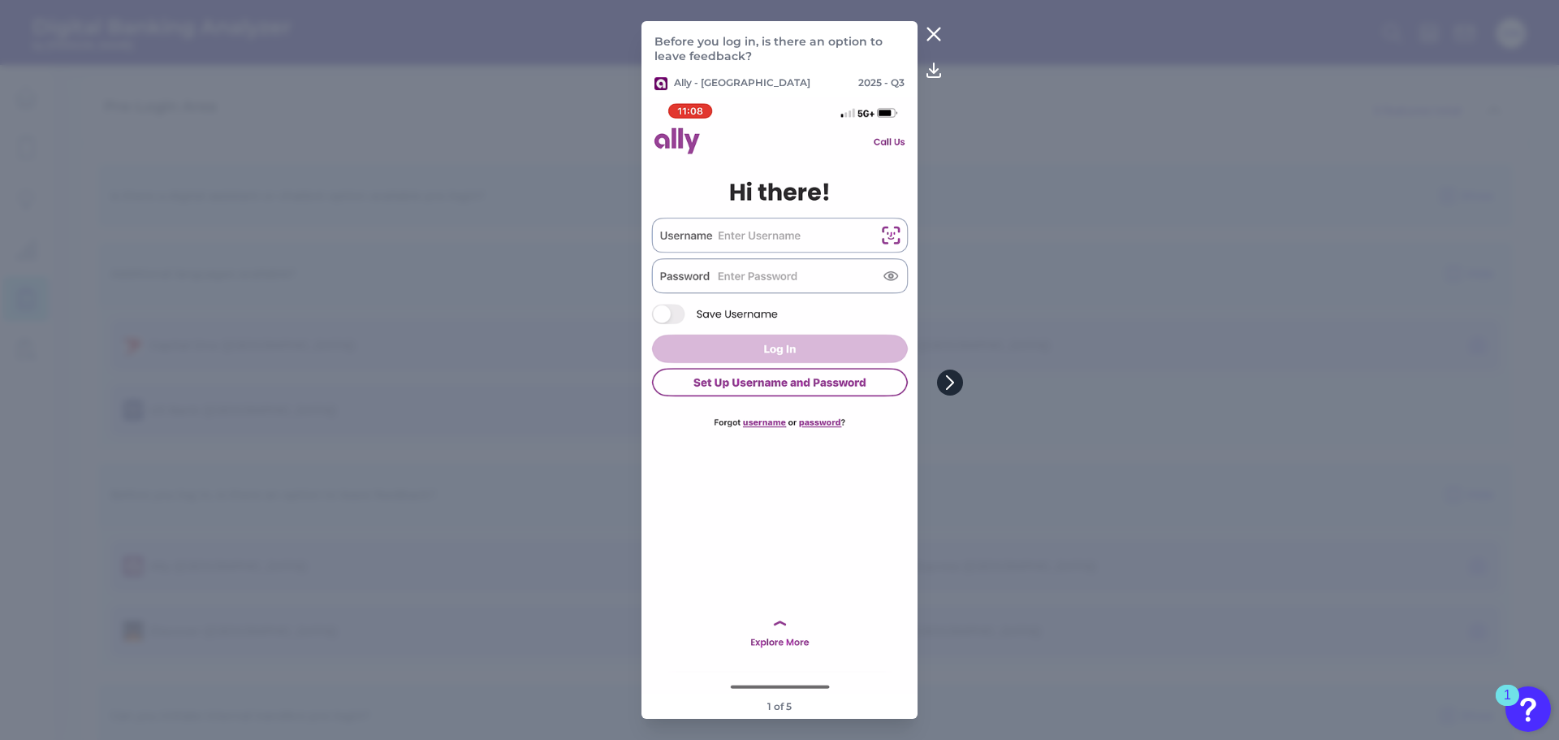
click at [947, 387] on icon at bounding box center [950, 382] width 15 height 15
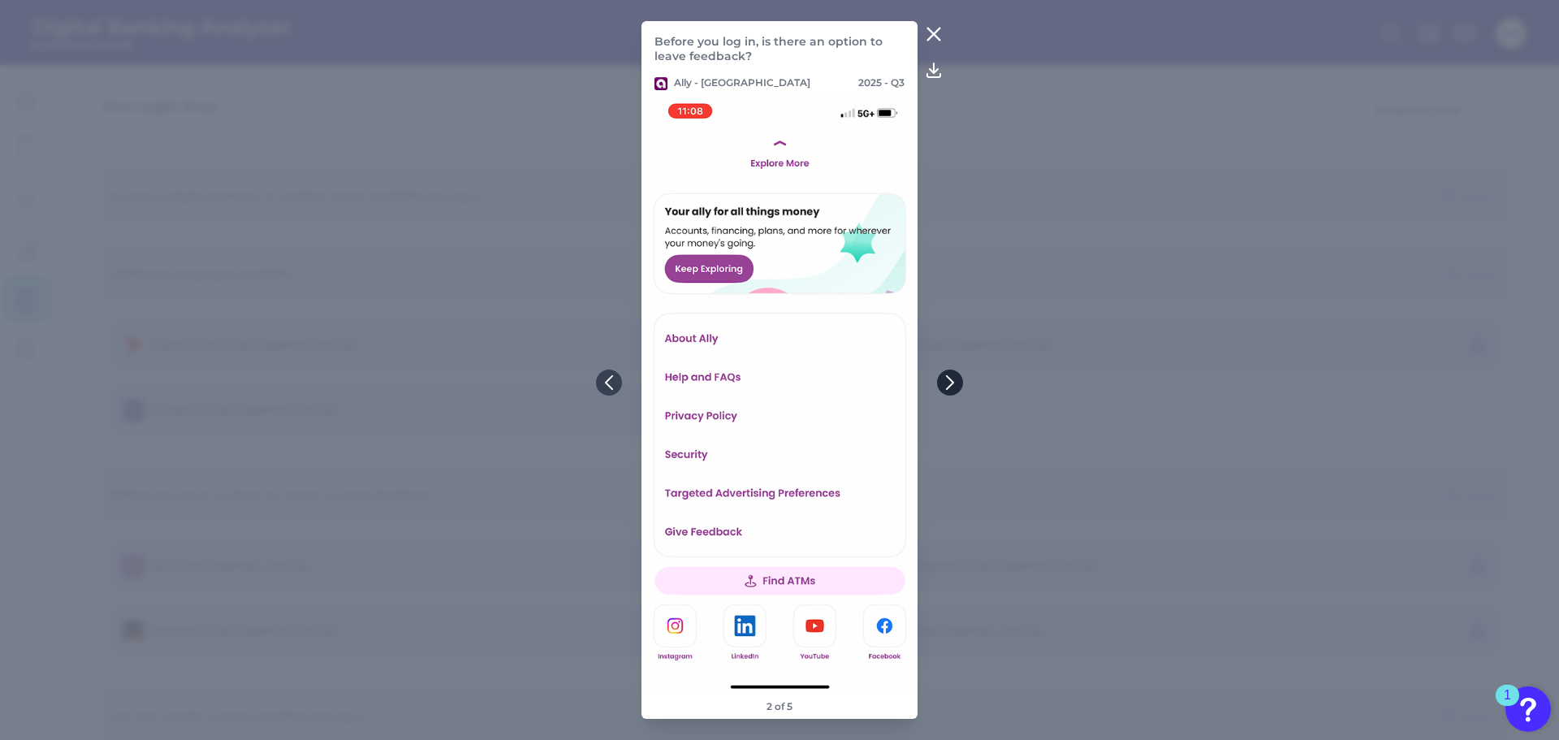
click at [947, 387] on icon at bounding box center [950, 382] width 15 height 15
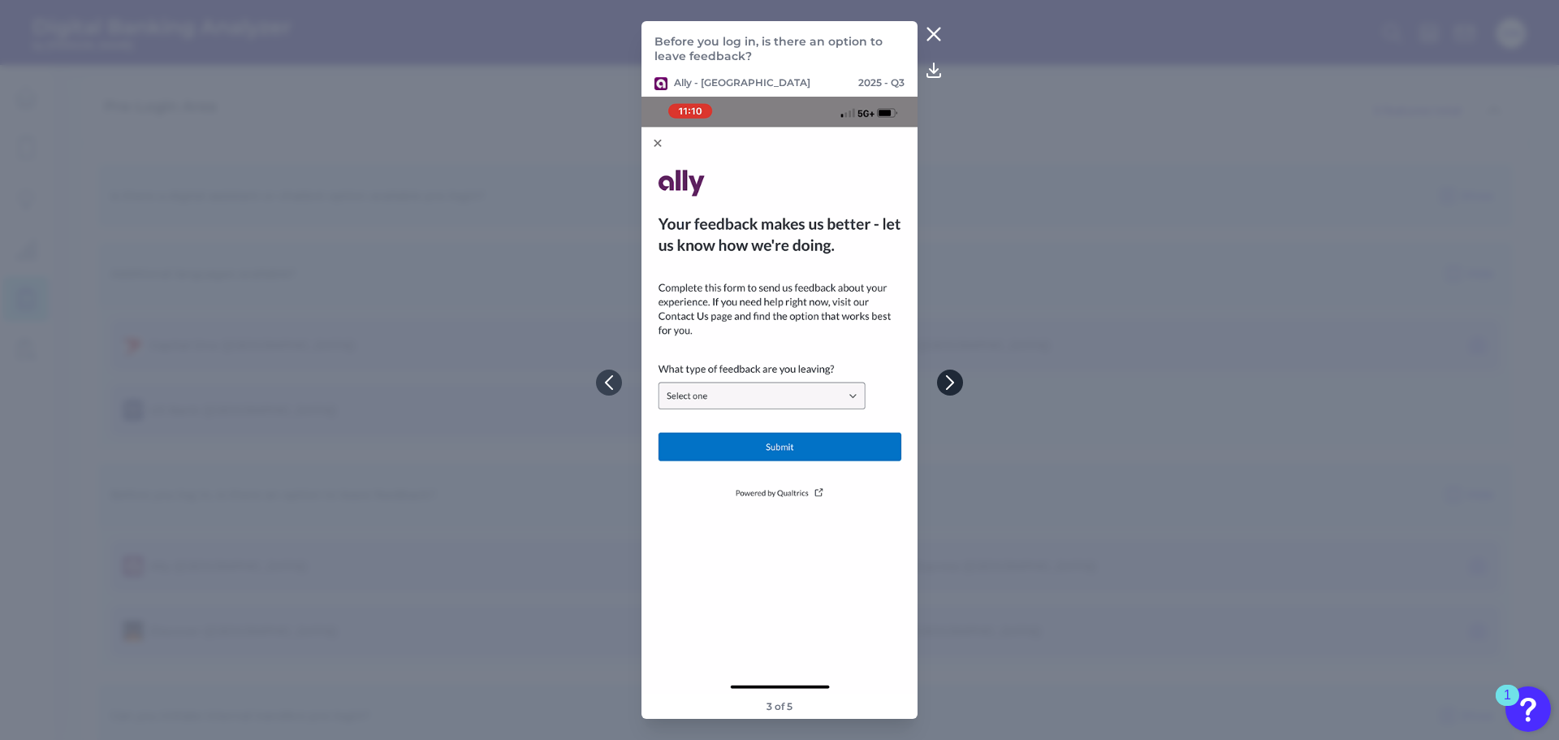
click at [947, 387] on icon at bounding box center [950, 382] width 15 height 15
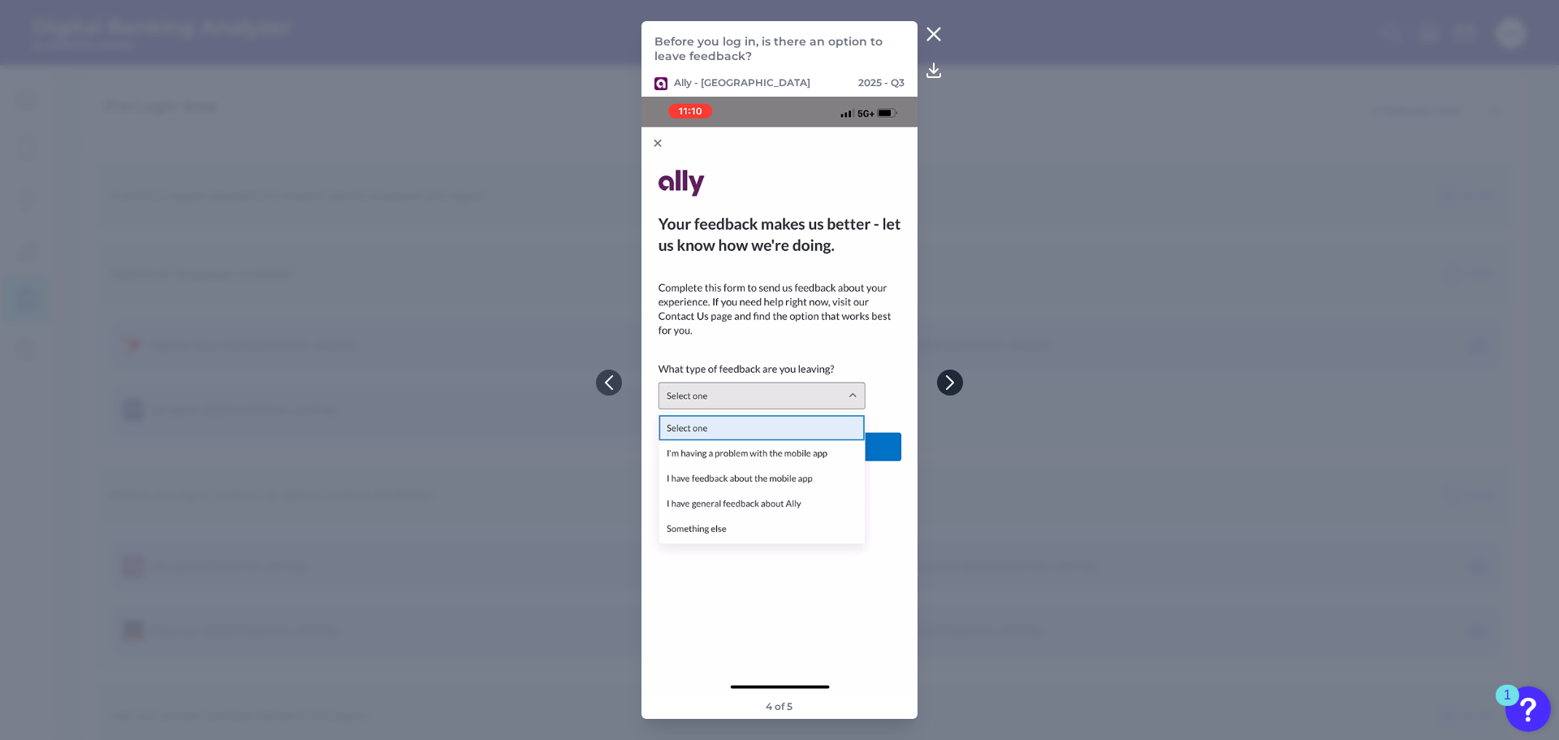
click at [947, 387] on icon at bounding box center [950, 382] width 15 height 15
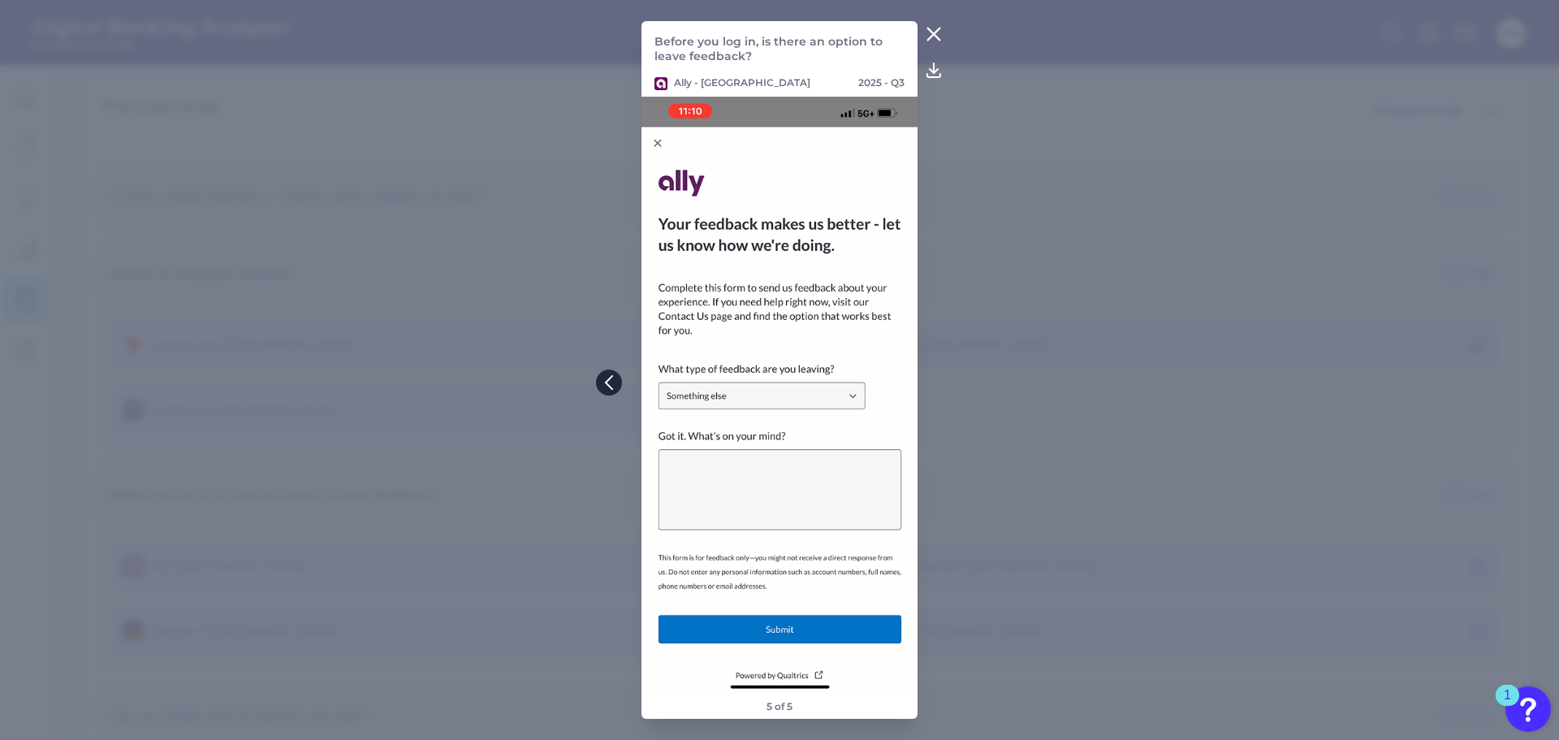
click at [610, 381] on icon at bounding box center [609, 382] width 15 height 15
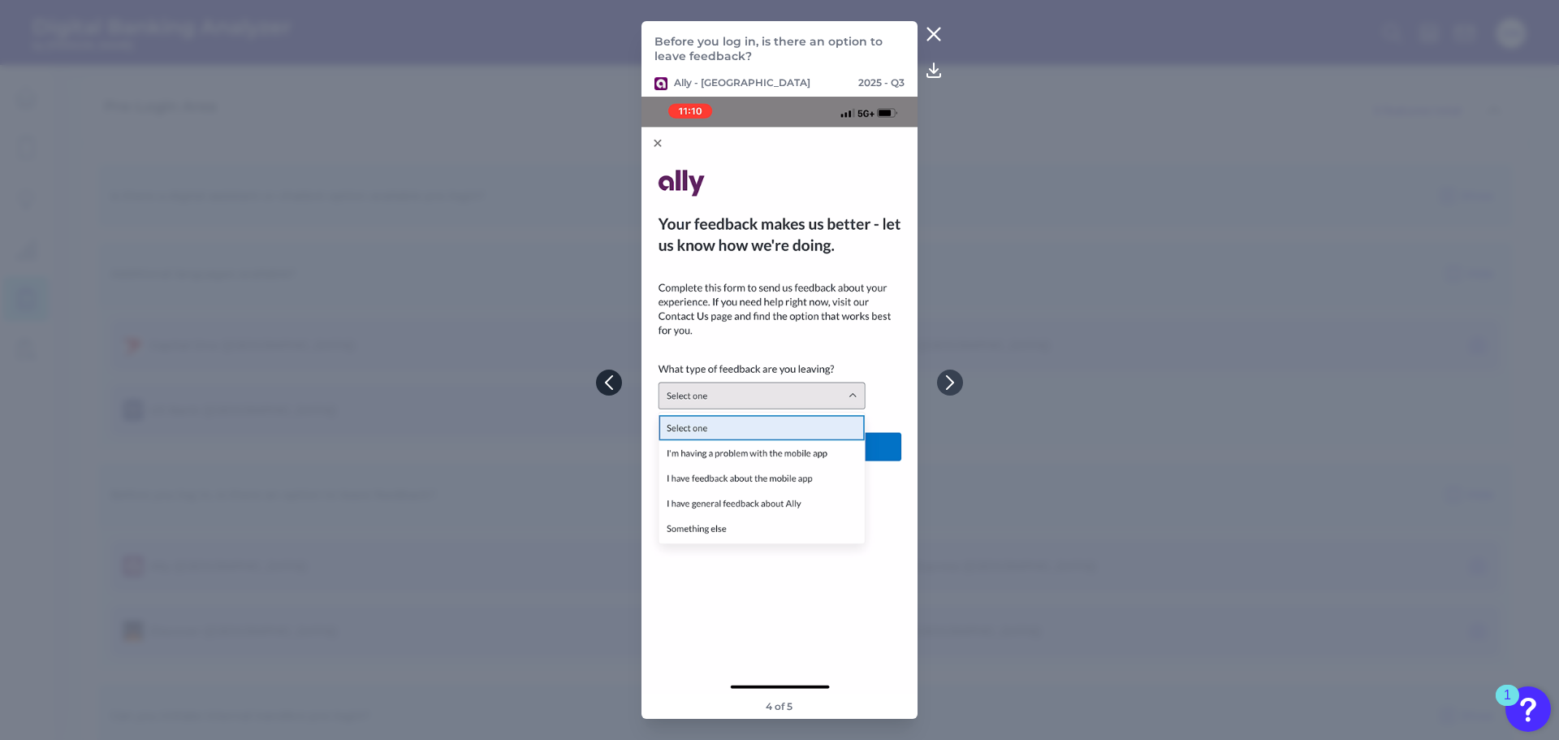
click at [611, 381] on icon at bounding box center [609, 382] width 15 height 15
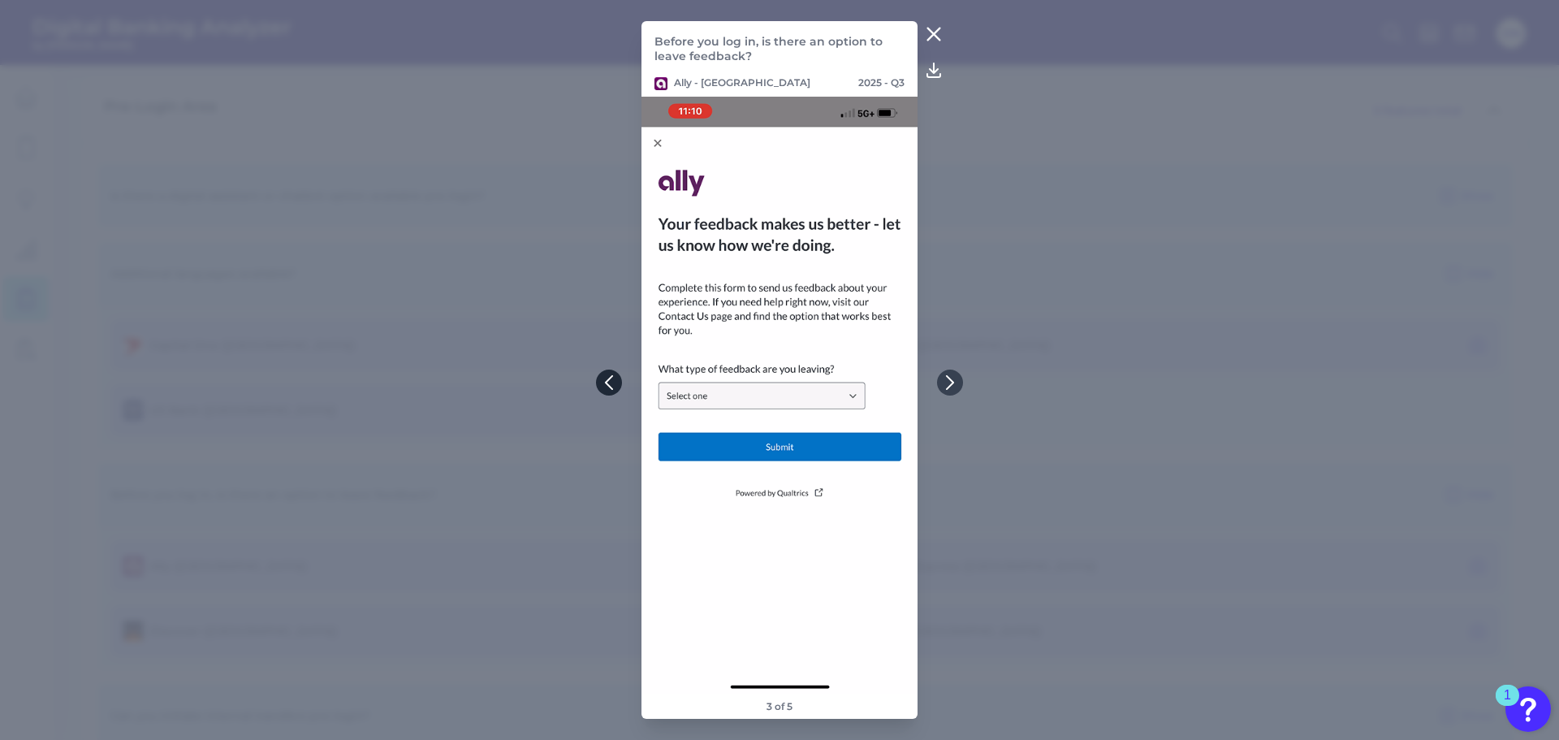
click at [609, 380] on icon at bounding box center [609, 382] width 15 height 15
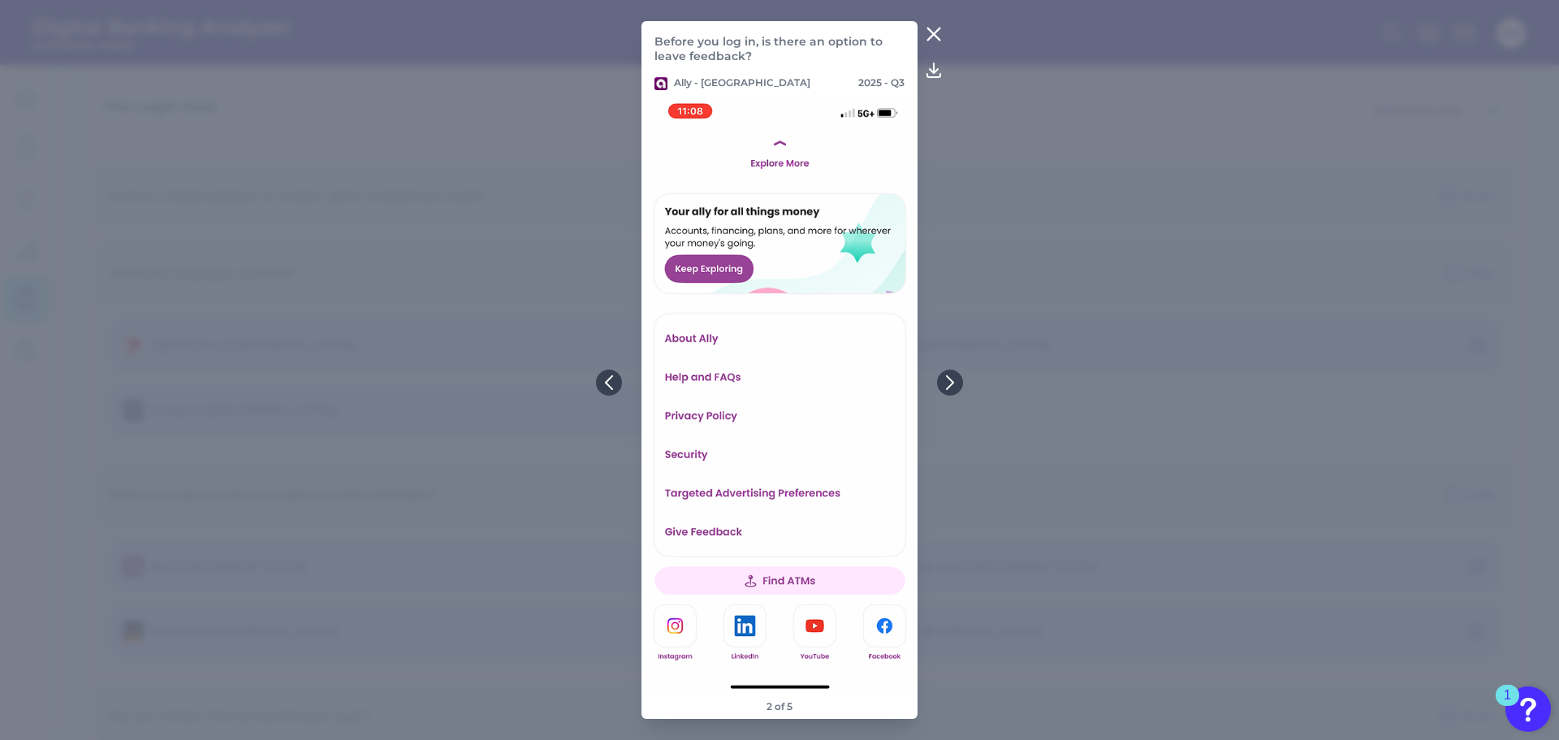
click at [928, 32] on icon at bounding box center [933, 33] width 19 height 19
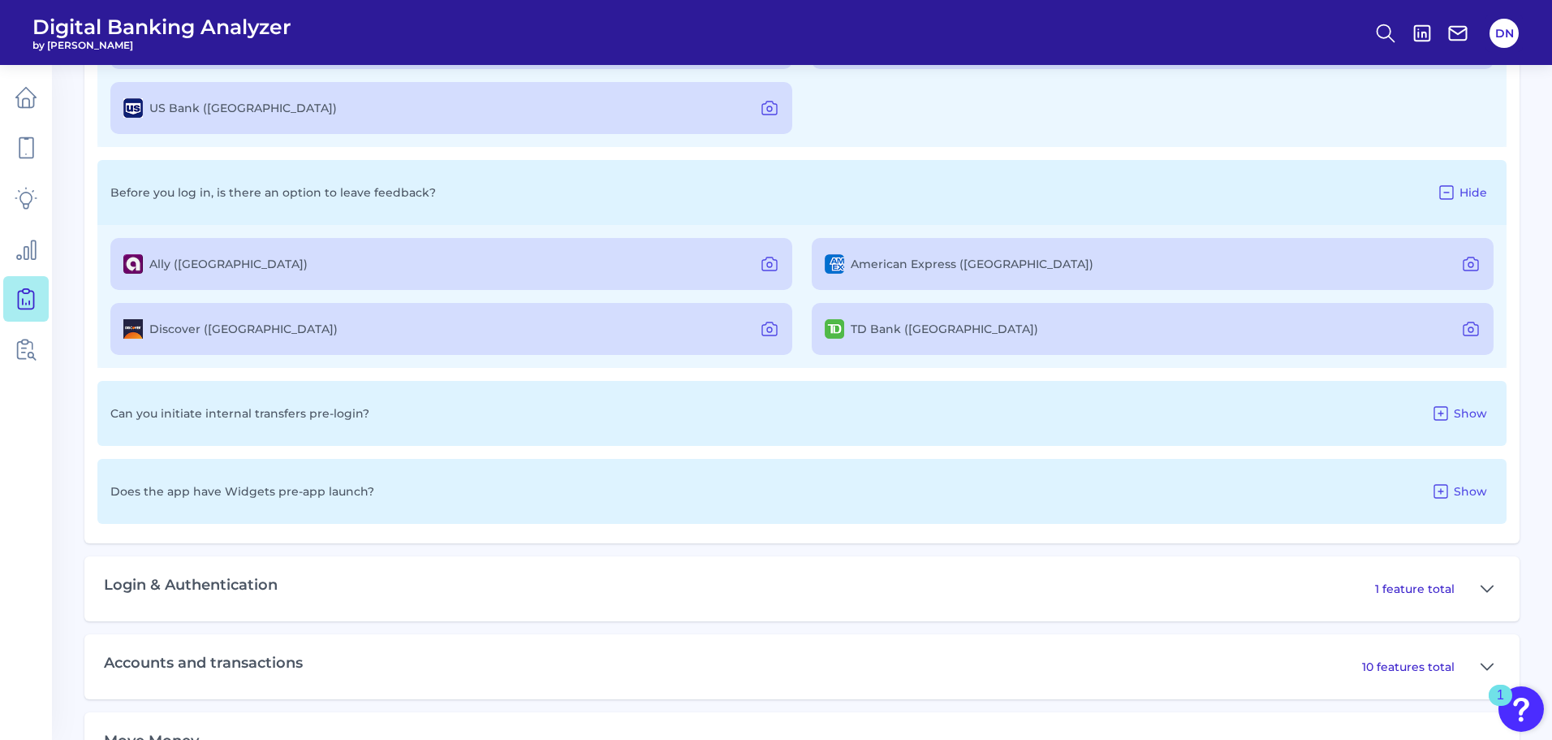
scroll to position [1234, 0]
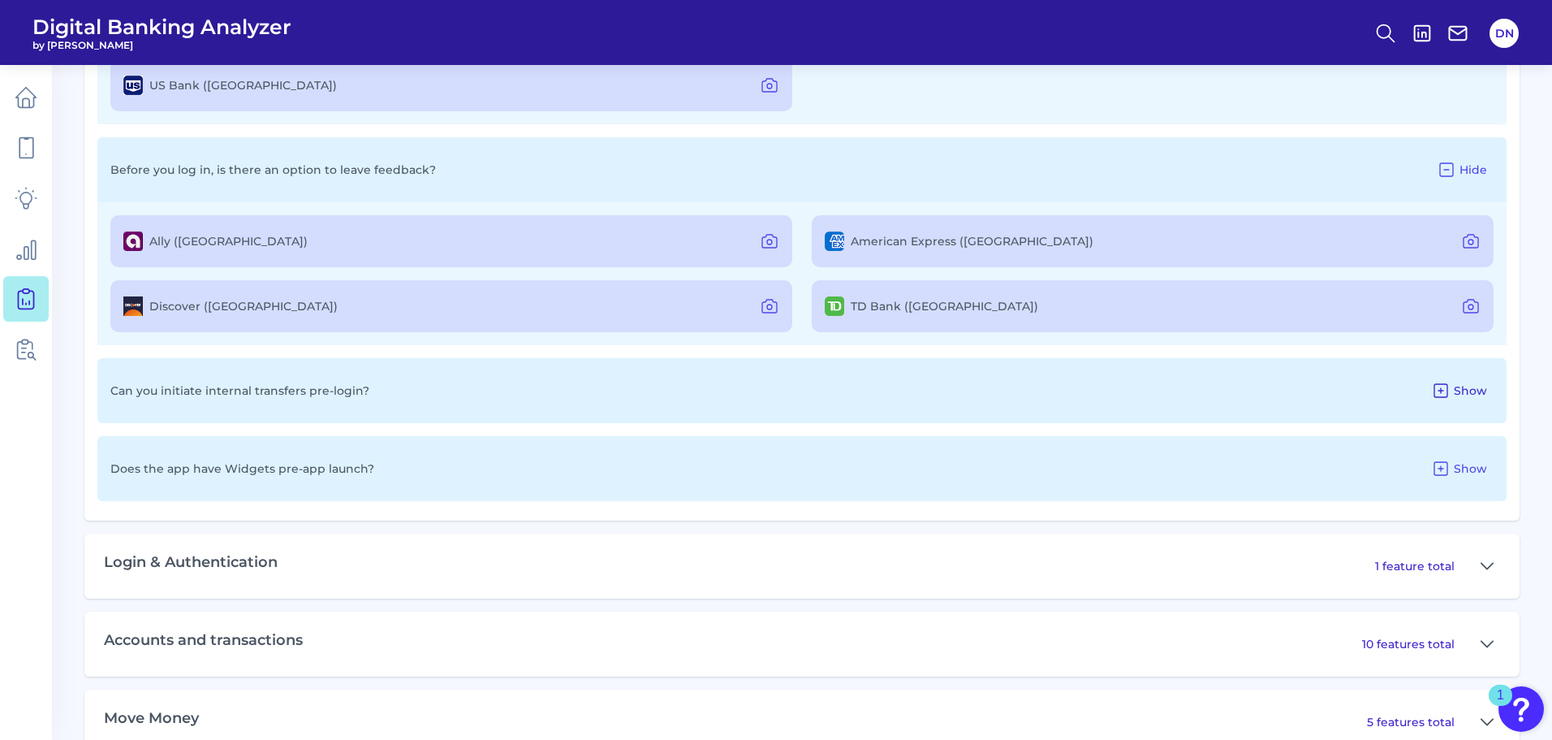
click at [1444, 392] on icon at bounding box center [1440, 390] width 19 height 19
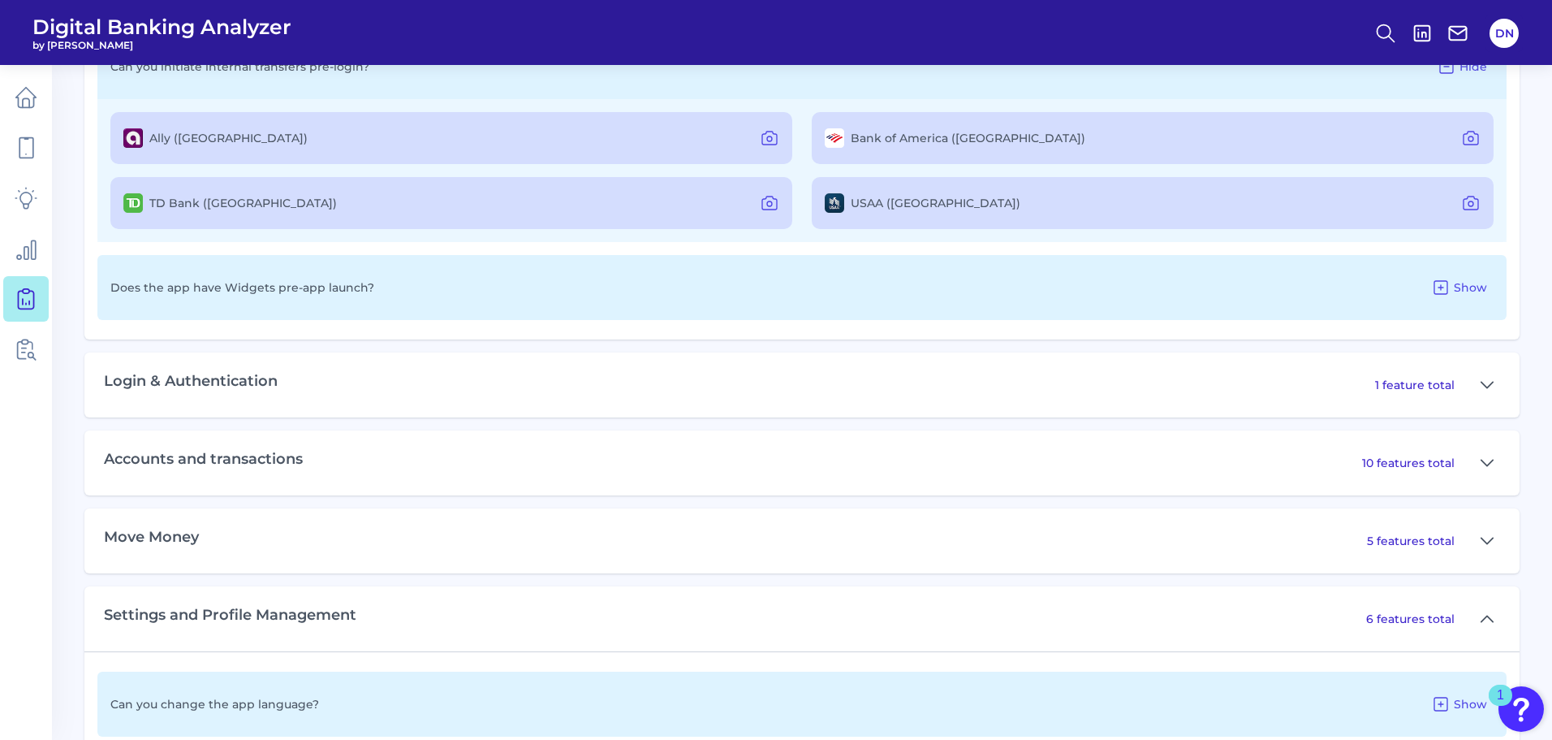
scroll to position [1559, 0]
click at [1485, 378] on icon at bounding box center [1487, 383] width 13 height 19
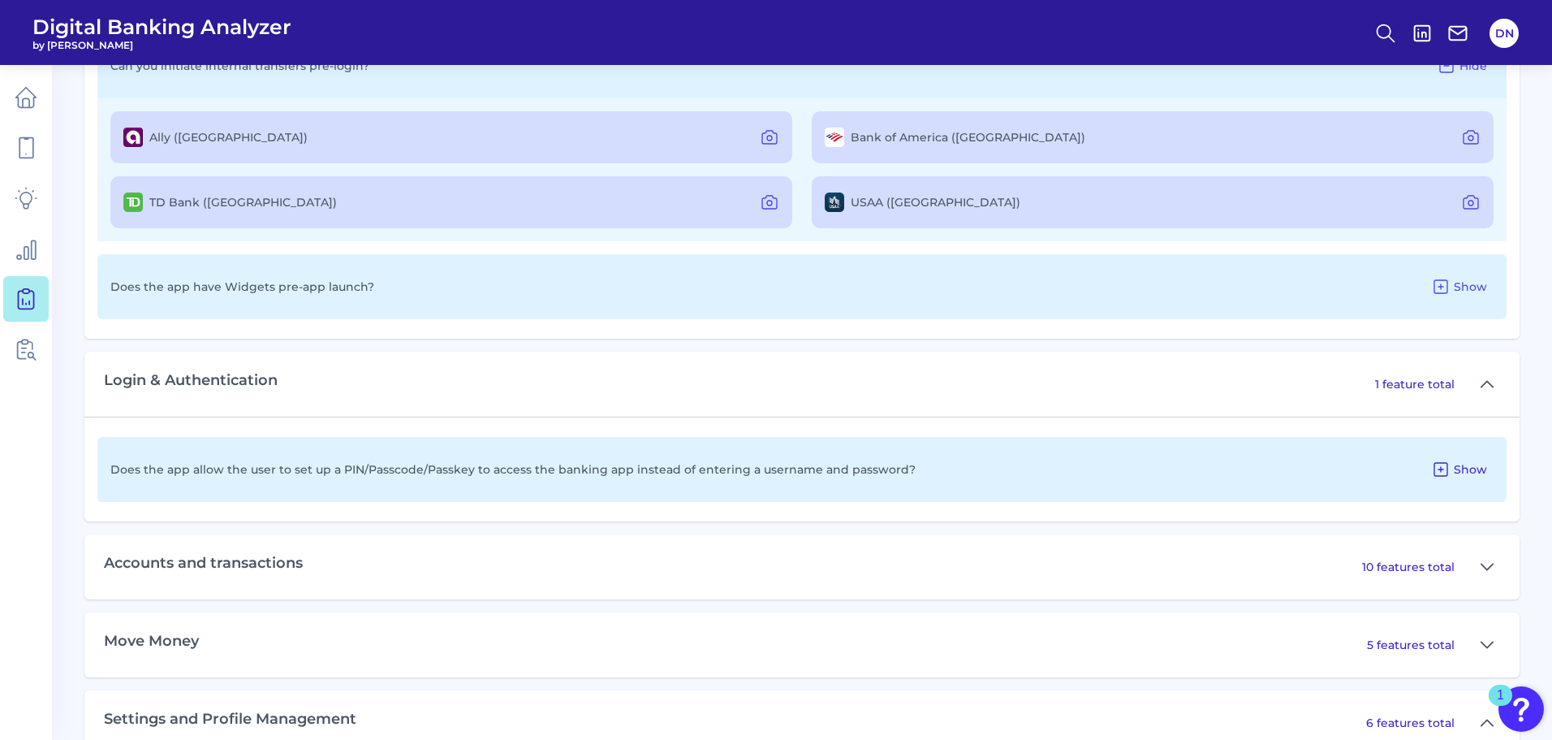
click at [1446, 471] on icon at bounding box center [1440, 469] width 19 height 19
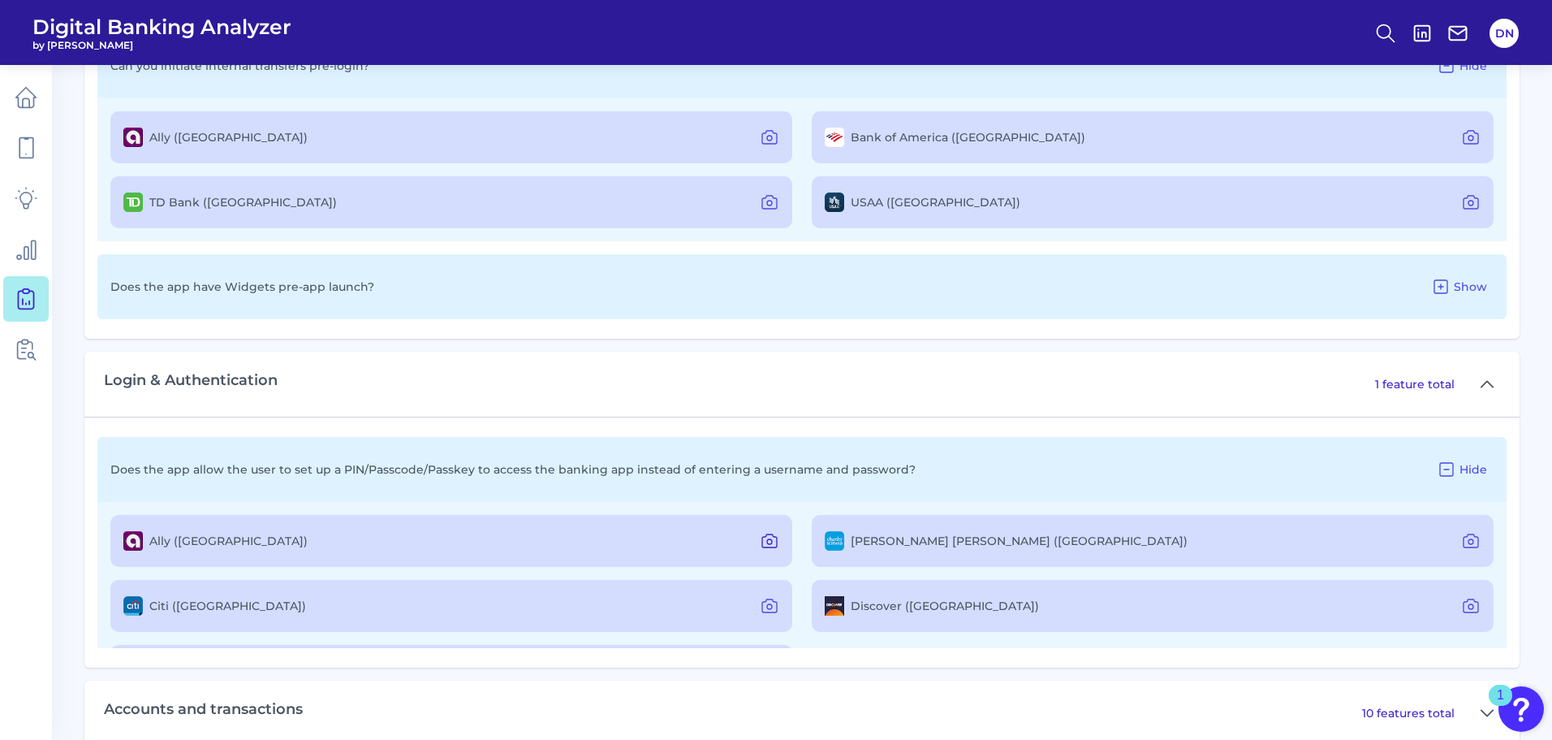
click at [760, 535] on icon at bounding box center [769, 540] width 19 height 19
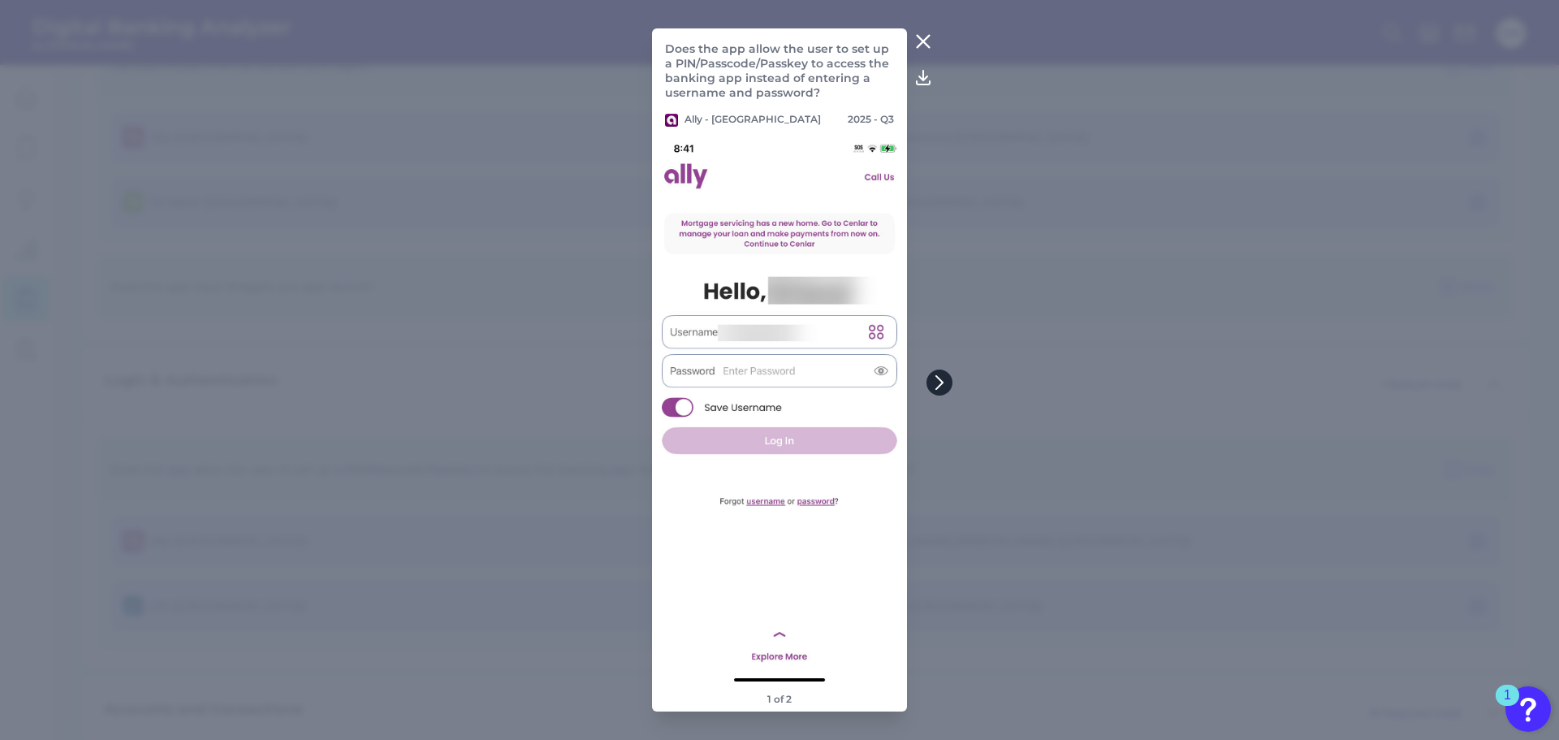
click at [939, 385] on icon at bounding box center [939, 382] width 15 height 15
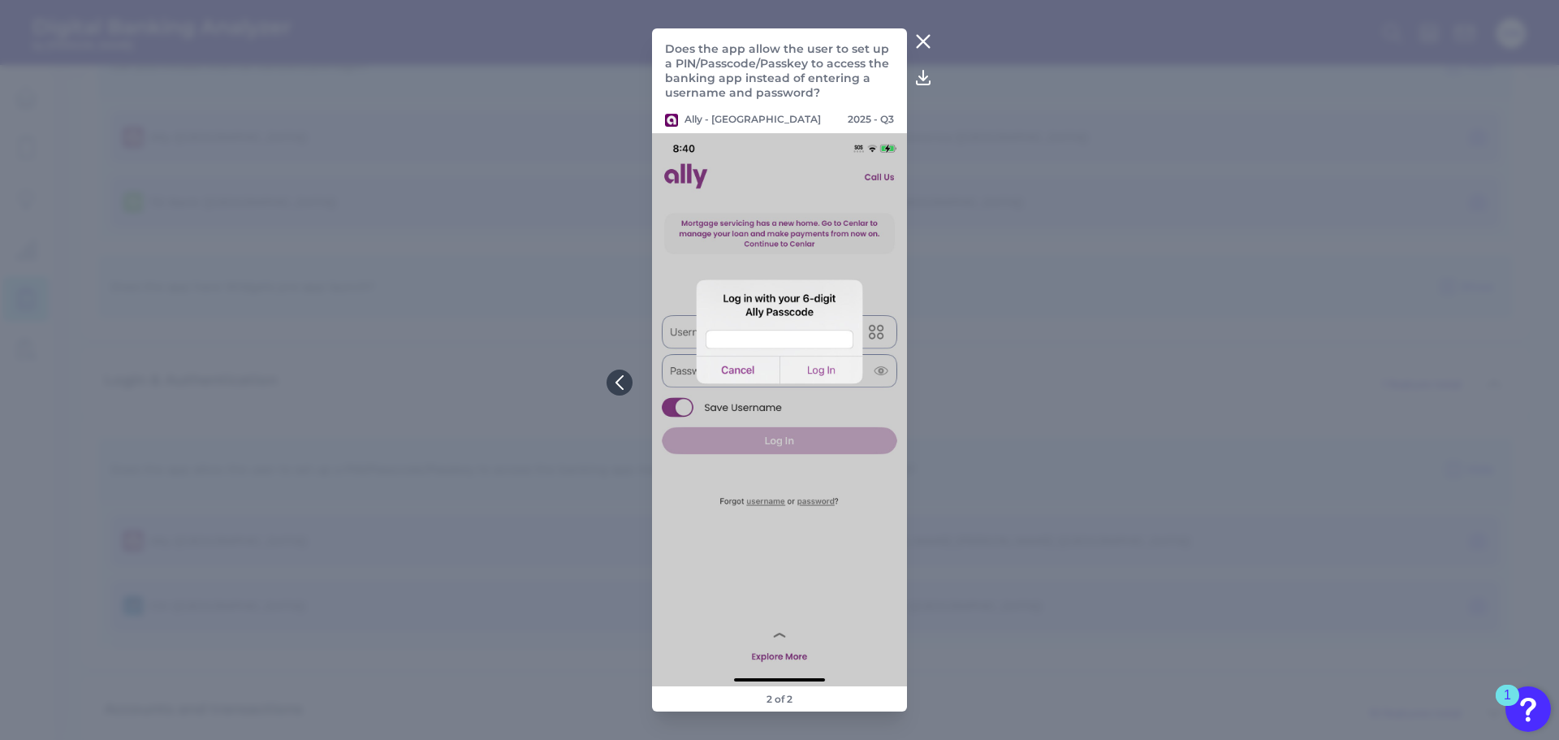
click at [926, 41] on icon at bounding box center [922, 41] width 19 height 19
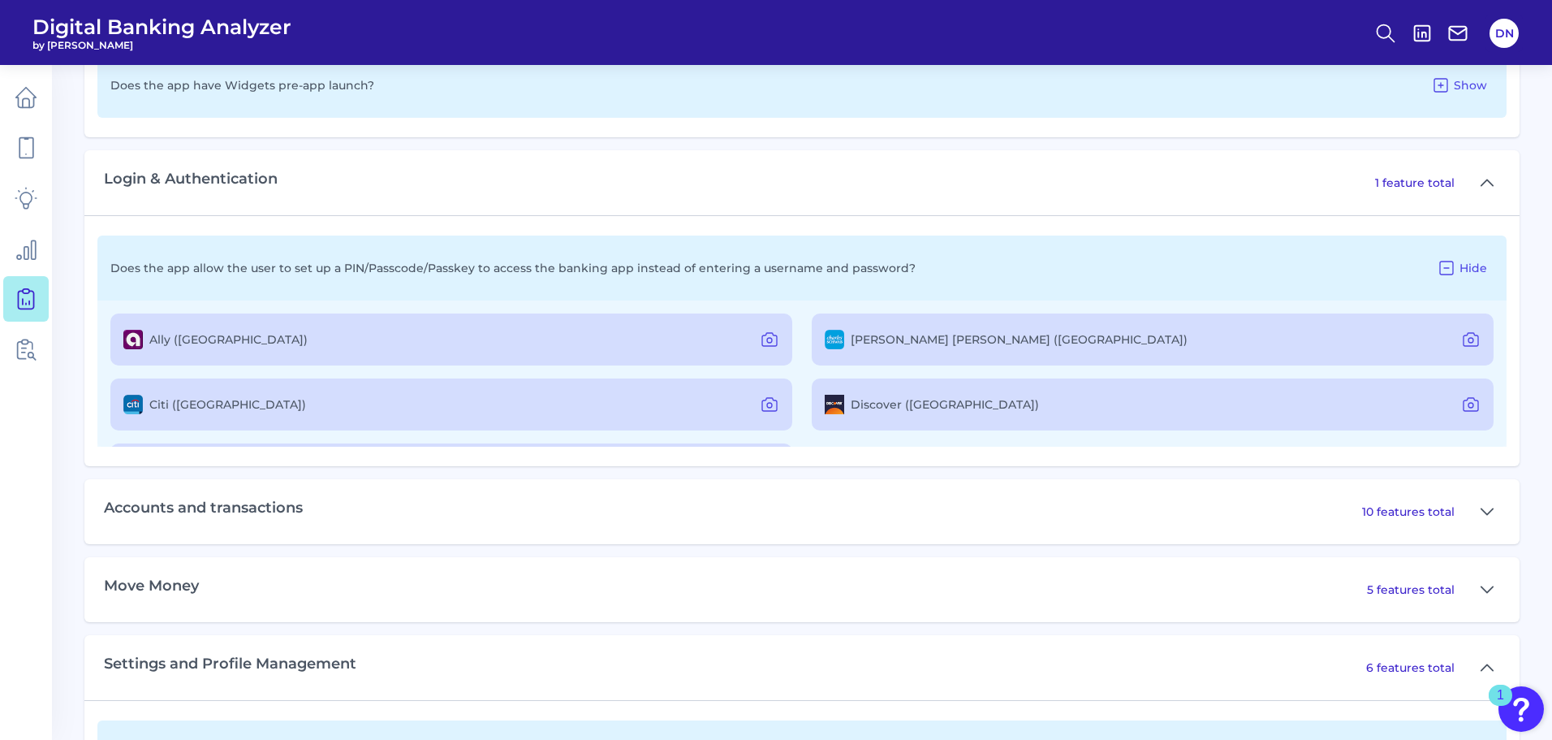
scroll to position [1803, 0]
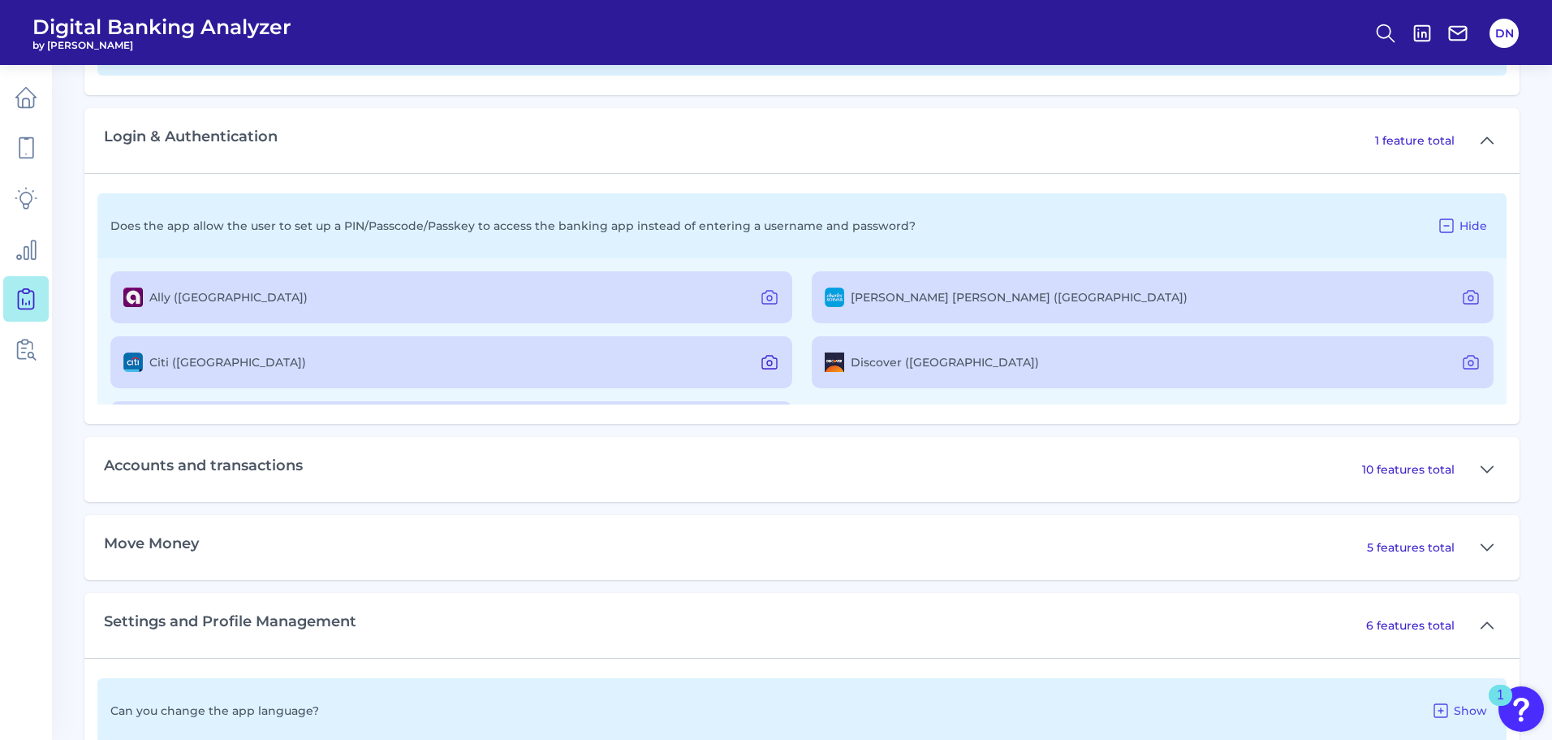
click at [767, 365] on icon at bounding box center [769, 361] width 19 height 19
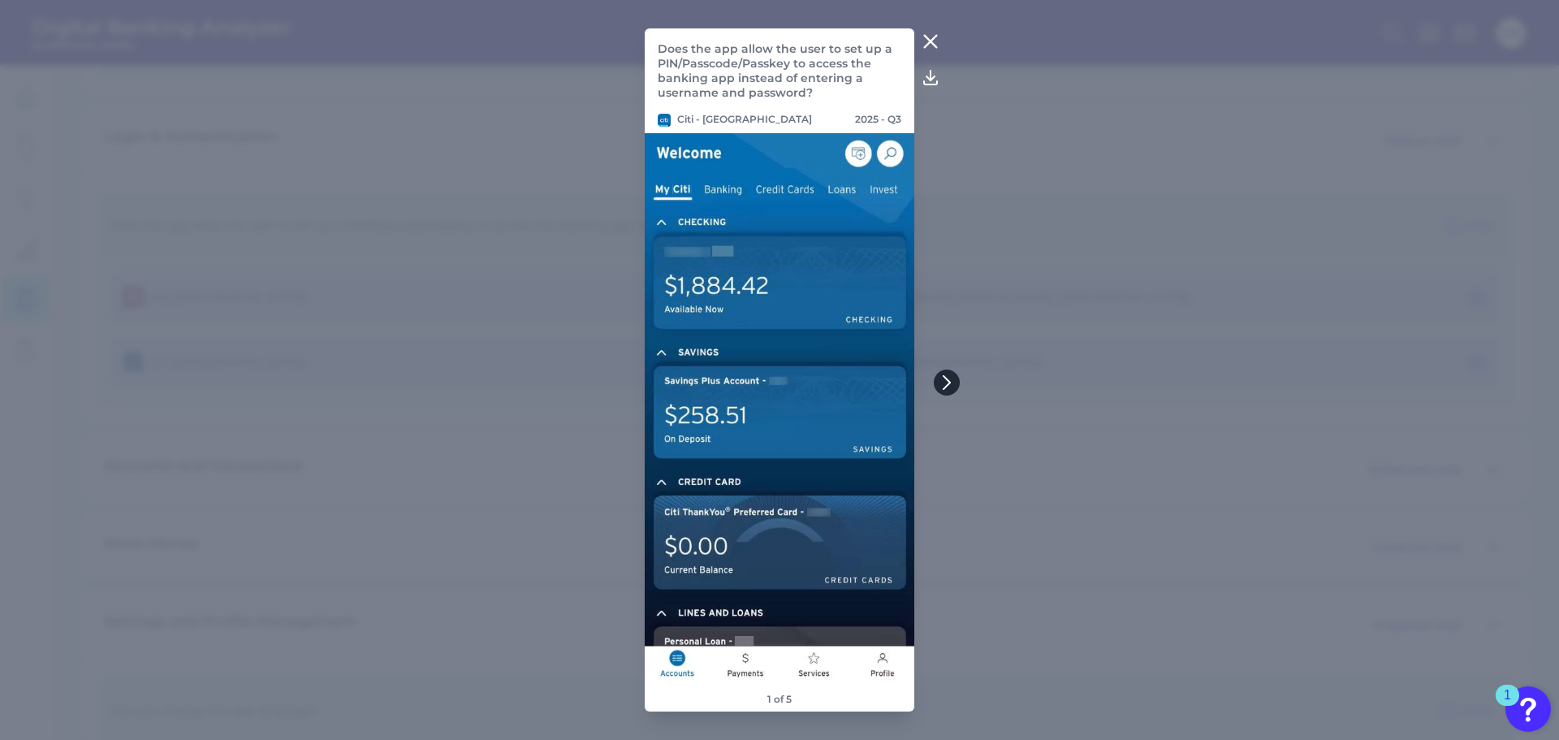
click at [954, 386] on button at bounding box center [947, 382] width 26 height 26
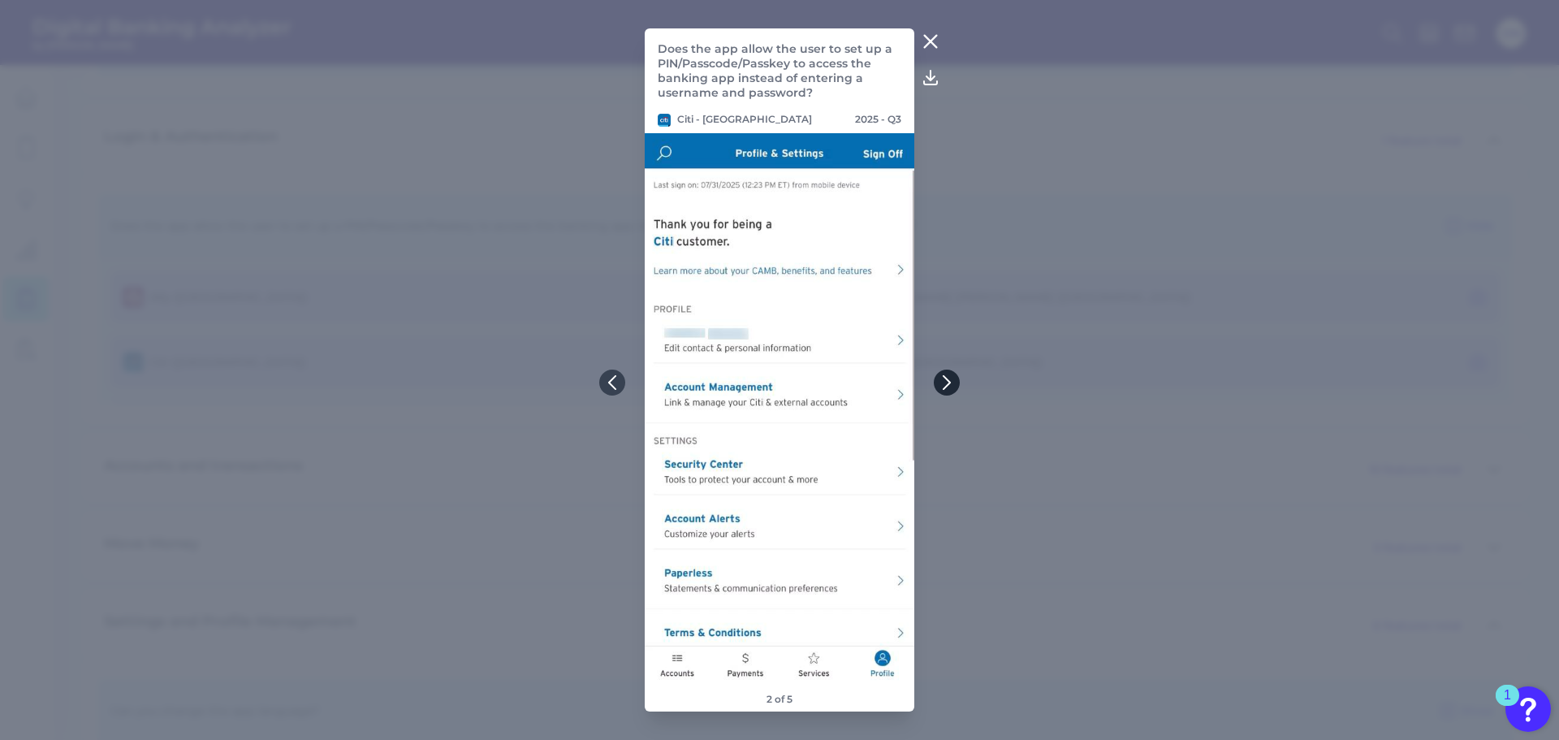
click at [954, 386] on button at bounding box center [947, 382] width 26 height 26
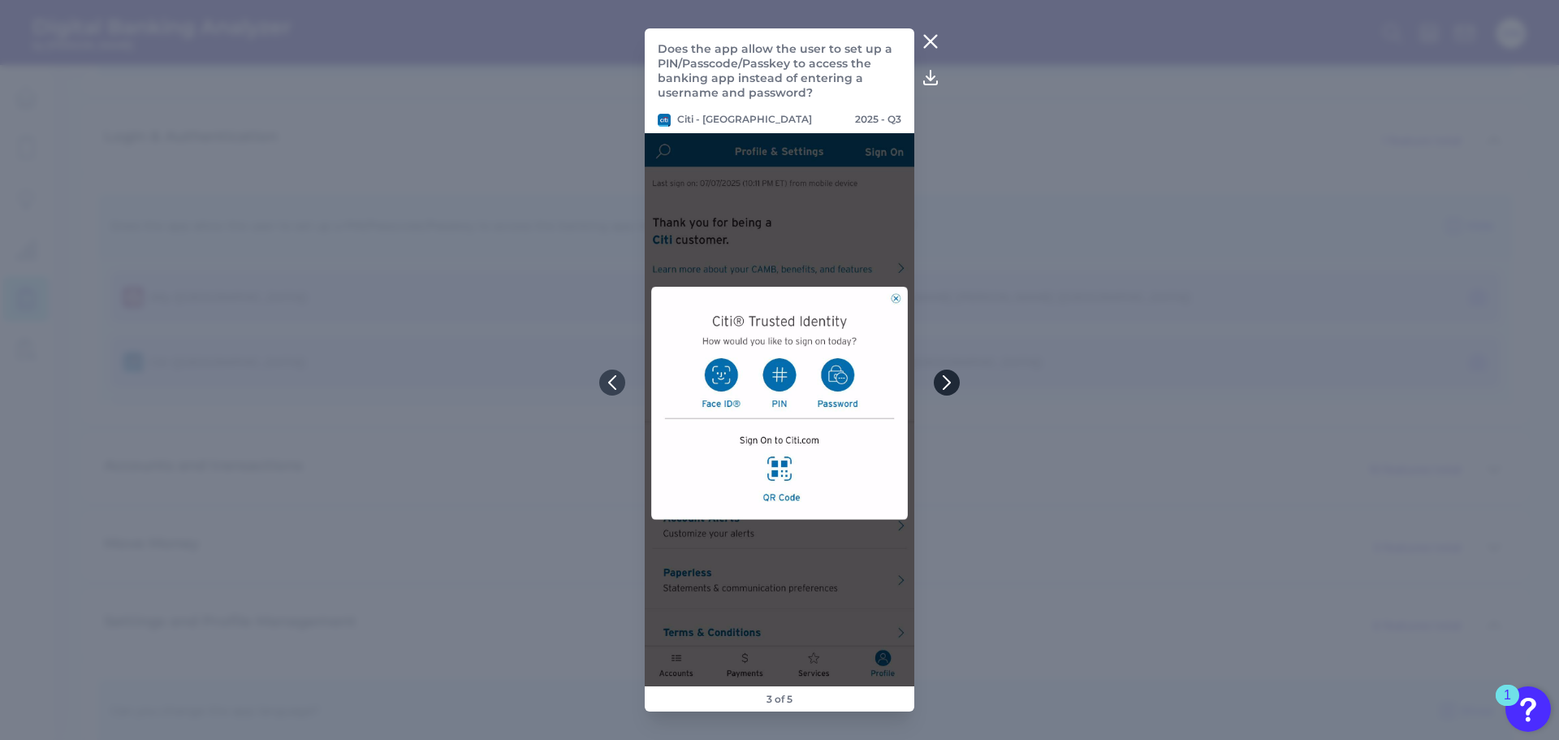
click at [954, 386] on button at bounding box center [947, 382] width 26 height 26
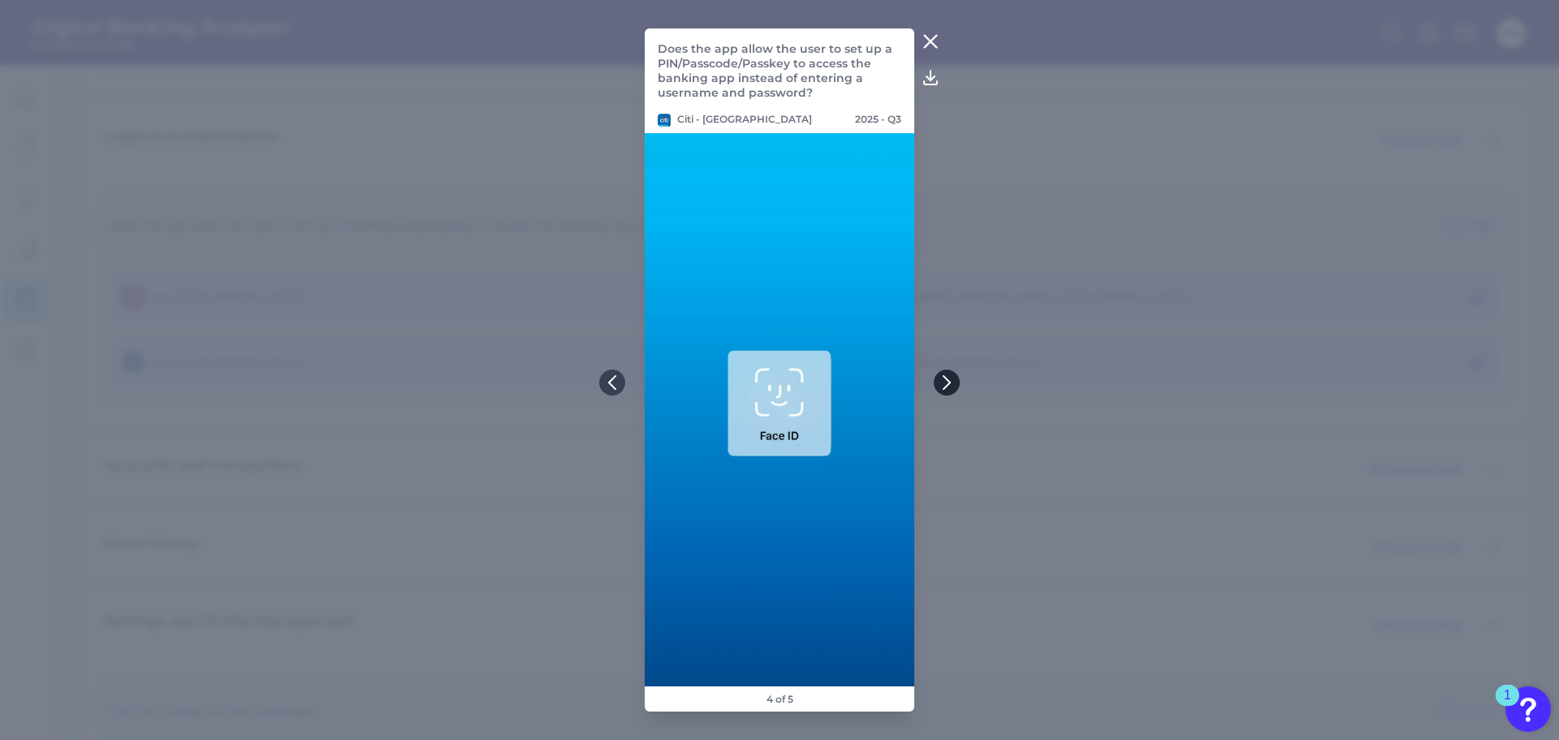
click at [954, 386] on button at bounding box center [947, 382] width 26 height 26
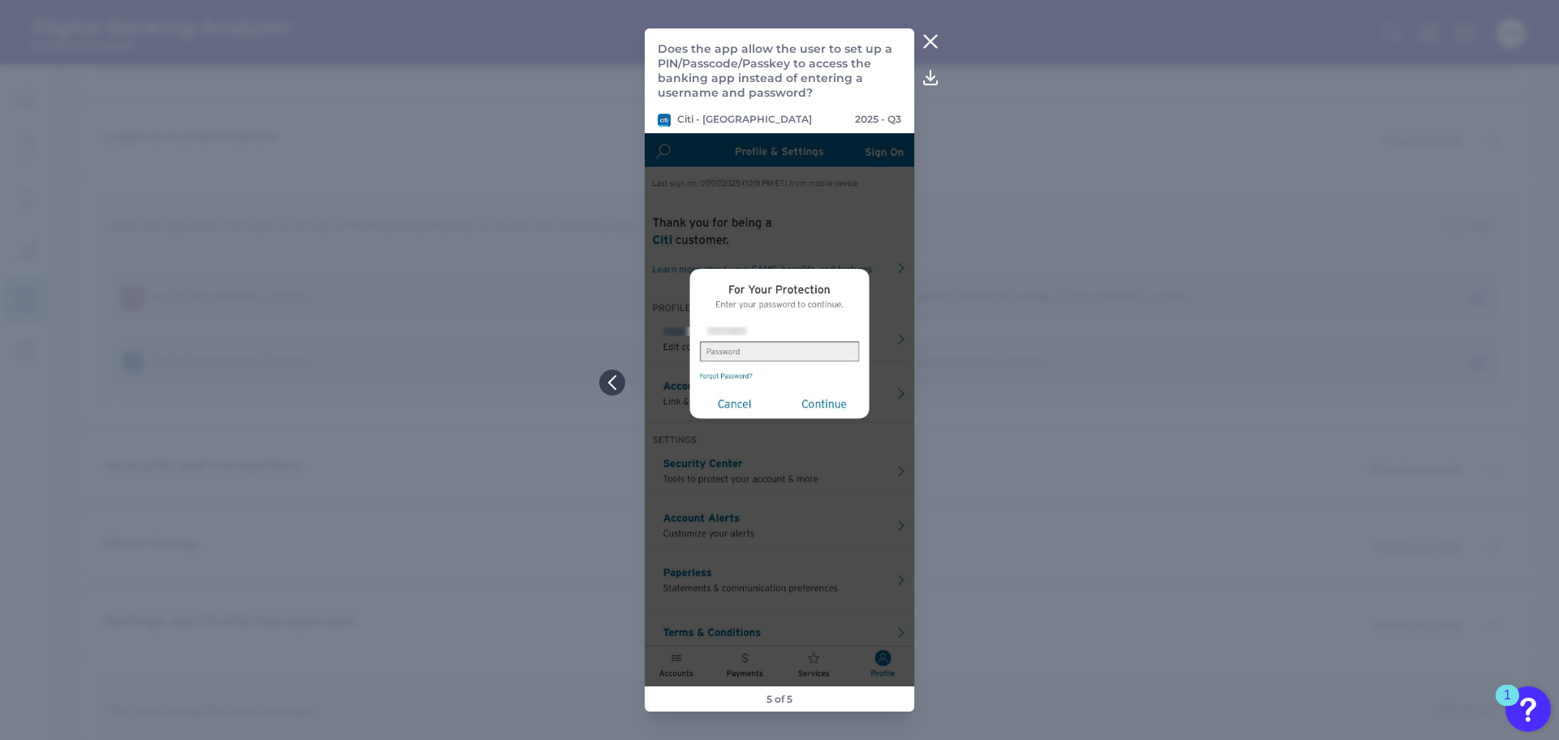
click at [930, 37] on icon at bounding box center [930, 41] width 19 height 19
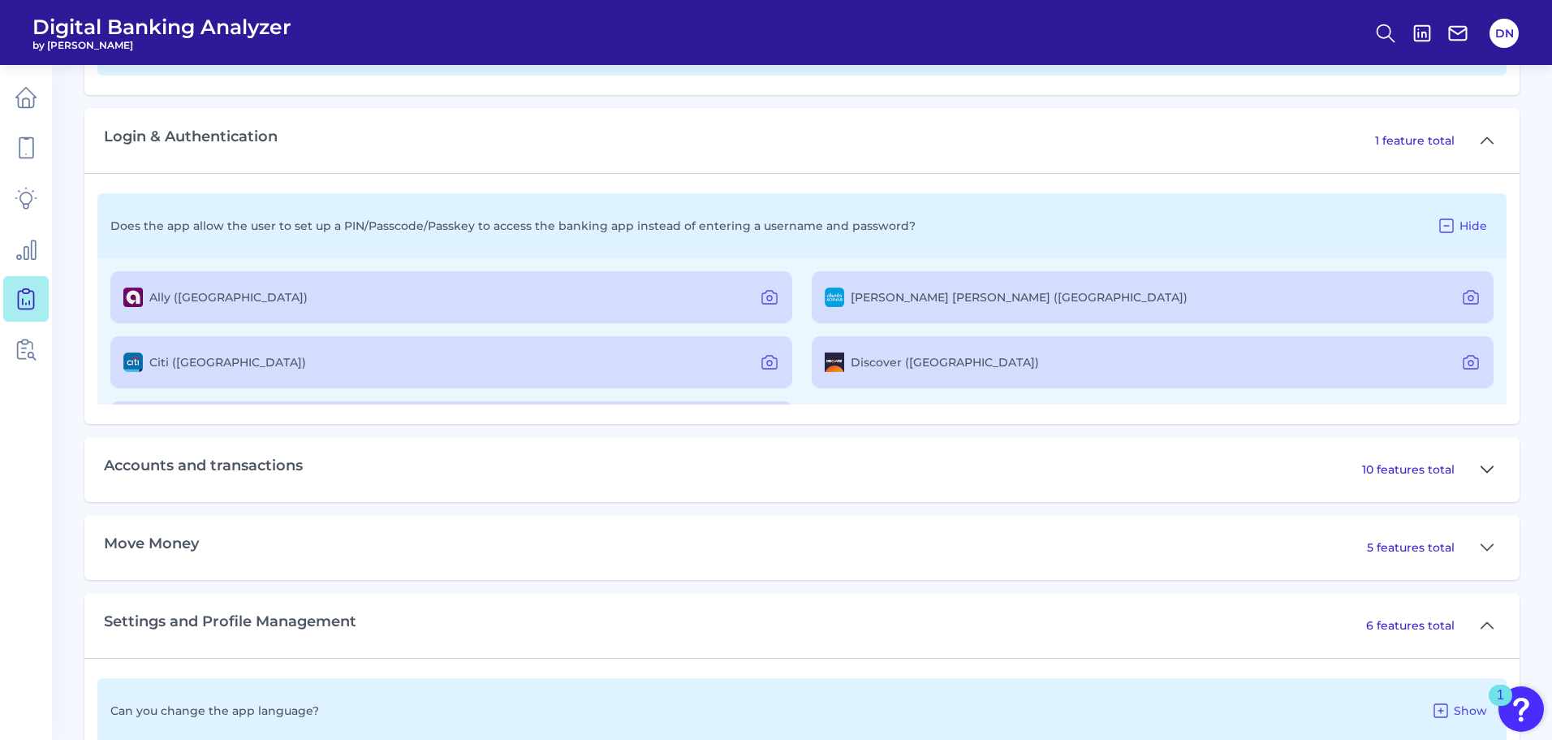
click at [1492, 465] on icon at bounding box center [1487, 469] width 13 height 19
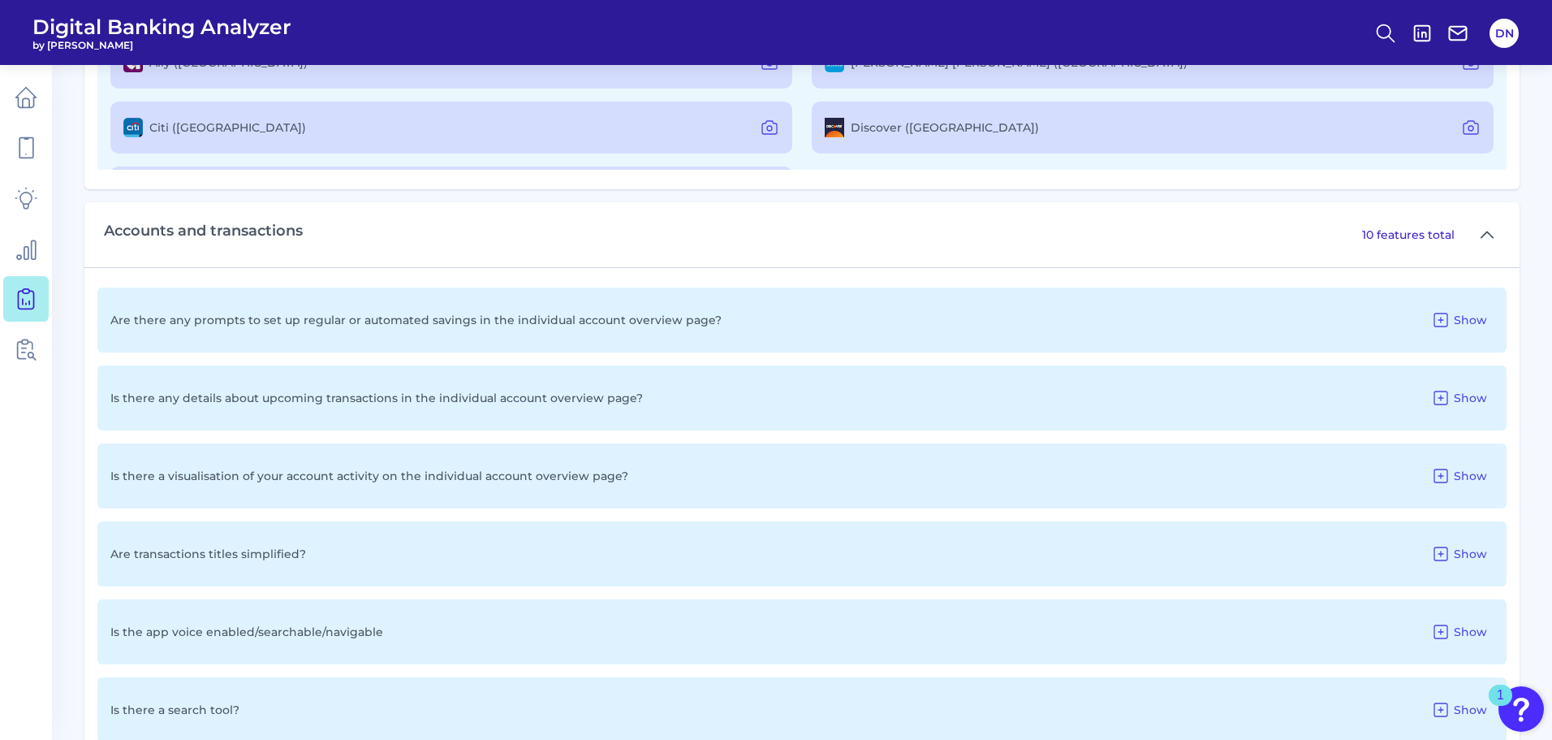
scroll to position [2046, 0]
